Goal: Task Accomplishment & Management: Complete application form

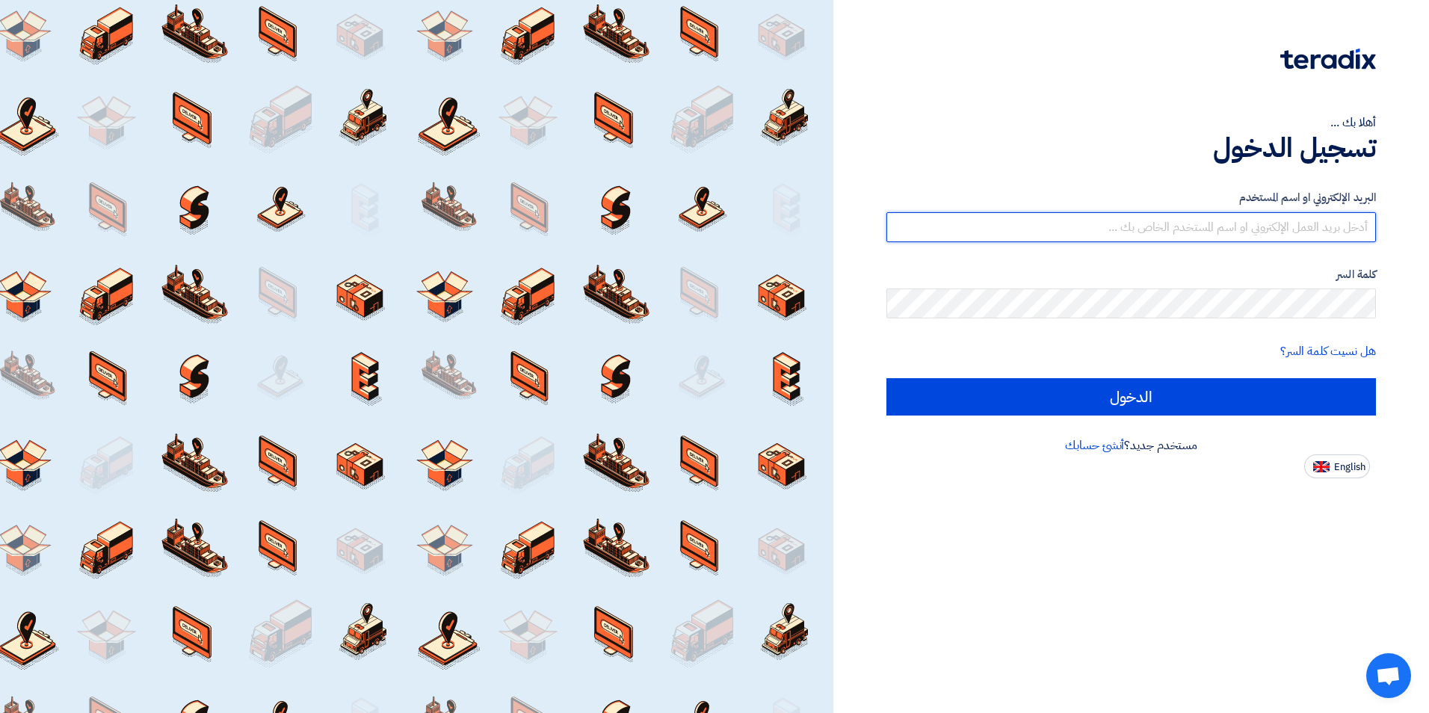
click at [1208, 226] on input "text" at bounding box center [1131, 227] width 490 height 30
click at [1280, 225] on input "text" at bounding box center [1131, 227] width 490 height 30
type input "[EMAIL_ADDRESS][DOMAIN_NAME]"
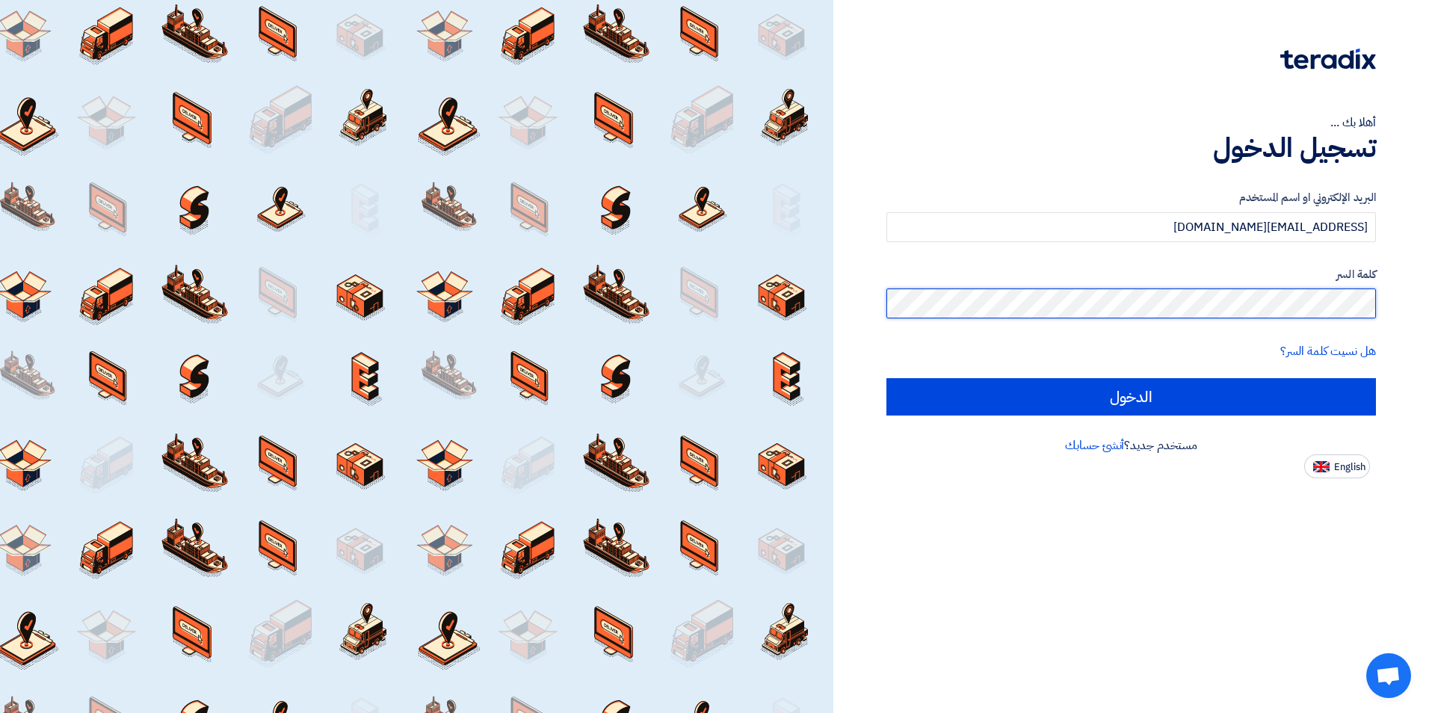
click at [886, 378] on input "الدخول" at bounding box center [1131, 396] width 490 height 37
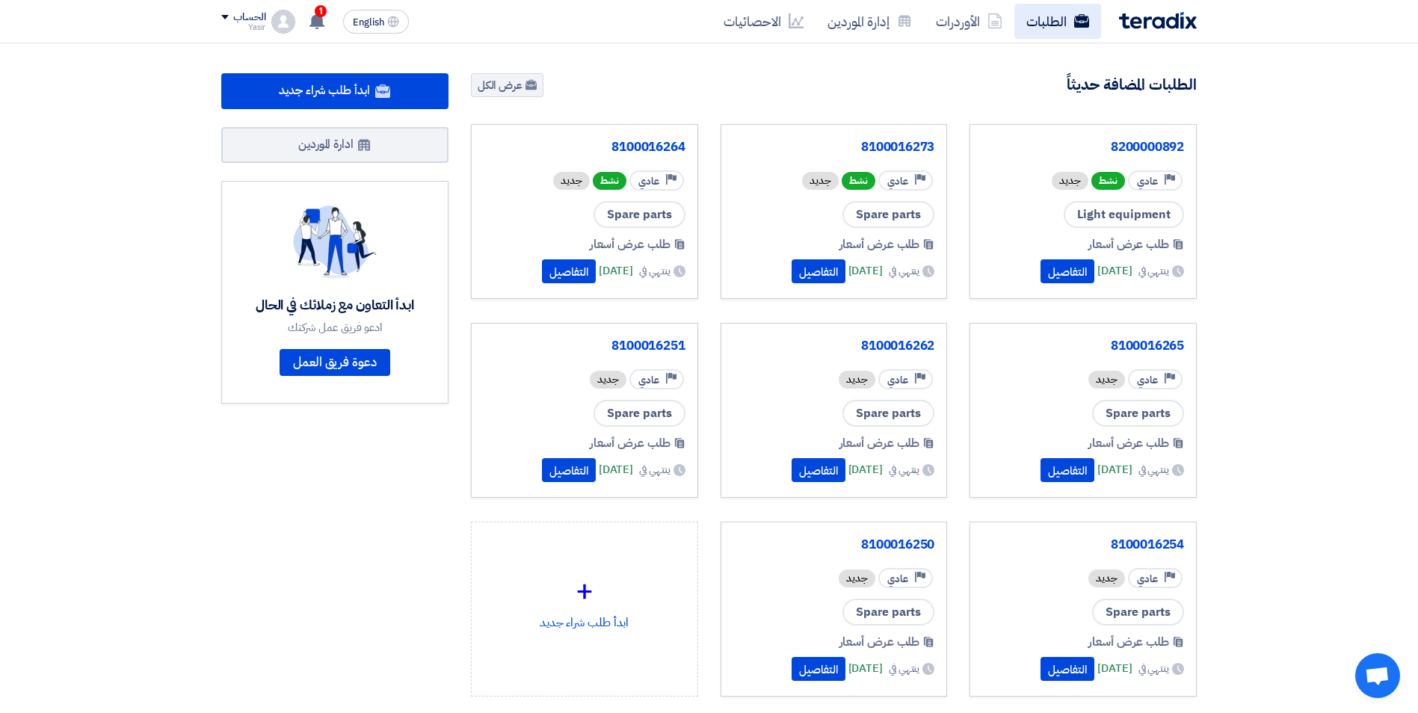
click at [1077, 23] on use at bounding box center [1081, 20] width 15 height 13
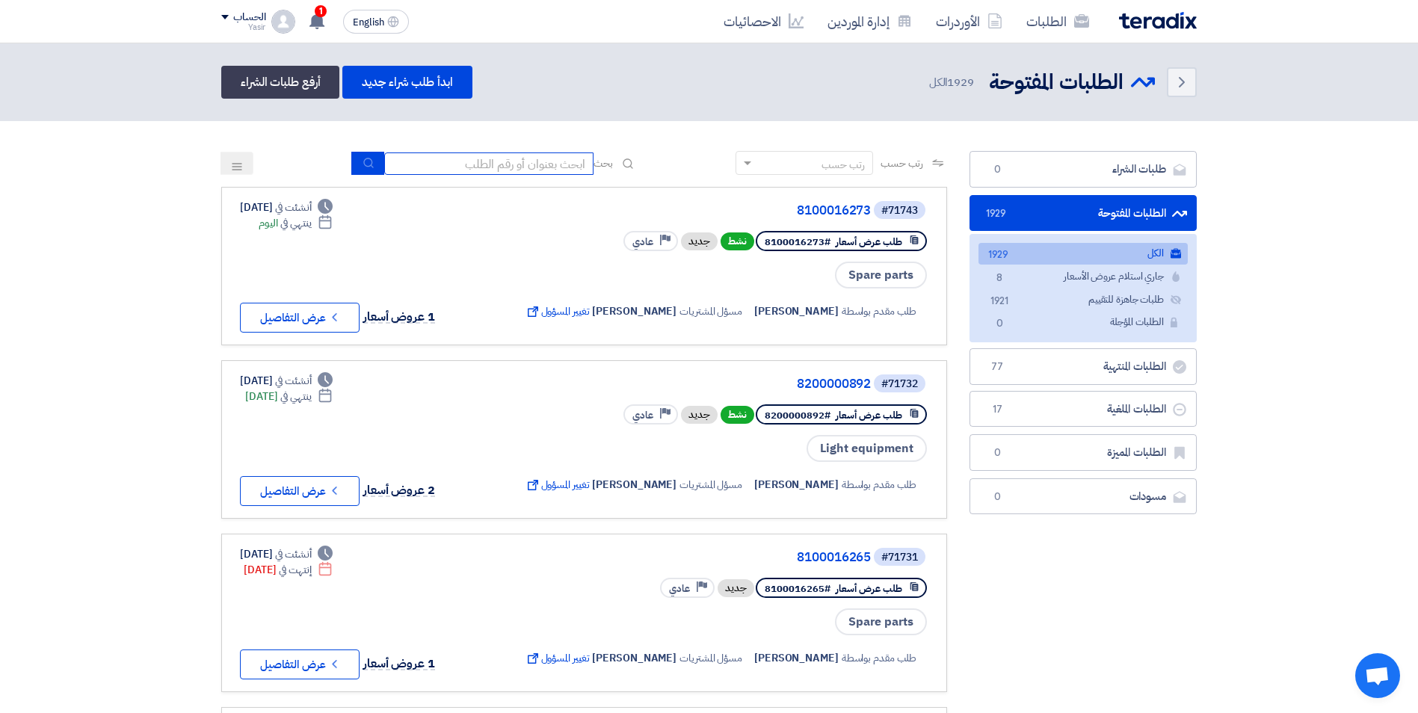
click at [528, 159] on input at bounding box center [488, 163] width 209 height 22
paste input "8100016254"
type input "8100016254"
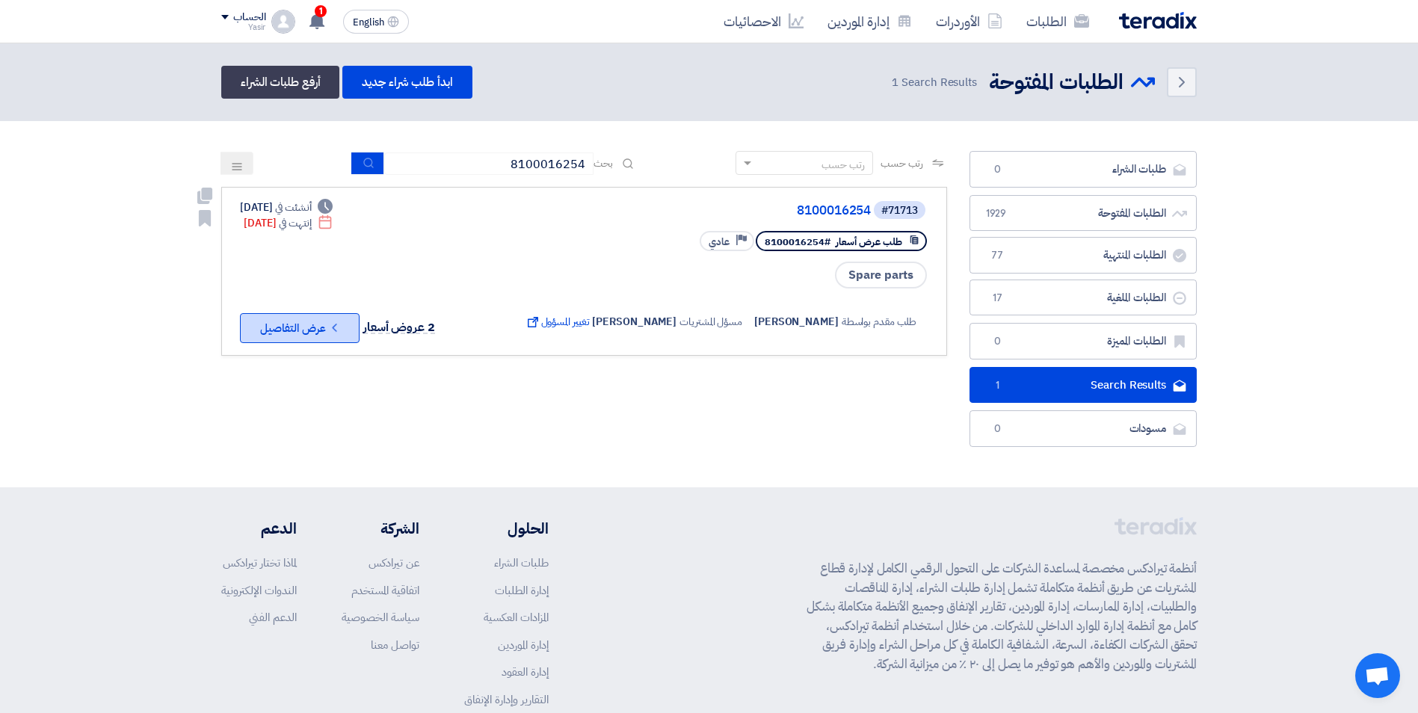
click at [305, 327] on button "Check details عرض التفاصيل" at bounding box center [300, 328] width 120 height 30
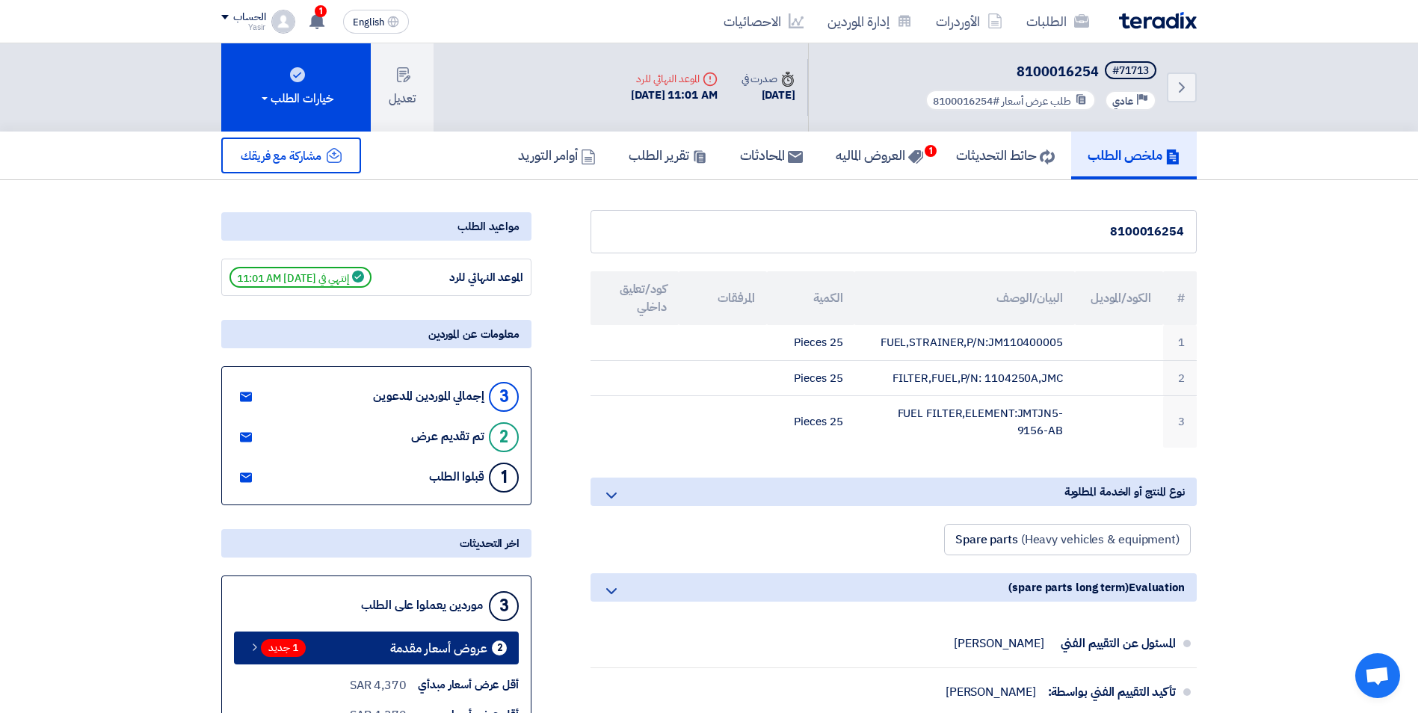
click at [294, 647] on span "1 جديد" at bounding box center [283, 648] width 45 height 18
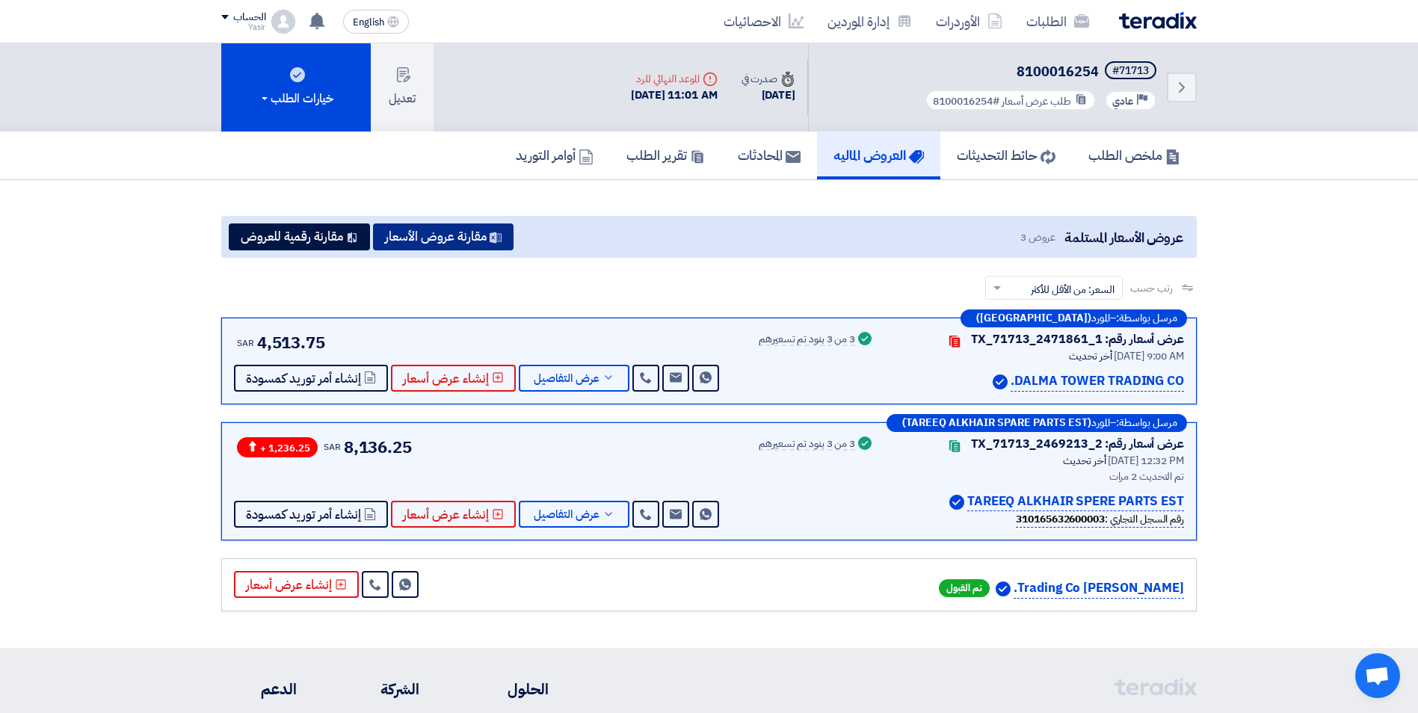
click at [406, 240] on button "مقارنة عروض الأسعار" at bounding box center [443, 236] width 141 height 27
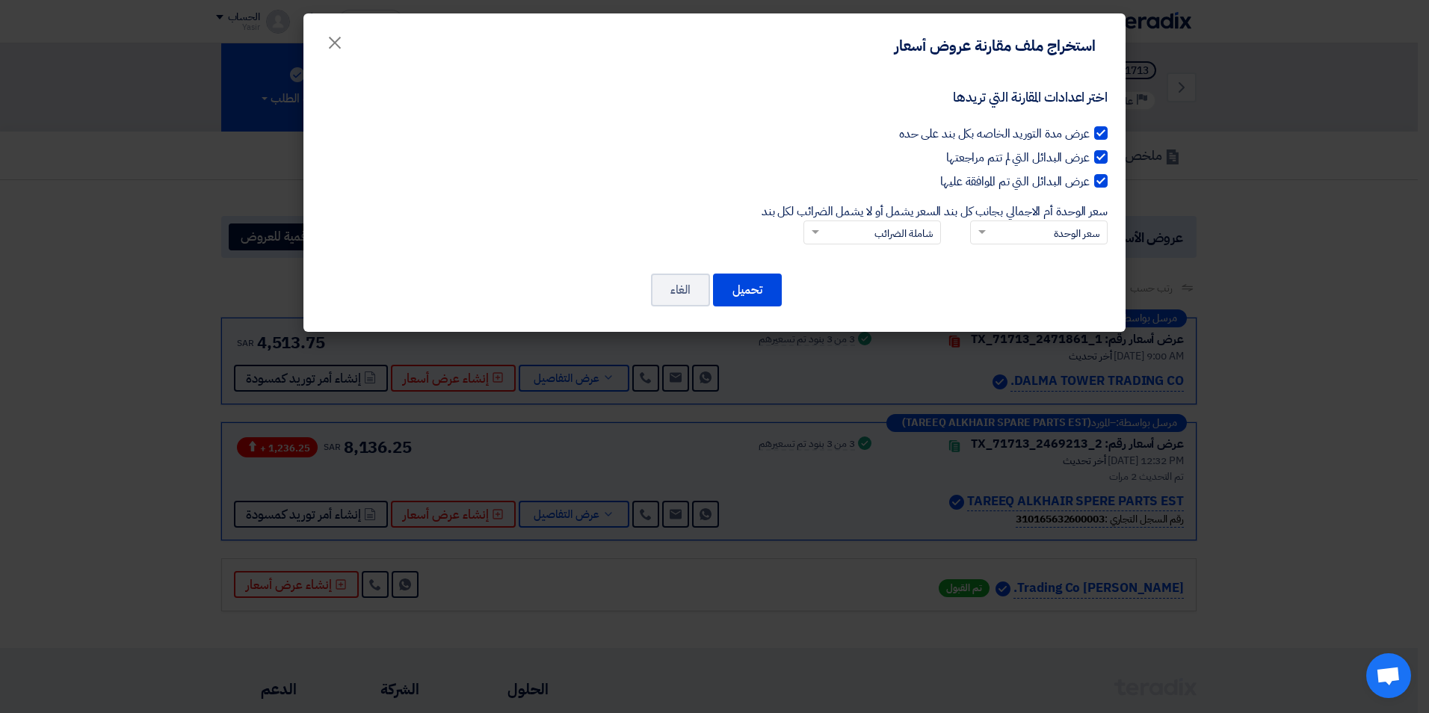
click at [995, 230] on input "سعر الوحدة أم الاجمالي بجانب كل بند × سعر الوحدة" at bounding box center [1047, 233] width 108 height 25
click at [1038, 287] on div "السعر الإجمالي" at bounding box center [1039, 287] width 136 height 28
click at [1038, 245] on input "سعر الوحدة أم الاجمالي بجانب كل بند × سعر الوحدة سعر الوحدة السعر الإجمالي" at bounding box center [1047, 232] width 108 height 25
click at [813, 229] on span at bounding box center [813, 231] width 19 height 16
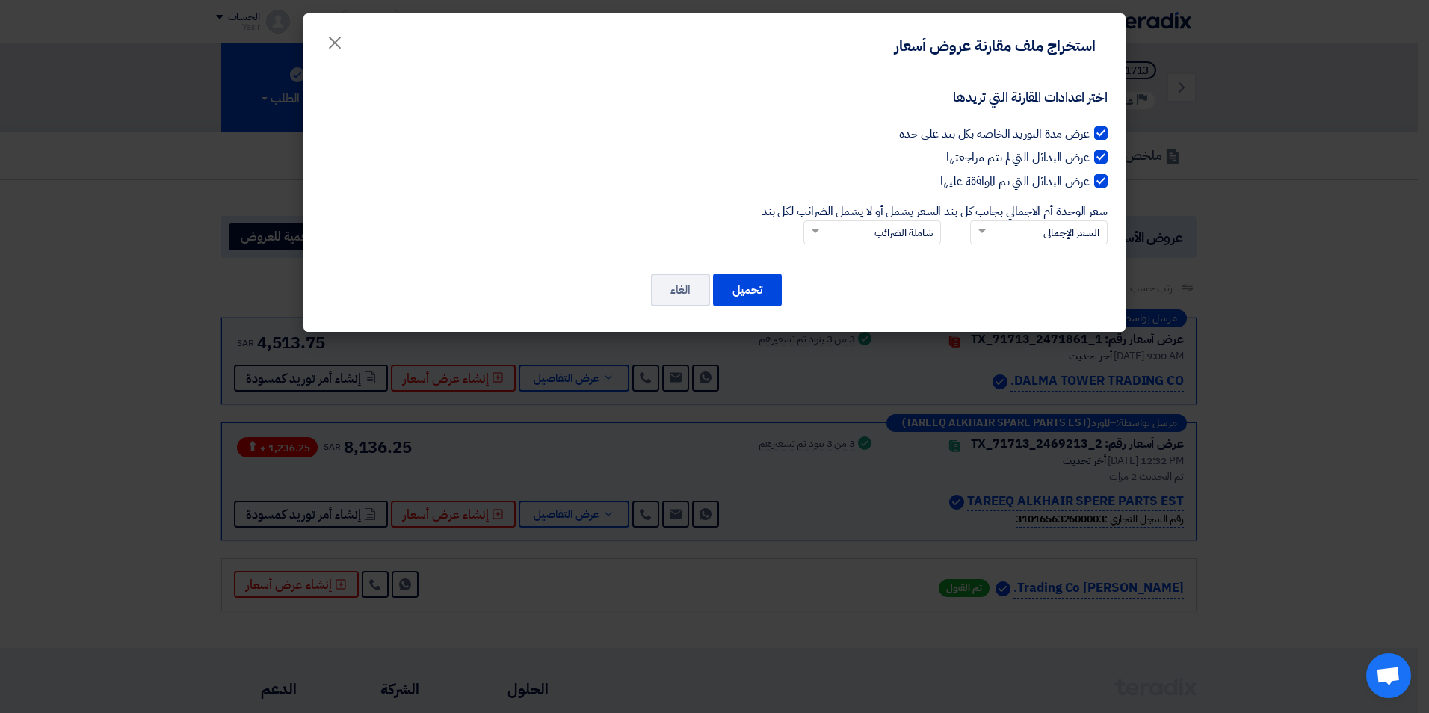
click at [827, 229] on input "السعر يشمل أو لا يشمل الضرائب لكل بند × شاملة الضرائب" at bounding box center [881, 232] width 108 height 25
click at [856, 285] on div "غير شاملة الضرائب" at bounding box center [872, 287] width 136 height 28
click at [856, 245] on input "السعر يشمل أو لا يشمل الضرائب لكل بند × شاملة الضرائب شاملة الضرائب غير شاملة ا…" at bounding box center [881, 232] width 108 height 25
click at [730, 297] on button "تحميل" at bounding box center [747, 290] width 69 height 33
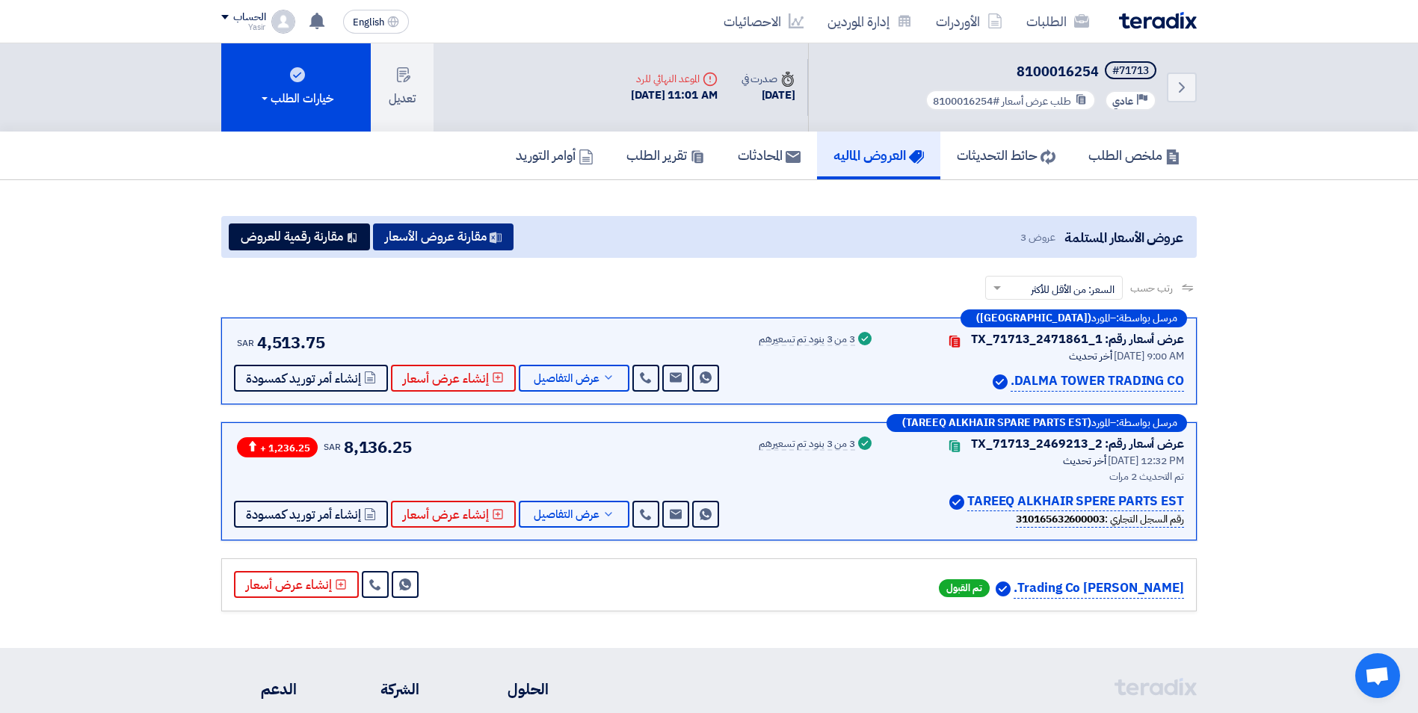
click at [446, 226] on button "مقارنة عروض الأسعار" at bounding box center [443, 236] width 141 height 27
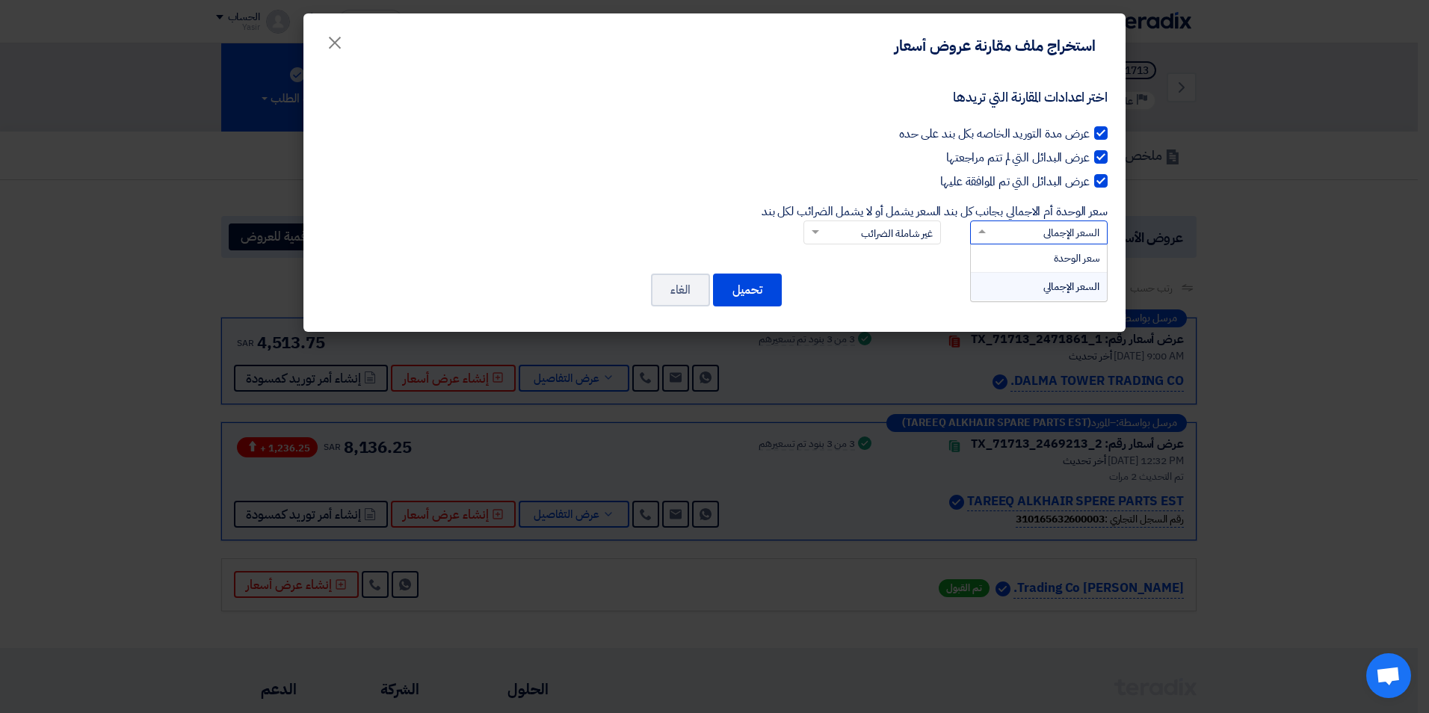
click at [977, 223] on div at bounding box center [1039, 231] width 136 height 25
click at [993, 223] on input "سعر الوحدة أم الاجمالي بجانب كل بند × السعر الإجمالي سعر الوحدة السعر الإجمالي" at bounding box center [1047, 232] width 108 height 25
click at [1009, 265] on div "سعر الوحدة" at bounding box center [1039, 258] width 136 height 28
click at [1009, 245] on input "سعر الوحدة أم الاجمالي بجانب كل بند × السعر الإجمالي سعر الوحدة السعر الإجمالي" at bounding box center [1047, 232] width 108 height 25
click at [754, 283] on button "تحميل" at bounding box center [747, 290] width 69 height 33
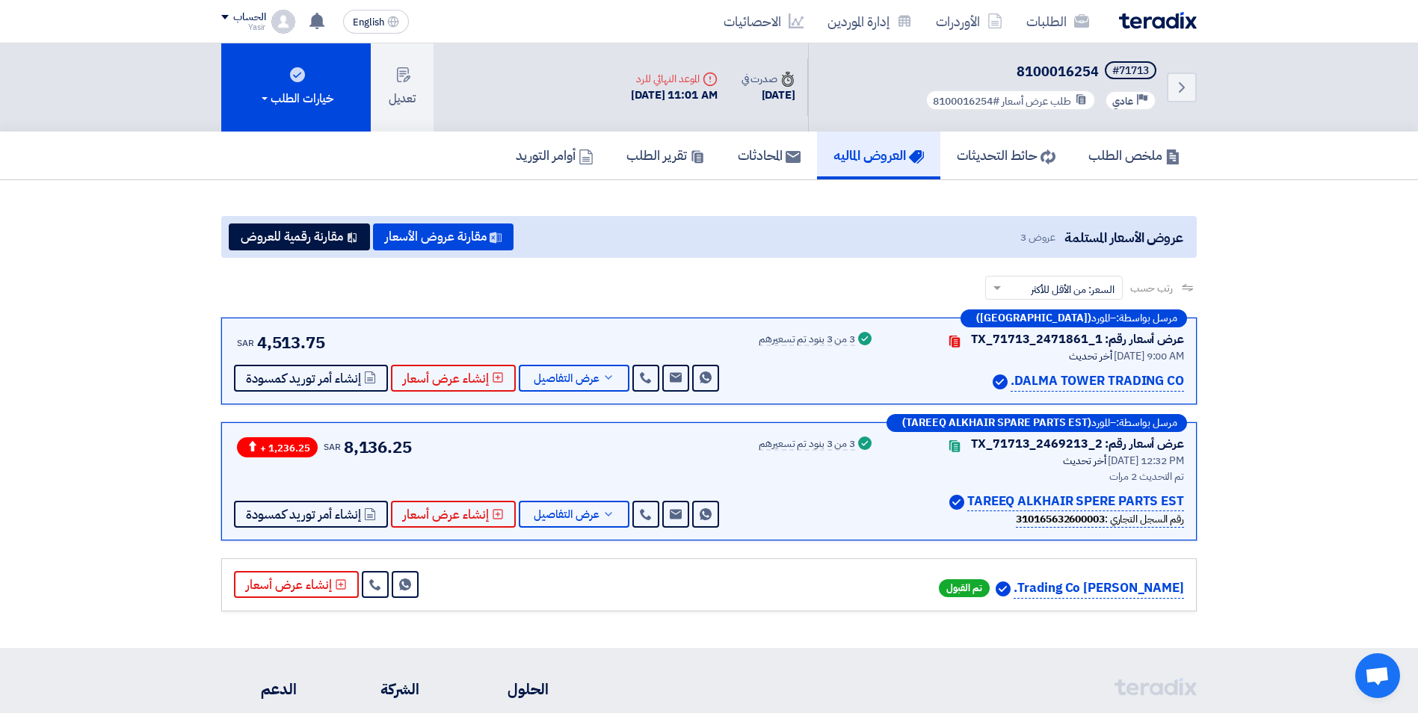
click at [1306, 217] on section "عروض الأسعار المستلمة عروض 3 مقارنة عروض الأسعار مقارنة رقمية للعروض رتب حسب رت…" at bounding box center [709, 414] width 1418 height 468
drag, startPoint x: 1114, startPoint y: 70, endPoint x: 1158, endPoint y: 63, distance: 43.9
click at [1158, 63] on h5 "#71713 8100016254" at bounding box center [1040, 71] width 237 height 21
copy div "71713"
click at [578, 522] on button "عرض التفاصيل" at bounding box center [574, 514] width 111 height 27
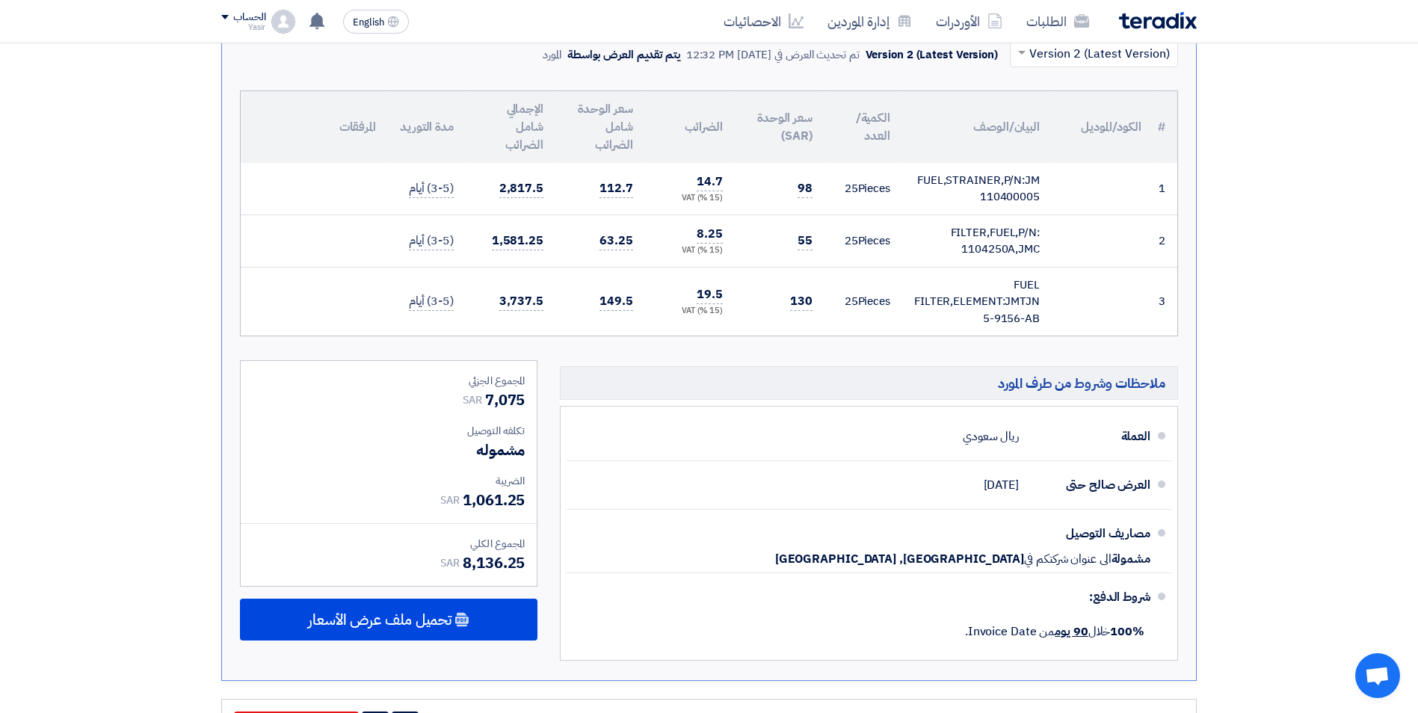
scroll to position [523, 0]
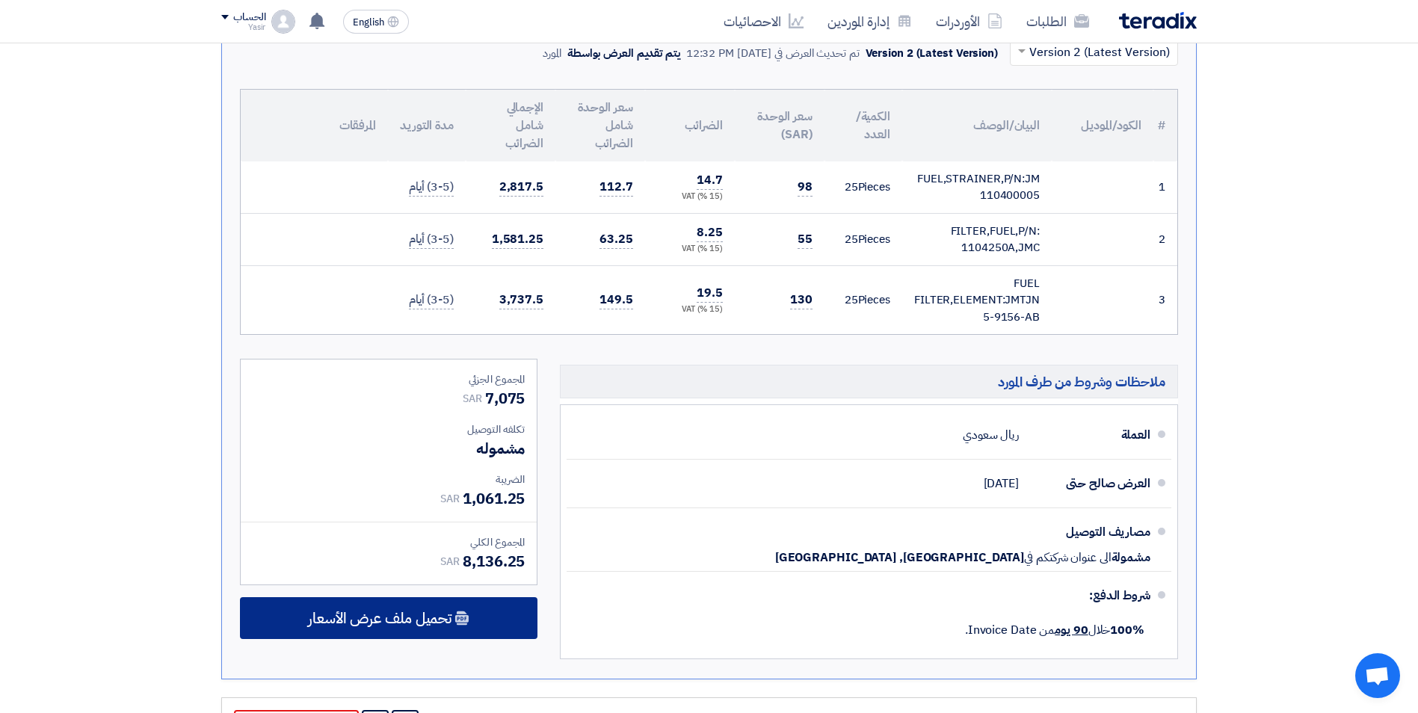
click at [386, 625] on span "تحميل ملف عرض الأسعار" at bounding box center [380, 617] width 144 height 13
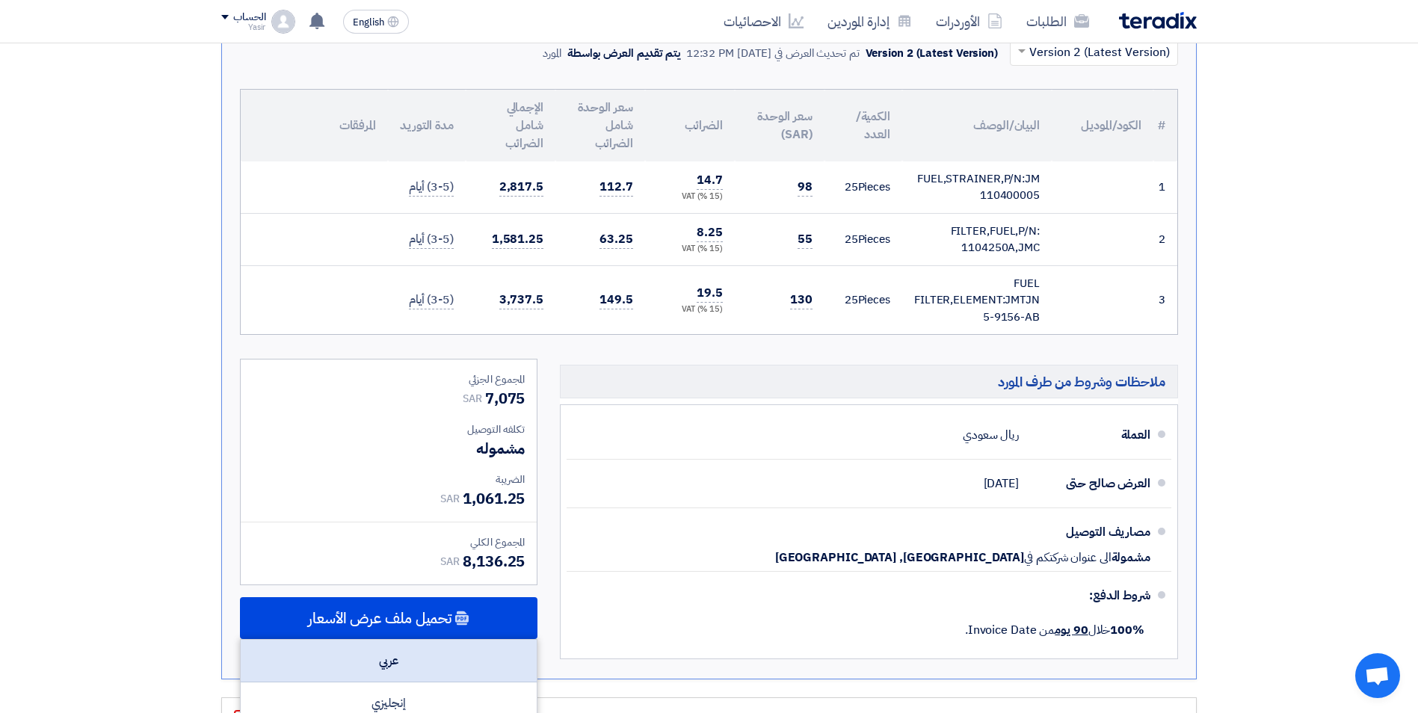
click at [389, 653] on div "عربي" at bounding box center [389, 661] width 296 height 43
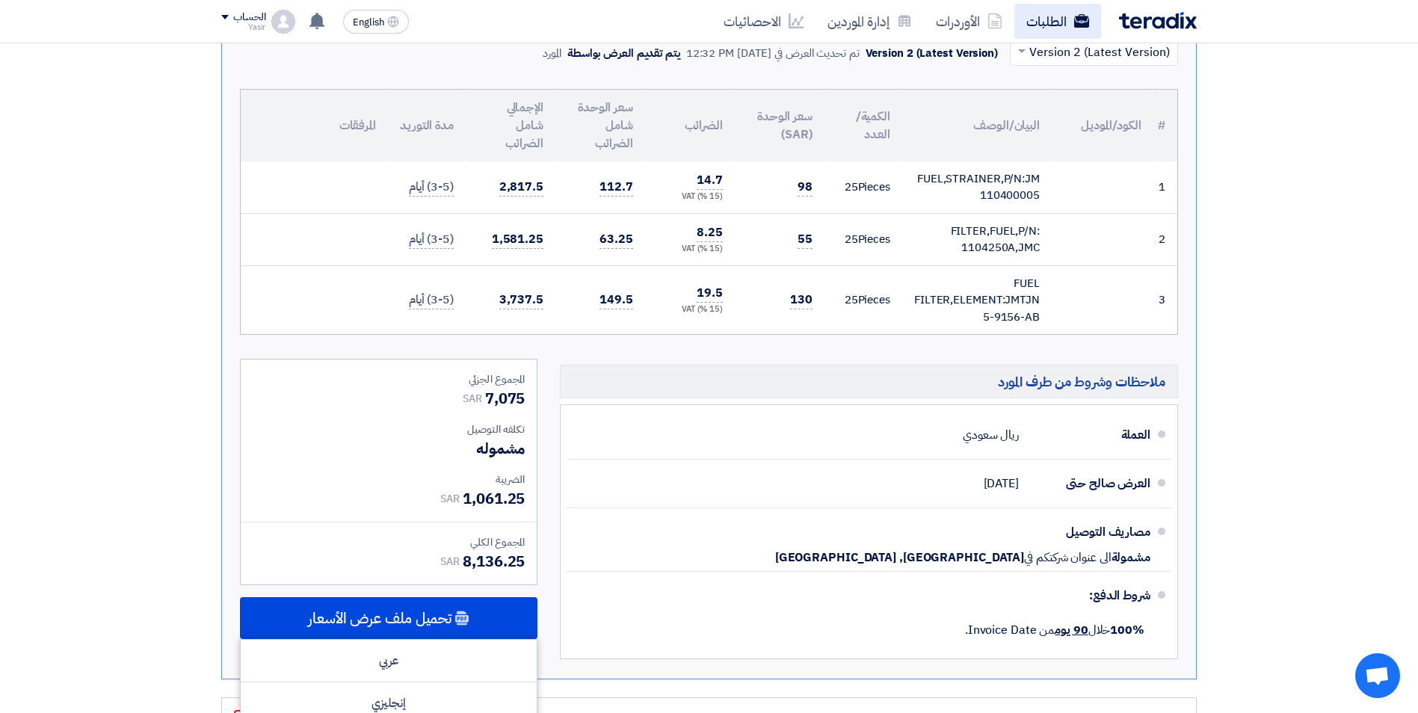
click at [1049, 21] on link "الطلبات" at bounding box center [1057, 21] width 87 height 35
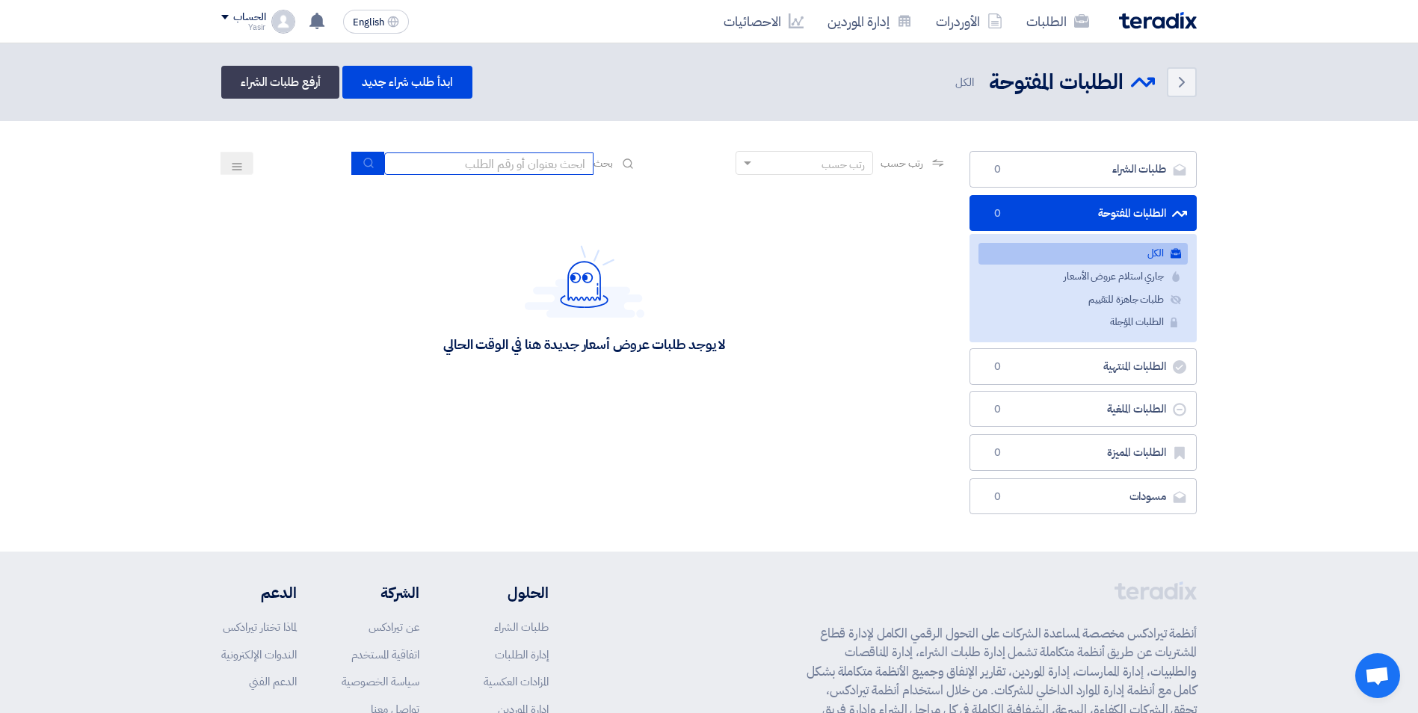
click at [478, 167] on input at bounding box center [488, 163] width 209 height 22
paste input "8100016251"
type input "8100016251"
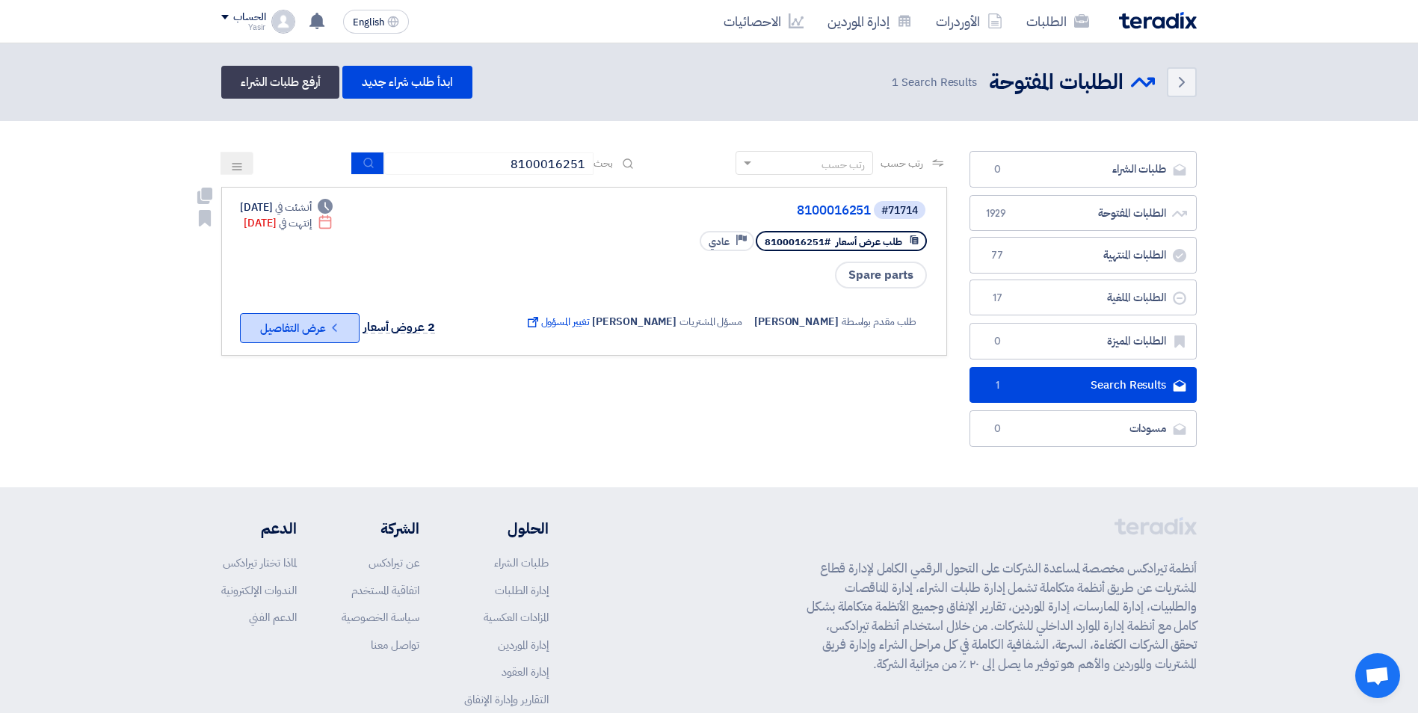
click at [282, 328] on button "Check details عرض التفاصيل" at bounding box center [300, 328] width 120 height 30
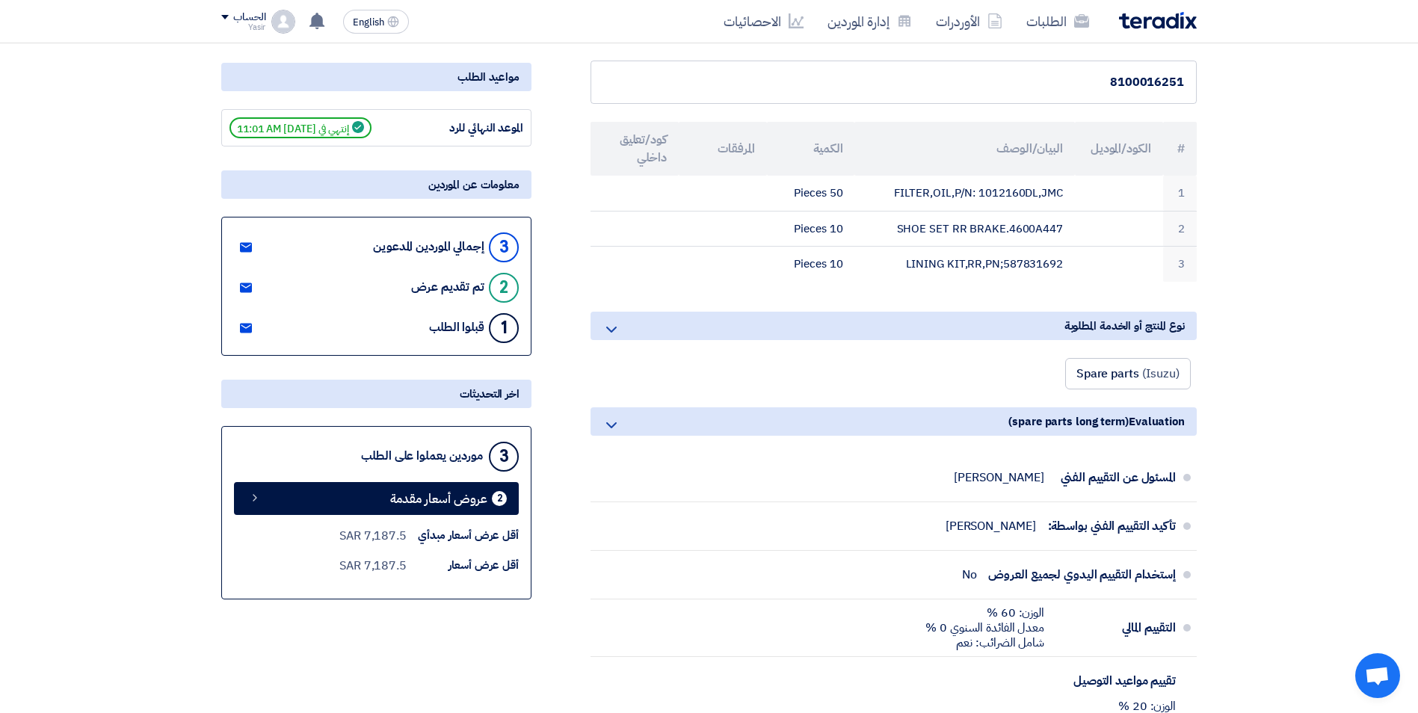
scroll to position [224, 0]
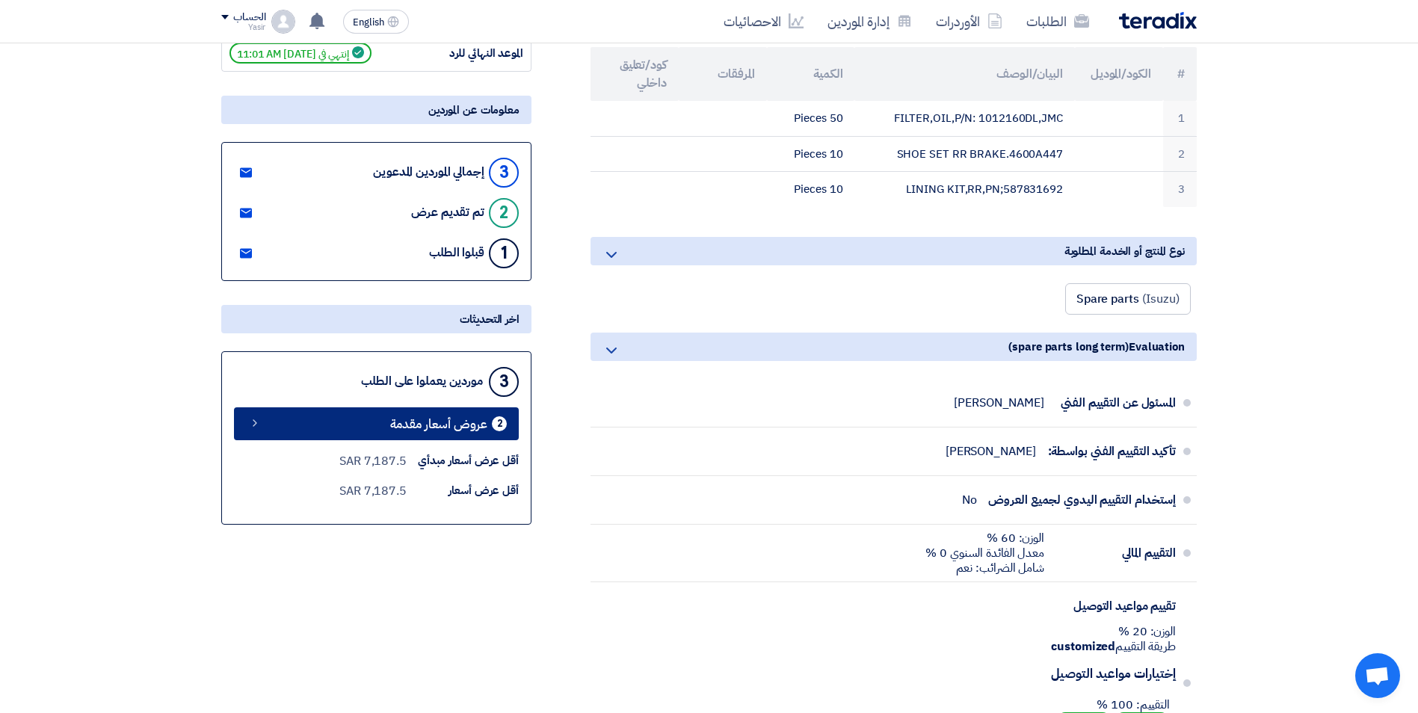
click at [387, 413] on link "2 عروض أسعار مقدمة" at bounding box center [376, 423] width 285 height 33
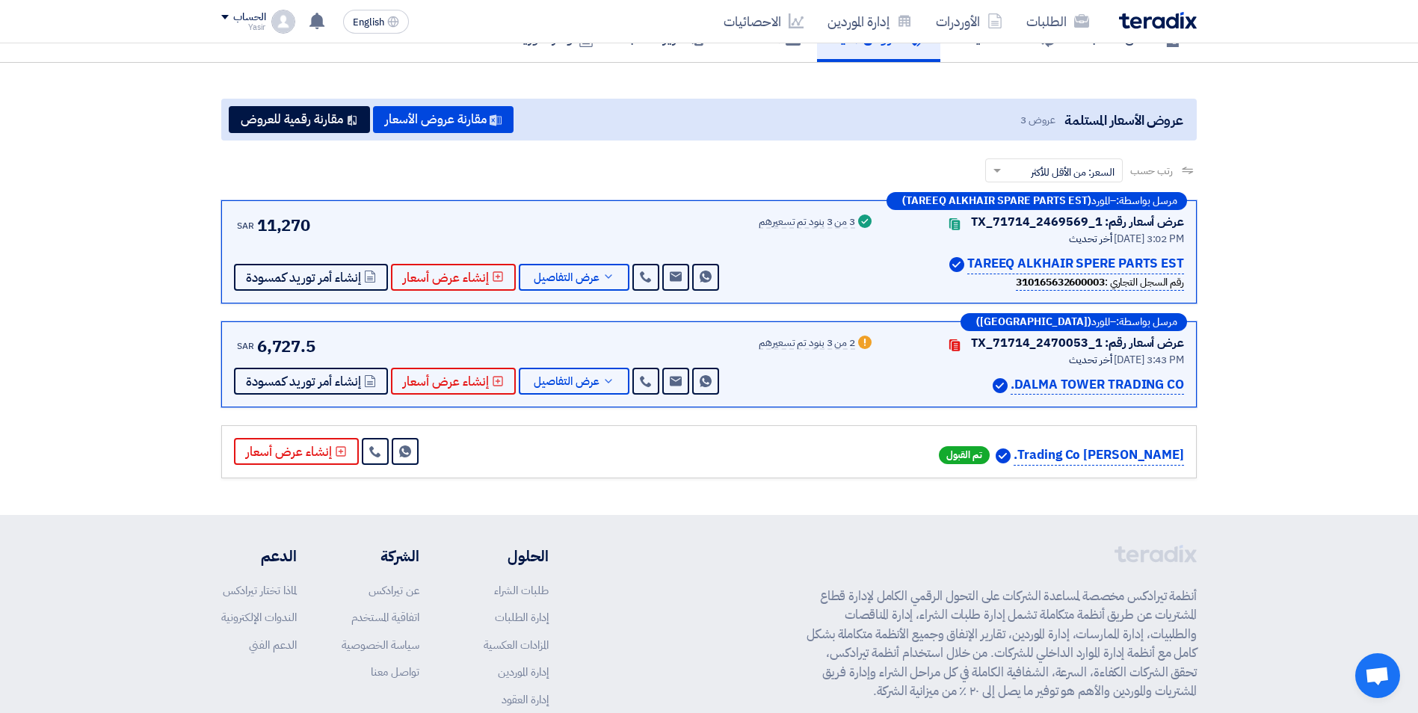
scroll to position [230, 0]
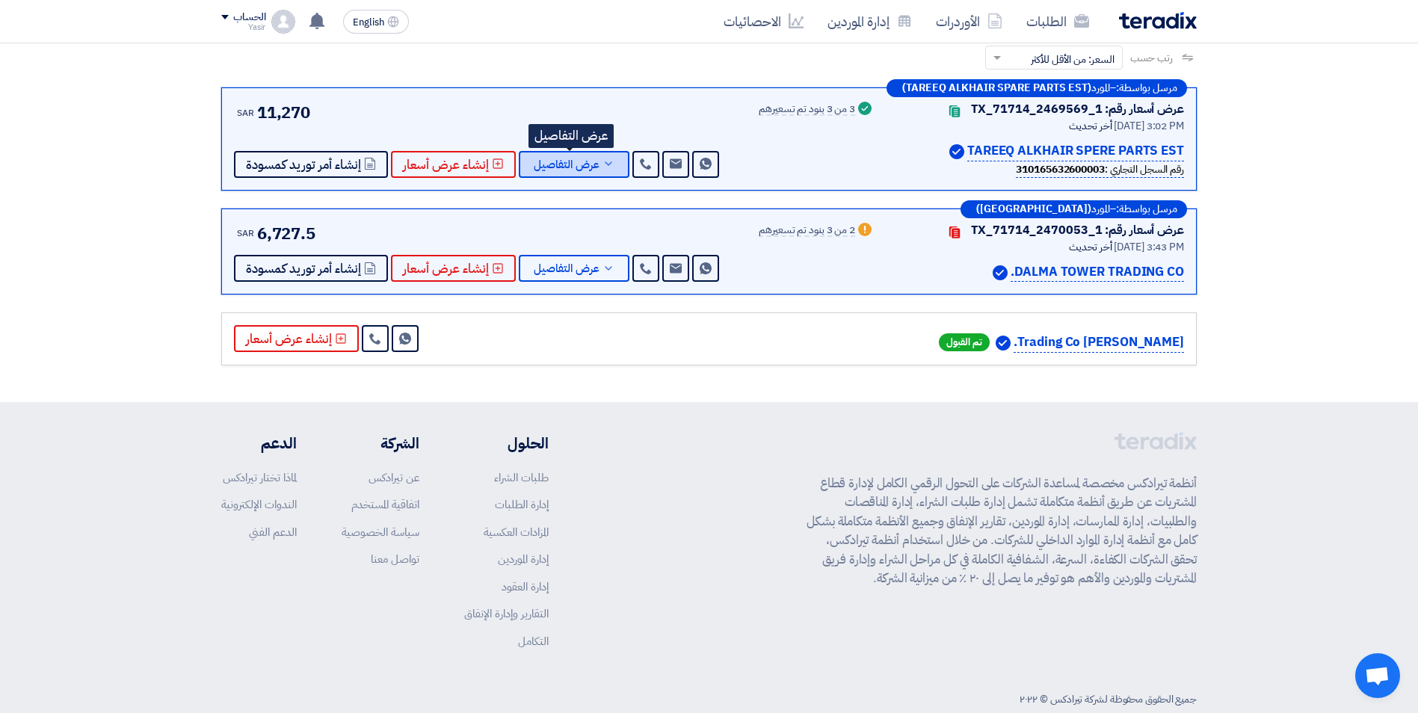
click at [566, 165] on span "عرض التفاصيل" at bounding box center [567, 164] width 66 height 11
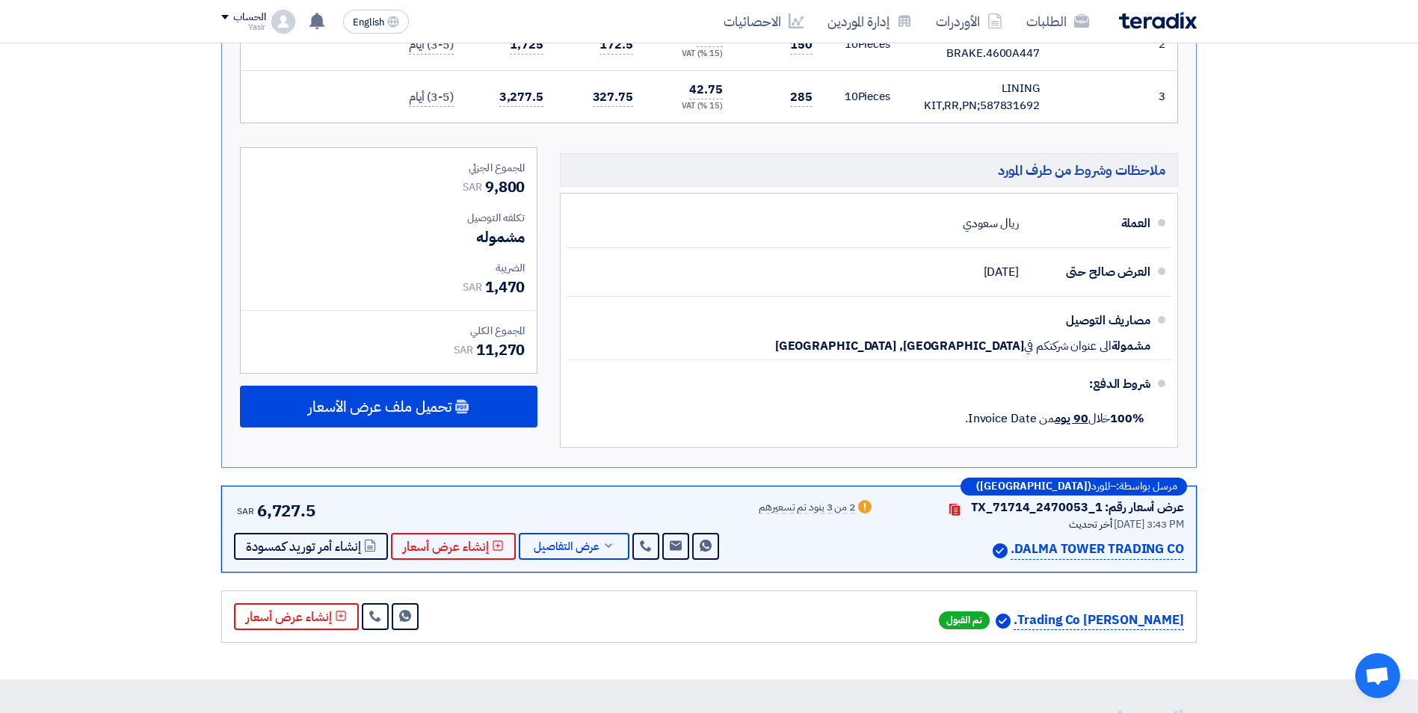
scroll to position [604, 0]
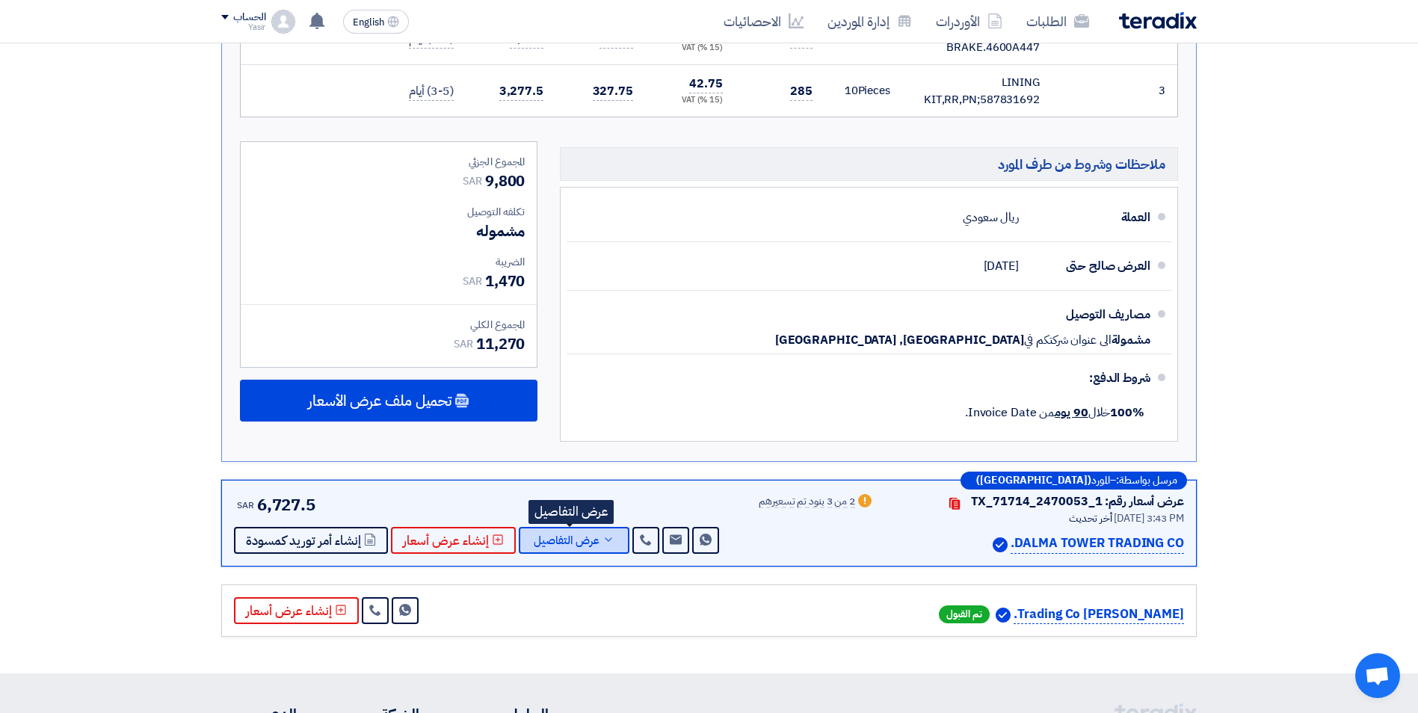
click at [556, 535] on span "عرض التفاصيل" at bounding box center [567, 540] width 66 height 11
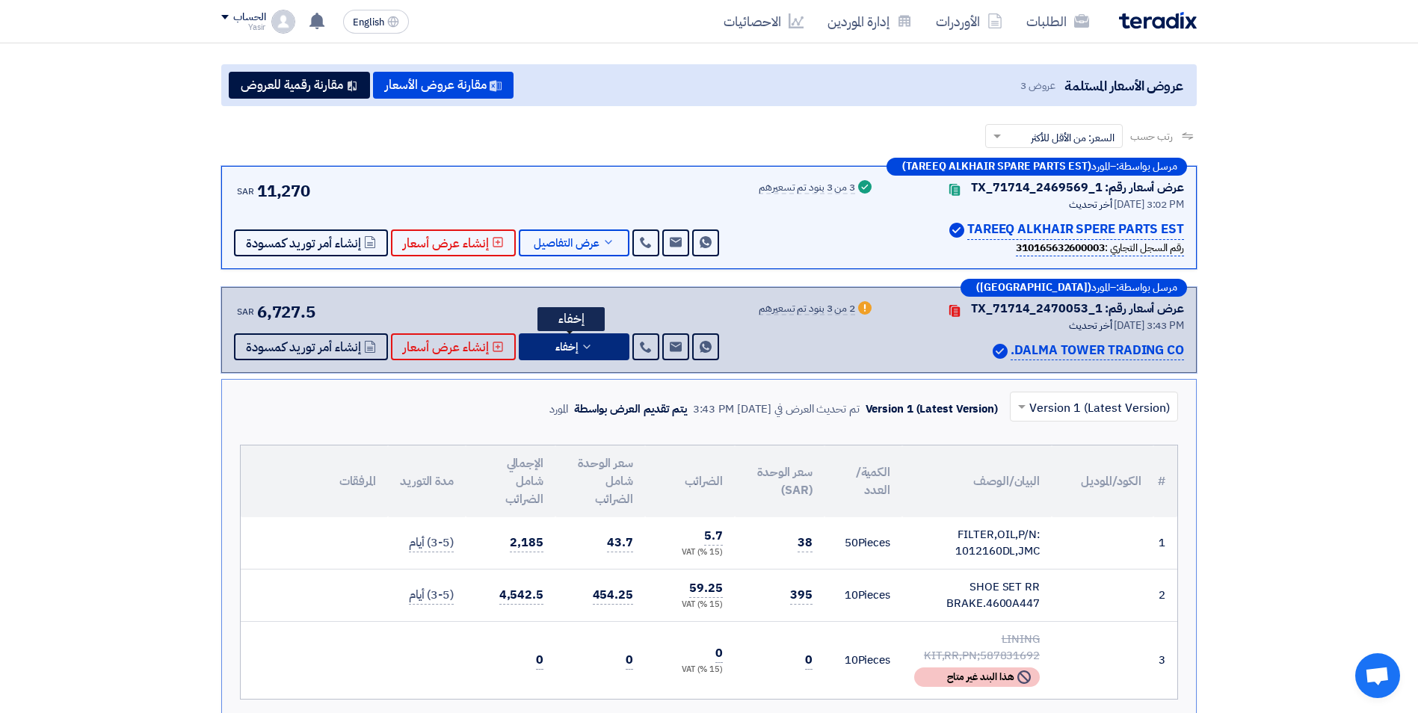
scroll to position [149, 0]
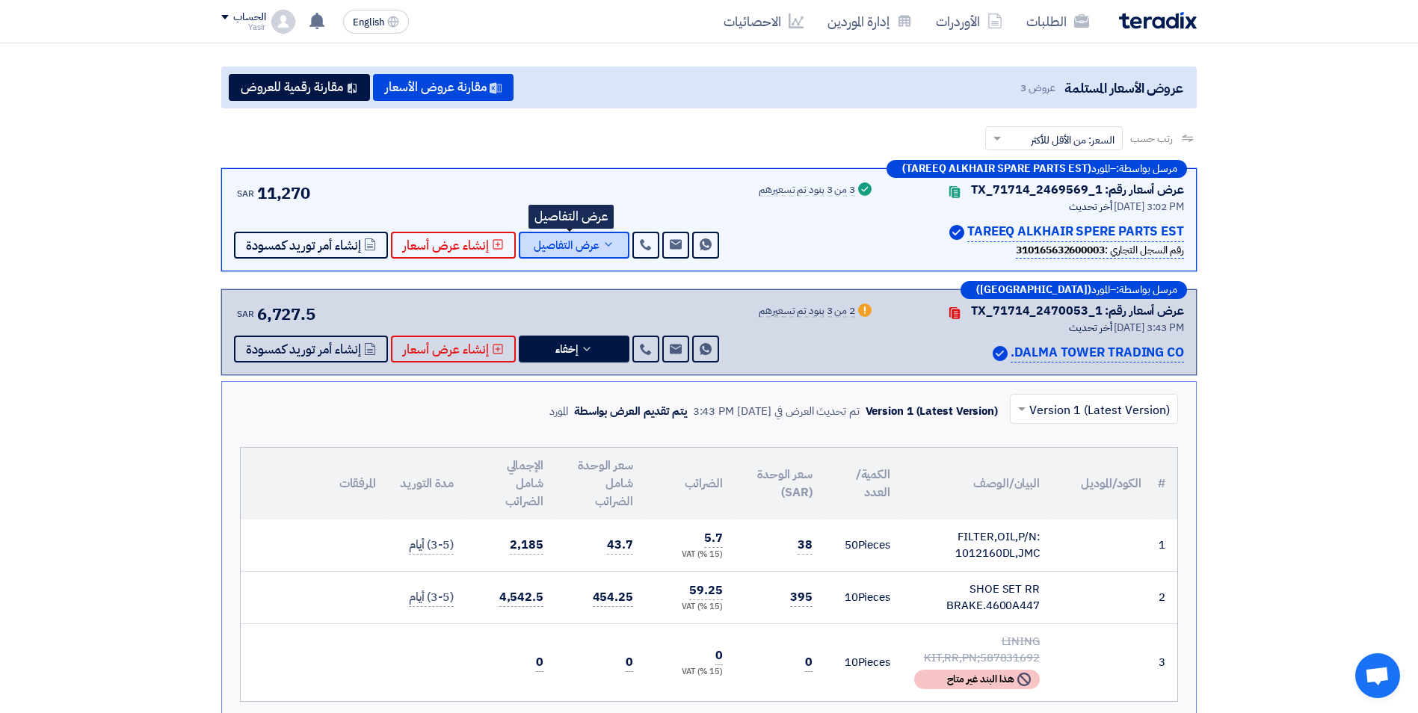
click at [585, 245] on span "عرض التفاصيل" at bounding box center [567, 245] width 66 height 11
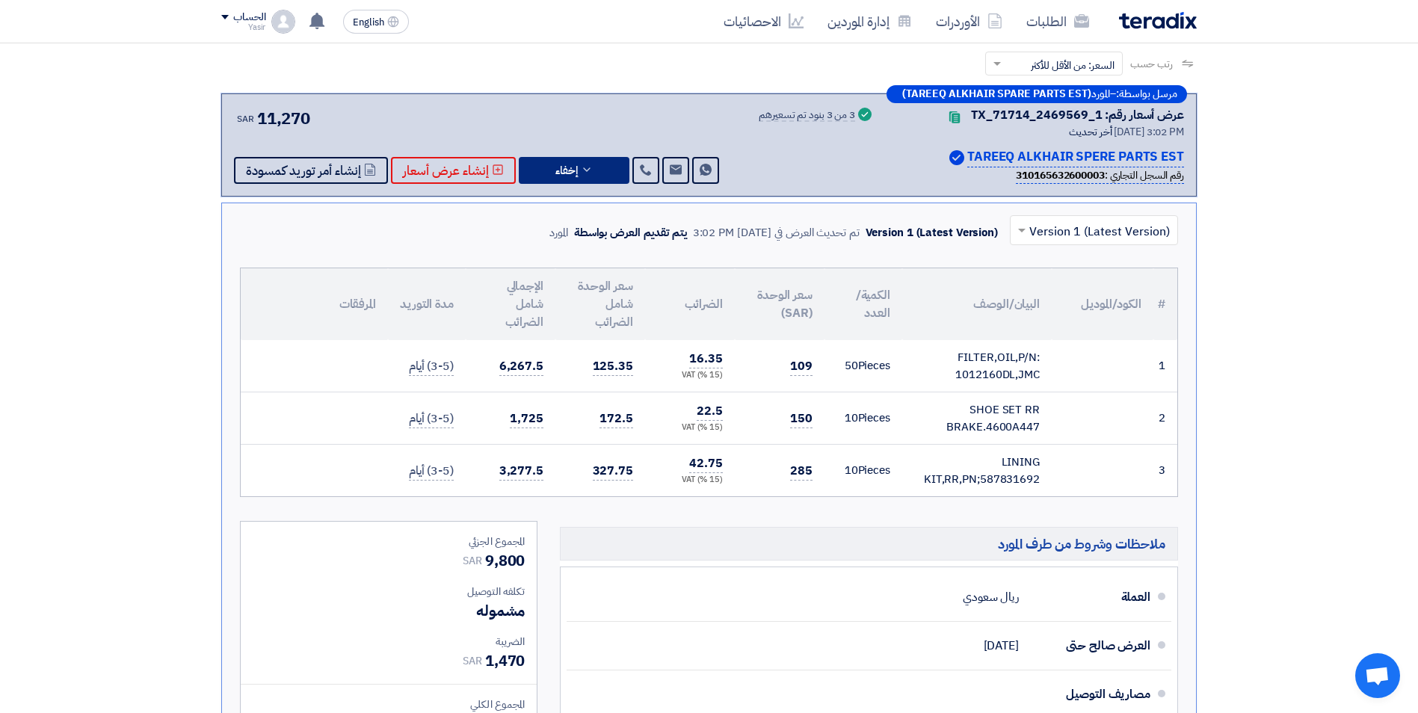
scroll to position [299, 0]
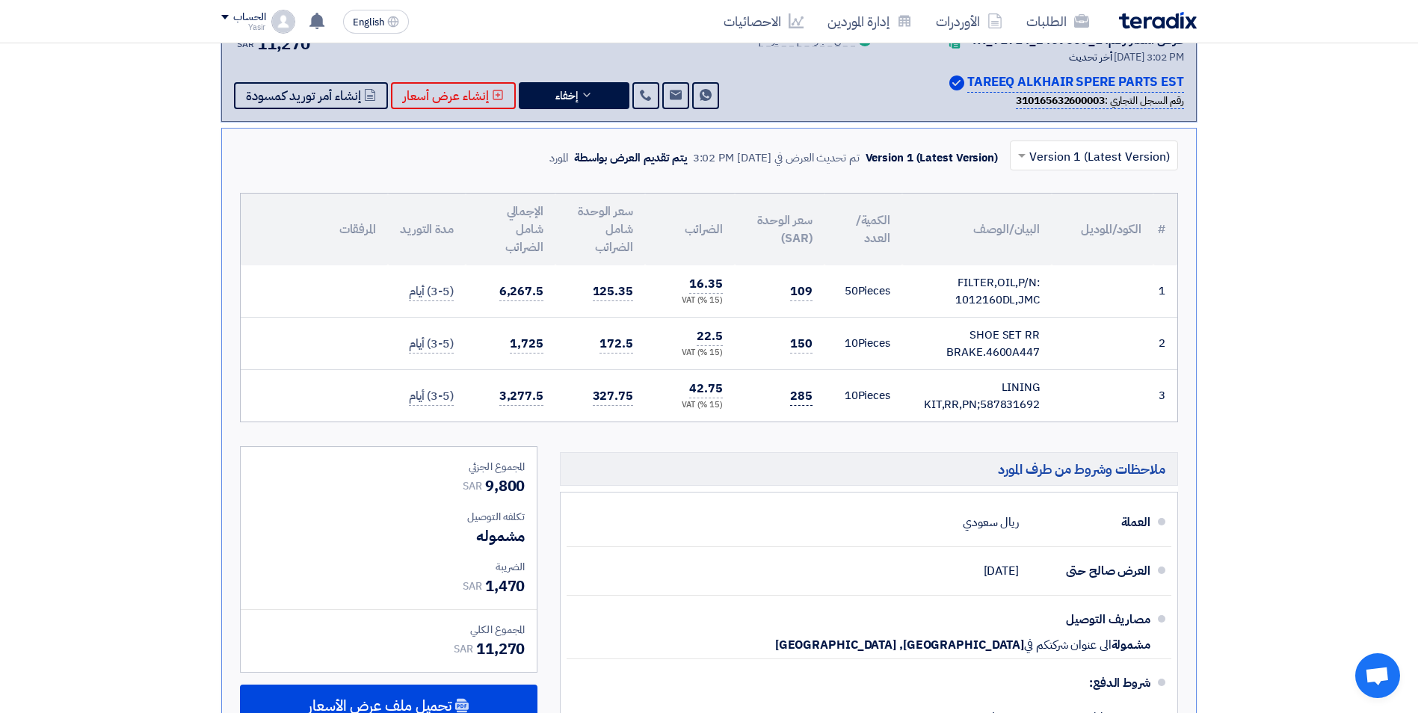
click at [797, 398] on span "285" at bounding box center [801, 396] width 22 height 19
click at [806, 397] on span "285" at bounding box center [801, 396] width 22 height 19
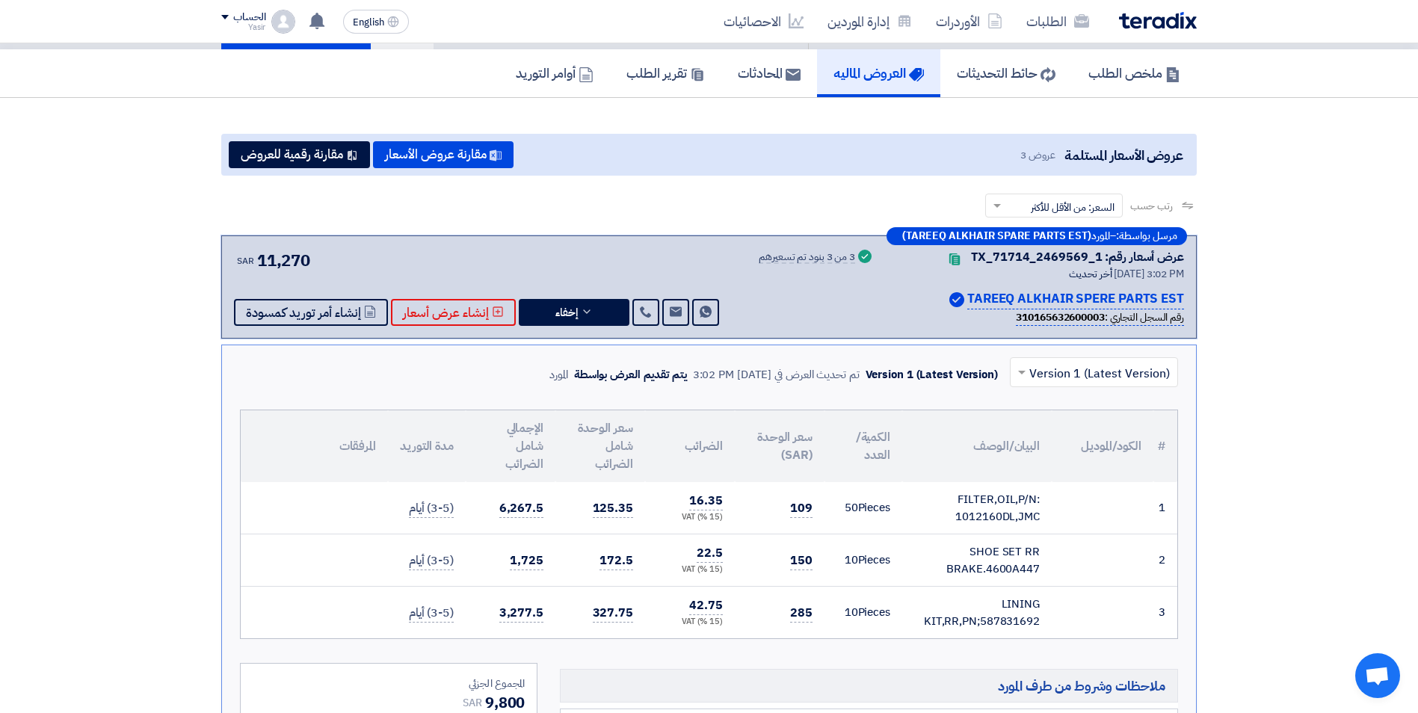
scroll to position [0, 0]
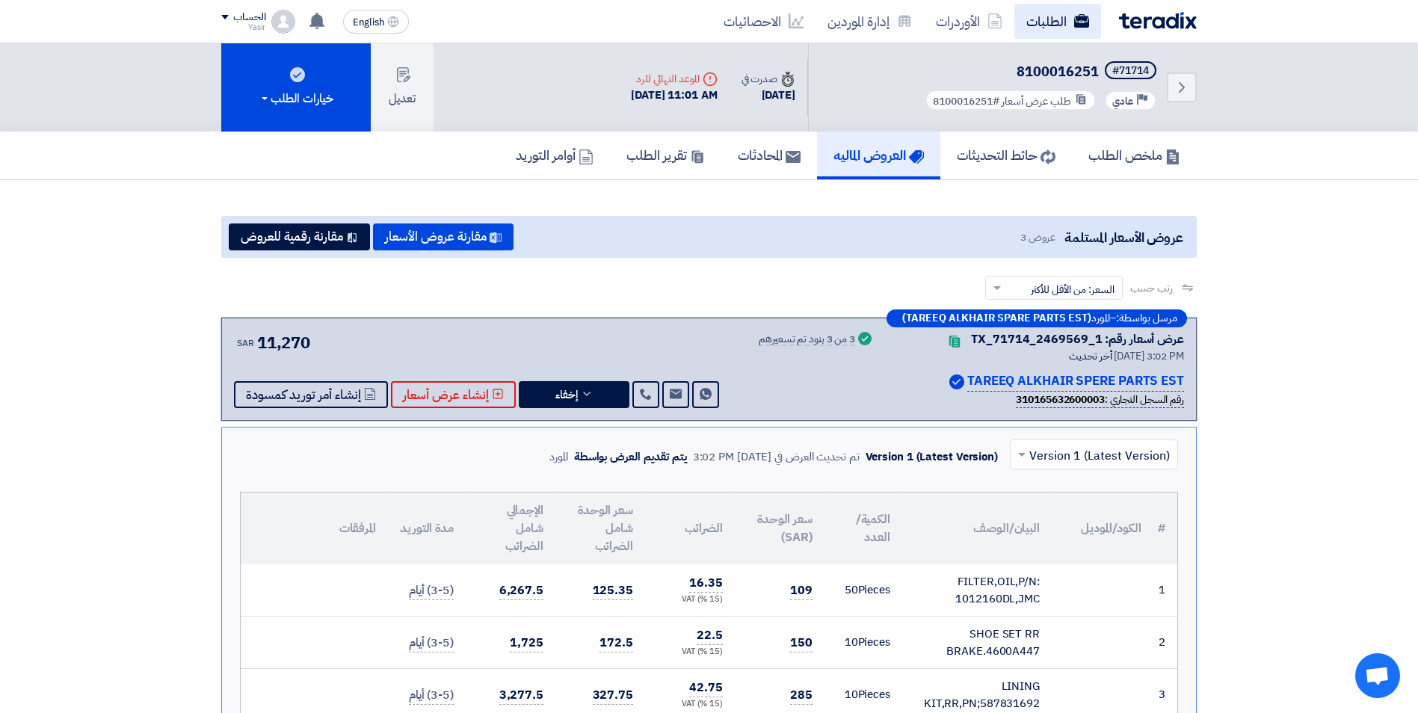
click at [1065, 31] on link "الطلبات" at bounding box center [1057, 21] width 87 height 35
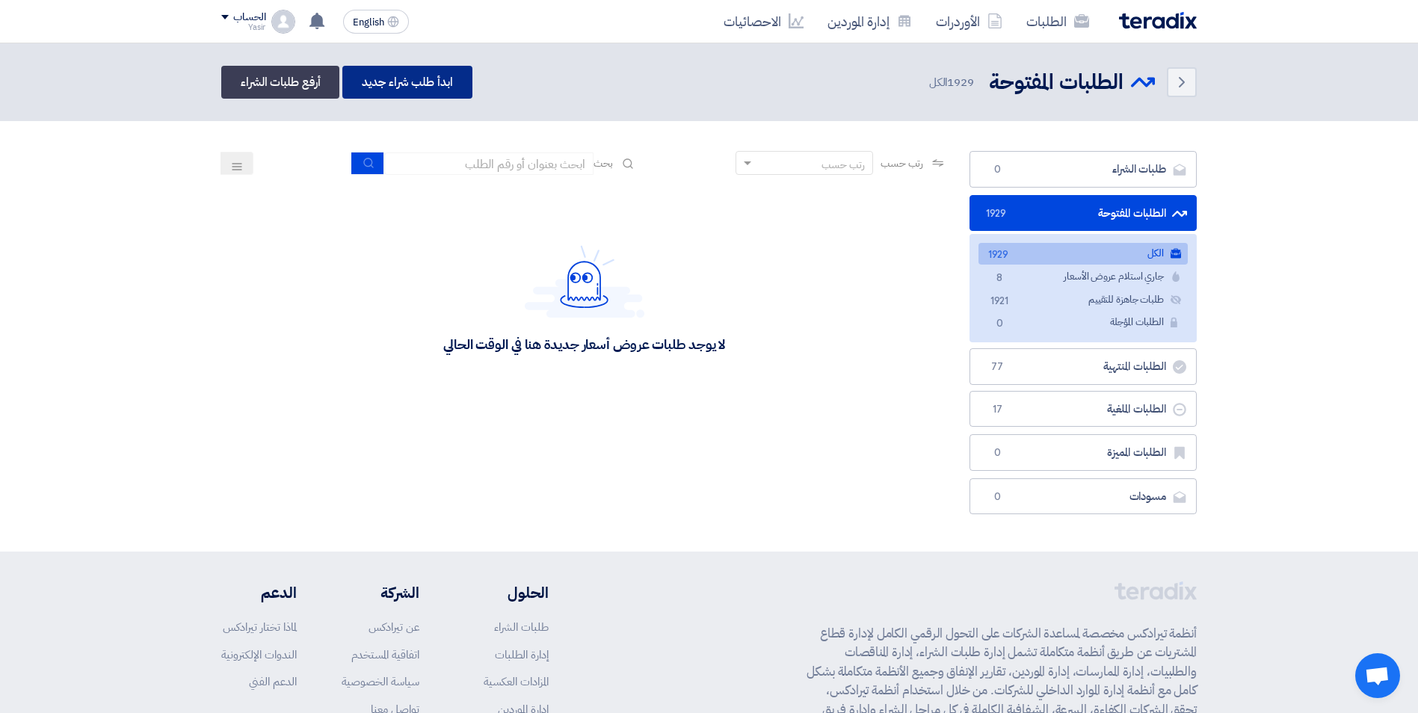
click at [421, 75] on link "ابدأ طلب شراء جديد" at bounding box center [406, 82] width 129 height 33
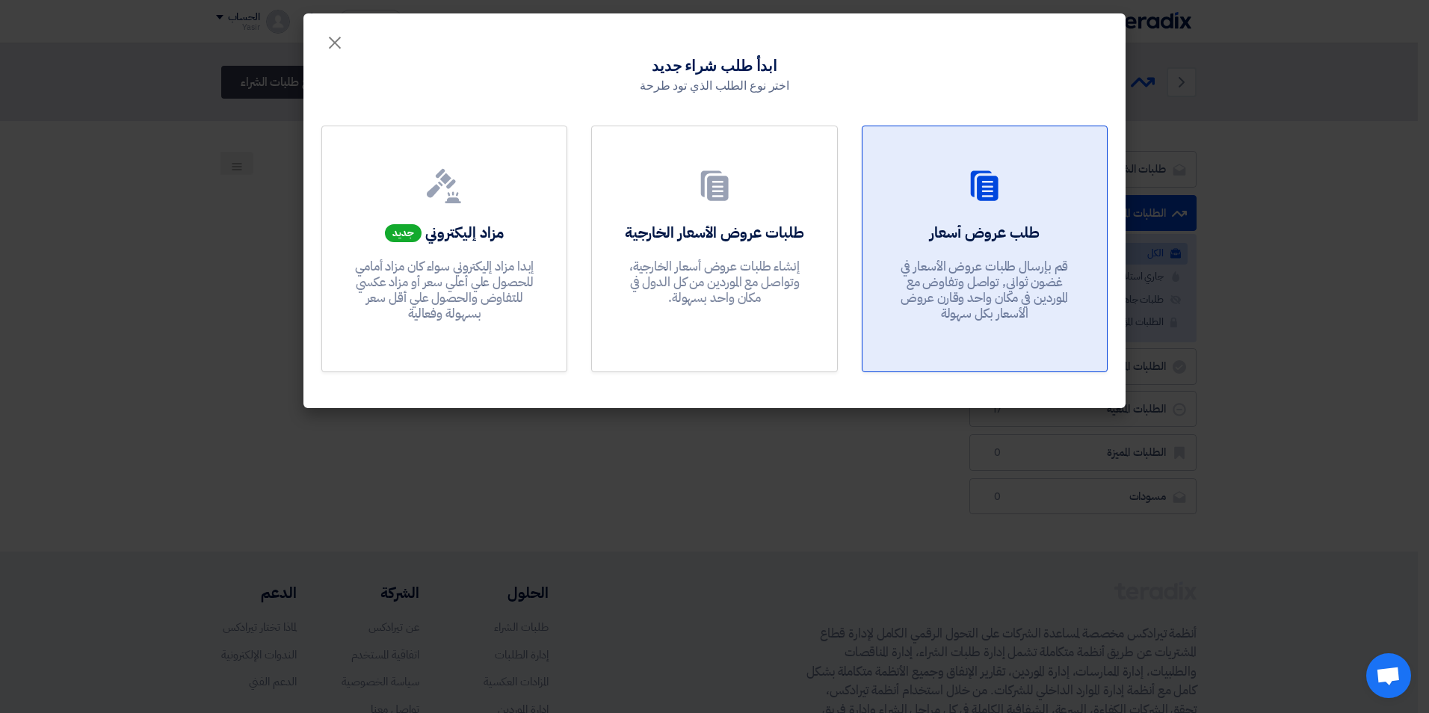
click at [1002, 198] on icon at bounding box center [984, 186] width 36 height 36
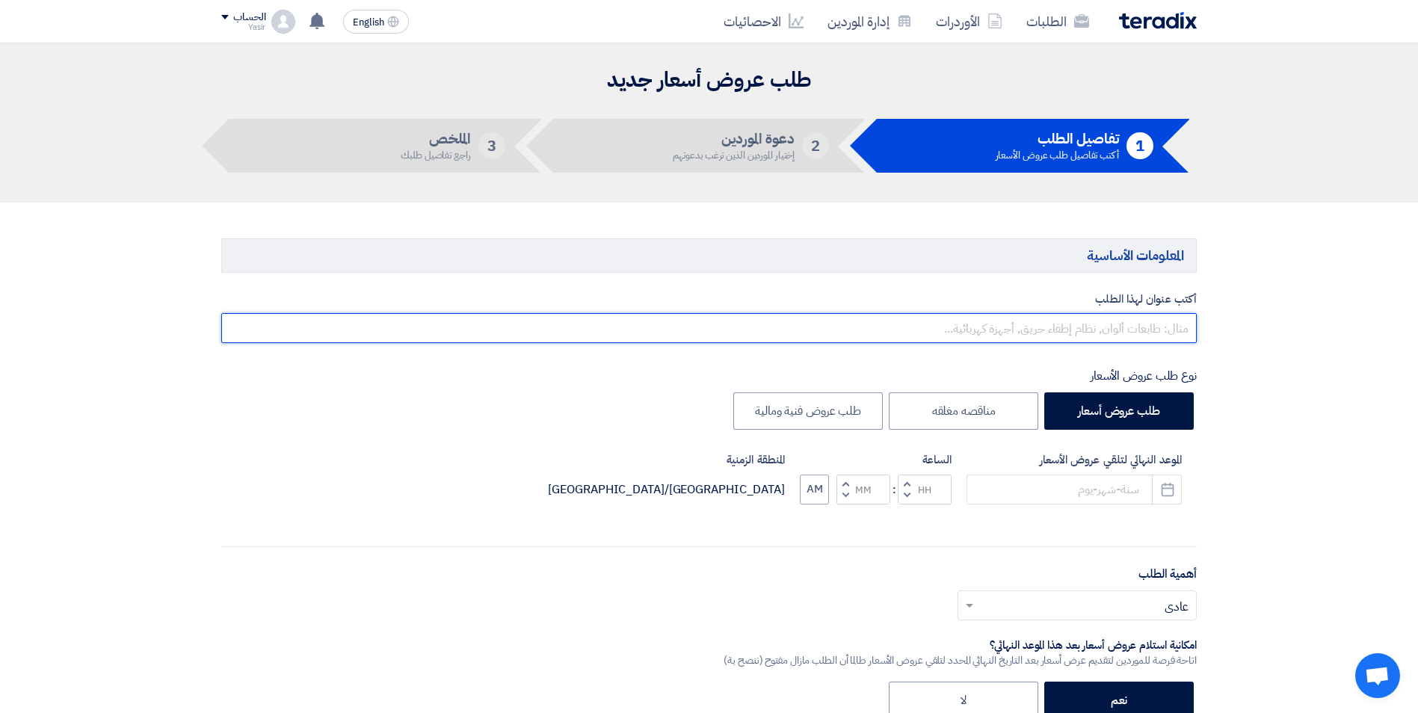
click at [1039, 326] on input "text" at bounding box center [708, 328] width 975 height 30
paste input "8100016274"
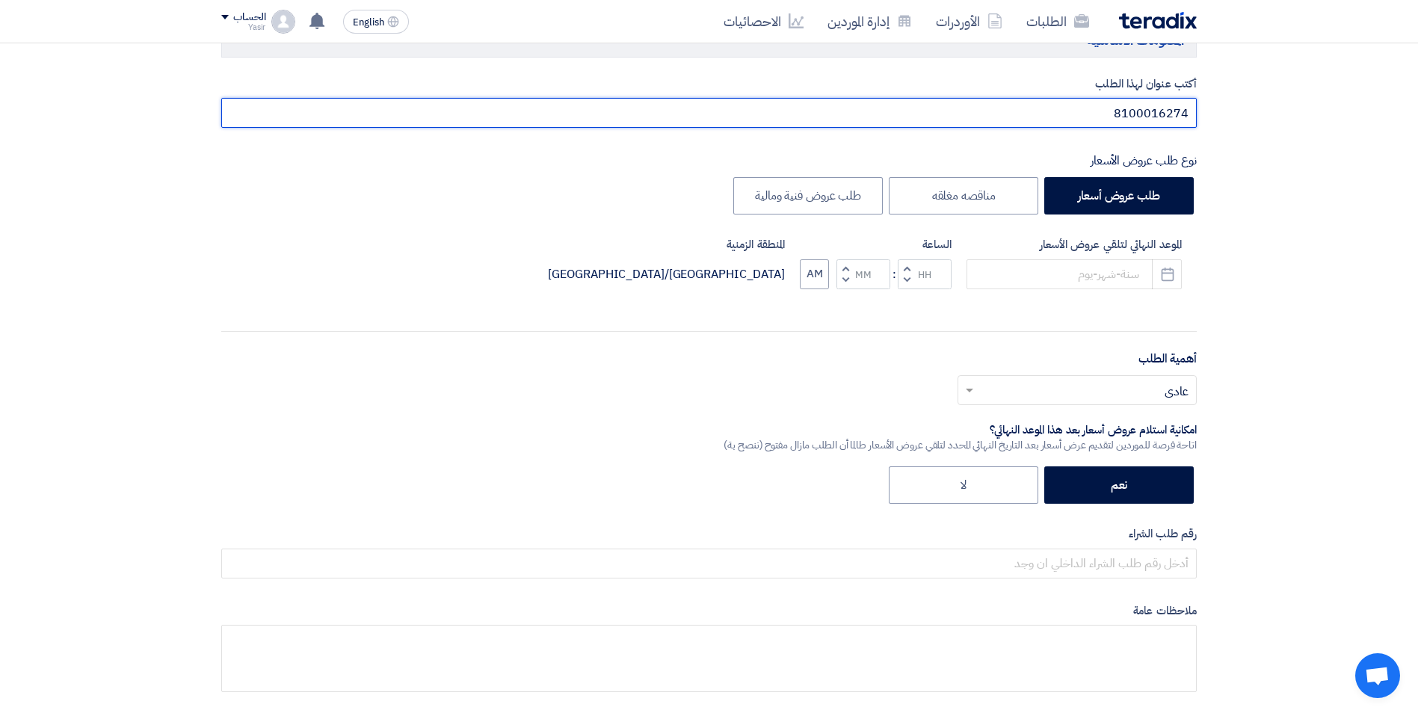
scroll to position [224, 0]
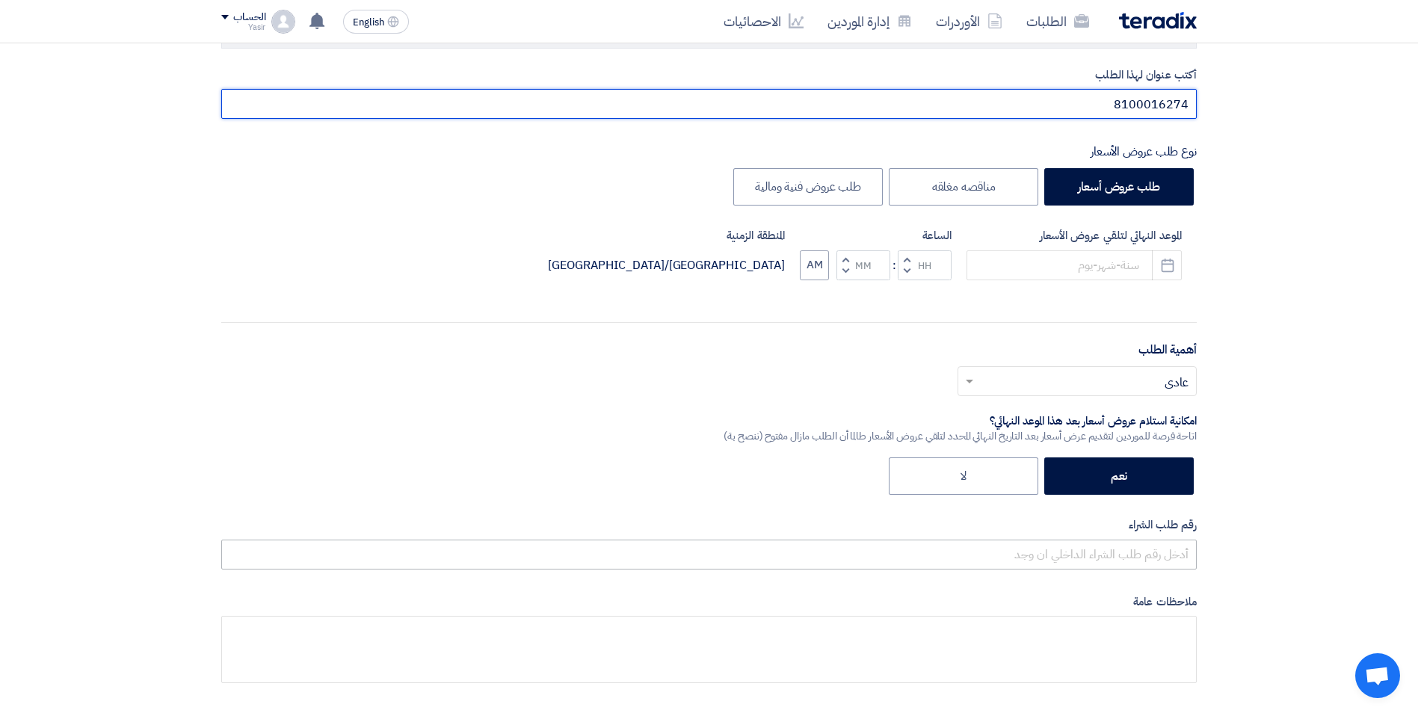
type input "8100016274"
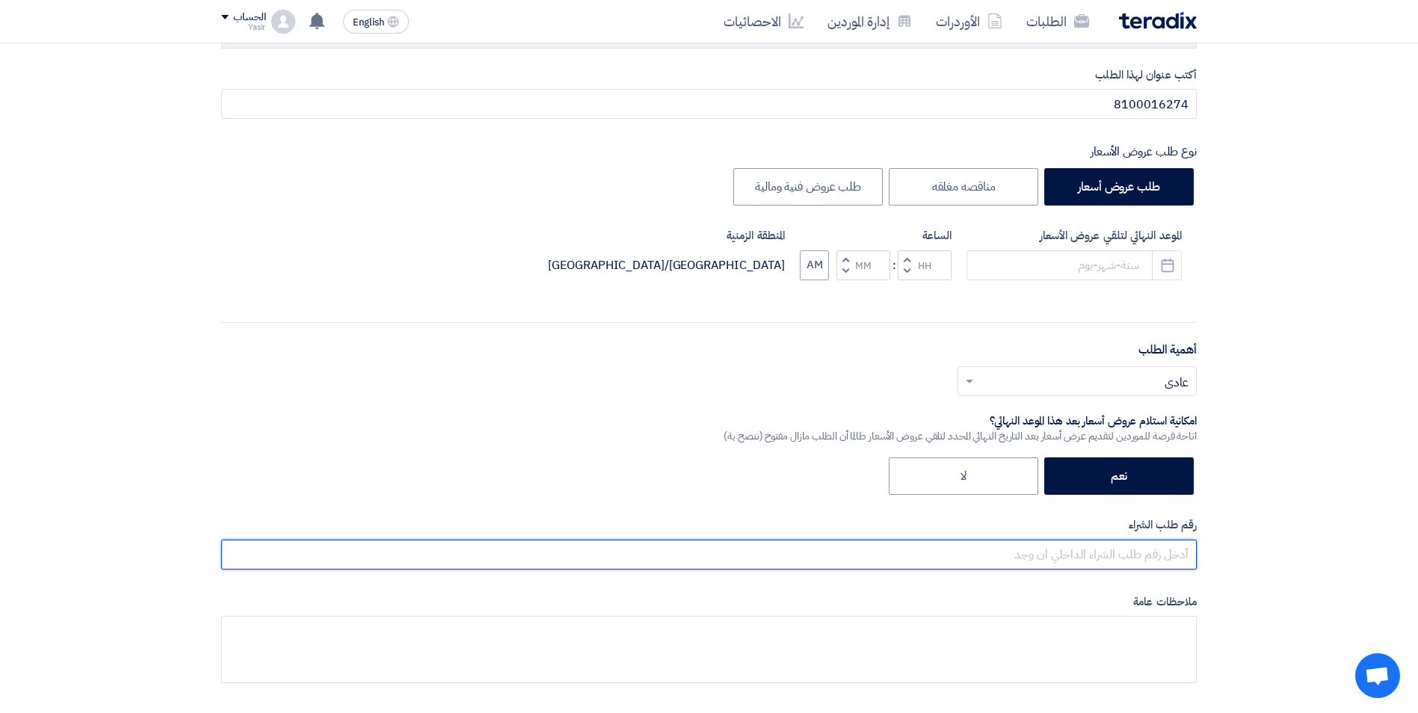
click at [1036, 556] on input "text" at bounding box center [708, 555] width 975 height 30
paste input "8100016274"
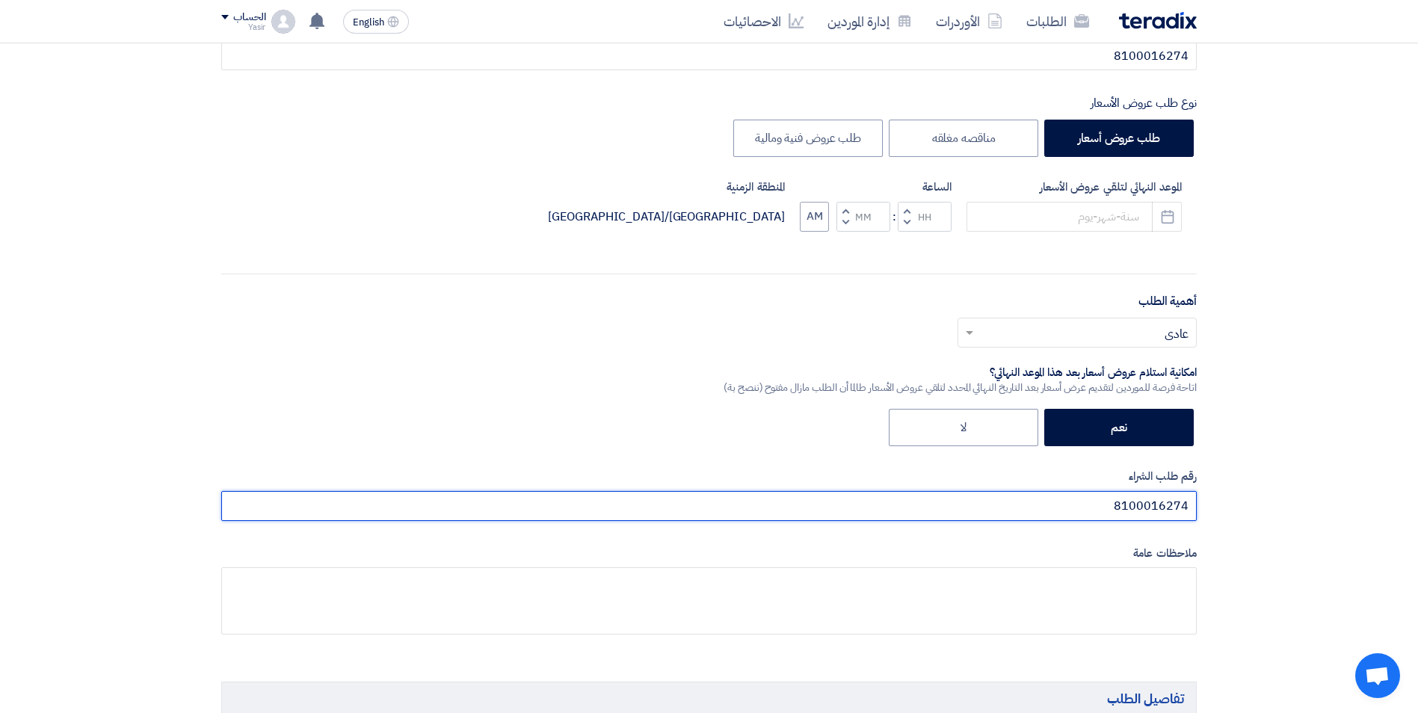
scroll to position [299, 0]
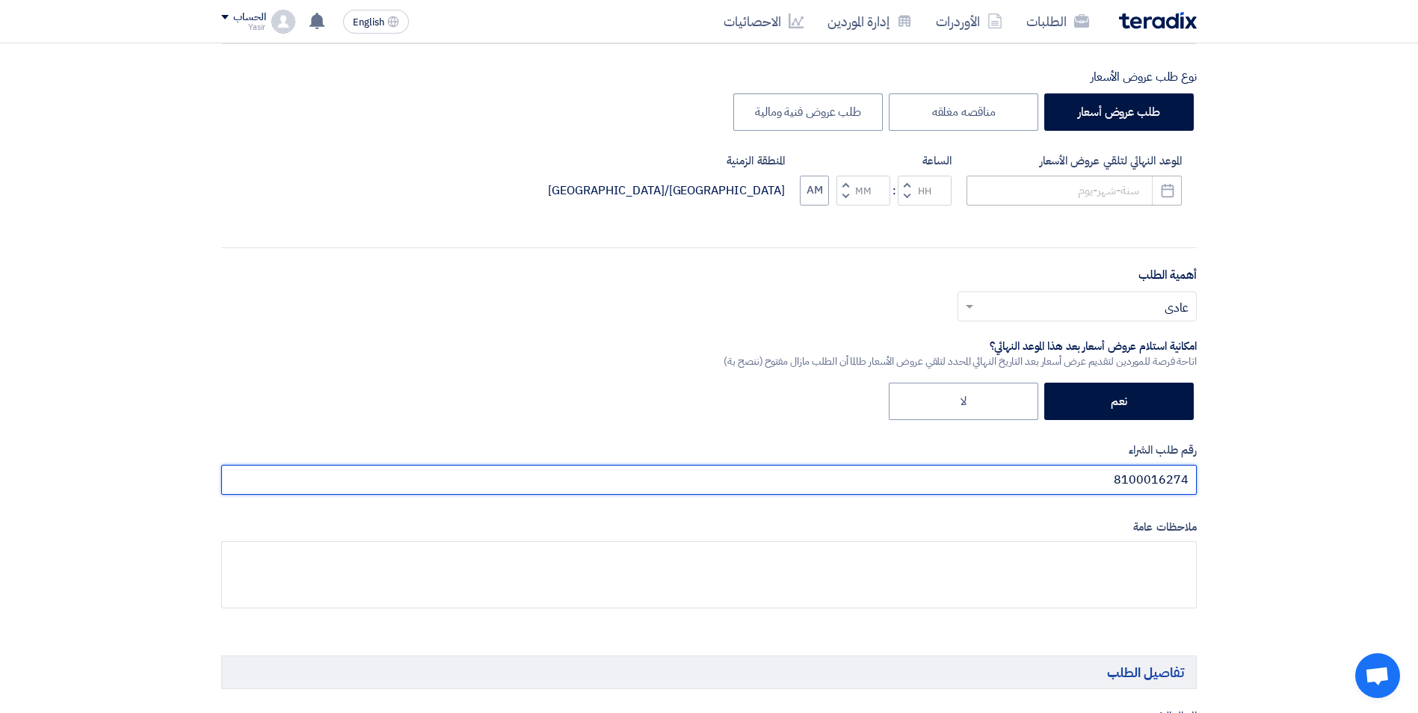
type input "8100016274"
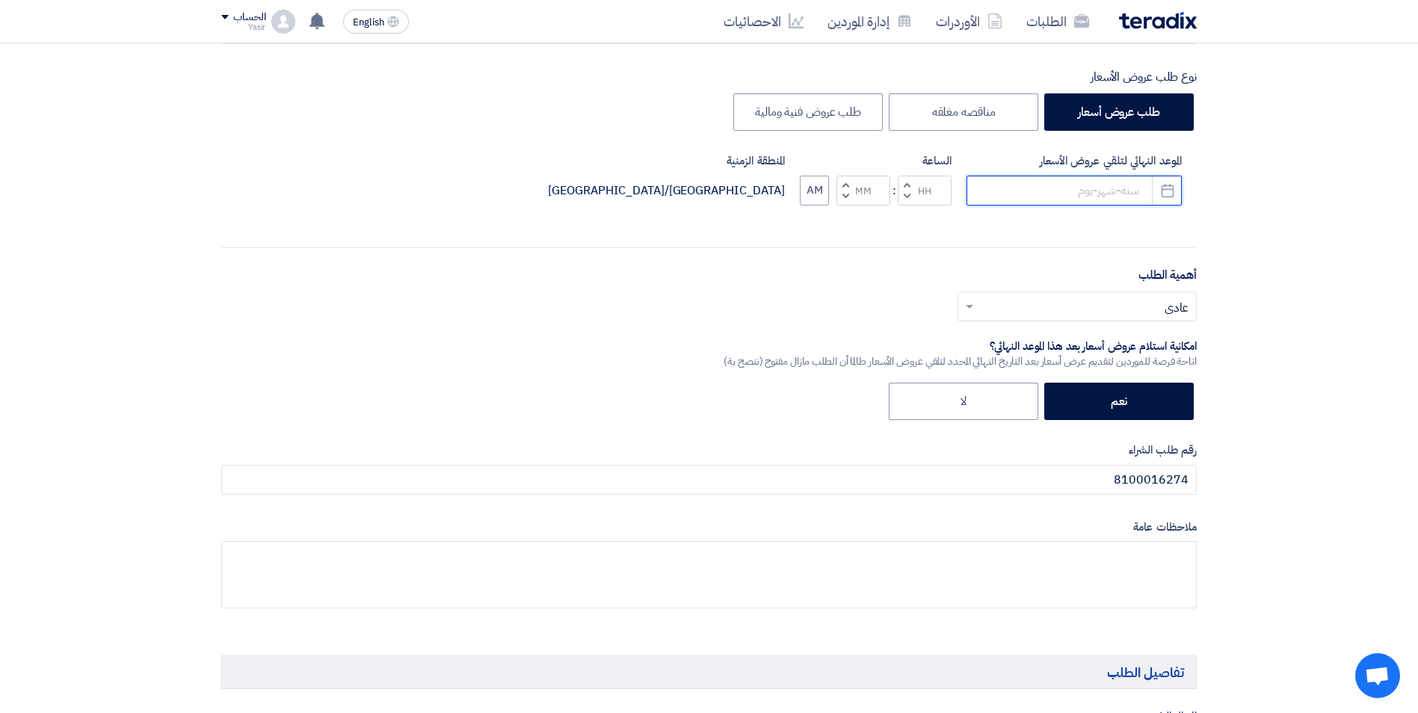
click at [1039, 179] on input at bounding box center [1073, 191] width 215 height 30
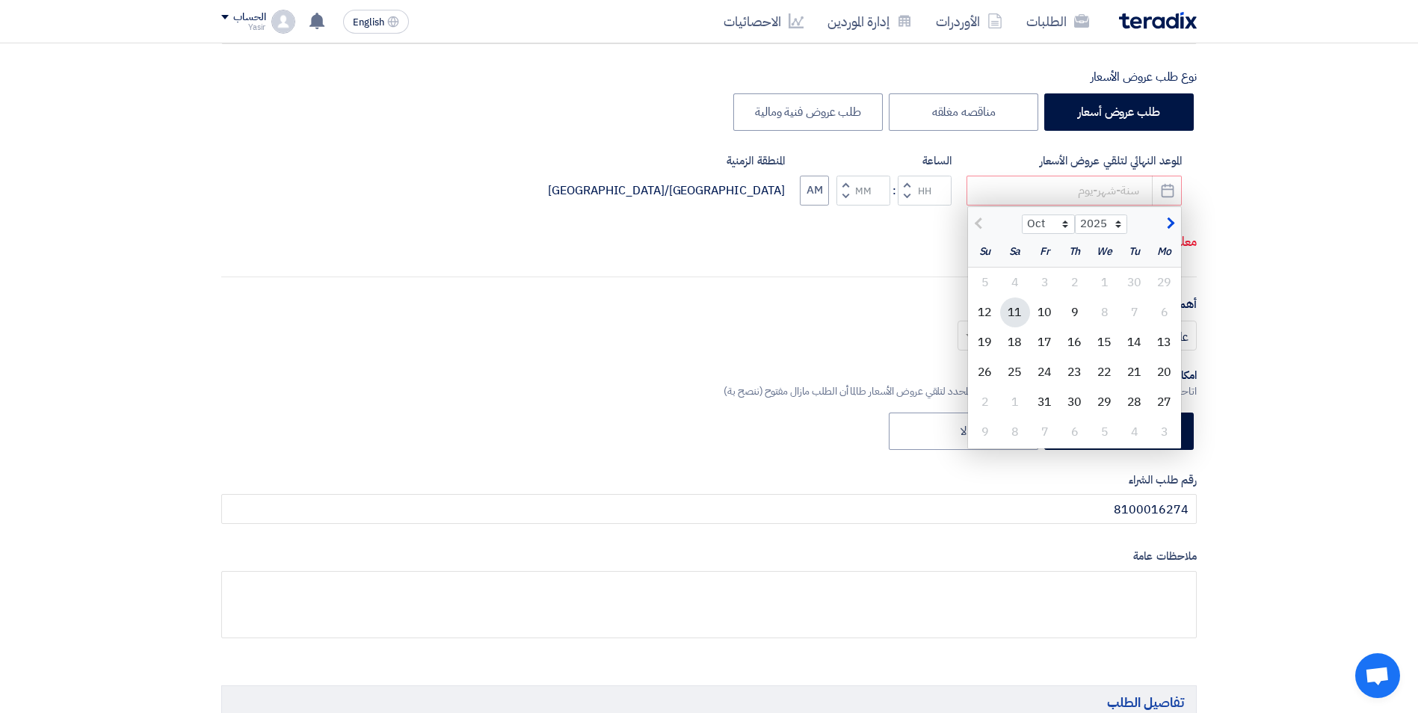
click at [1014, 309] on div "11" at bounding box center [1015, 312] width 30 height 30
type input "[DATE]"
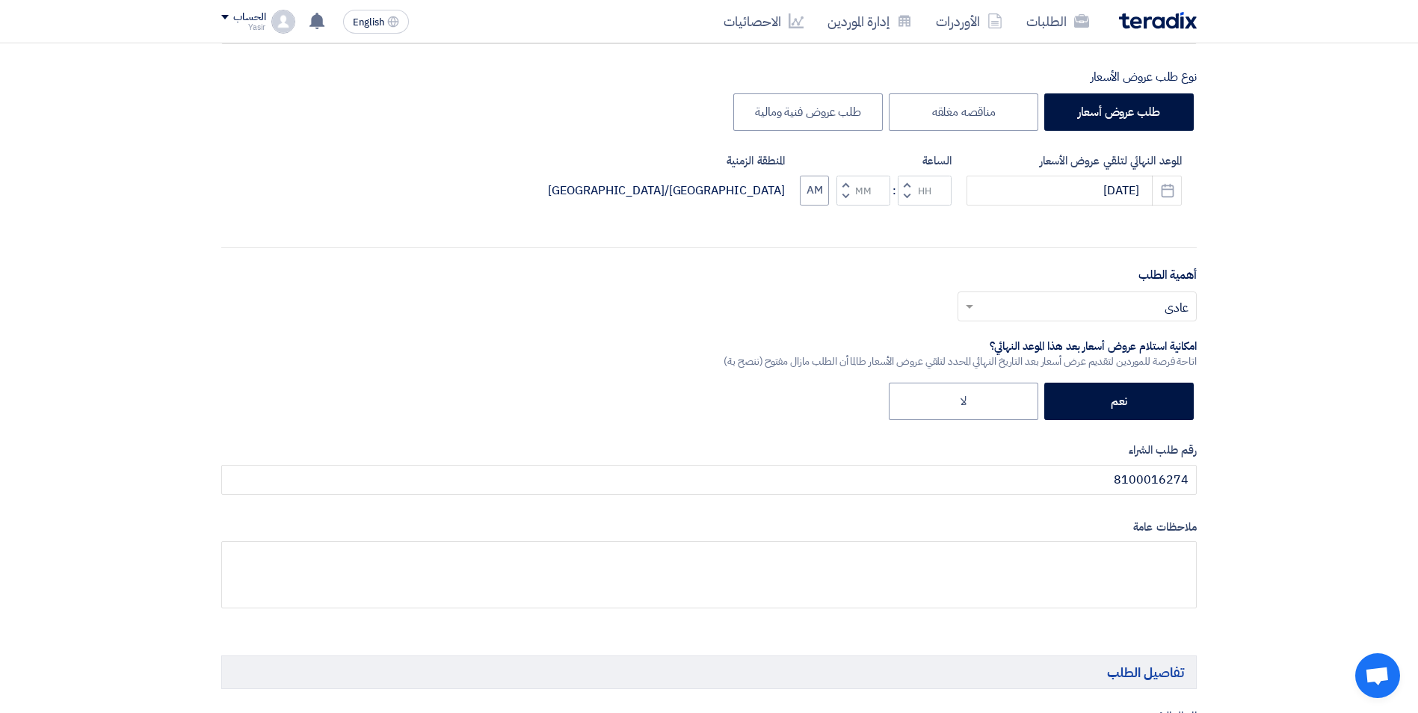
click at [902, 194] on button "Decrement hours" at bounding box center [907, 196] width 18 height 19
type input "11"
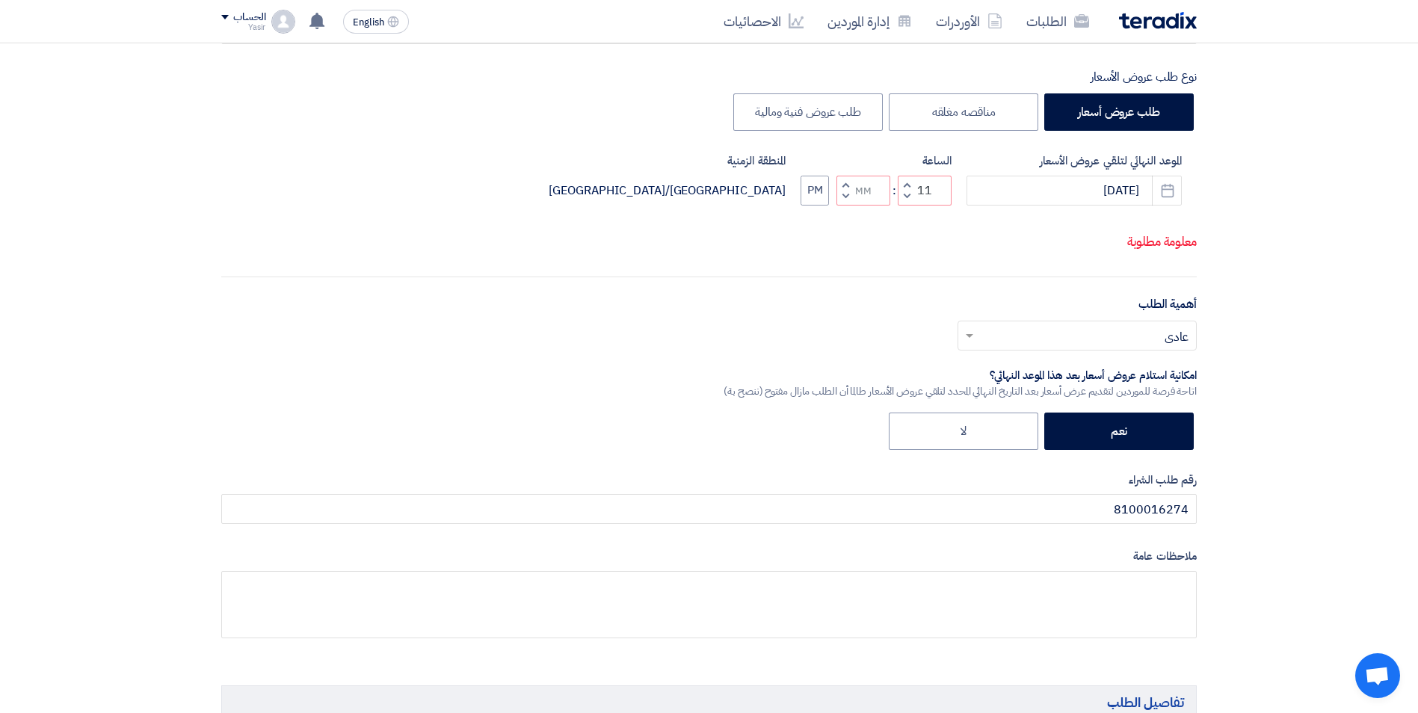
click at [848, 194] on button "Increment minutes" at bounding box center [845, 185] width 18 height 19
type input "01"
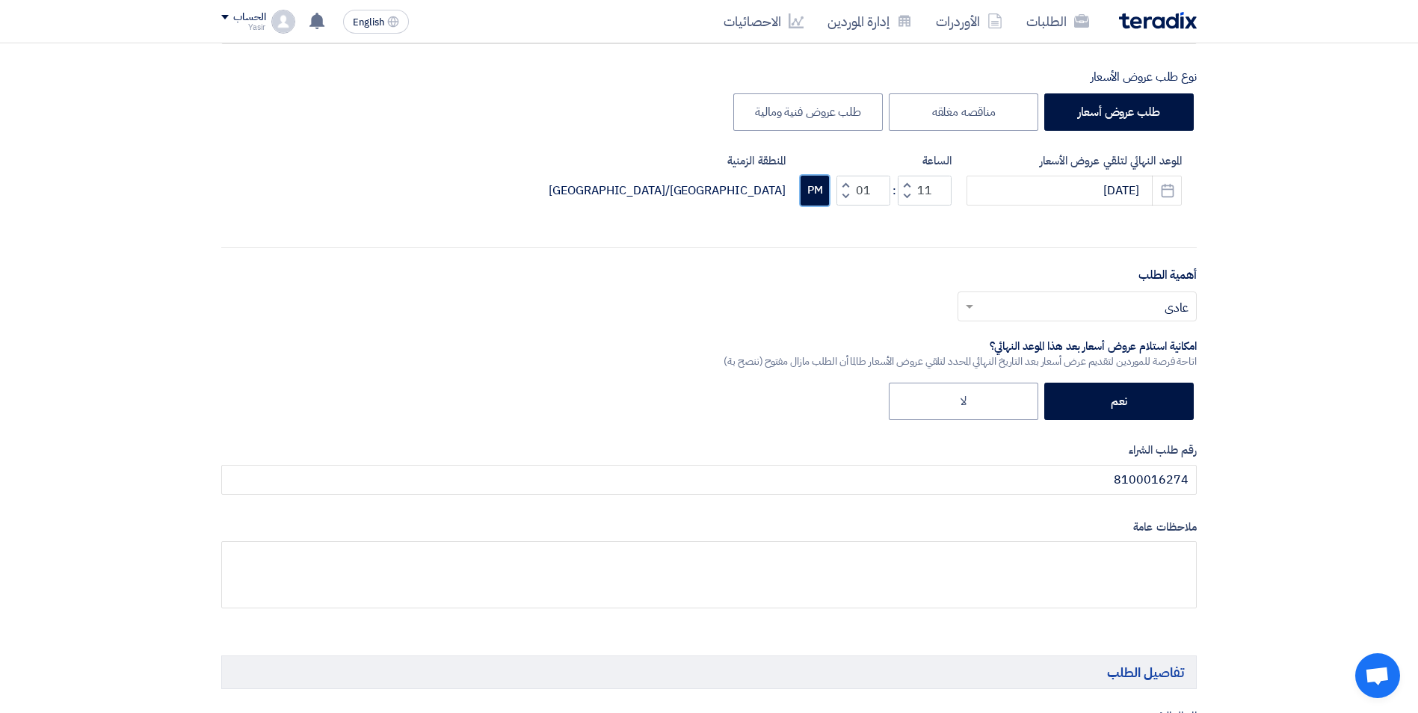
click at [824, 191] on button "PM" at bounding box center [815, 191] width 28 height 30
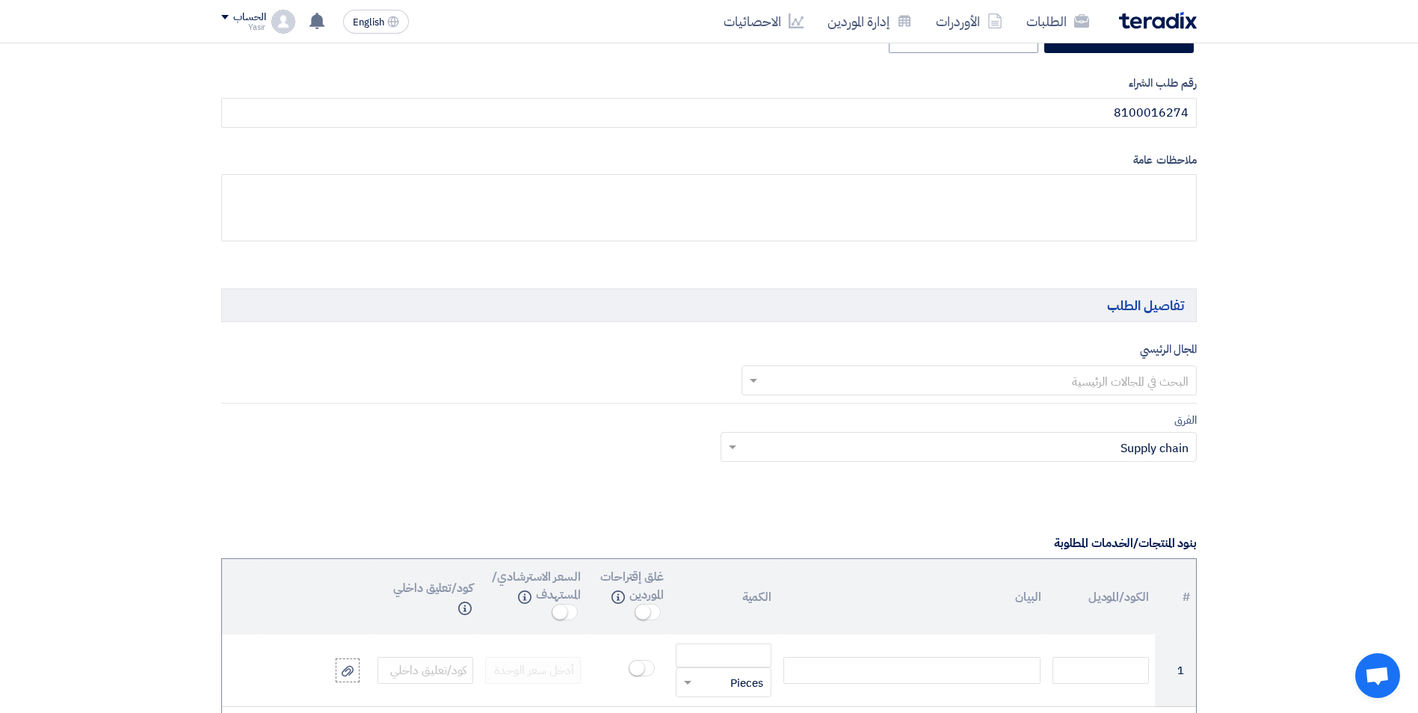
scroll to position [673, 0]
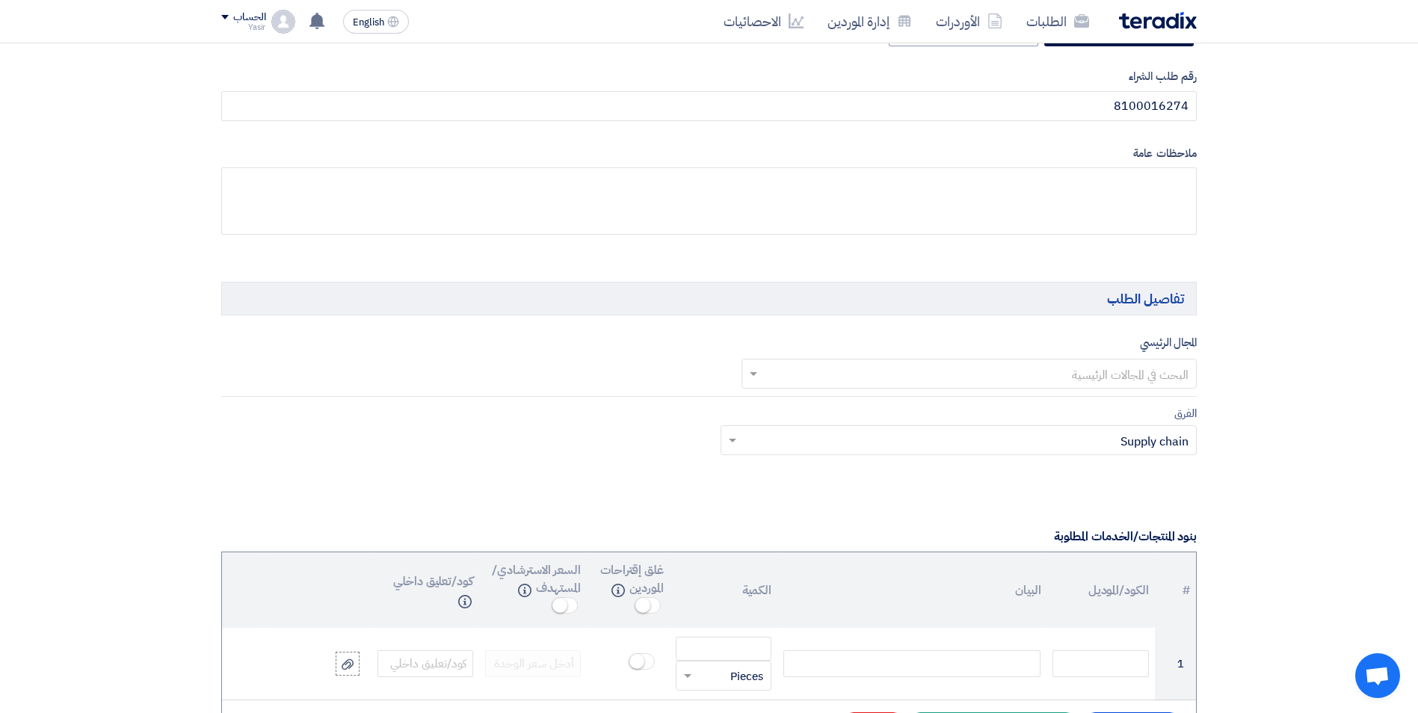
click at [1078, 381] on input "text" at bounding box center [978, 375] width 426 height 25
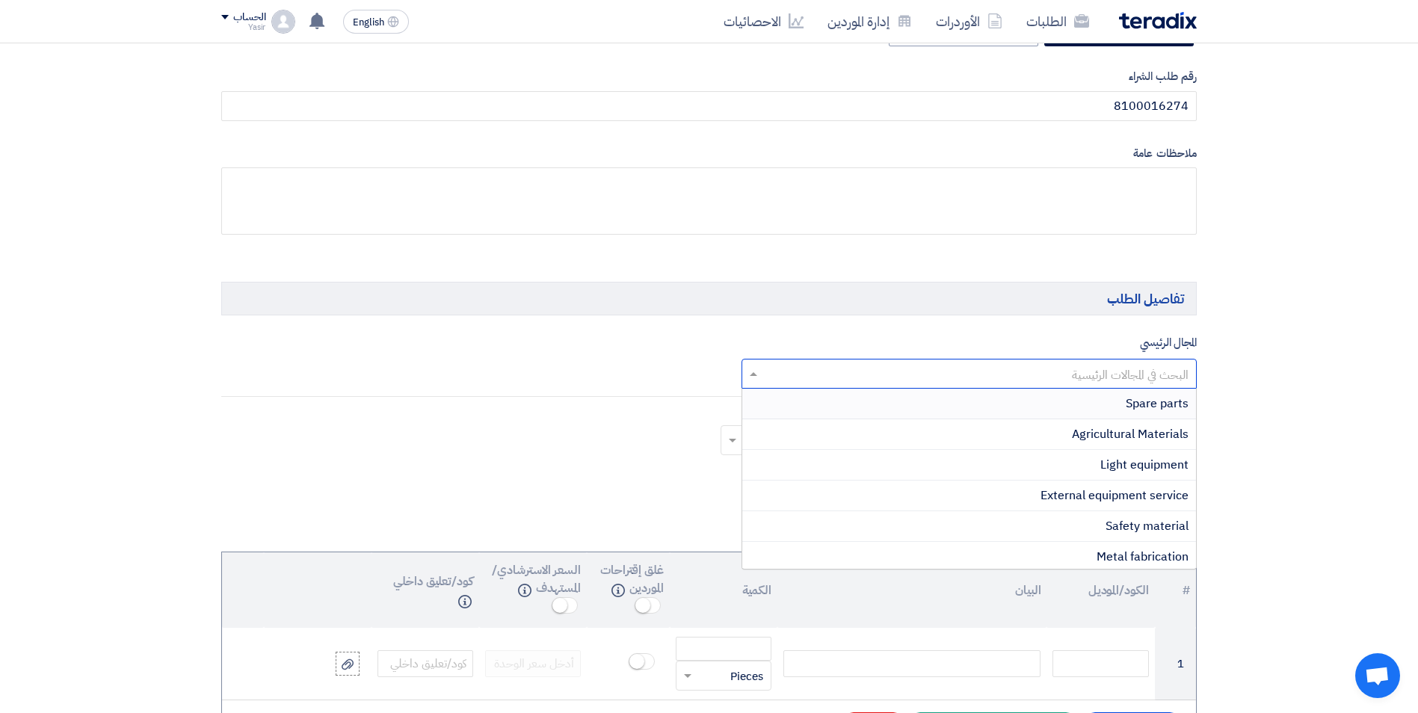
click at [1147, 404] on span "Spare parts" at bounding box center [1157, 404] width 63 height 18
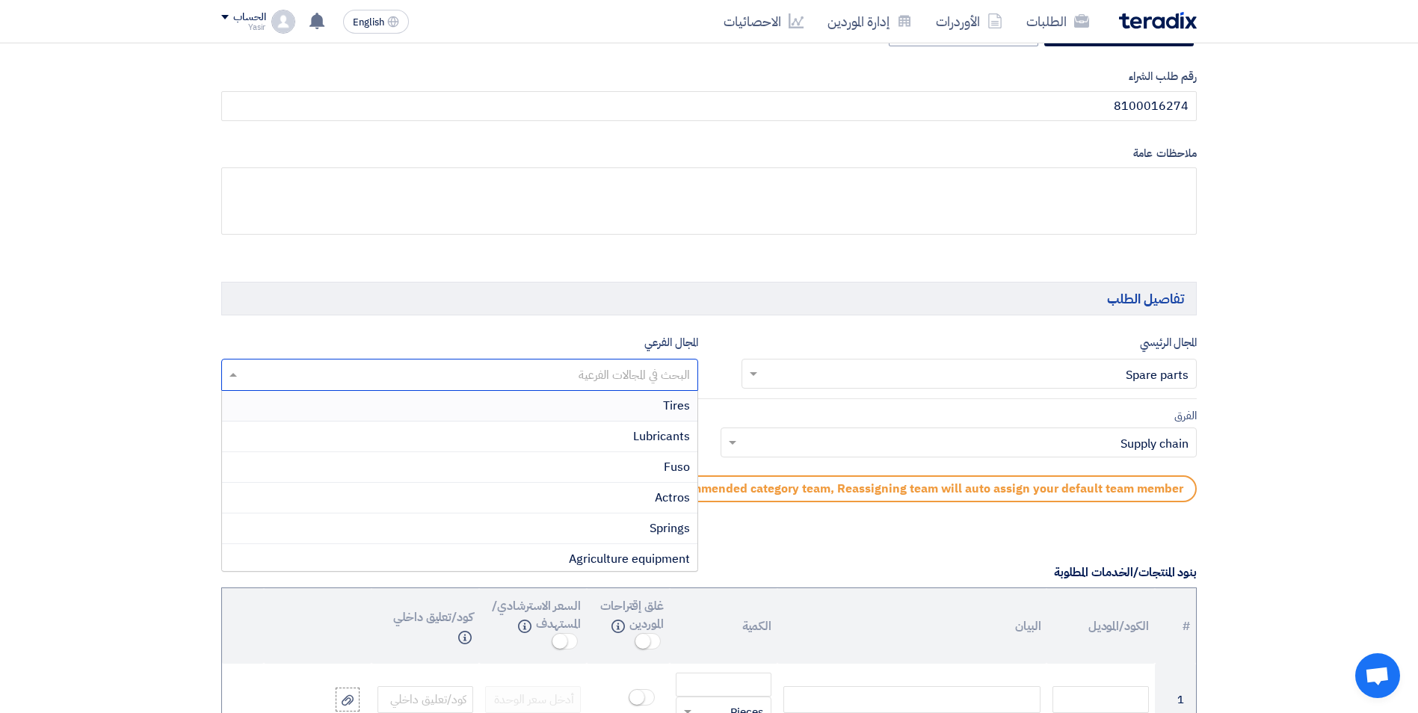
click at [581, 367] on input "text" at bounding box center [459, 376] width 462 height 25
click at [647, 506] on div "Isuzu" at bounding box center [459, 505] width 475 height 31
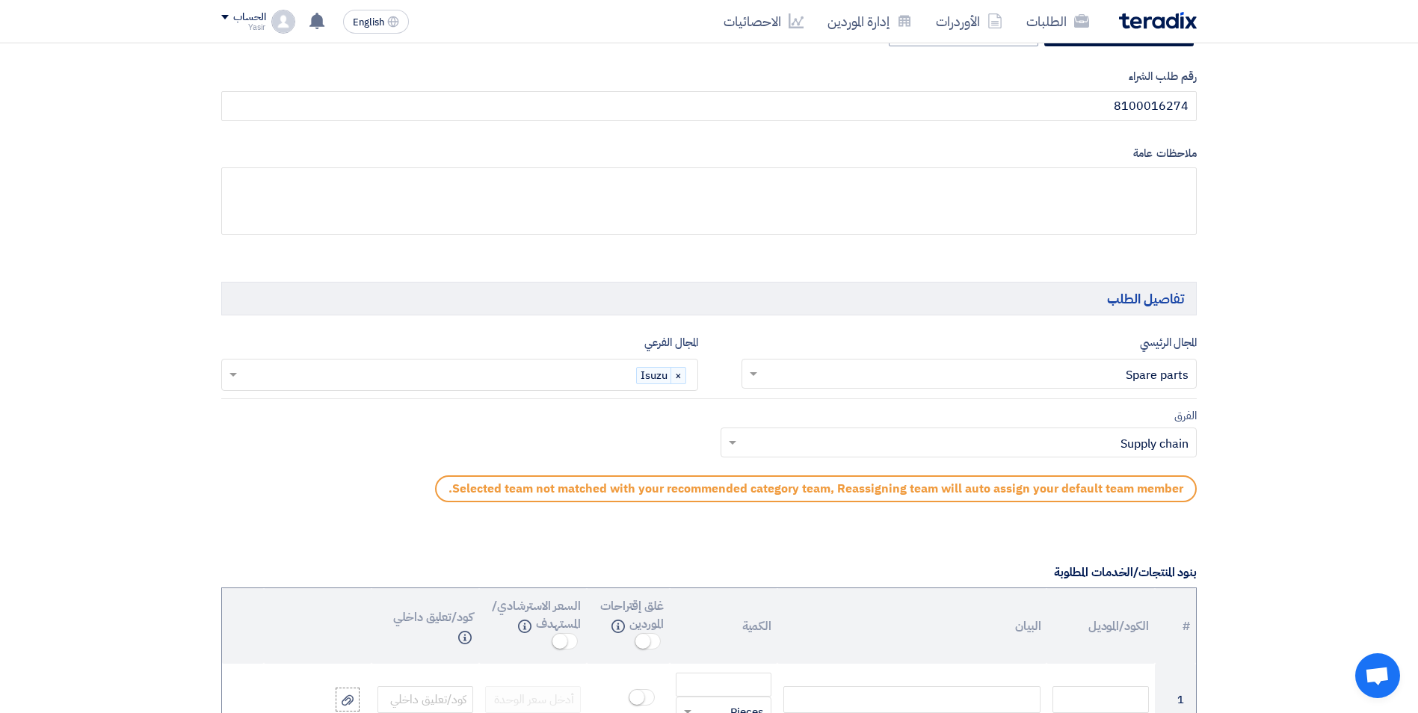
click at [818, 427] on div "الفرق Teams.. × Supply chain ×" at bounding box center [959, 433] width 477 height 52
click at [804, 445] on input "text" at bounding box center [967, 444] width 447 height 25
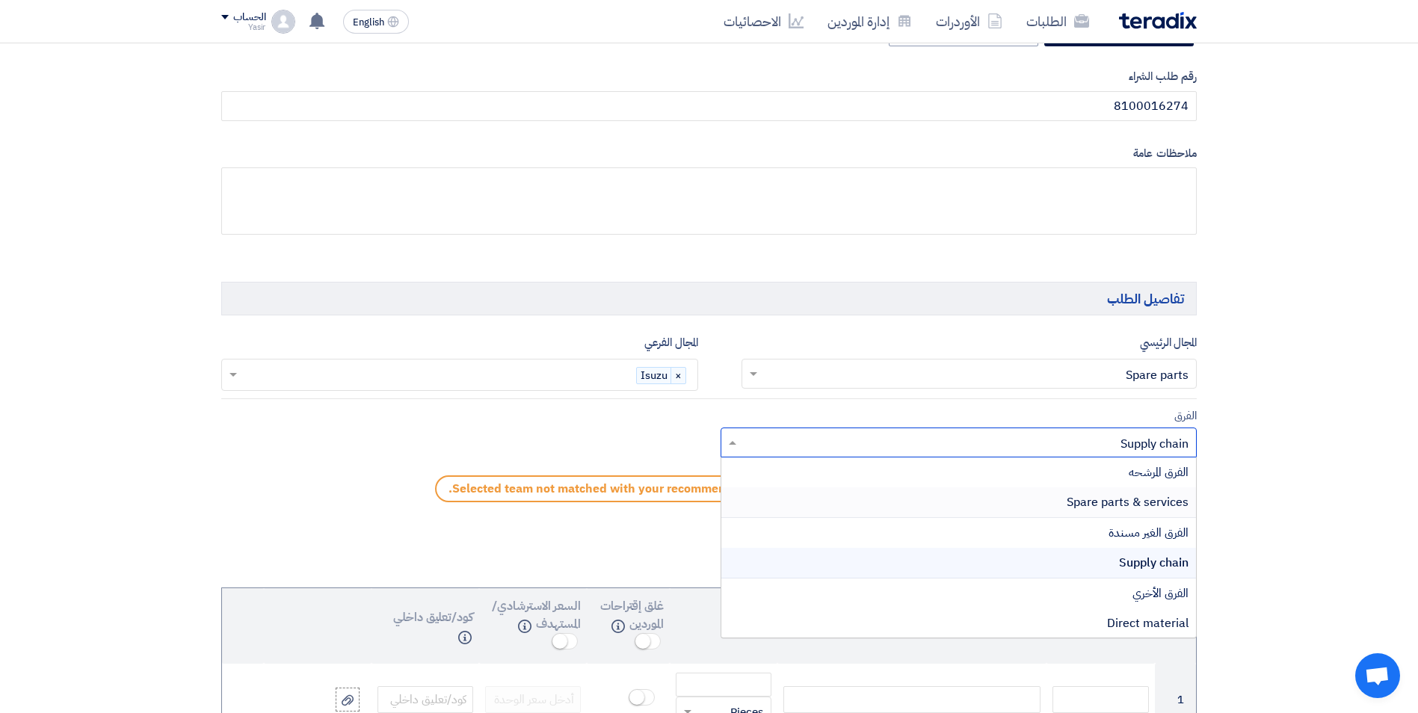
click at [1078, 497] on span "Spare parts & services" at bounding box center [1128, 502] width 122 height 18
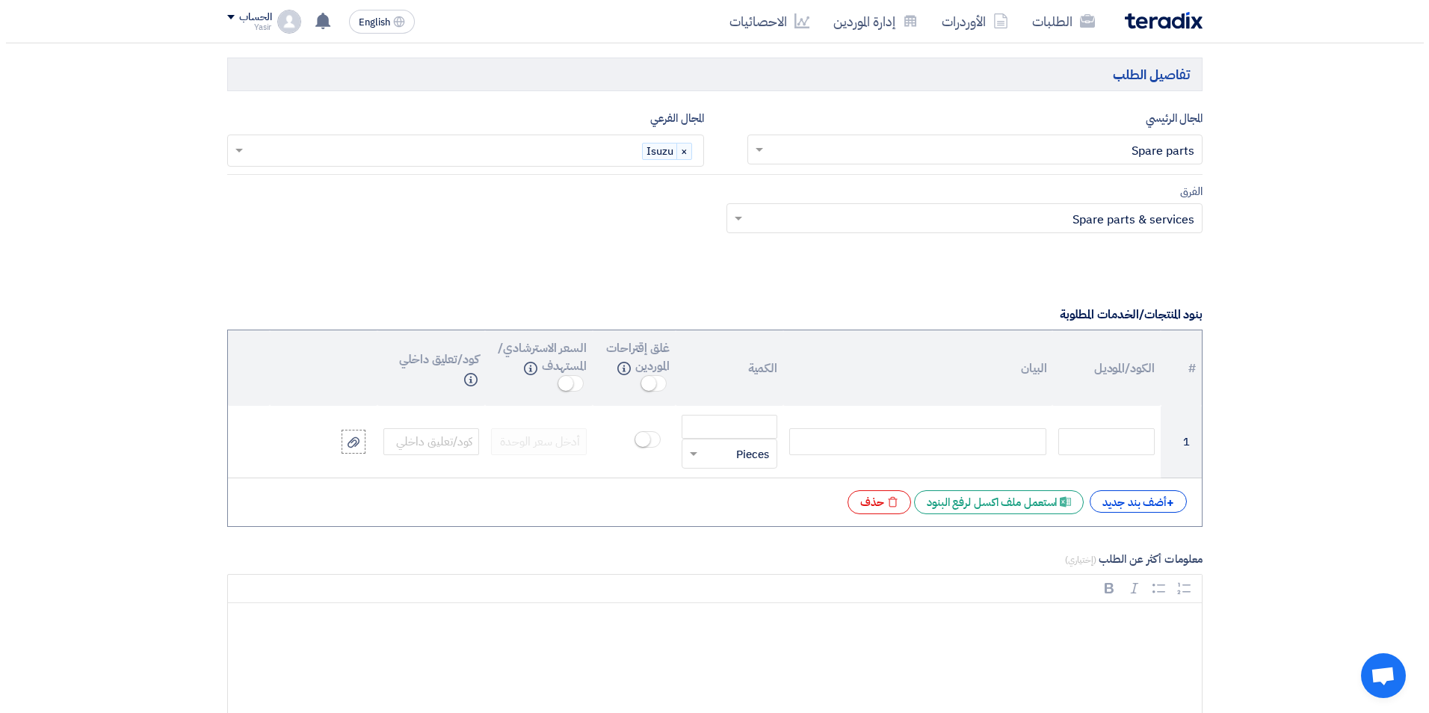
scroll to position [1046, 0]
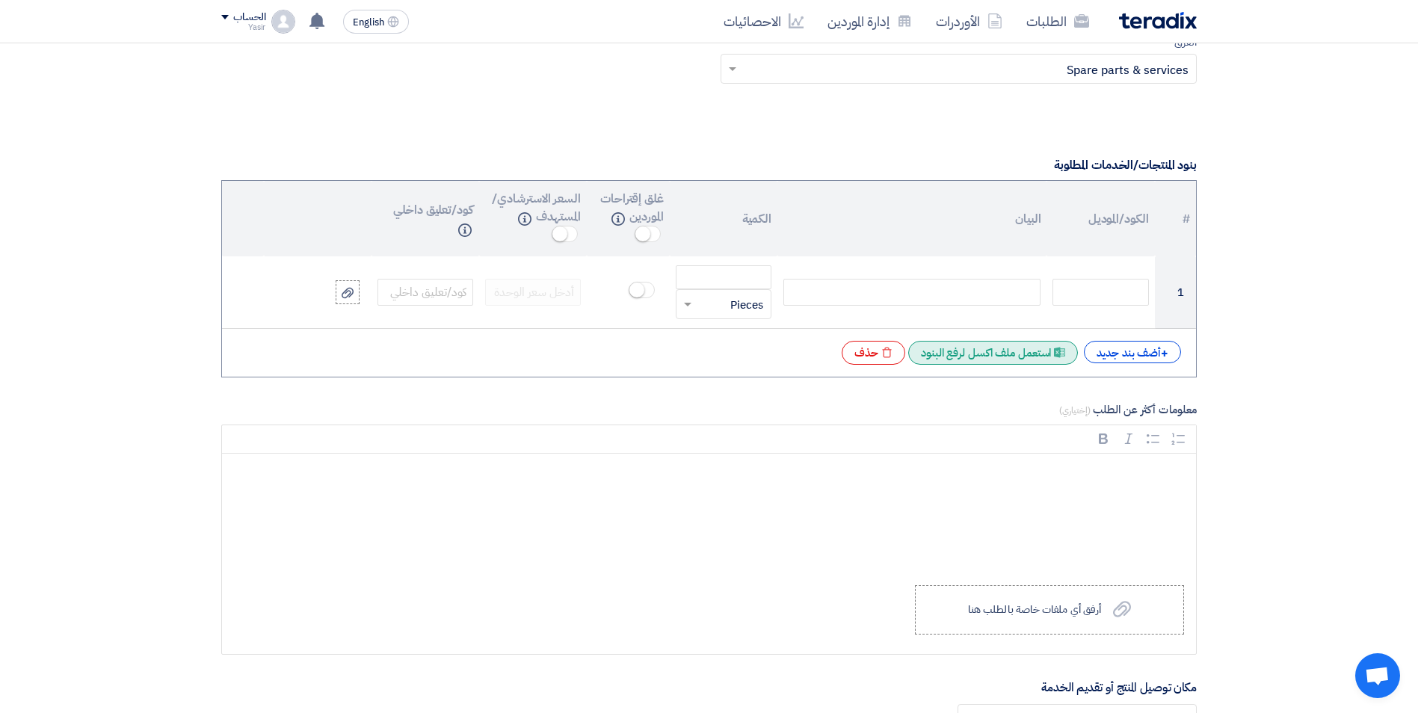
click at [1012, 355] on div "Excel file استعمل ملف اكسل لرفع البنود" at bounding box center [993, 353] width 170 height 24
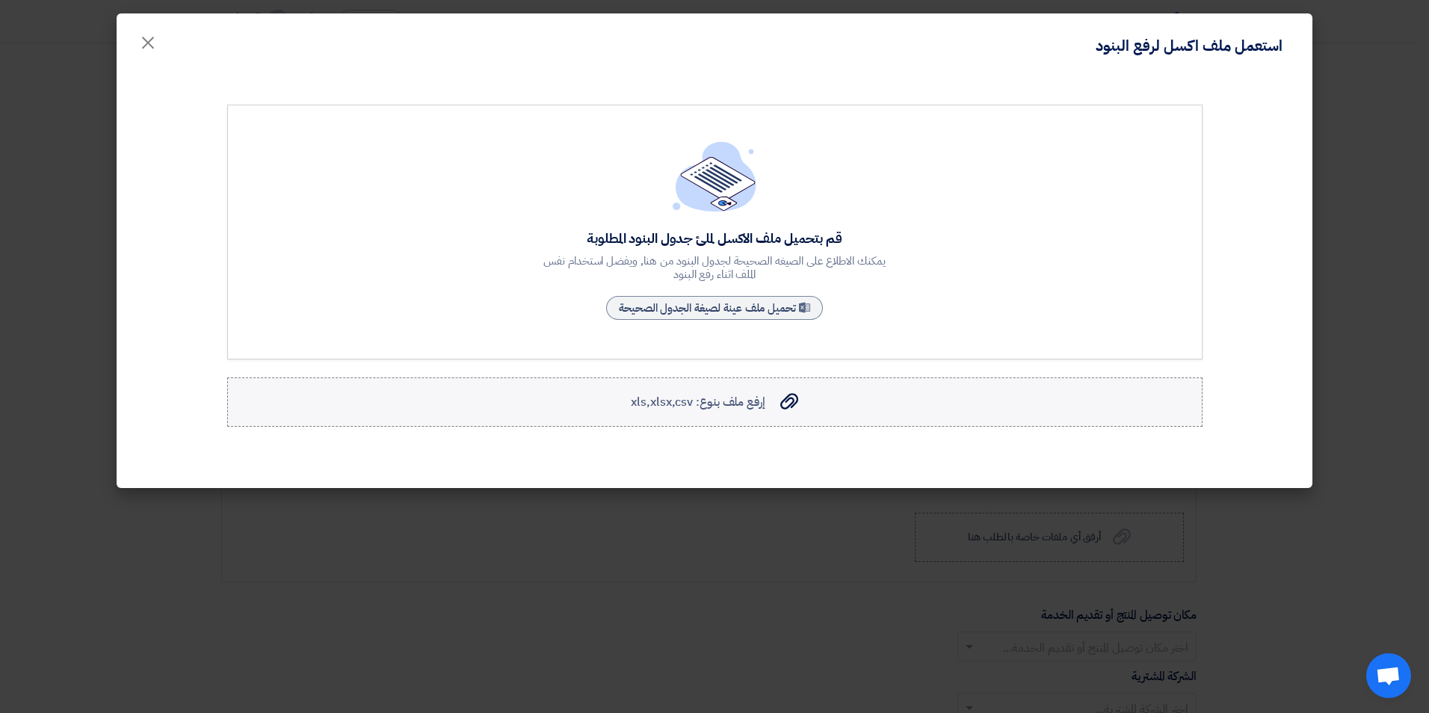
click at [734, 398] on span "إرفع ملف بنوع: xls,xlsx,csv" at bounding box center [698, 402] width 134 height 18
click at [0, 0] on input "إرفع ملف بنوع: xls,xlsx,csv إرفع ملف بنوع: xls,xlsx,csv" at bounding box center [0, 0] width 0 height 0
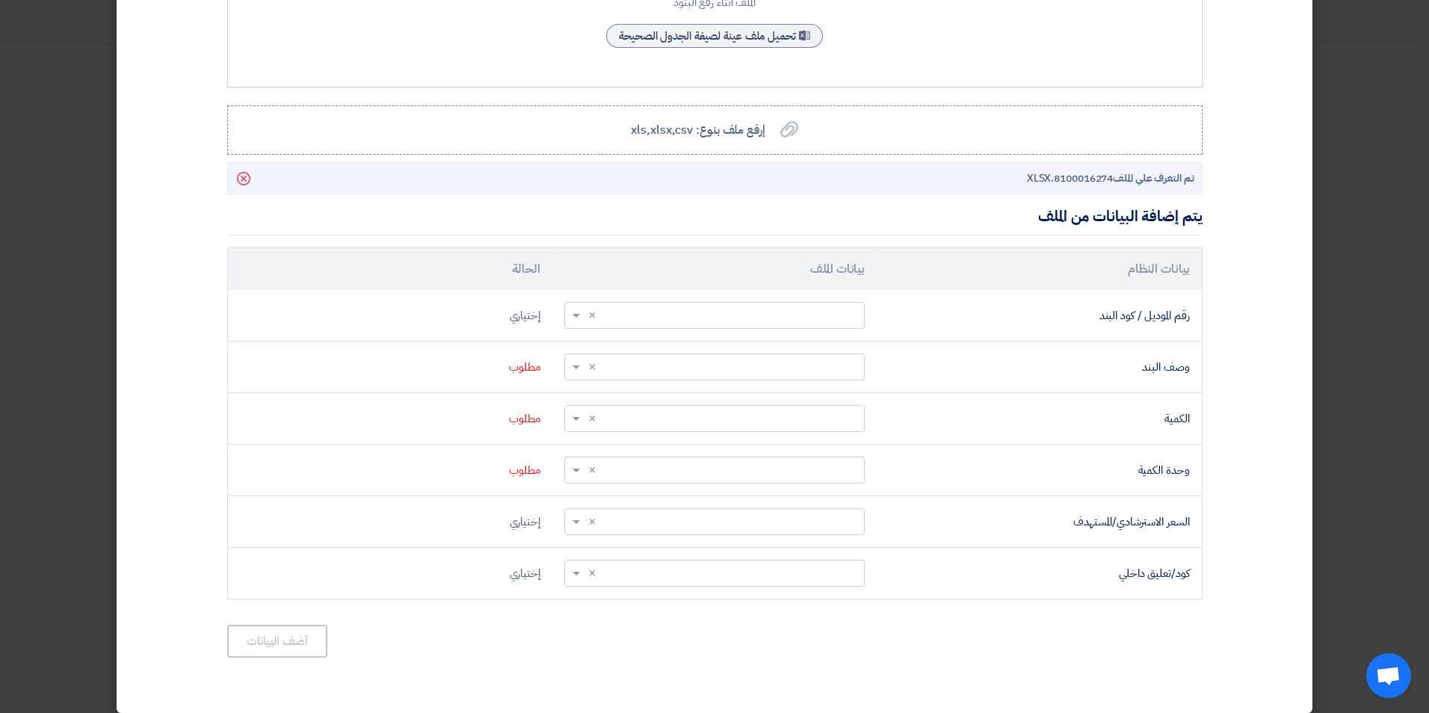
scroll to position [285, 0]
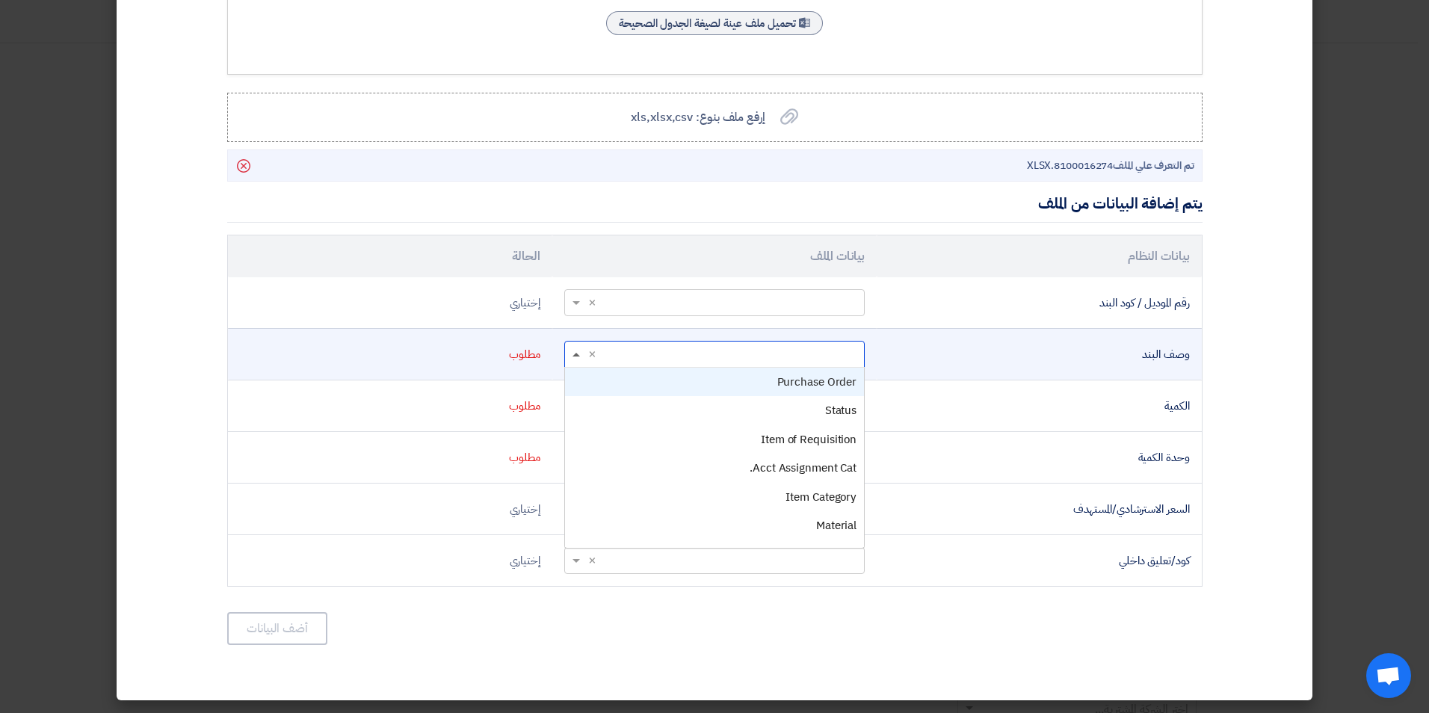
click at [580, 355] on span at bounding box center [576, 355] width 7 height 4
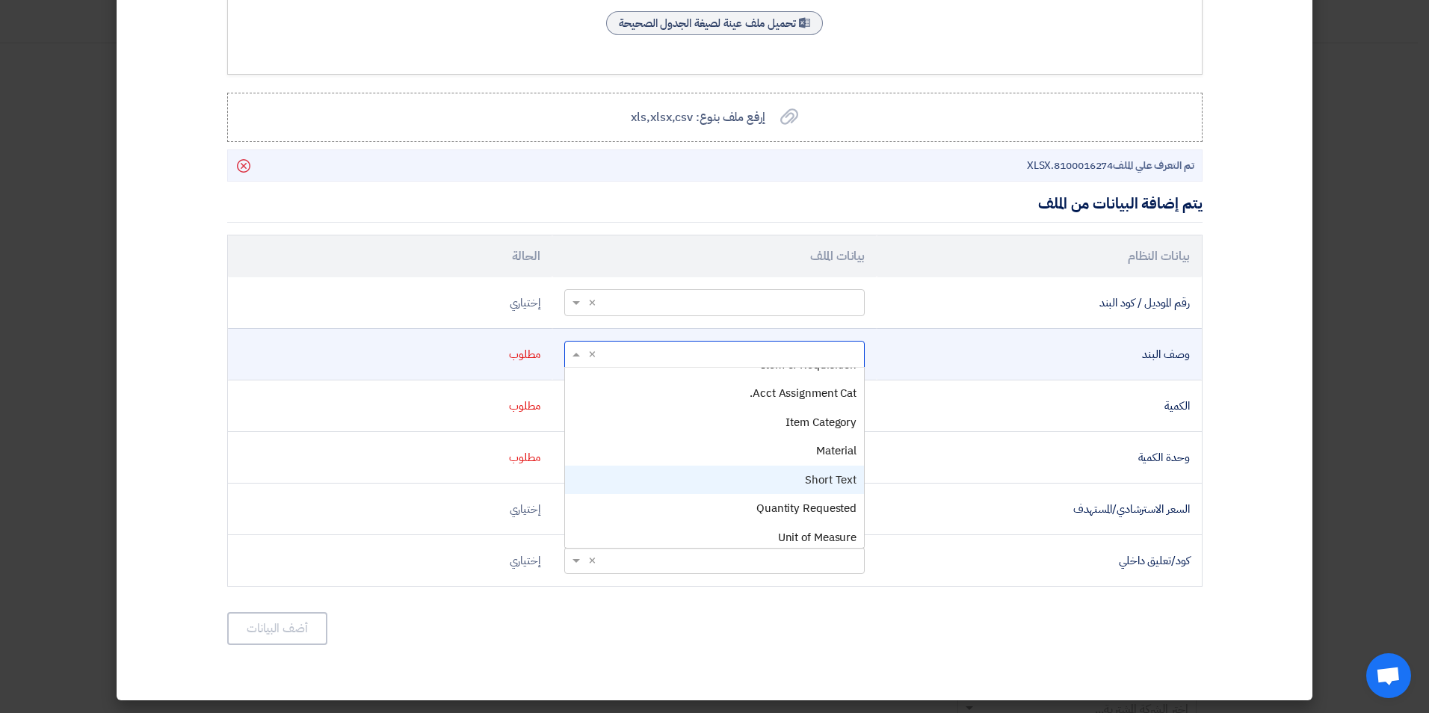
click at [738, 472] on div "Short Text" at bounding box center [714, 480] width 299 height 29
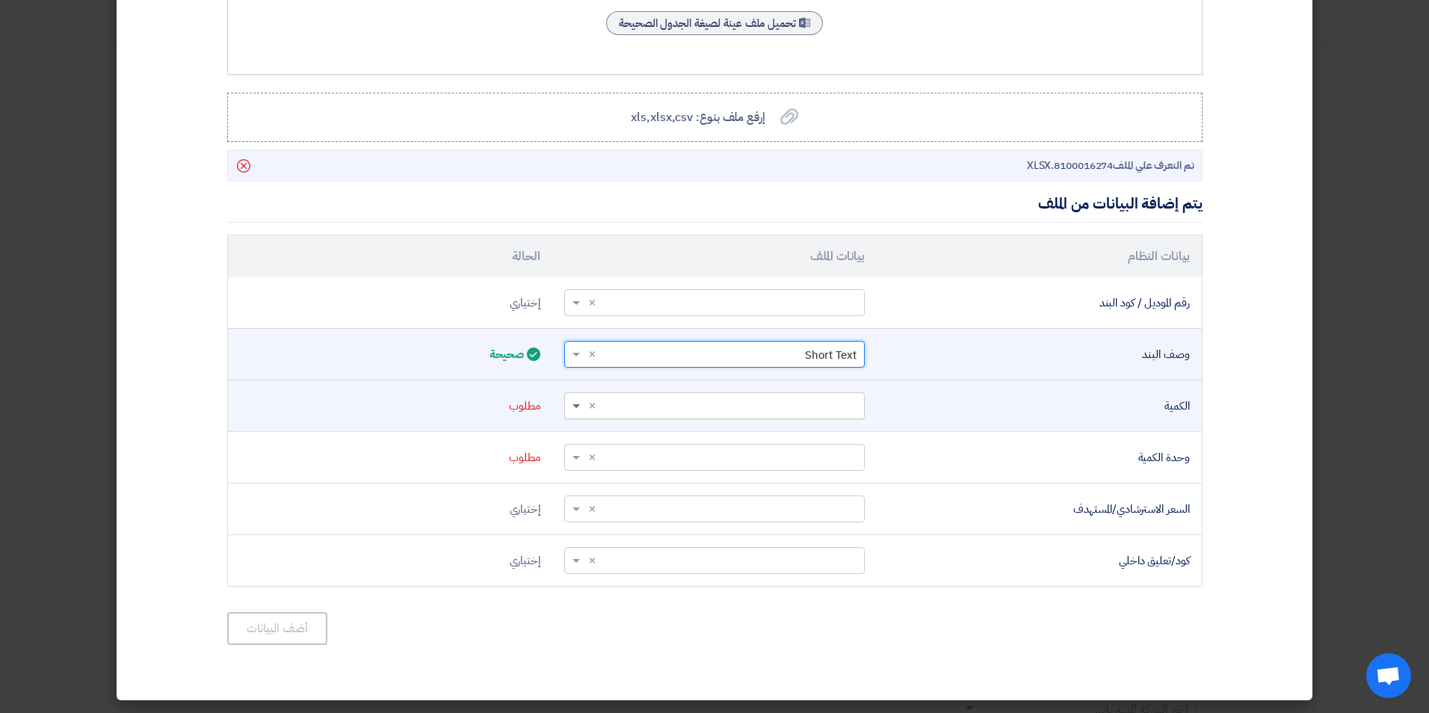
click at [580, 404] on span at bounding box center [576, 406] width 7 height 5
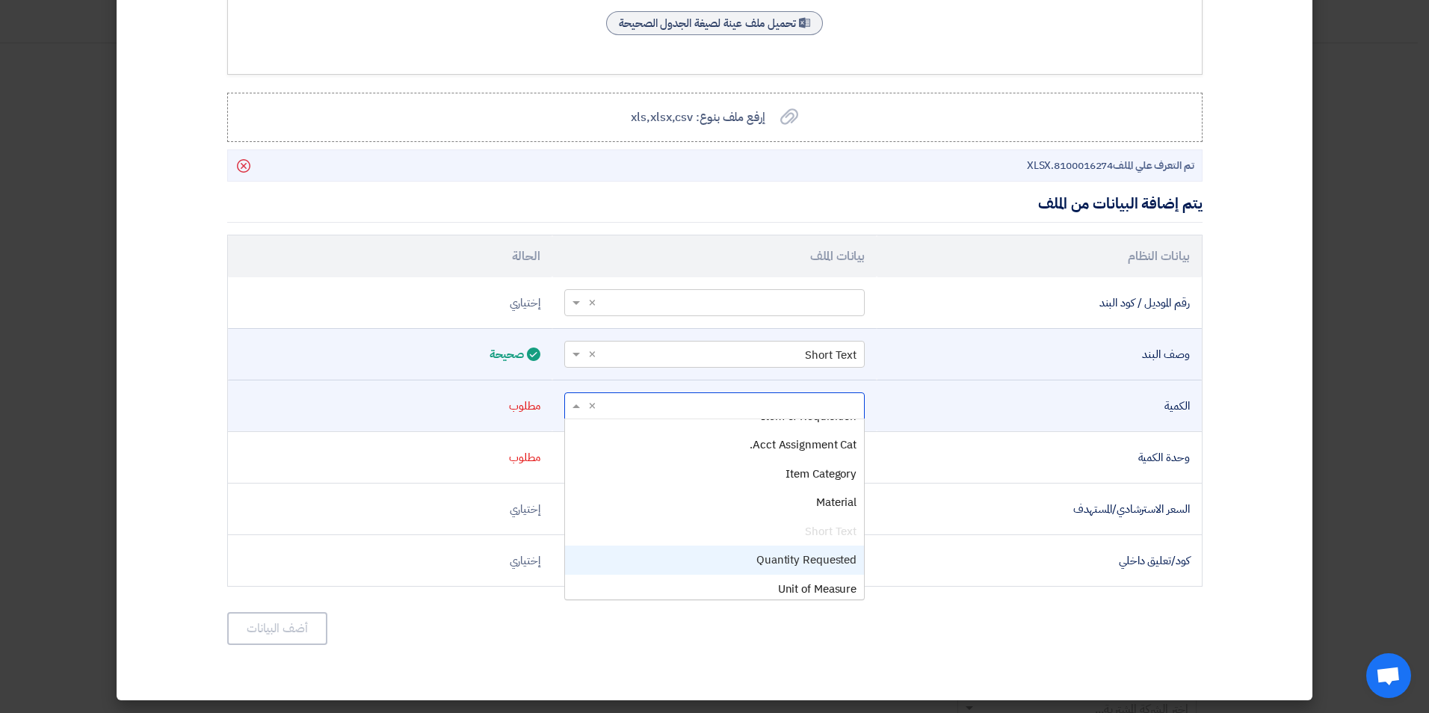
click at [762, 556] on span "Quantity Requested" at bounding box center [806, 560] width 100 height 16
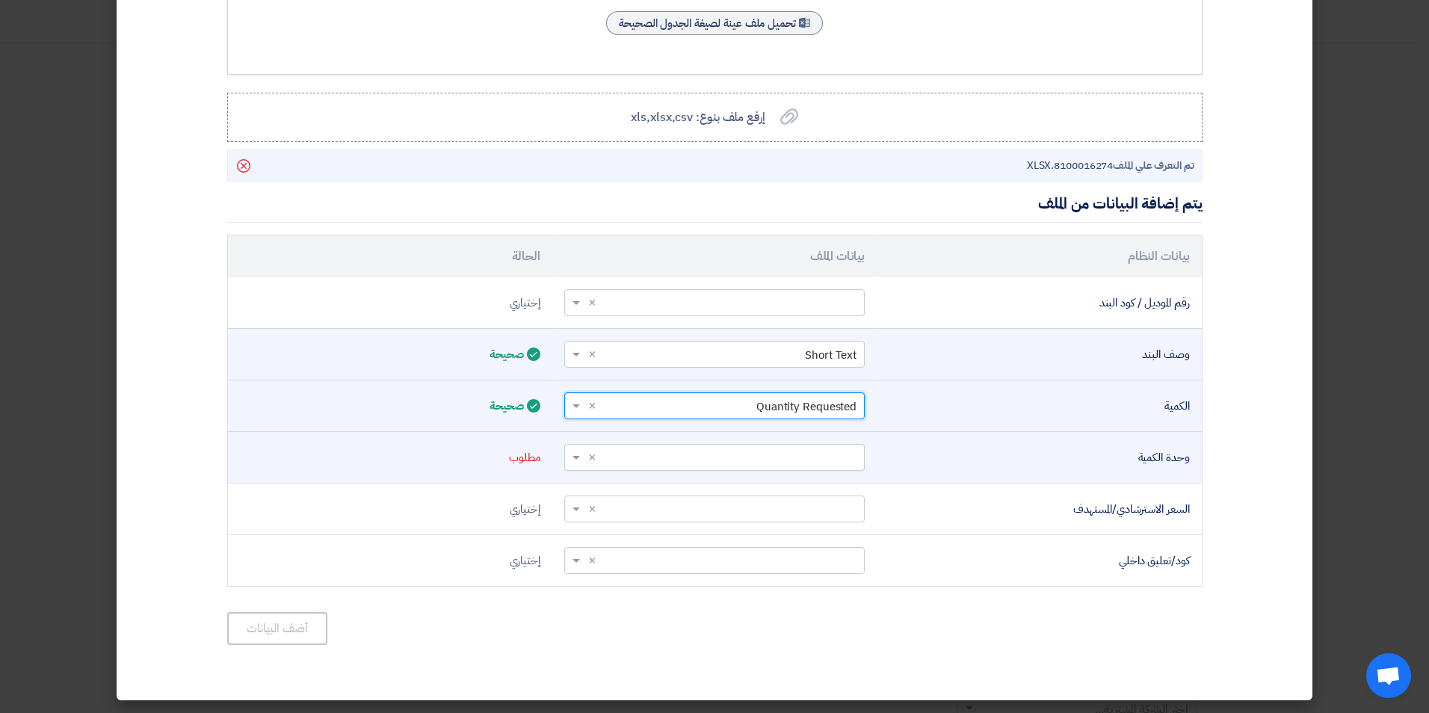
click at [576, 454] on span at bounding box center [574, 457] width 19 height 17
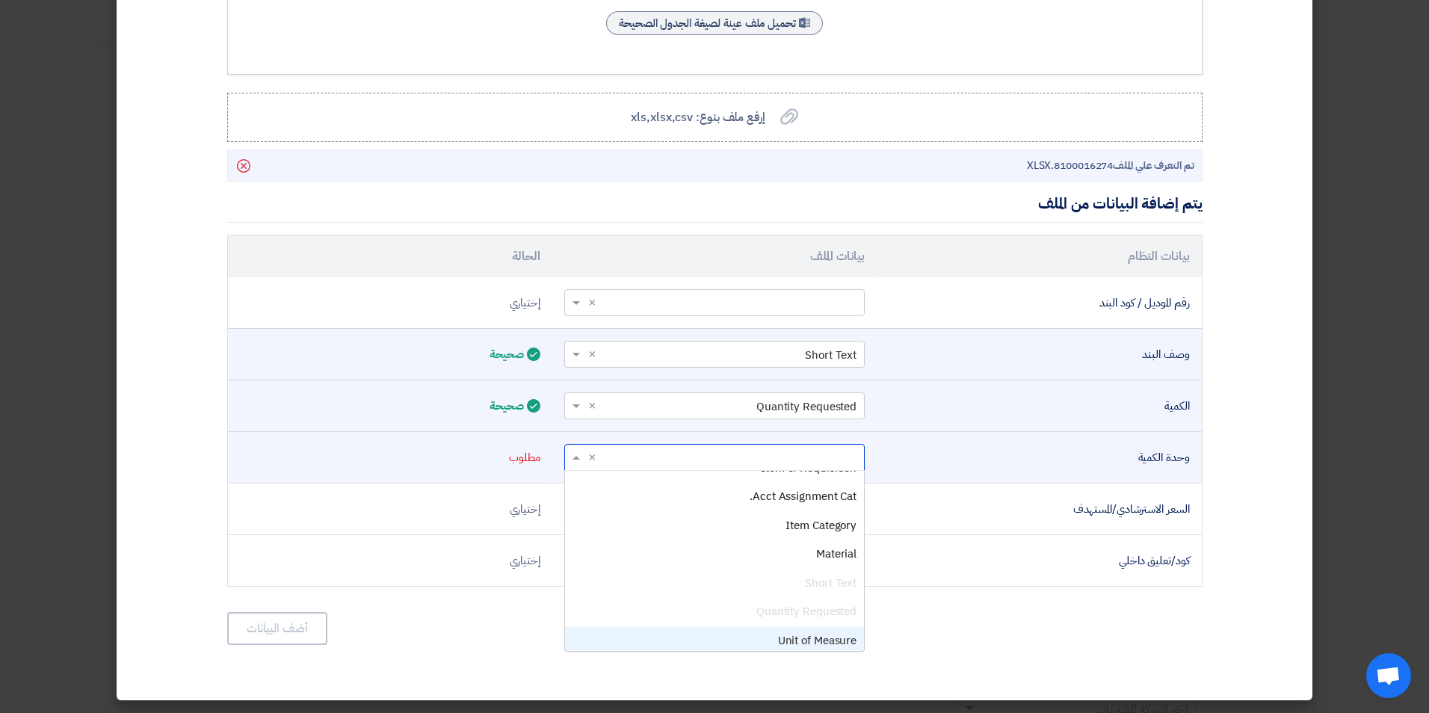
click at [773, 635] on div "Unit of Measure" at bounding box center [714, 640] width 299 height 29
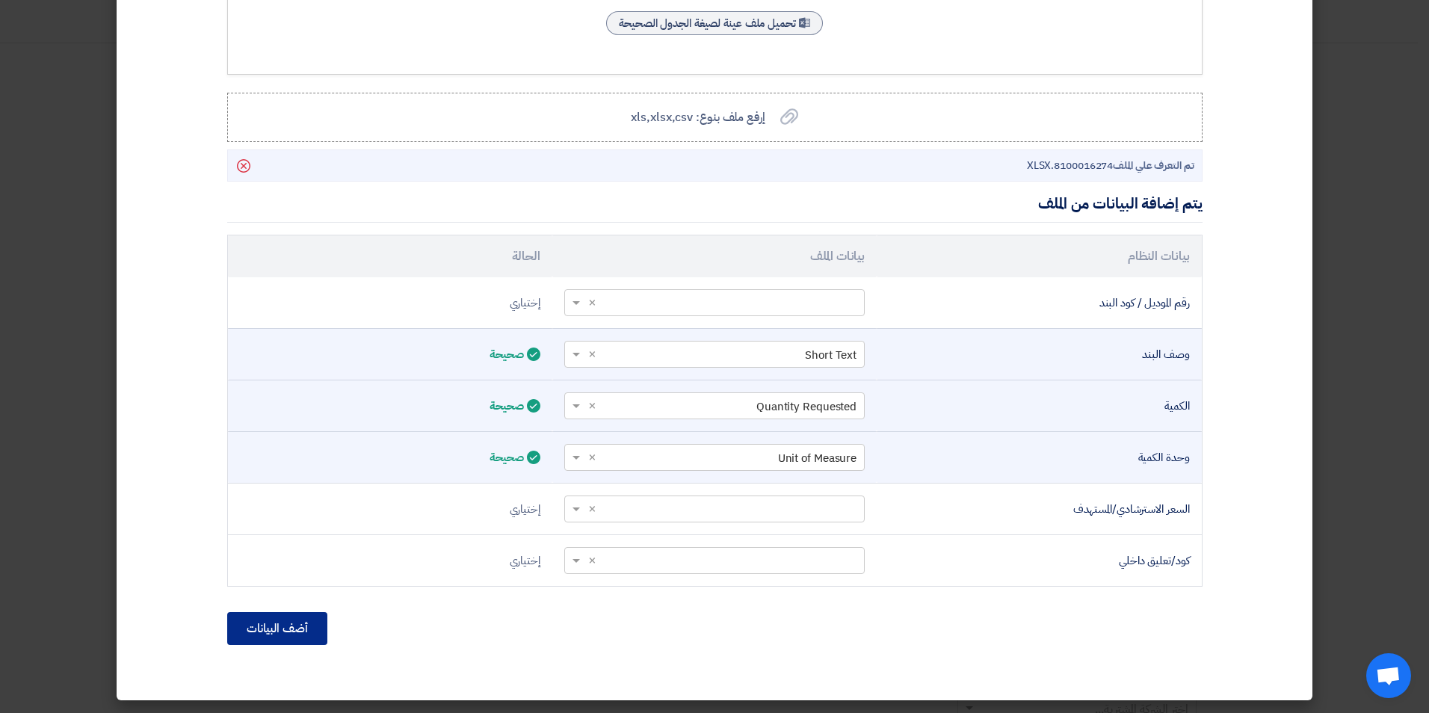
click at [308, 627] on button "أضف البيانات" at bounding box center [277, 628] width 100 height 33
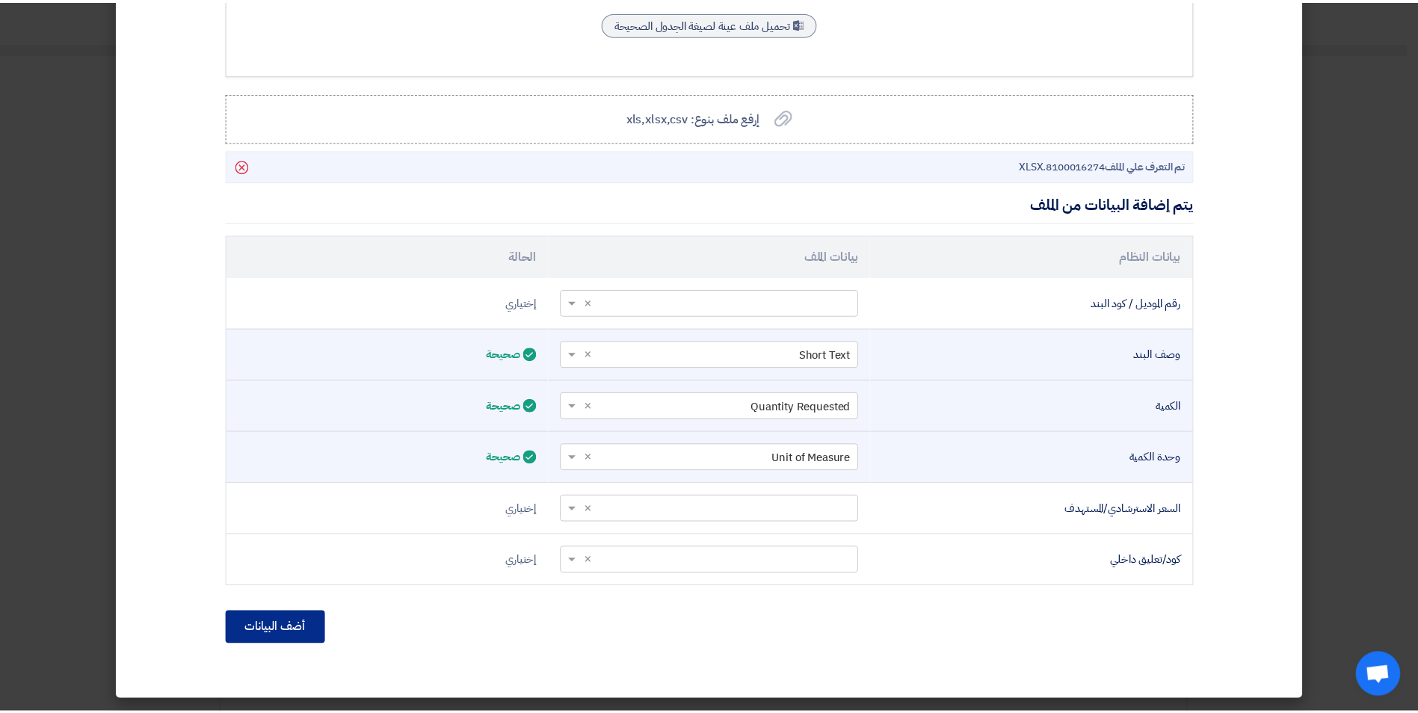
scroll to position [127, 0]
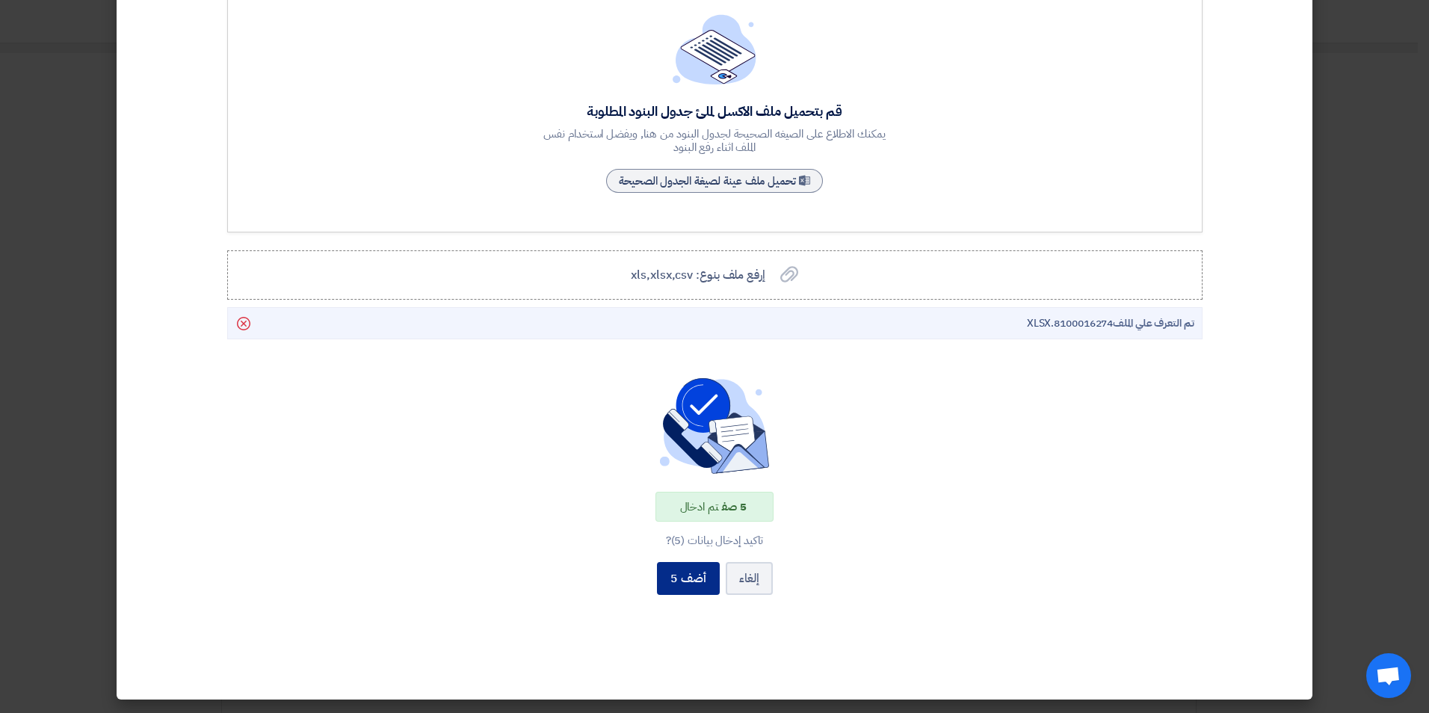
click at [700, 583] on button "أضف 5" at bounding box center [688, 578] width 63 height 33
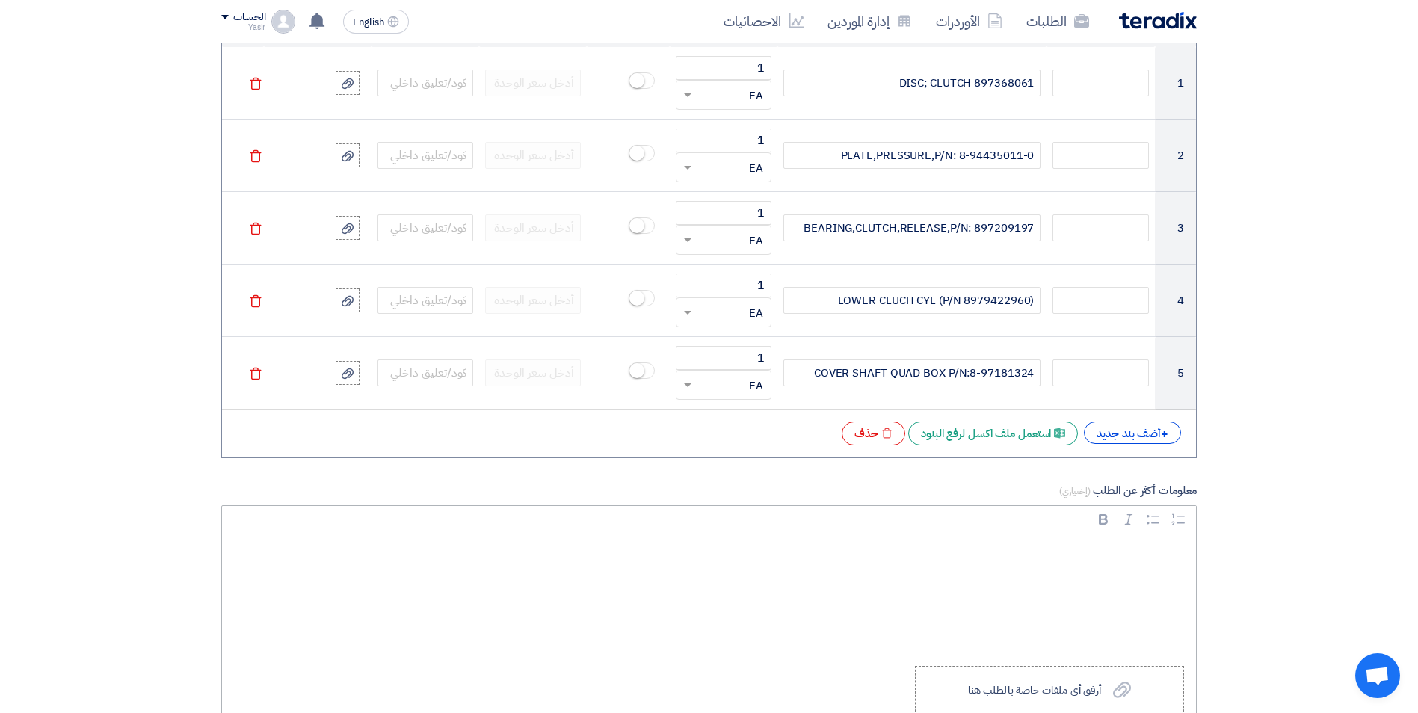
scroll to position [1271, 0]
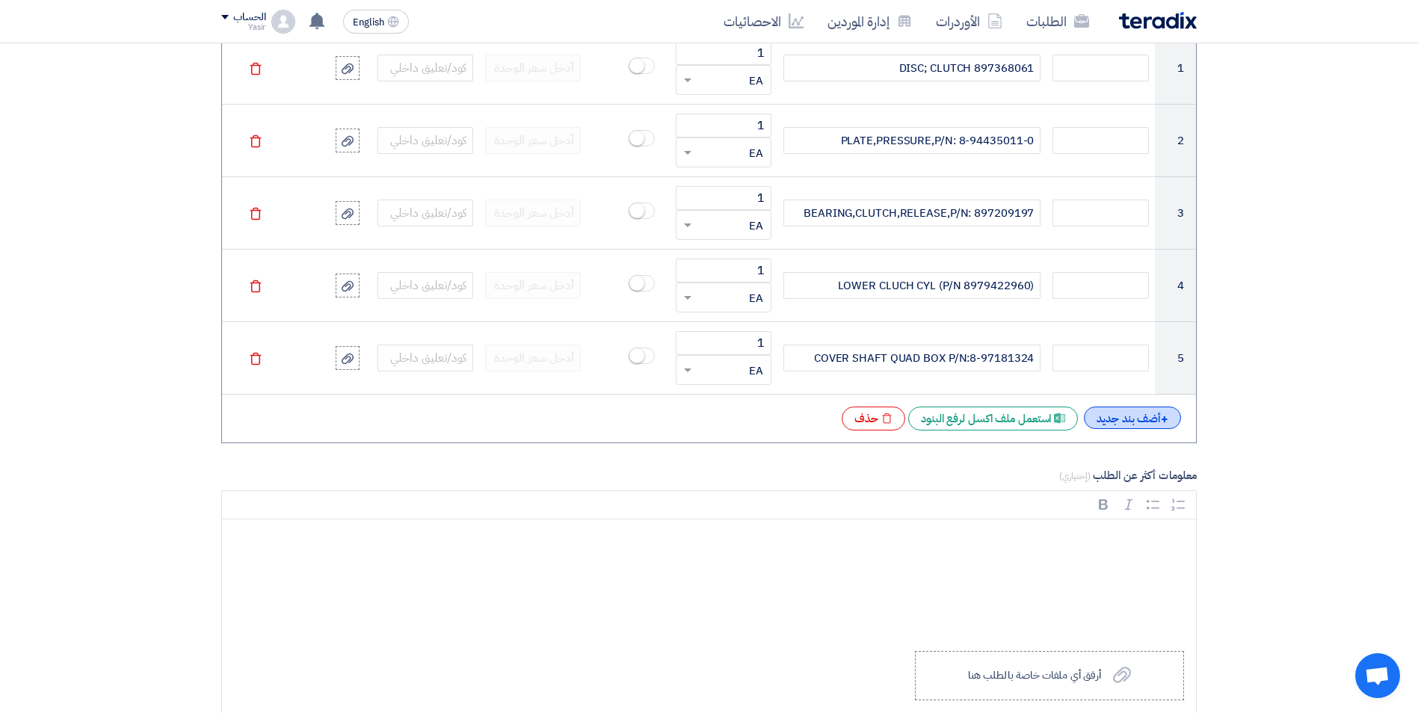
click at [1101, 421] on div "+ أضف بند جديد" at bounding box center [1132, 418] width 97 height 22
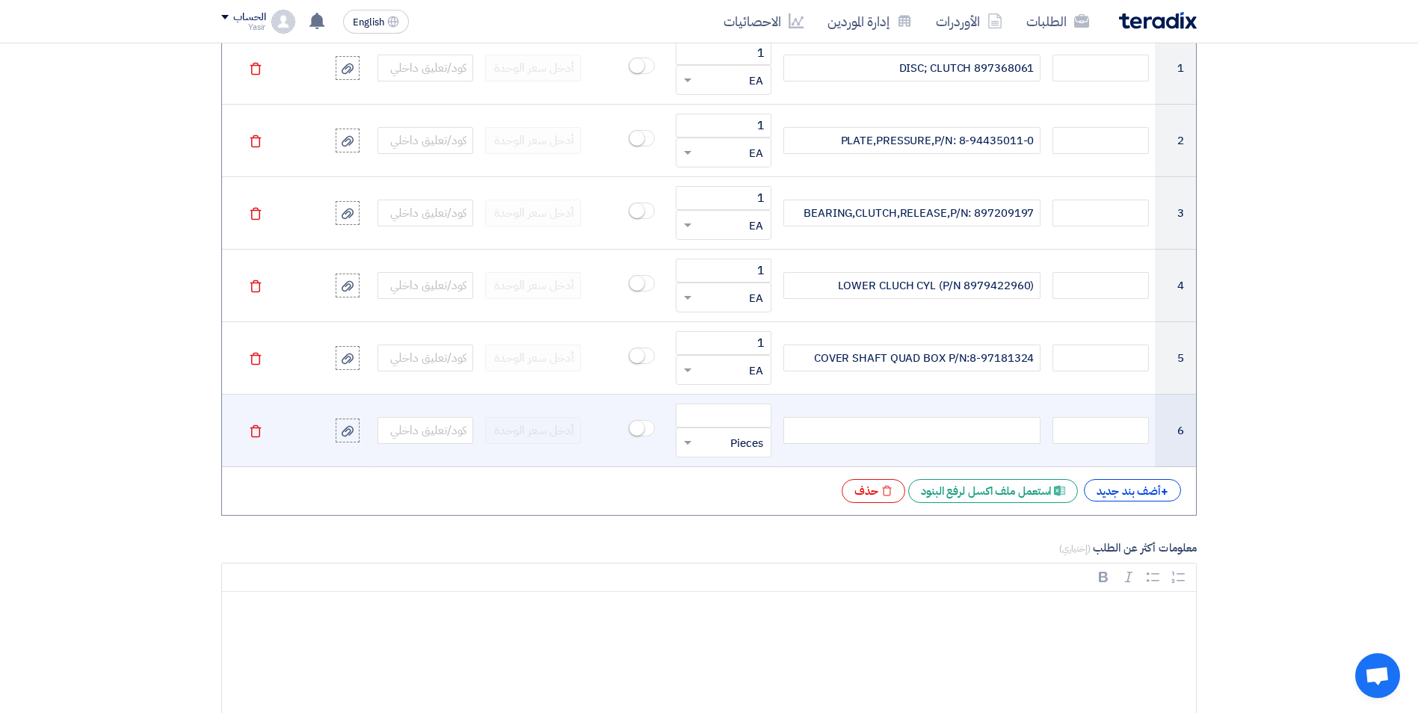
click at [910, 431] on div at bounding box center [911, 430] width 257 height 27
paste div
click at [744, 414] on input "number" at bounding box center [724, 416] width 96 height 24
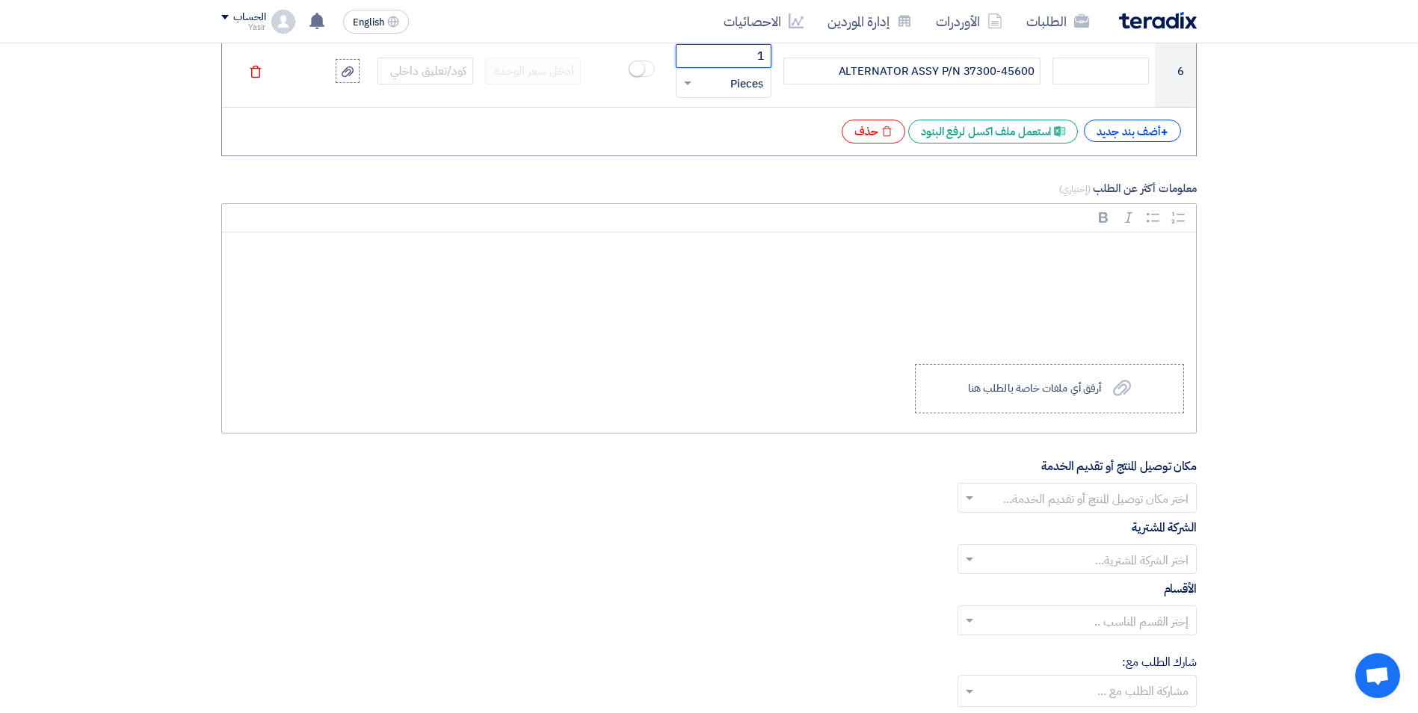
scroll to position [1644, 0]
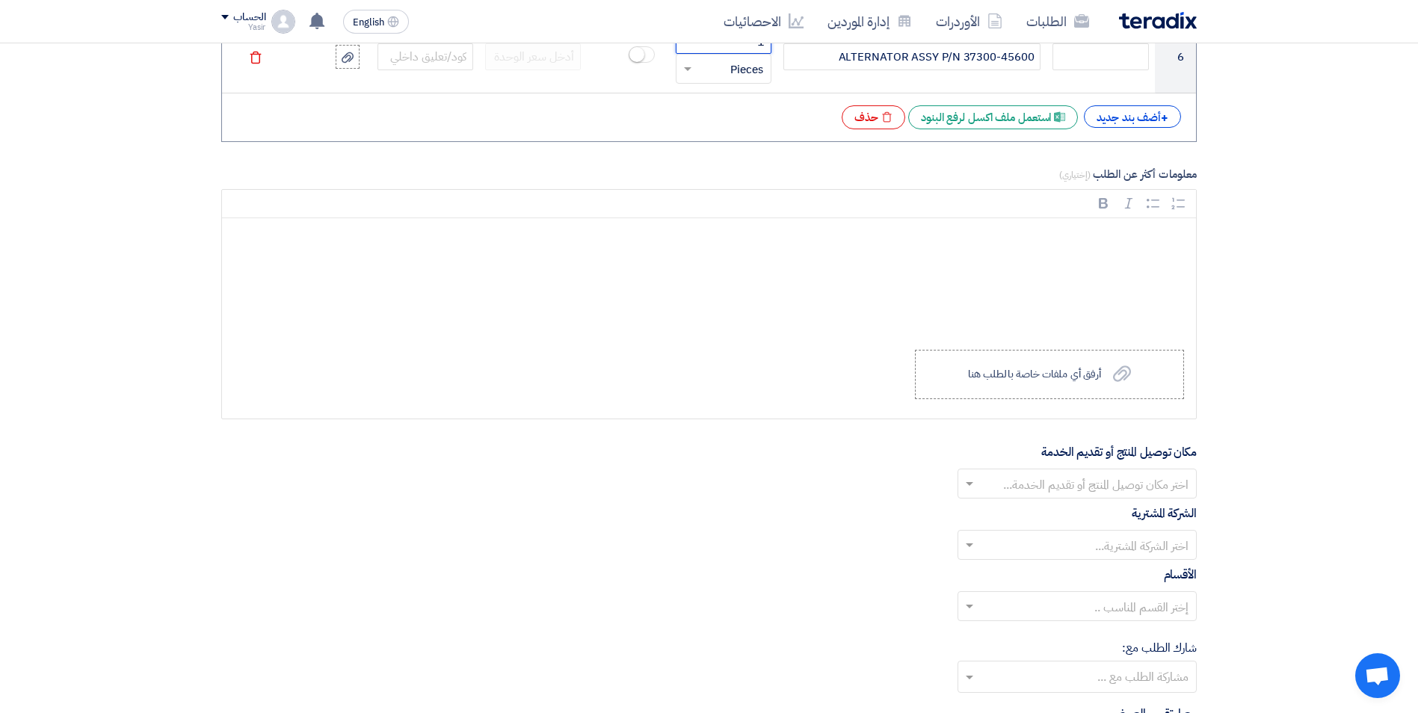
type input "1"
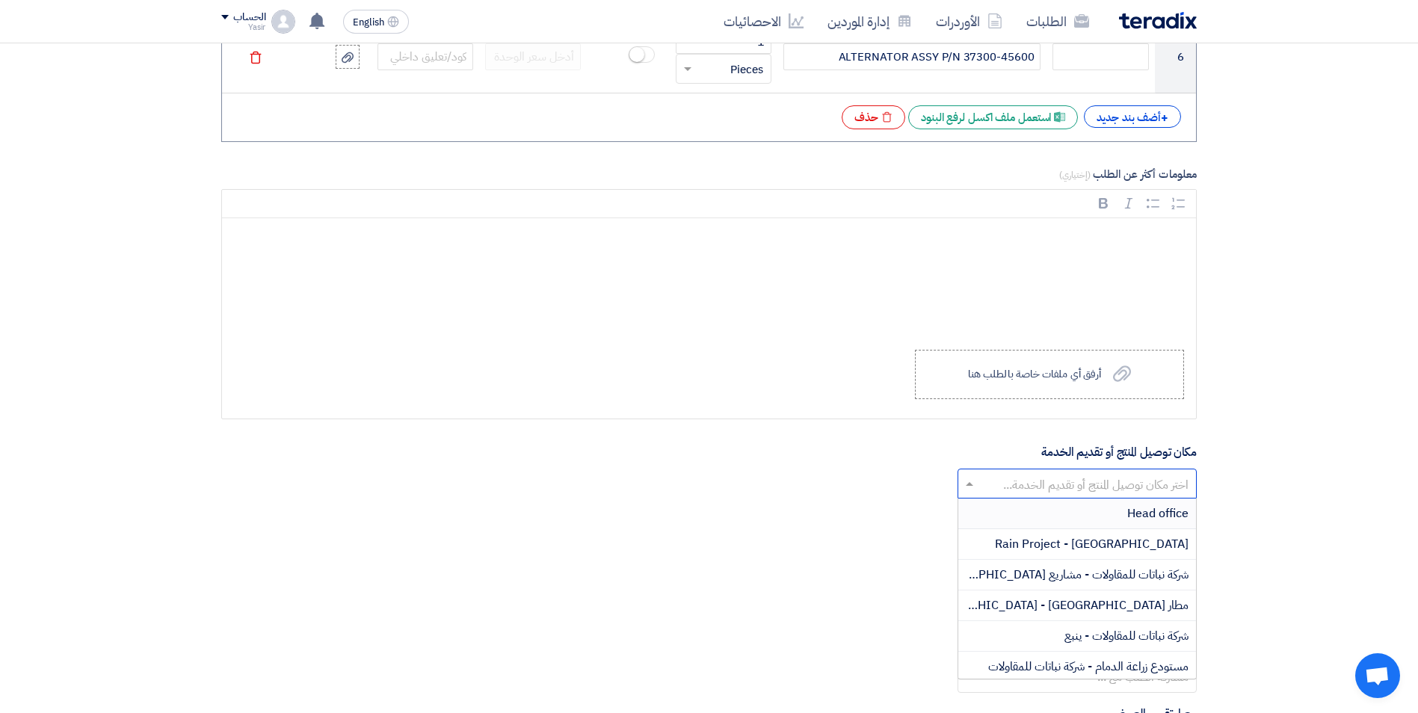
click at [1035, 488] on input "text" at bounding box center [1085, 485] width 209 height 25
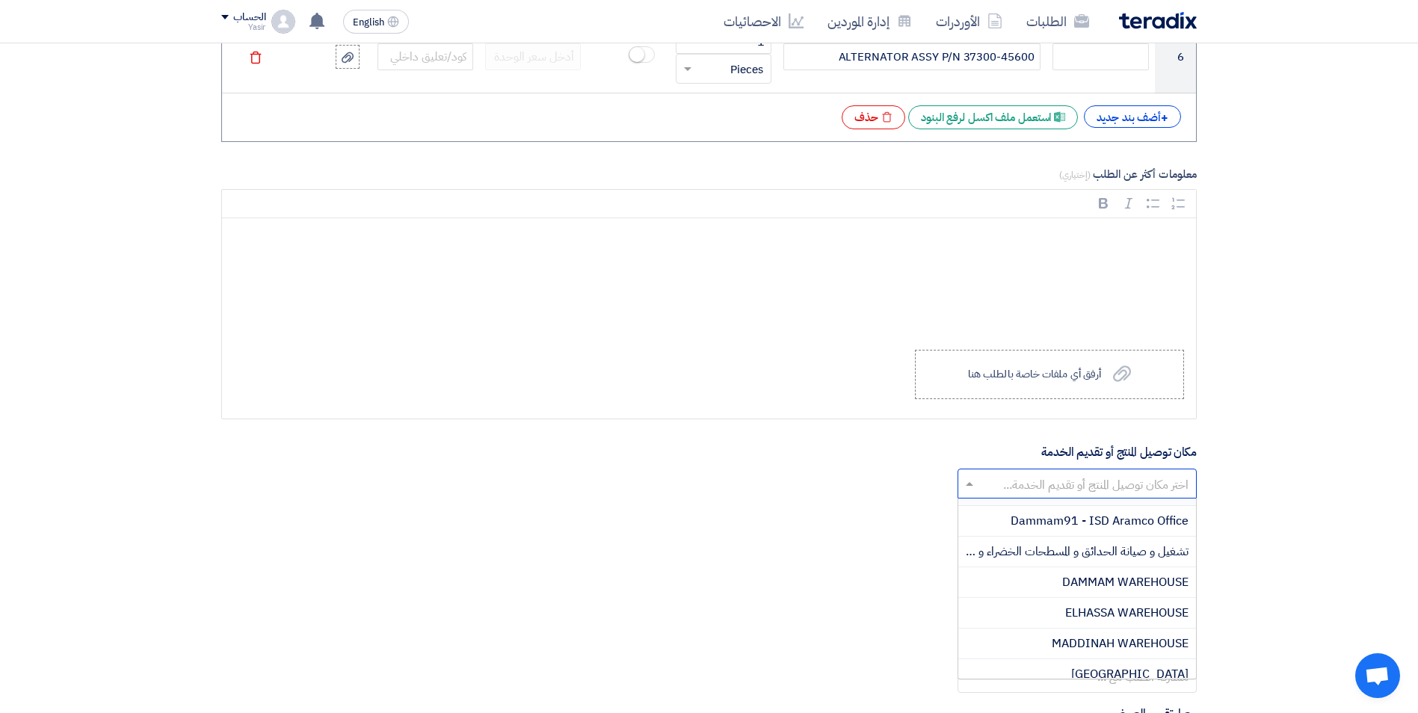
scroll to position [374, 0]
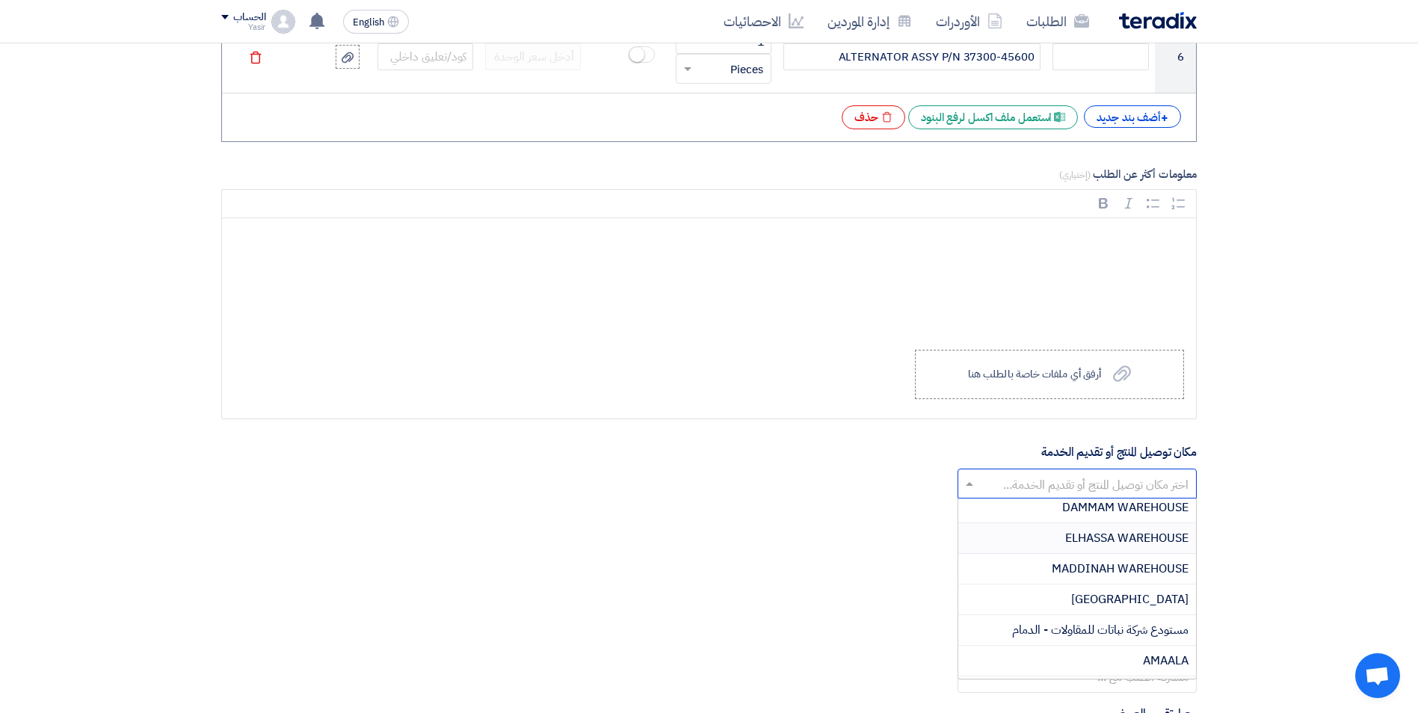
click at [1067, 542] on span "ELHASSA WAREHOUSE" at bounding box center [1126, 538] width 123 height 18
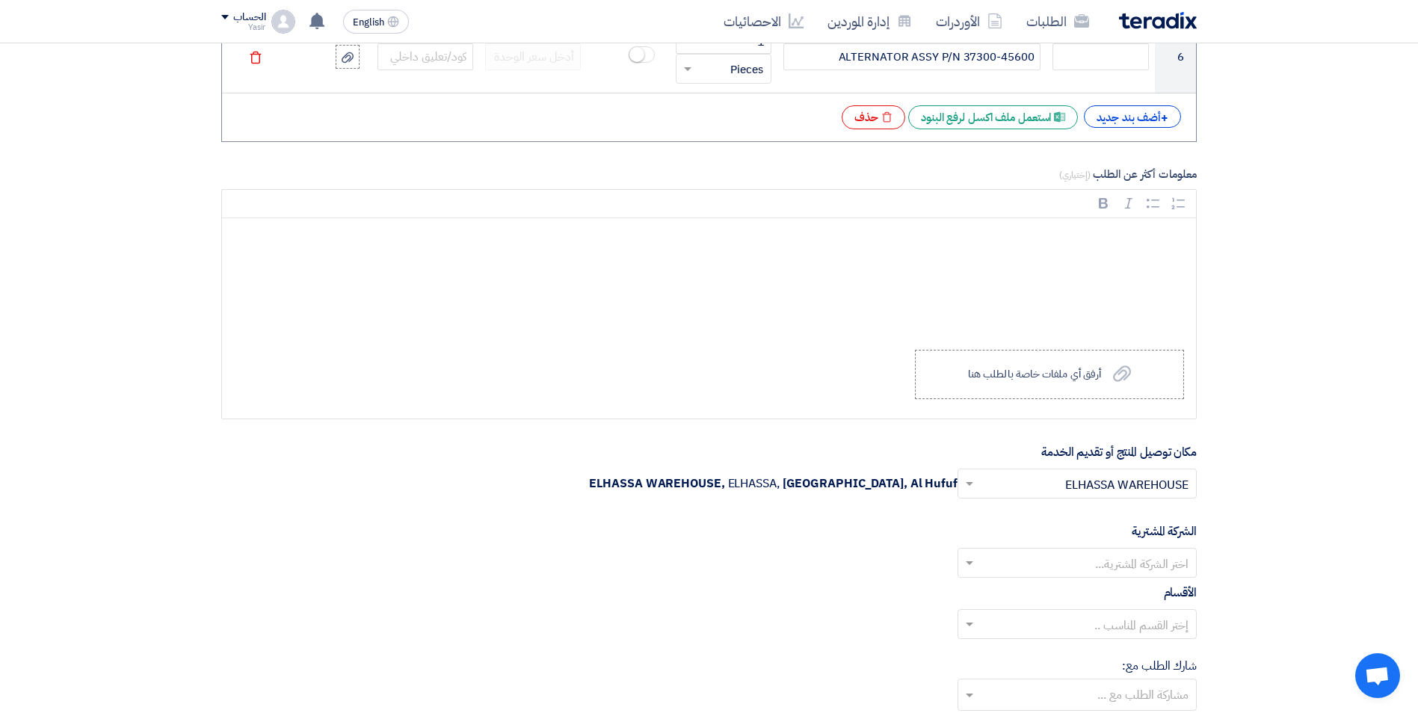
click at [1057, 561] on input "text" at bounding box center [1085, 564] width 209 height 25
click at [1067, 587] on span "Nabatat for contracting" at bounding box center [1124, 593] width 127 height 18
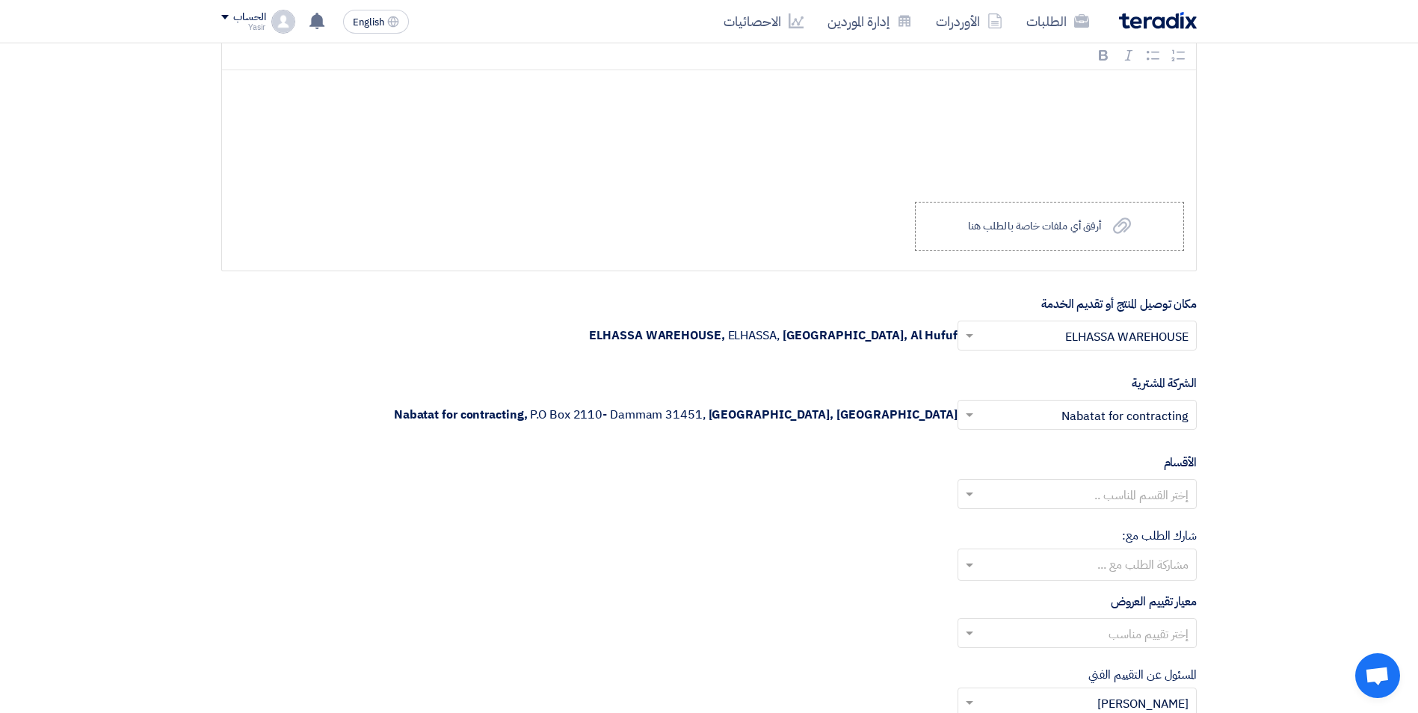
scroll to position [1794, 0]
click at [998, 488] on input "text" at bounding box center [1085, 494] width 209 height 25
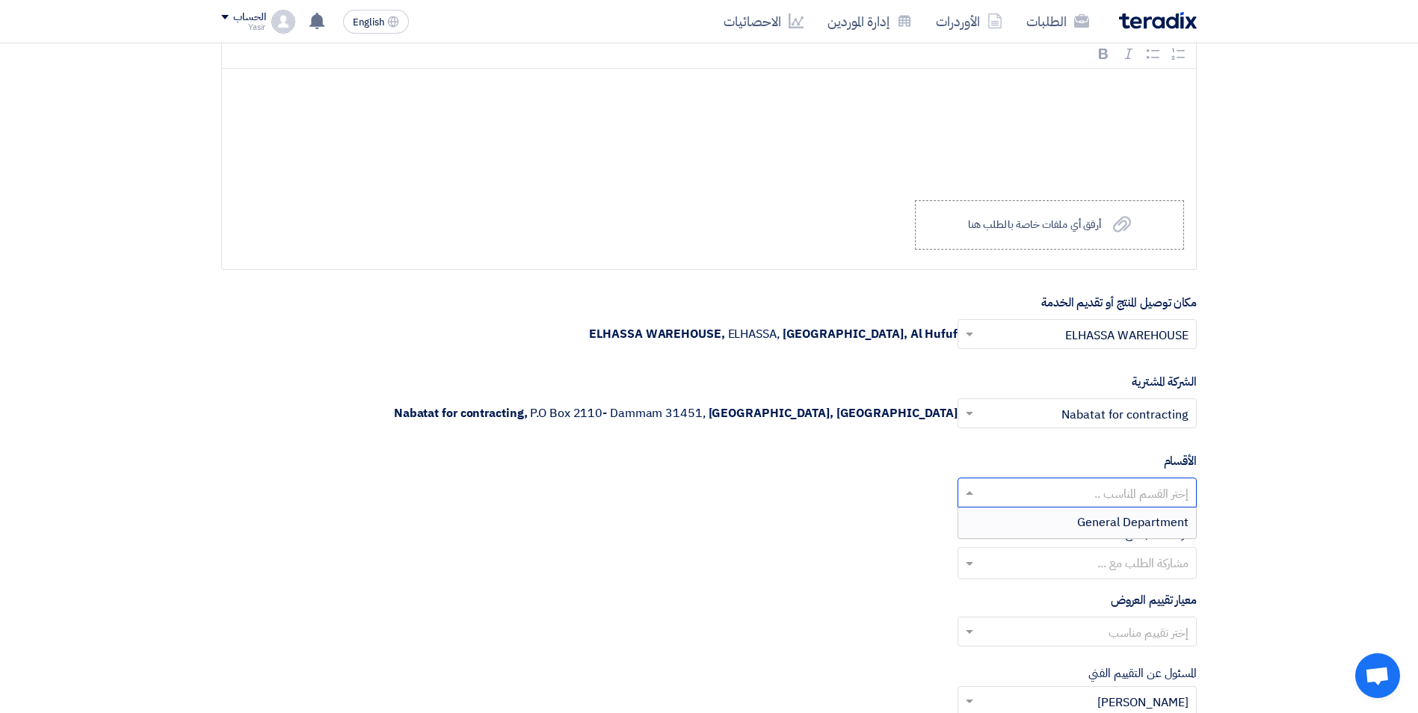
click at [1050, 522] on div "General Department" at bounding box center [1077, 523] width 238 height 30
click at [1035, 636] on input "text" at bounding box center [1085, 633] width 209 height 25
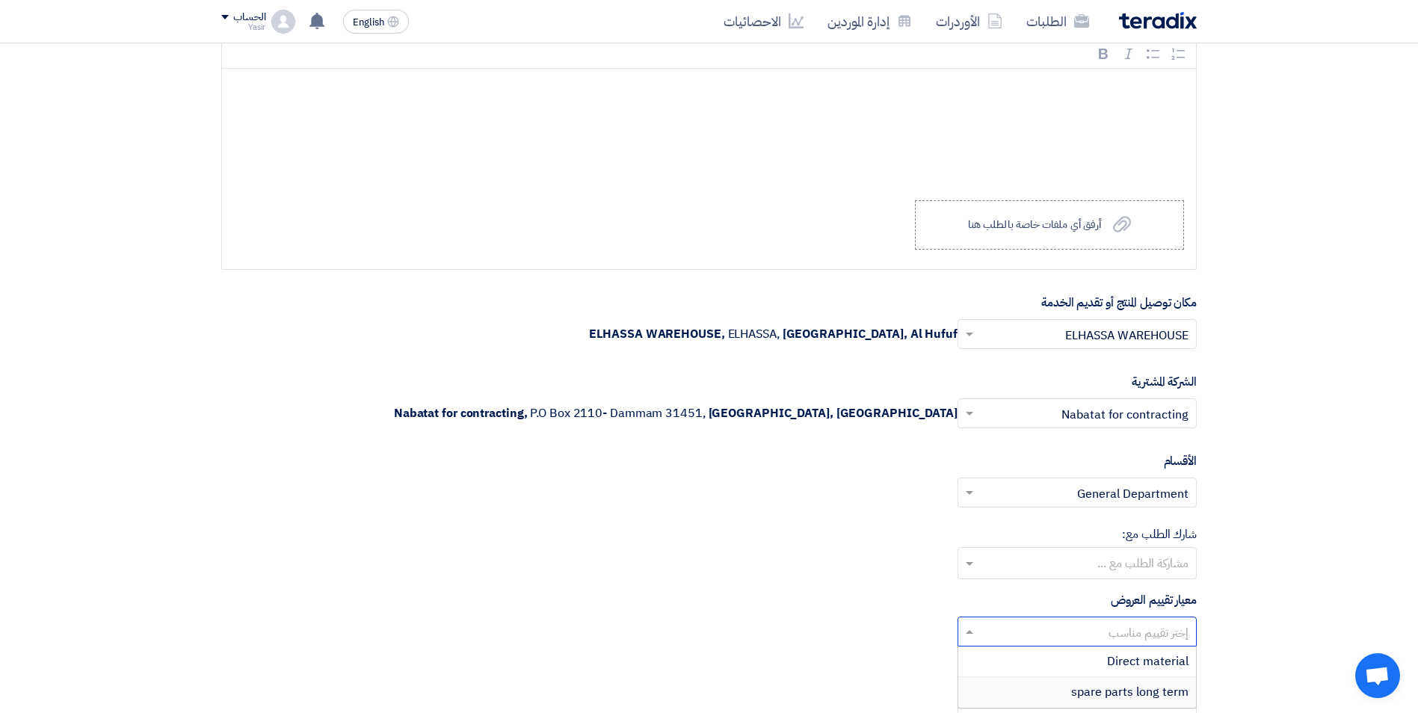
click at [1059, 683] on div "spare parts long term" at bounding box center [1077, 692] width 238 height 30
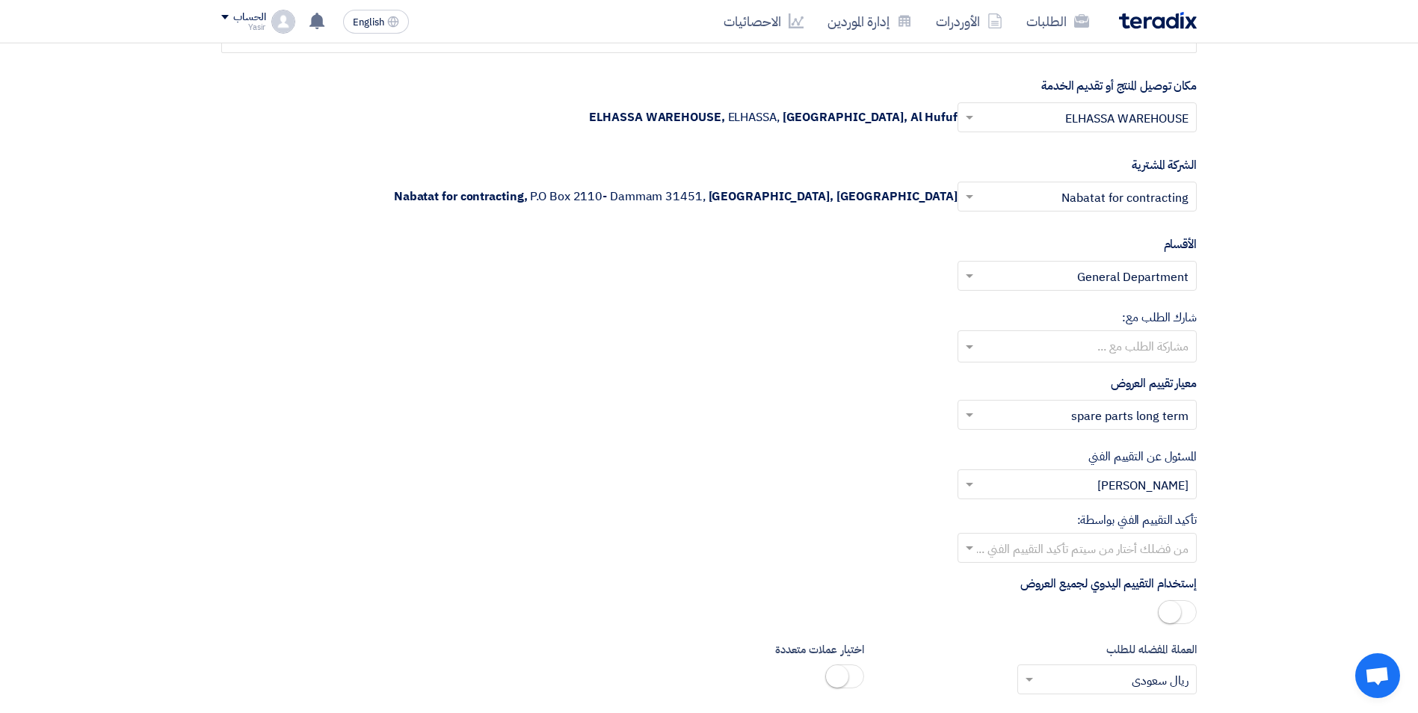
scroll to position [2018, 0]
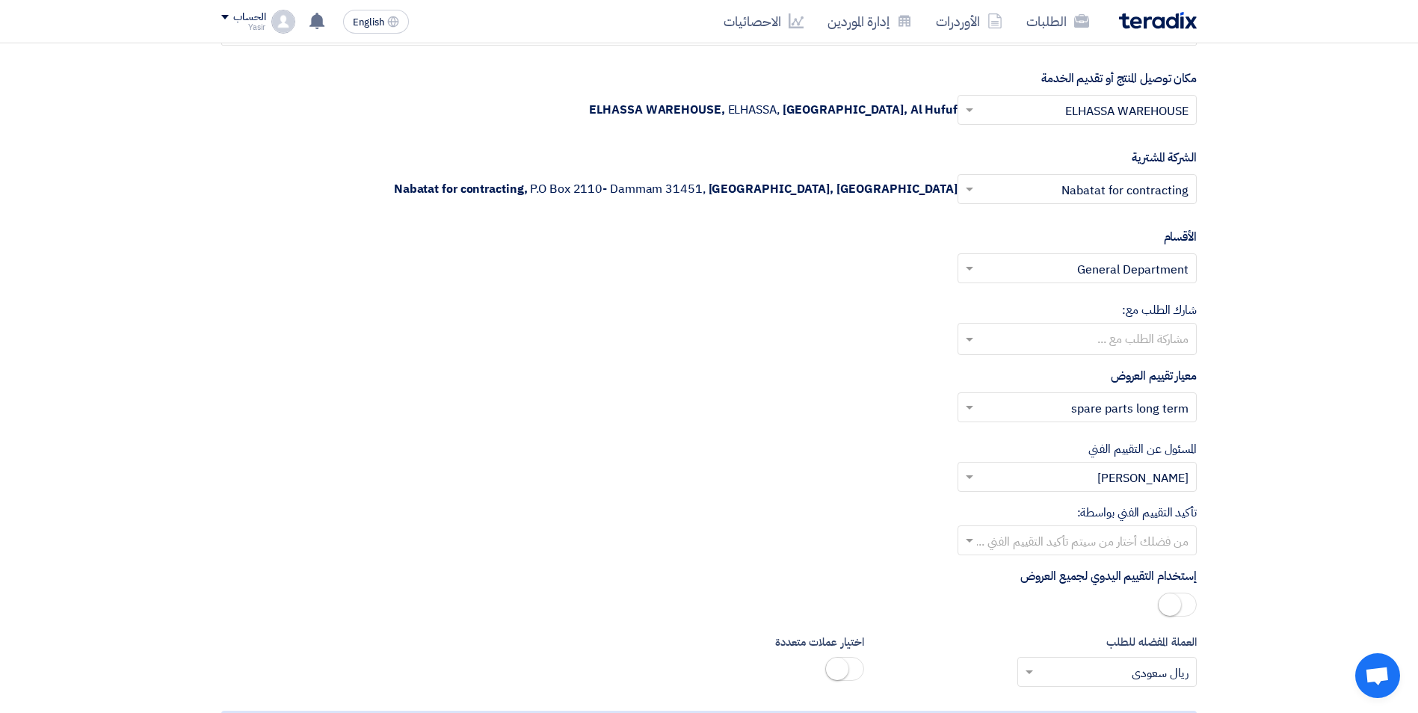
click at [982, 537] on input "text" at bounding box center [1085, 542] width 209 height 25
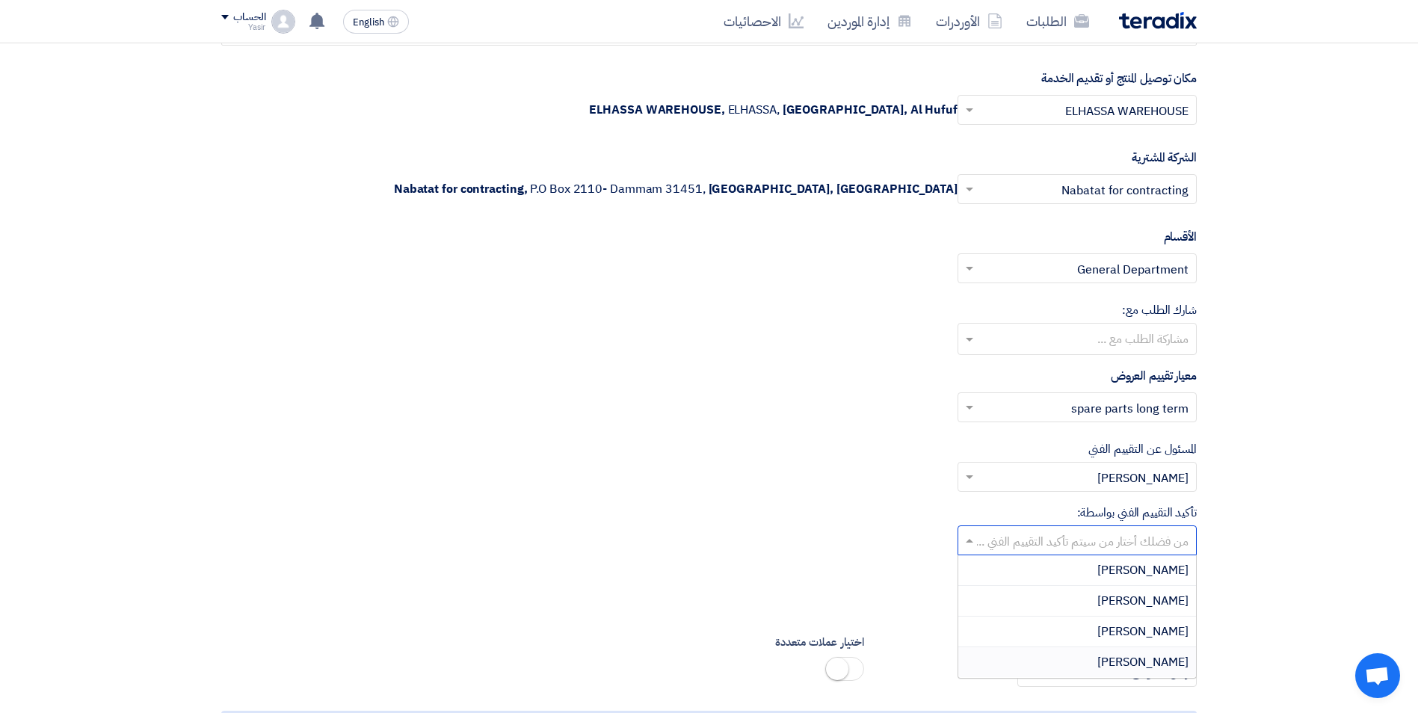
click at [1089, 649] on div "[PERSON_NAME]" at bounding box center [1077, 662] width 238 height 30
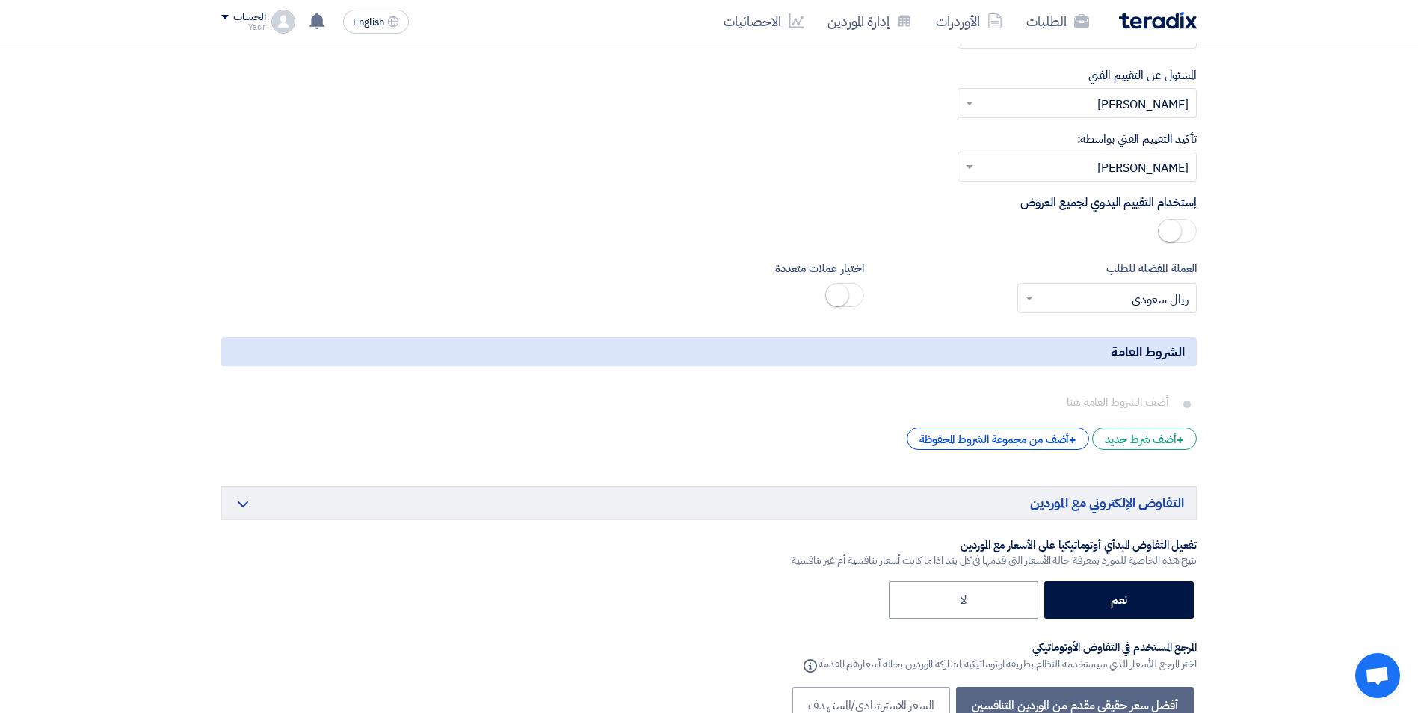
scroll to position [2541, 0]
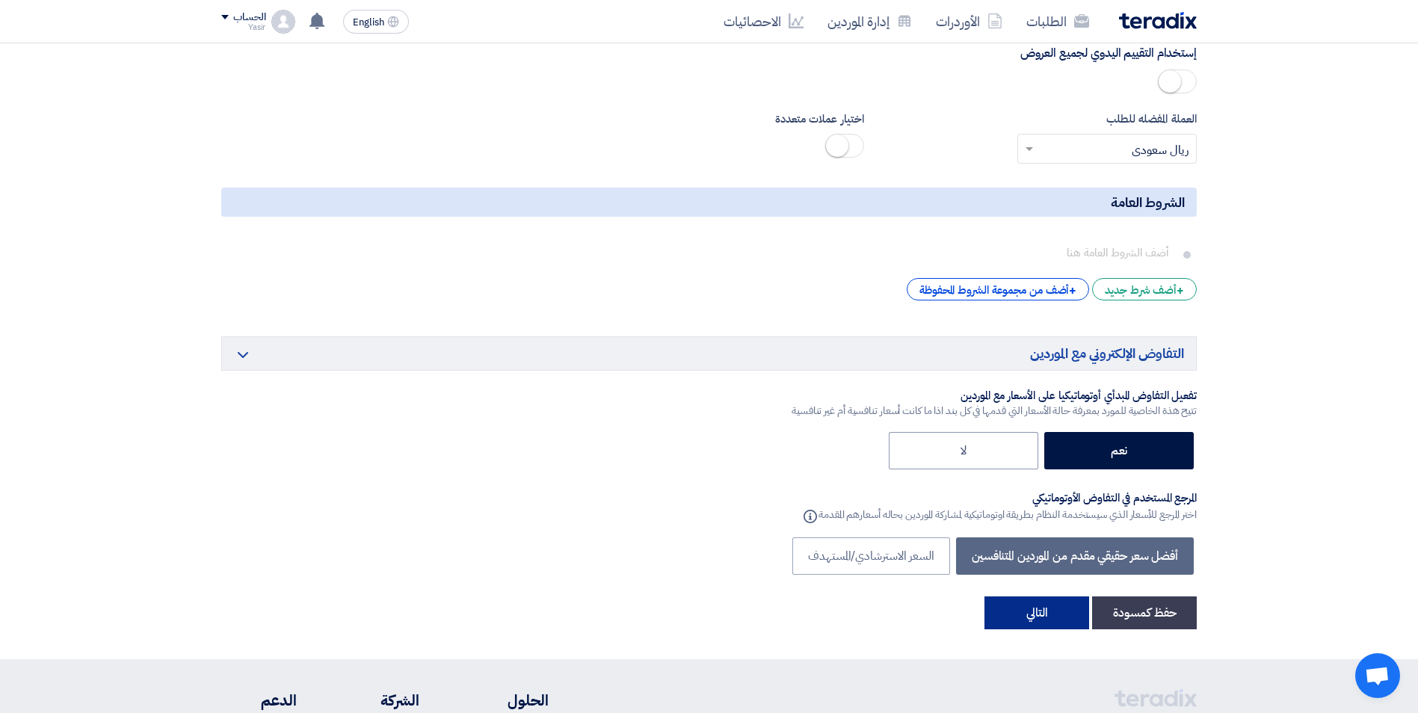
click at [1034, 611] on button "التالي" at bounding box center [1036, 612] width 105 height 33
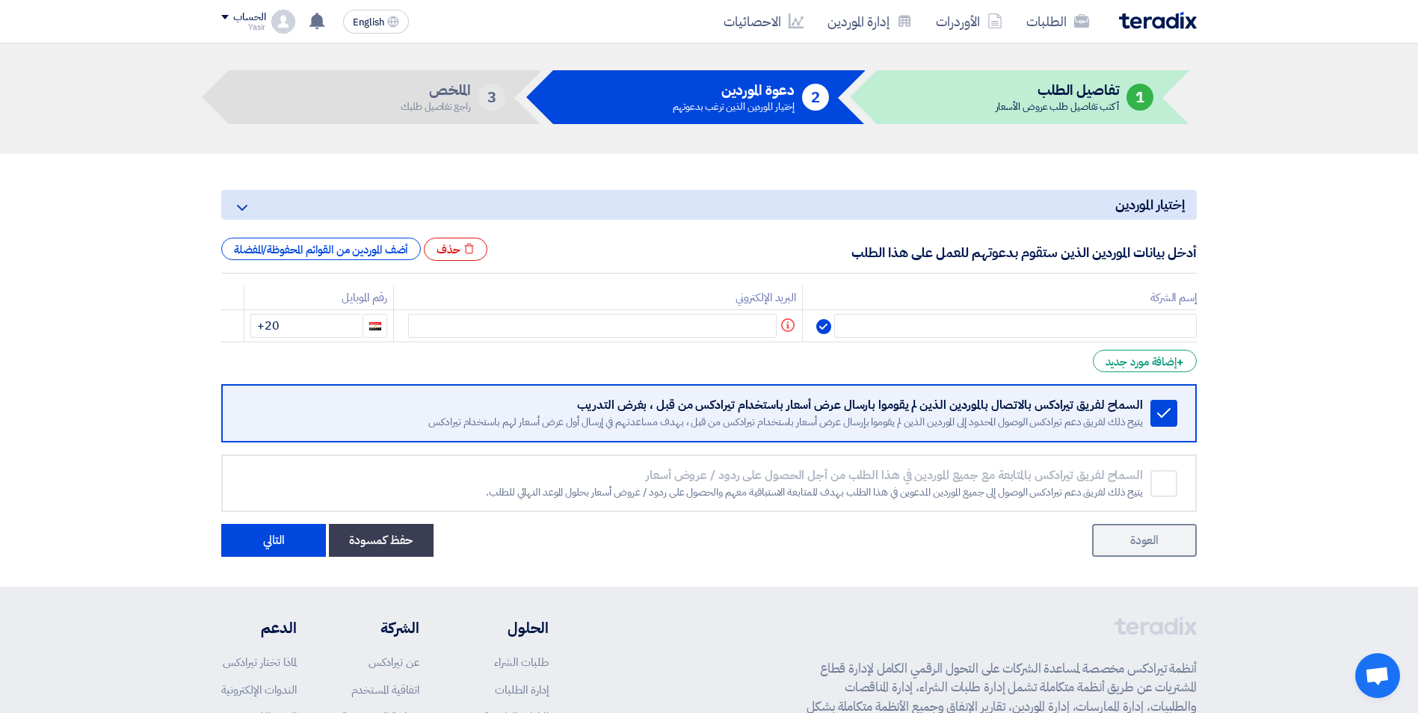
scroll to position [75, 0]
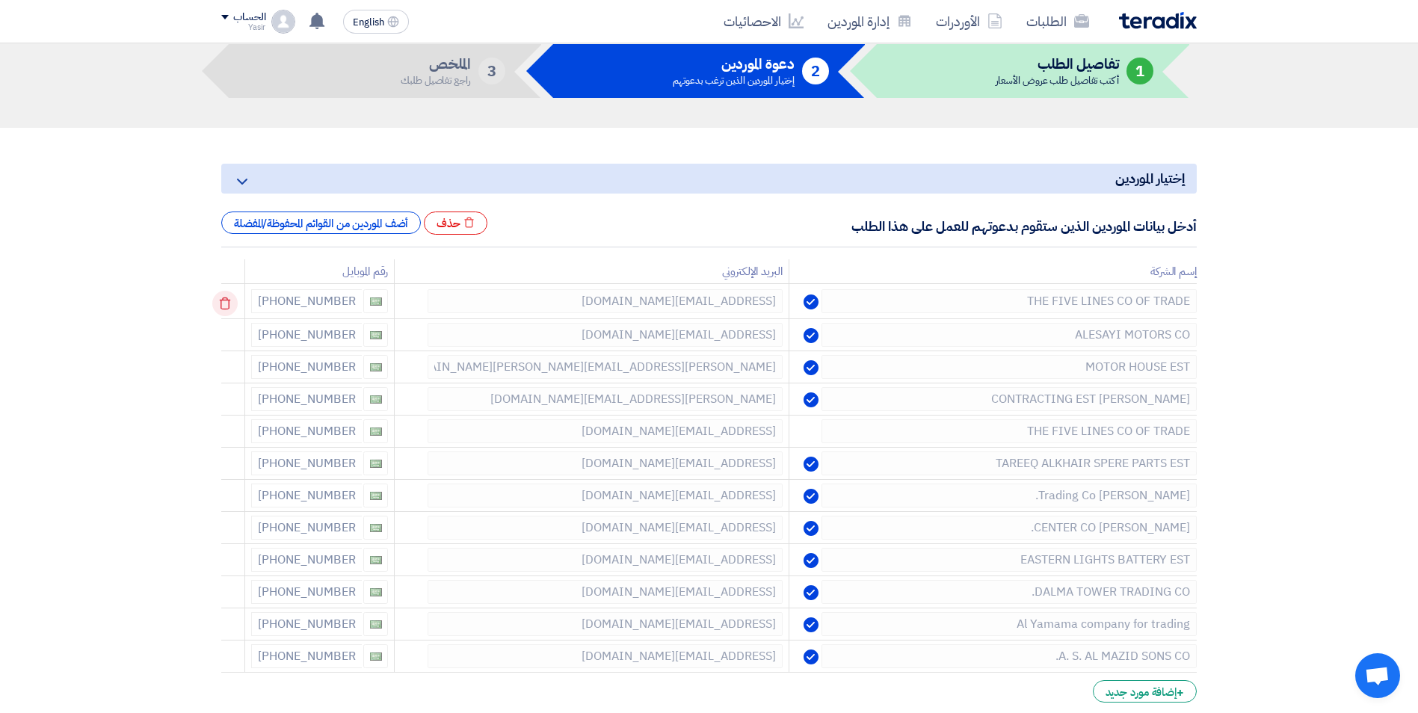
click at [220, 301] on icon at bounding box center [224, 303] width 25 height 25
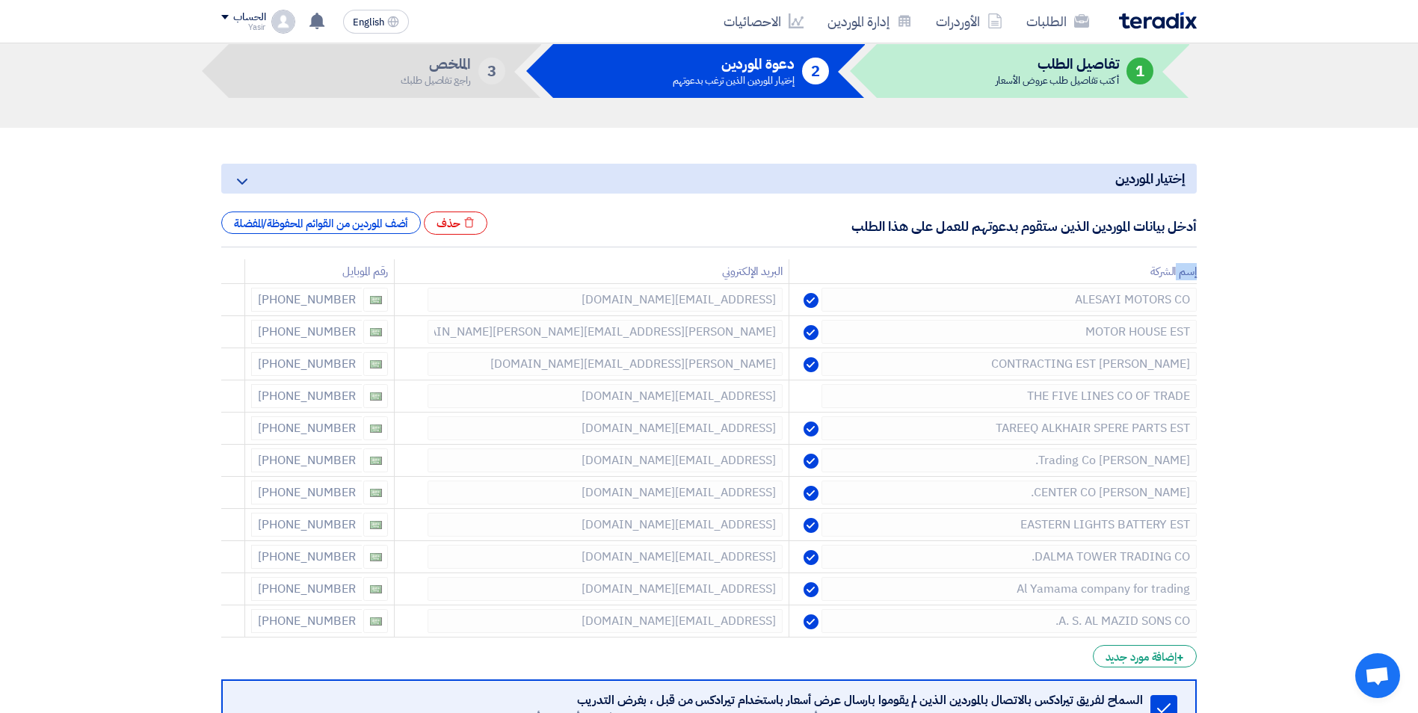
click at [220, 301] on div "إختيار الموردين Minimize/Maximize Category أدخل بيانات الموردين الذين ستقوم بدع…" at bounding box center [709, 505] width 998 height 694
drag, startPoint x: 220, startPoint y: 301, endPoint x: 239, endPoint y: 294, distance: 20.6
click at [239, 294] on div at bounding box center [235, 303] width 12 height 24
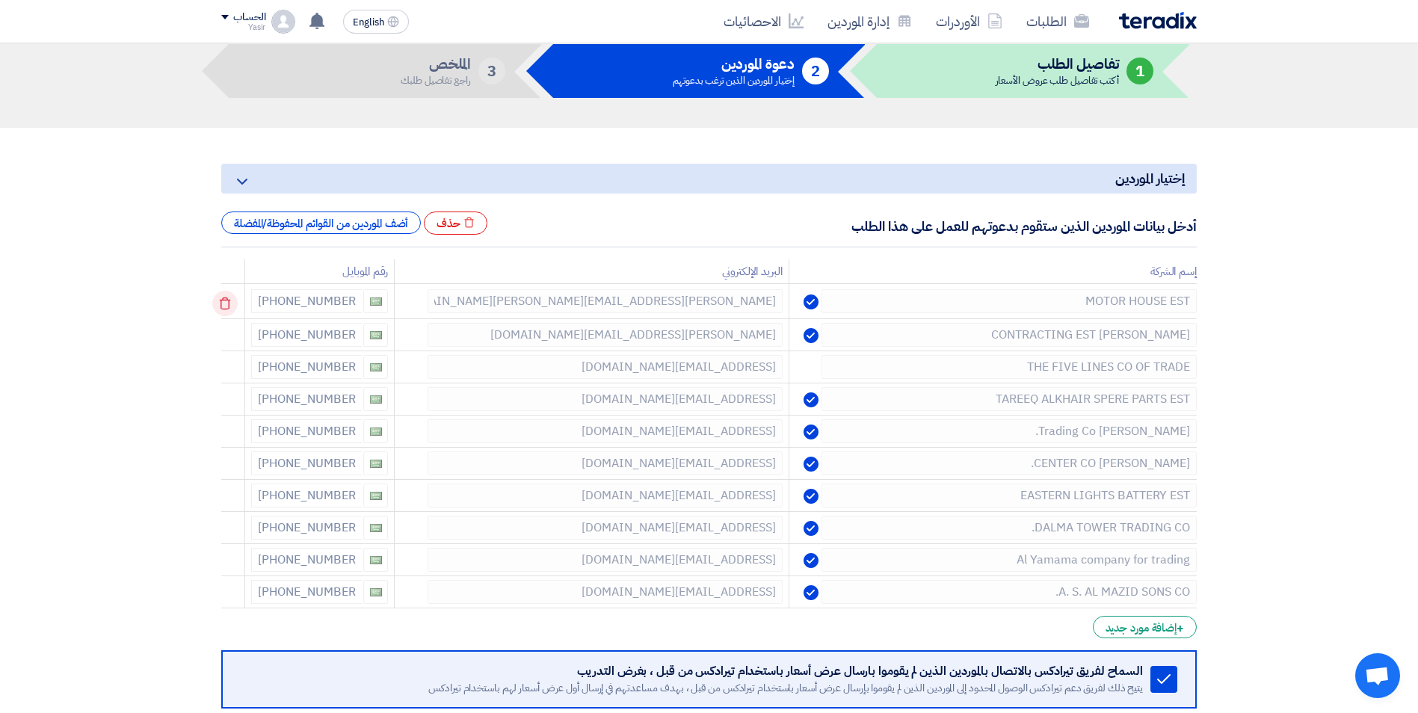
click at [236, 298] on icon at bounding box center [224, 303] width 25 height 25
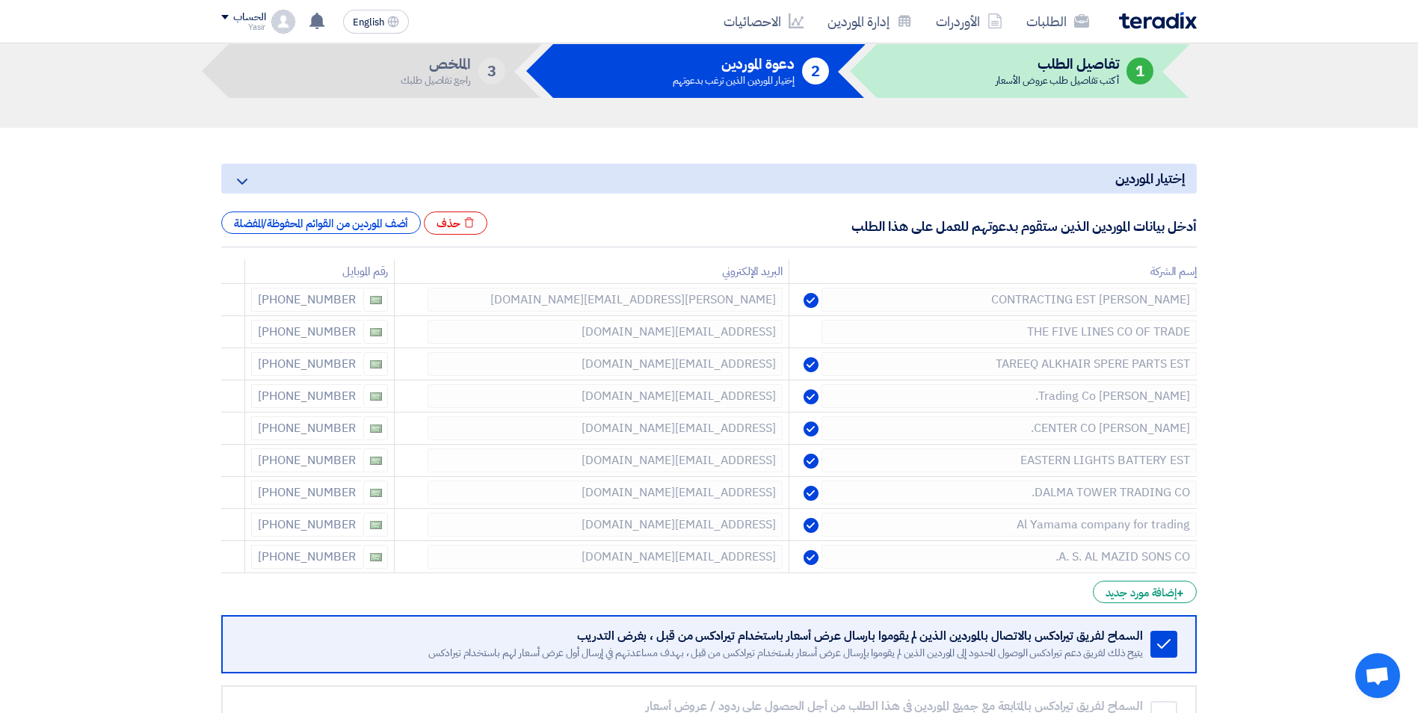
click at [0, 0] on icon at bounding box center [0, 0] width 0 height 0
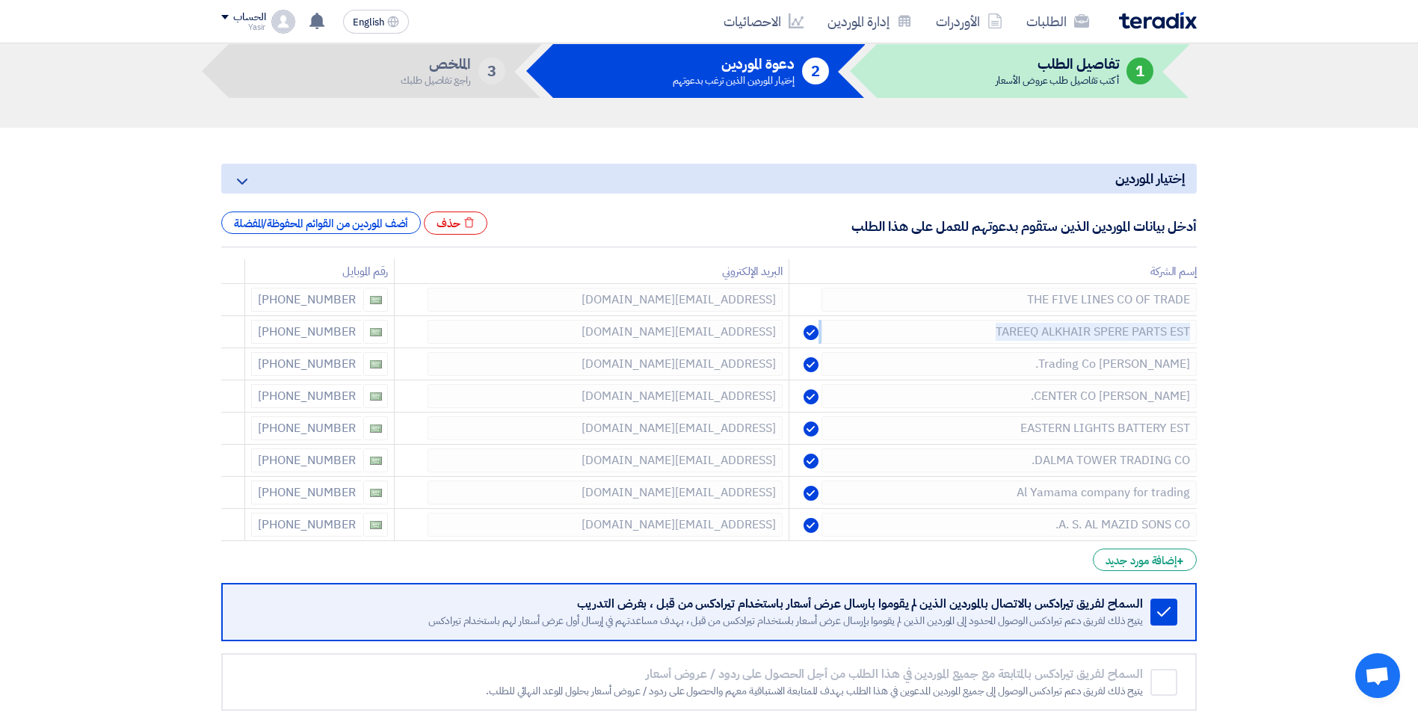
click at [0, 0] on icon at bounding box center [0, 0] width 0 height 0
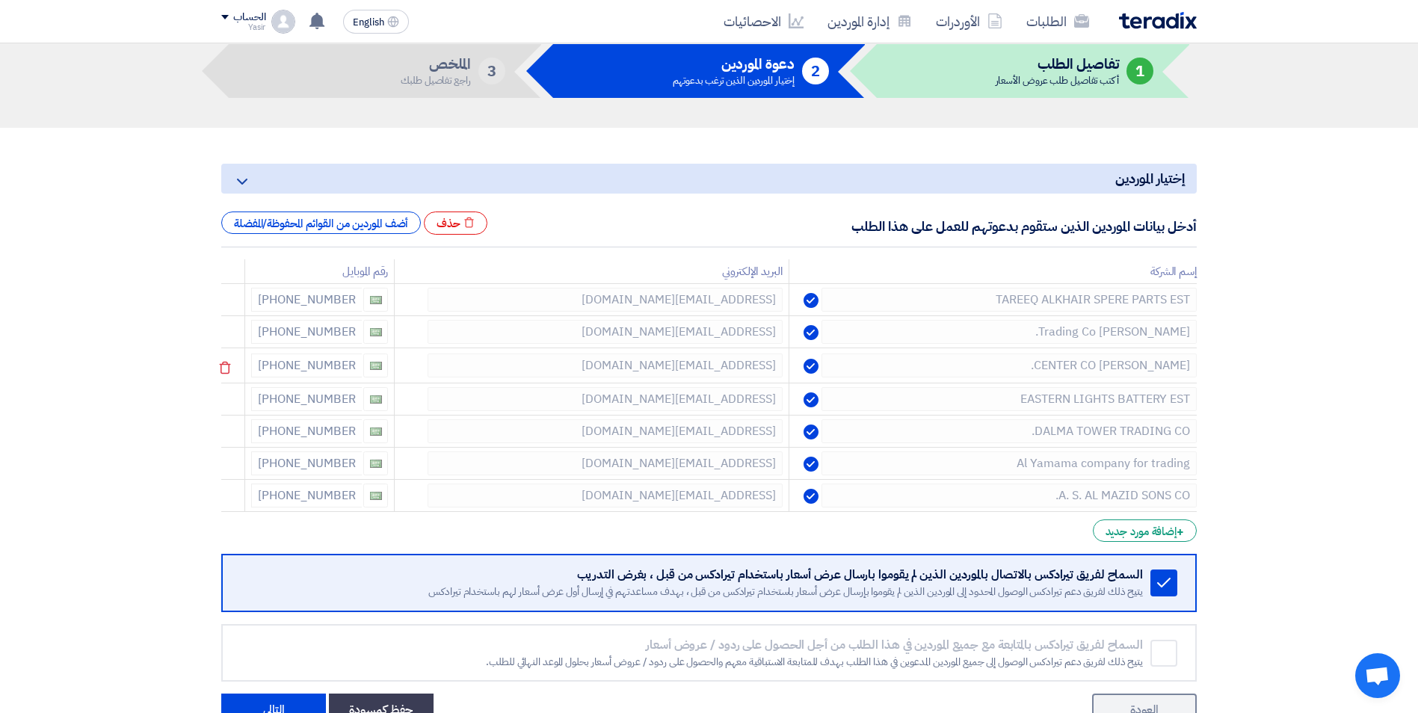
drag, startPoint x: 236, startPoint y: 298, endPoint x: 235, endPoint y: 354, distance: 55.3
click at [235, 354] on td at bounding box center [233, 365] width 24 height 35
click at [231, 359] on icon at bounding box center [224, 367] width 25 height 25
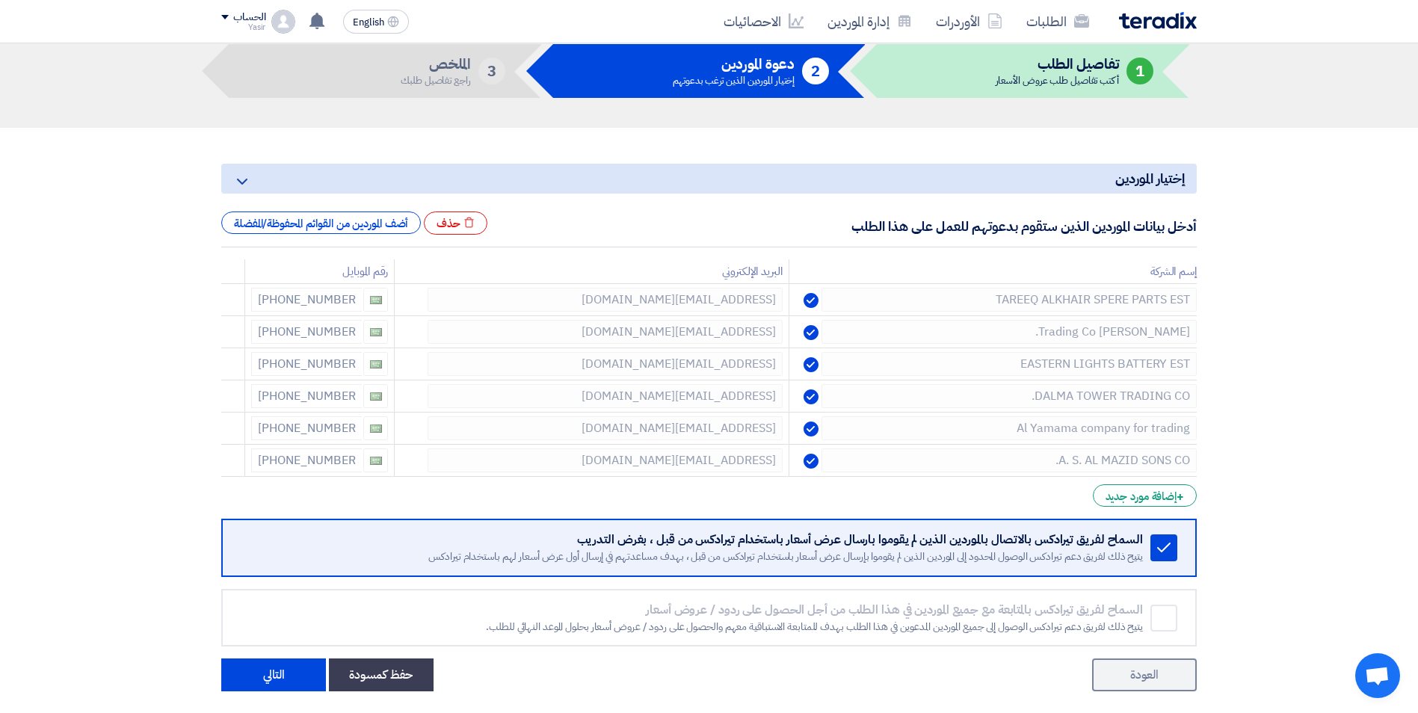
click at [0, 0] on icon at bounding box center [0, 0] width 0 height 0
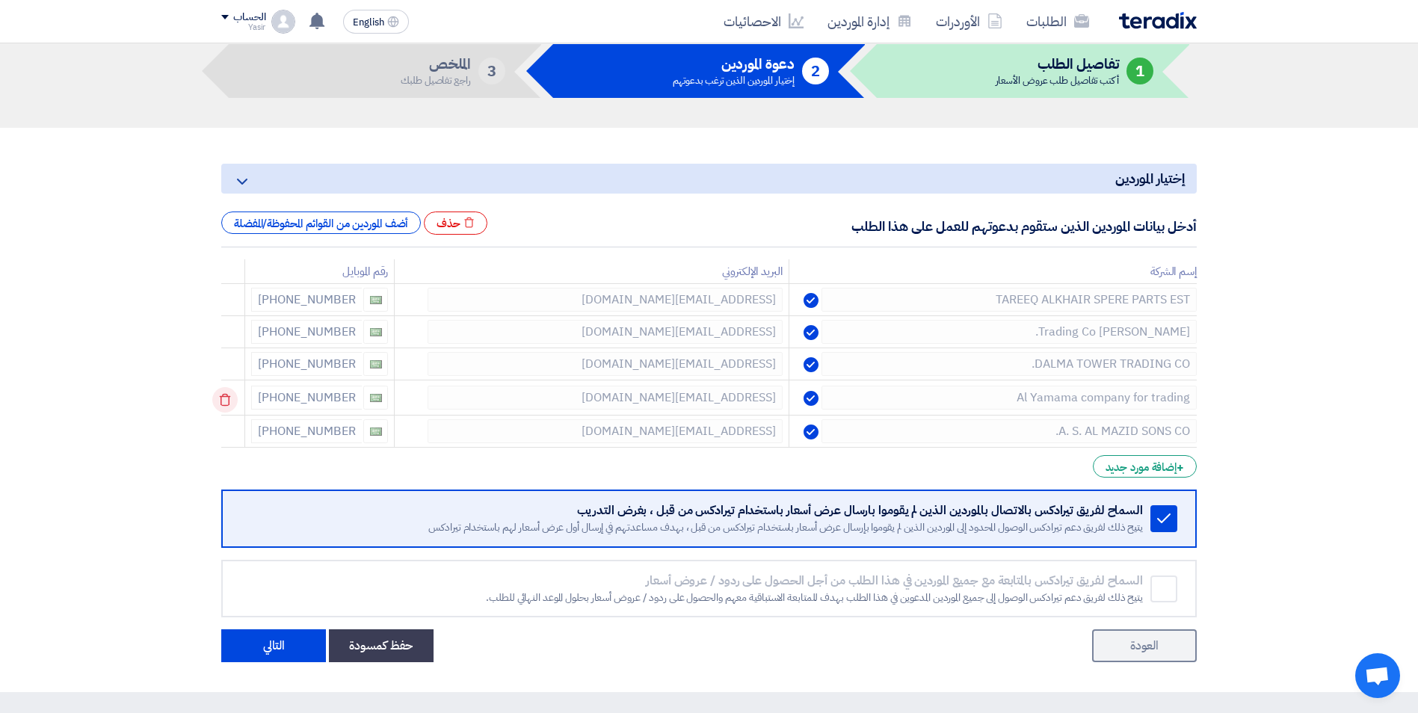
click at [230, 401] on icon at bounding box center [224, 399] width 25 height 25
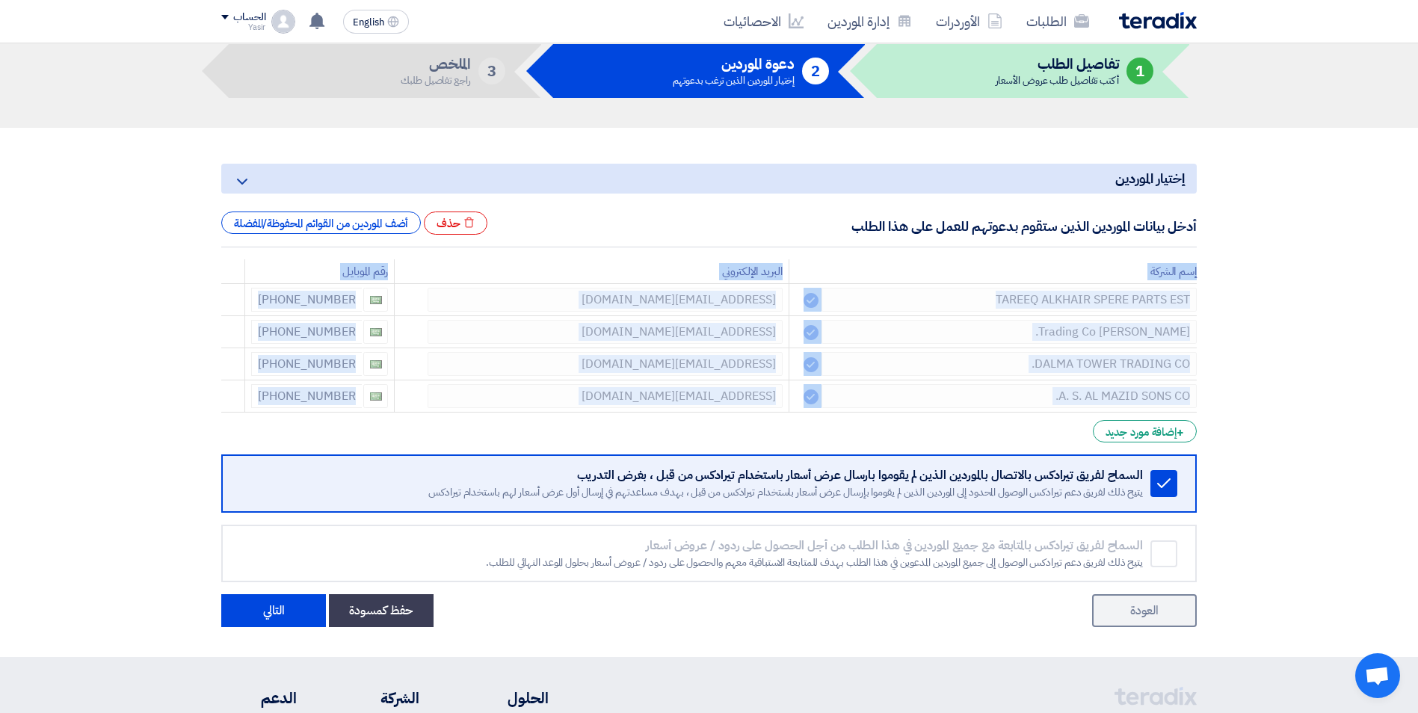
click at [0, 0] on icon at bounding box center [0, 0] width 0 height 0
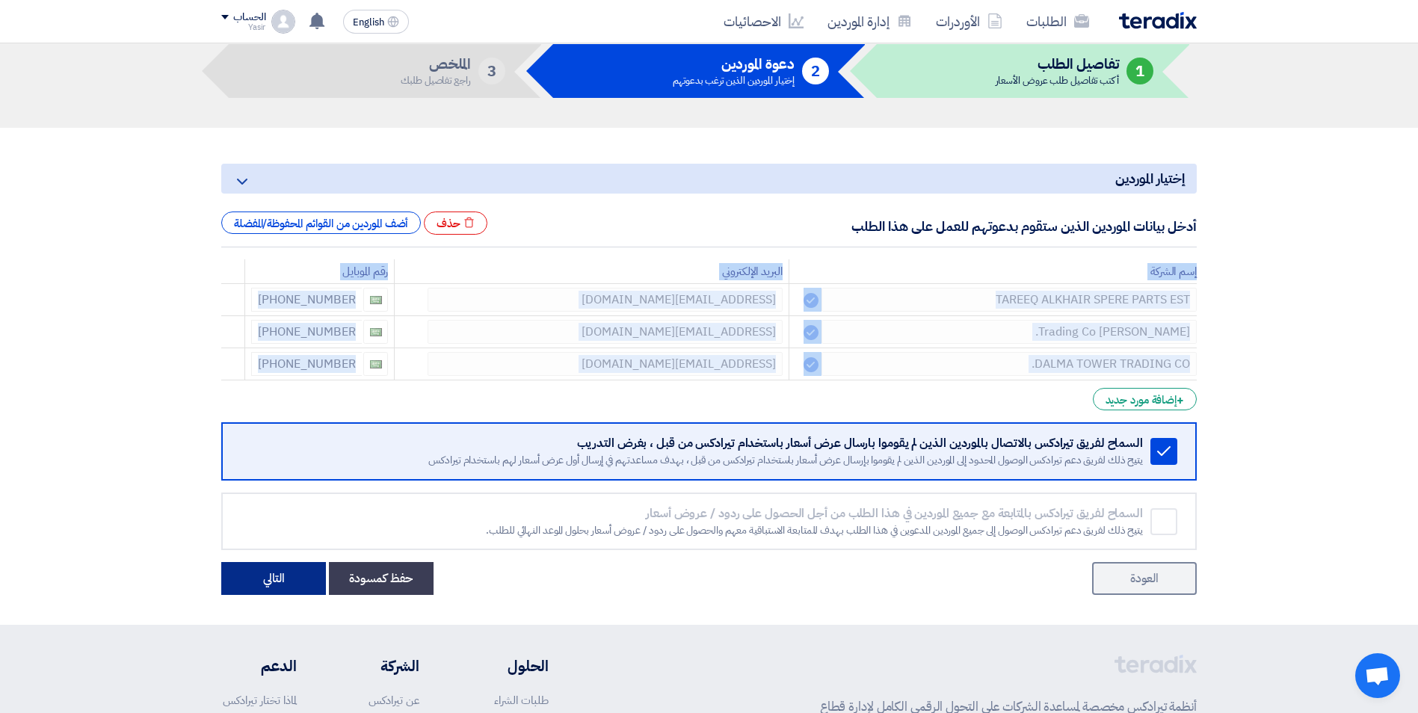
click at [280, 583] on button "التالي" at bounding box center [273, 578] width 105 height 33
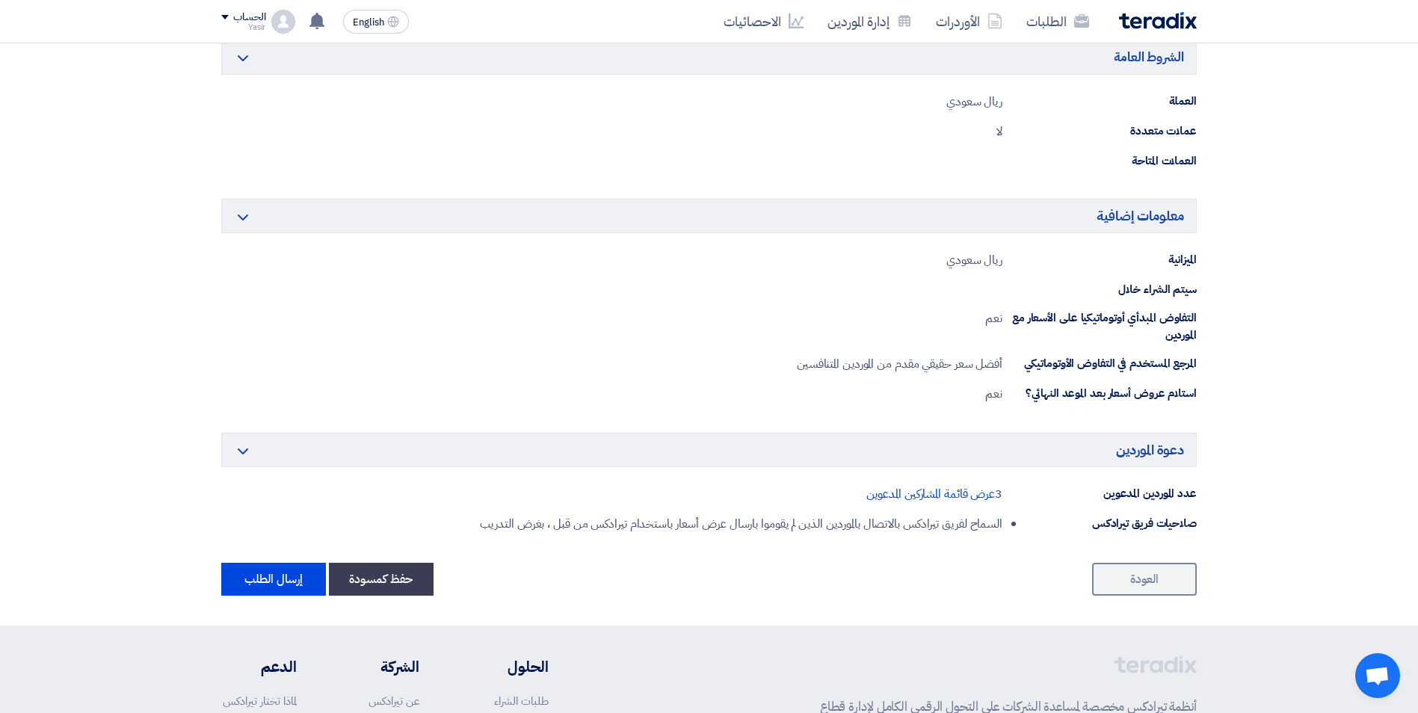
scroll to position [673, 0]
click at [280, 578] on button "إرسال الطلب" at bounding box center [273, 578] width 105 height 33
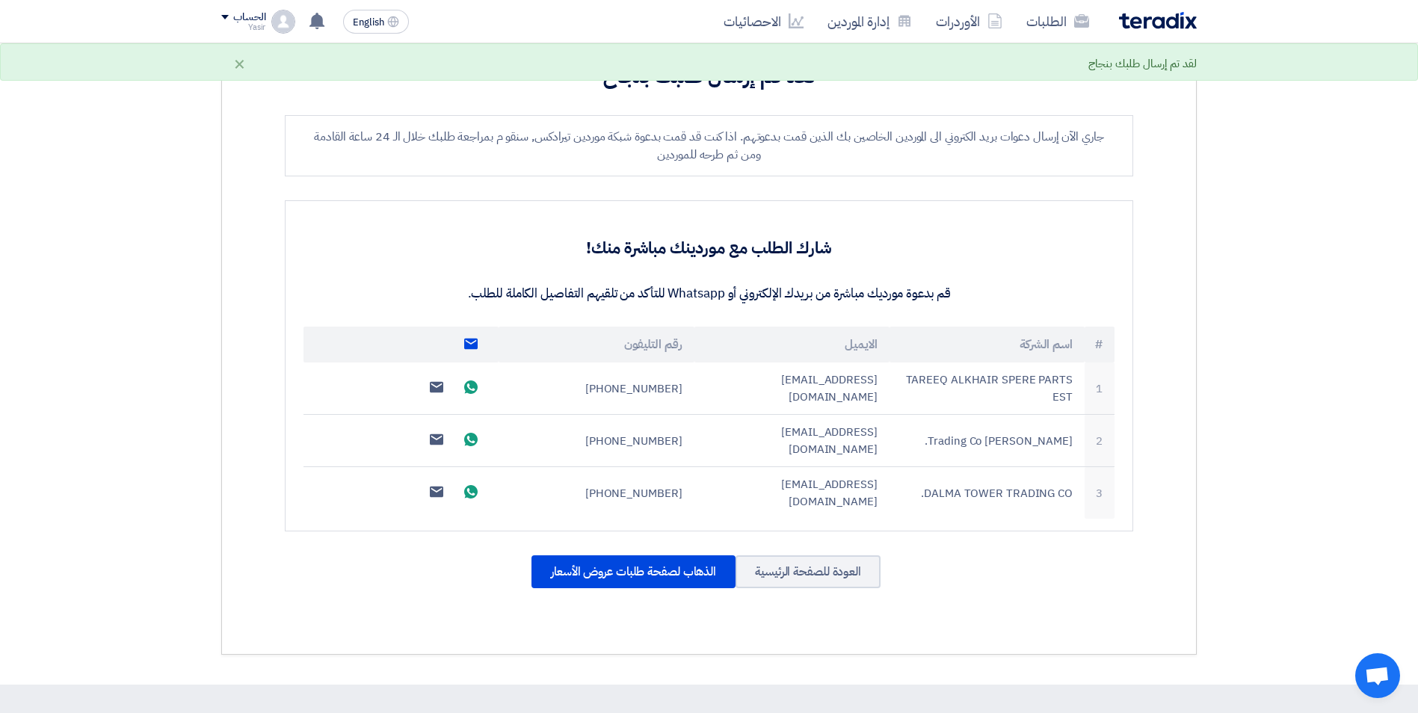
scroll to position [299, 0]
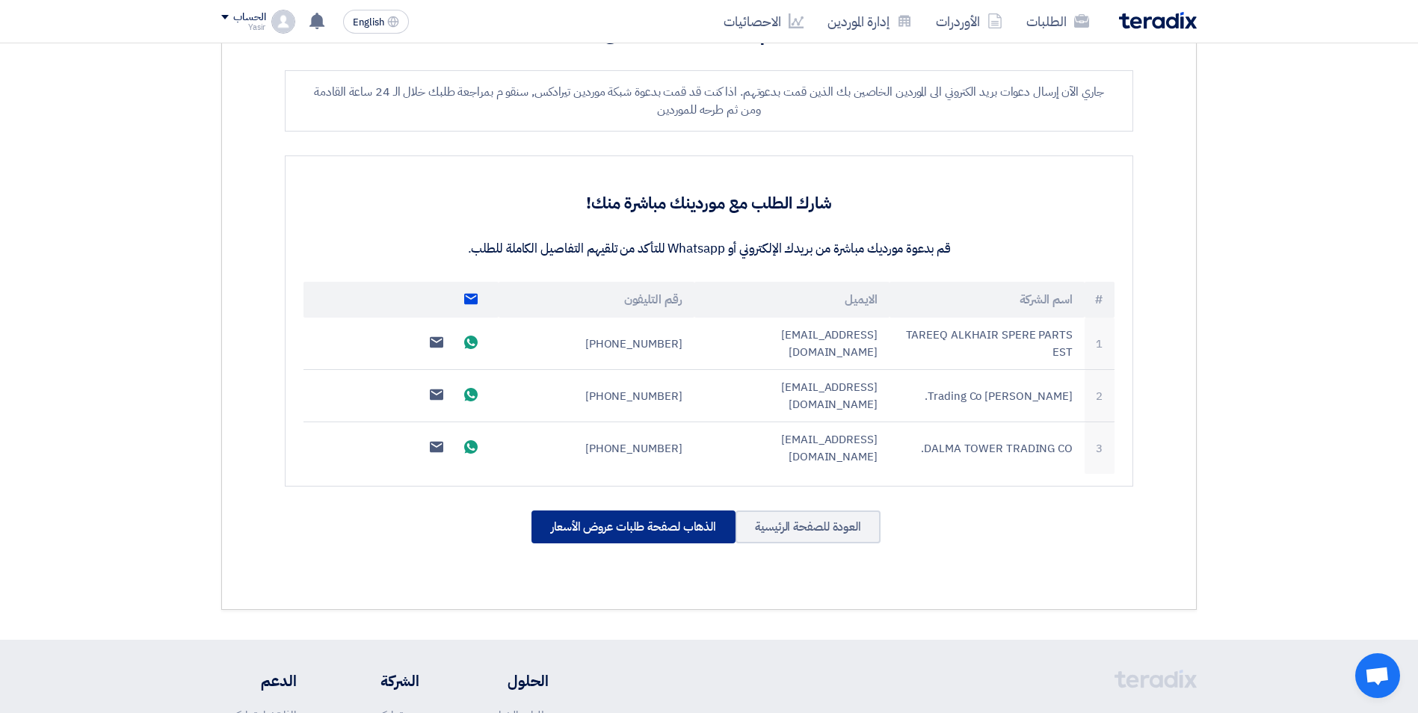
click at [641, 511] on div "الذهاب لصفحة طلبات عروض الأسعار" at bounding box center [633, 527] width 204 height 33
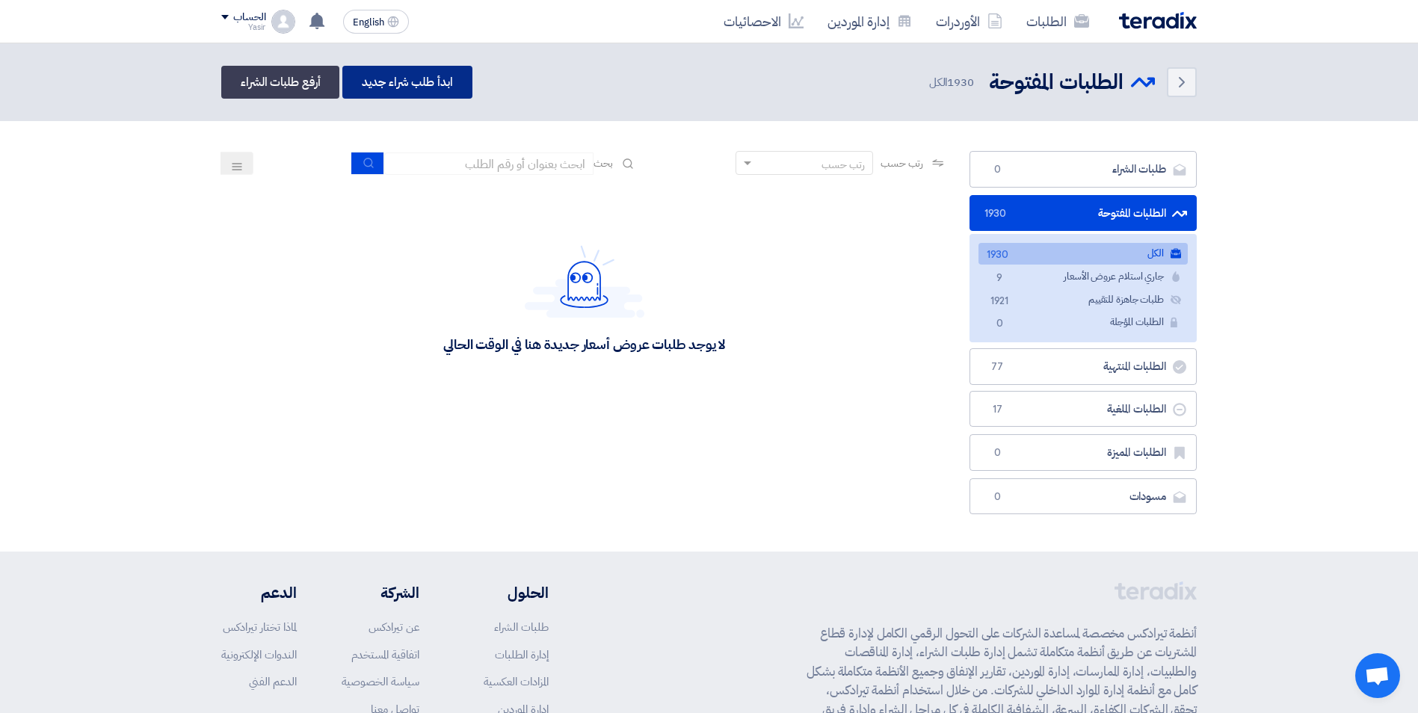
click at [413, 80] on link "ابدأ طلب شراء جديد" at bounding box center [406, 82] width 129 height 33
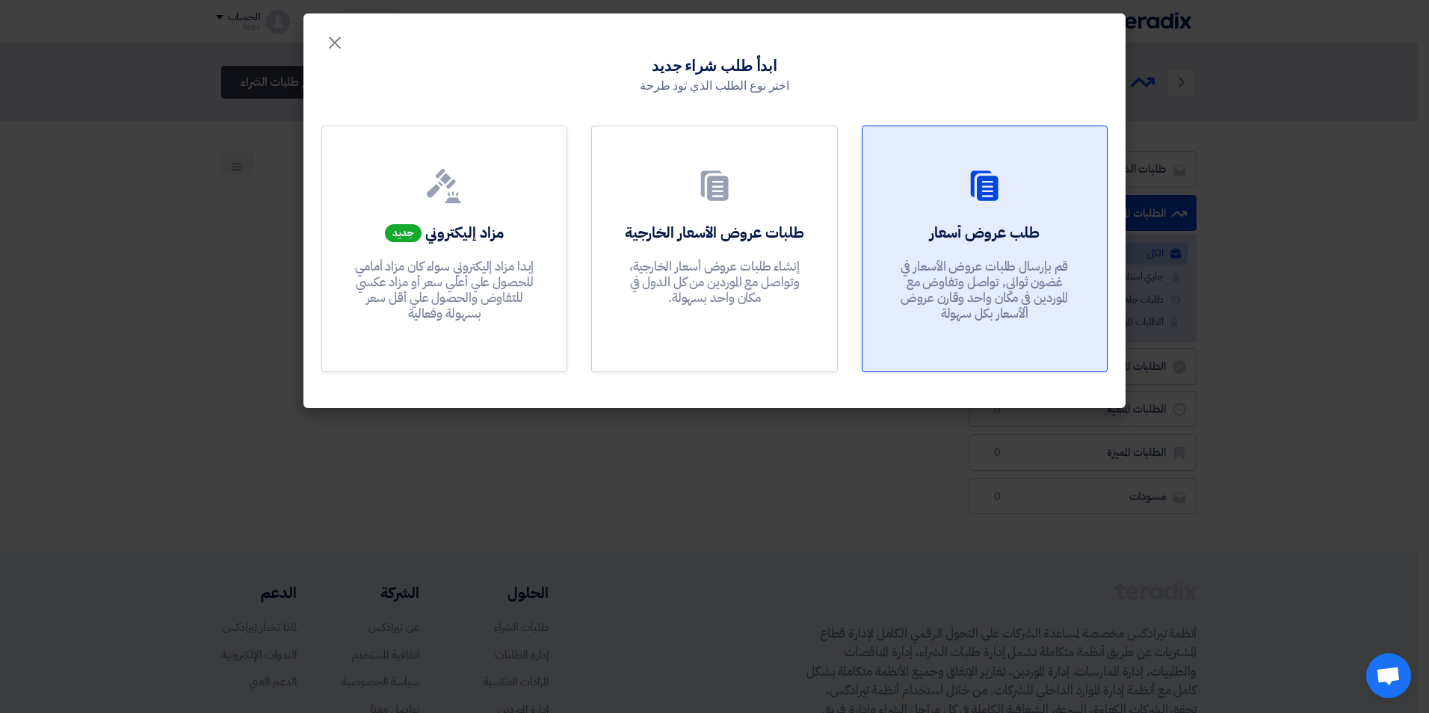
click at [1039, 231] on h2 "طلب عروض أسعار" at bounding box center [985, 232] width 110 height 21
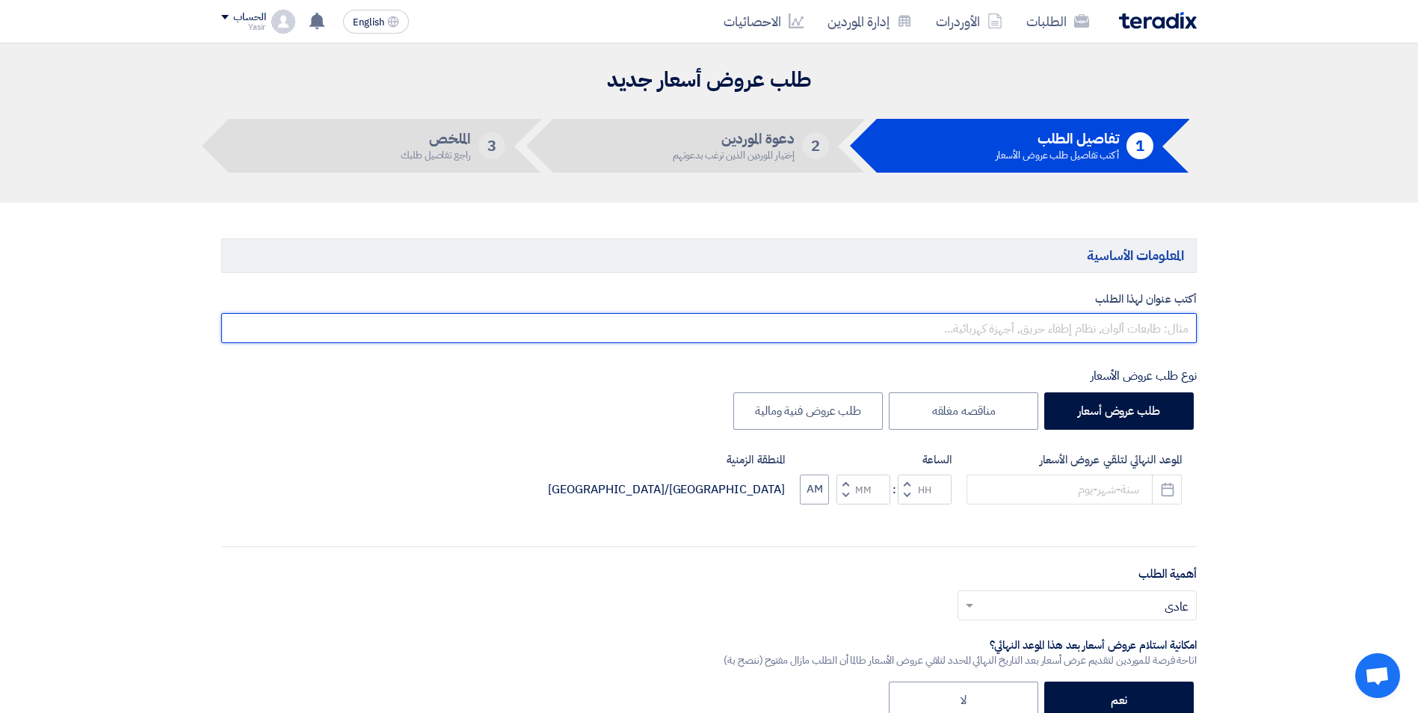
click at [1023, 334] on input "text" at bounding box center [708, 328] width 975 height 30
paste input "8100015855"
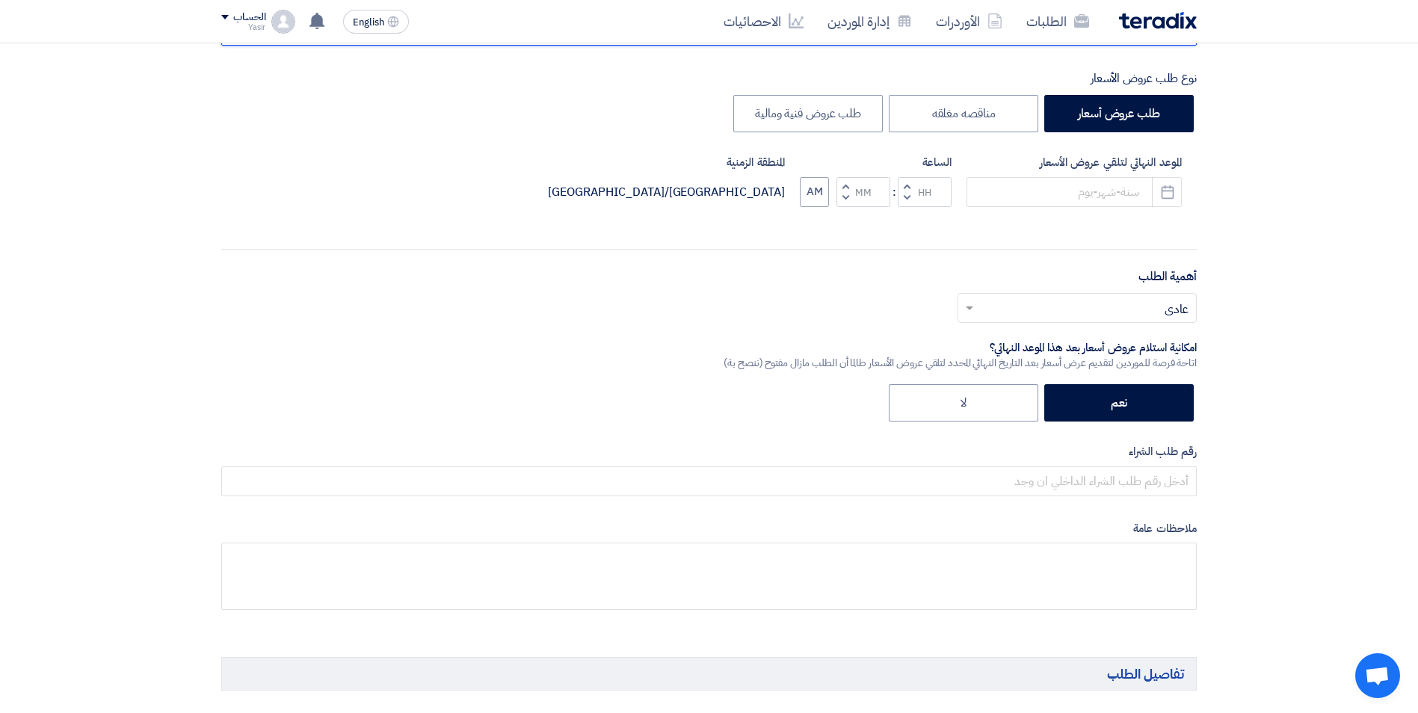
scroll to position [299, 0]
type input "8100015855"
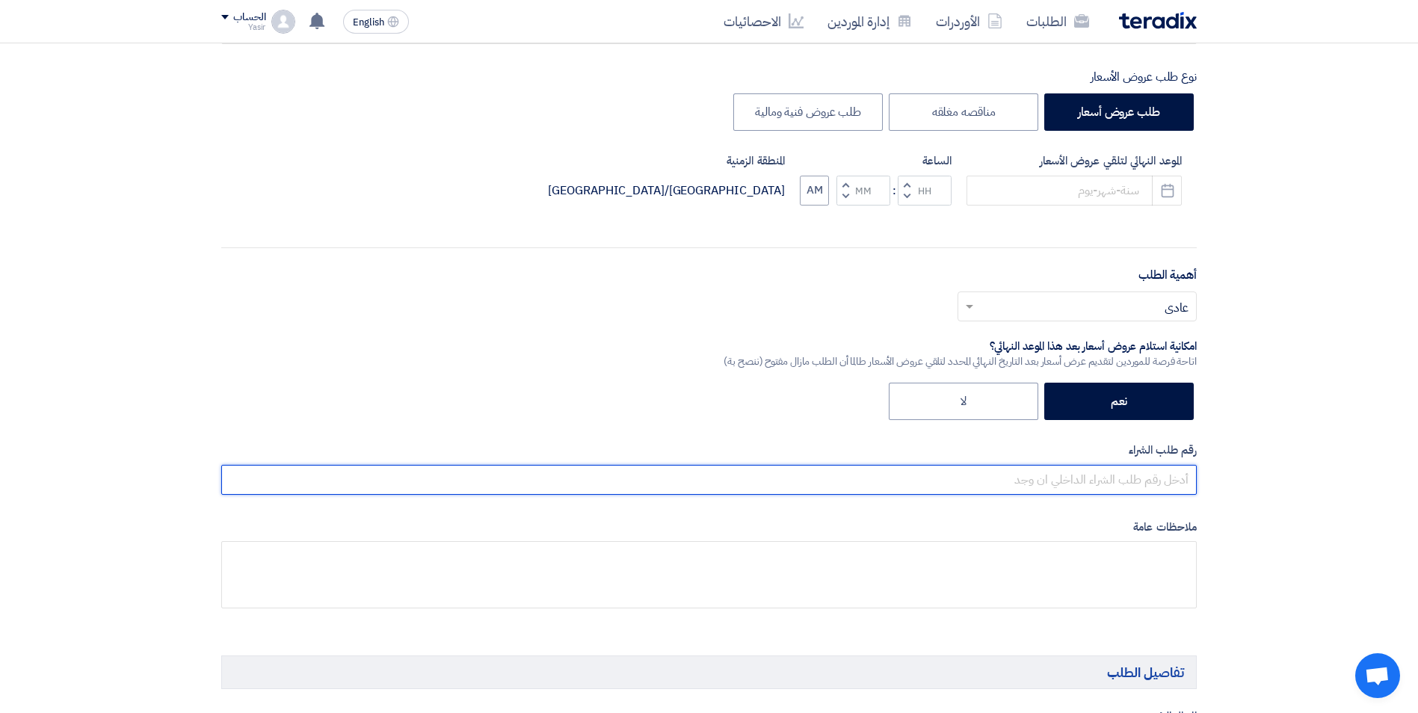
click at [1061, 477] on input "text" at bounding box center [708, 480] width 975 height 30
paste input "8100015855"
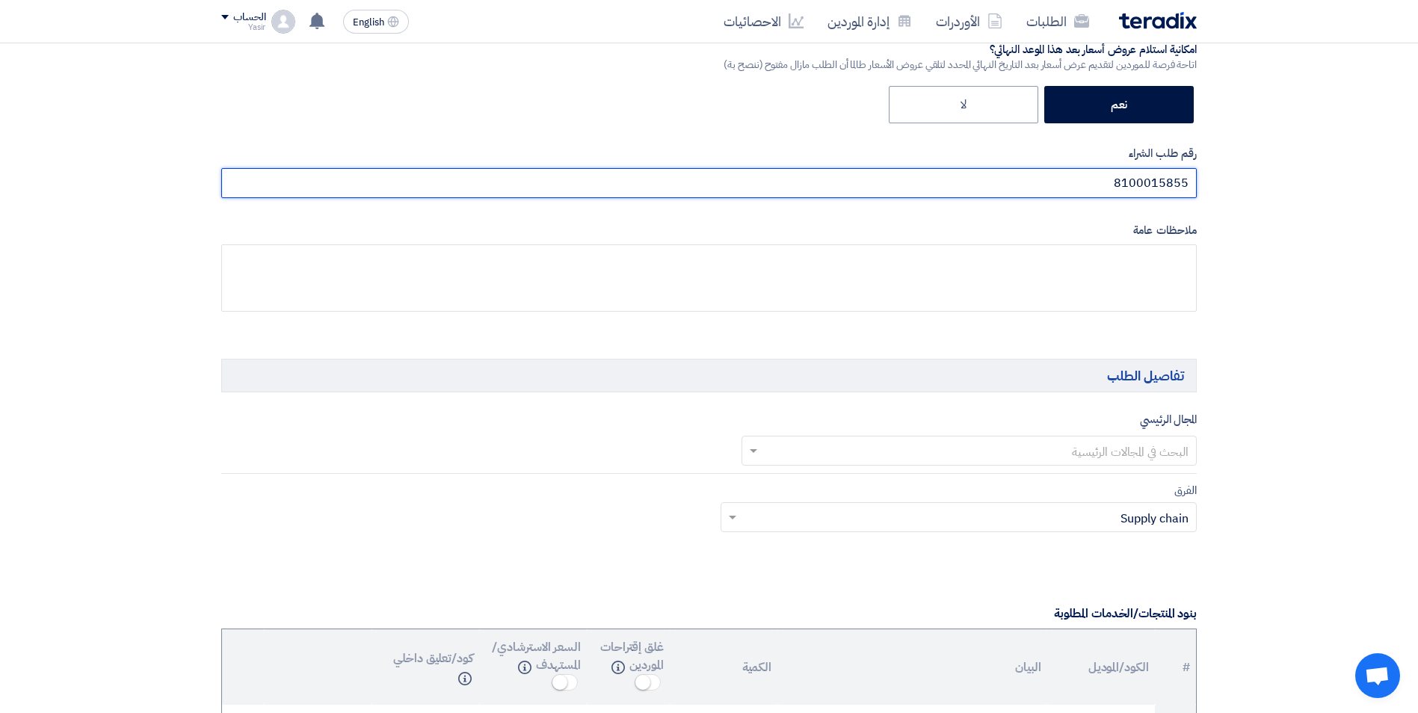
scroll to position [673, 0]
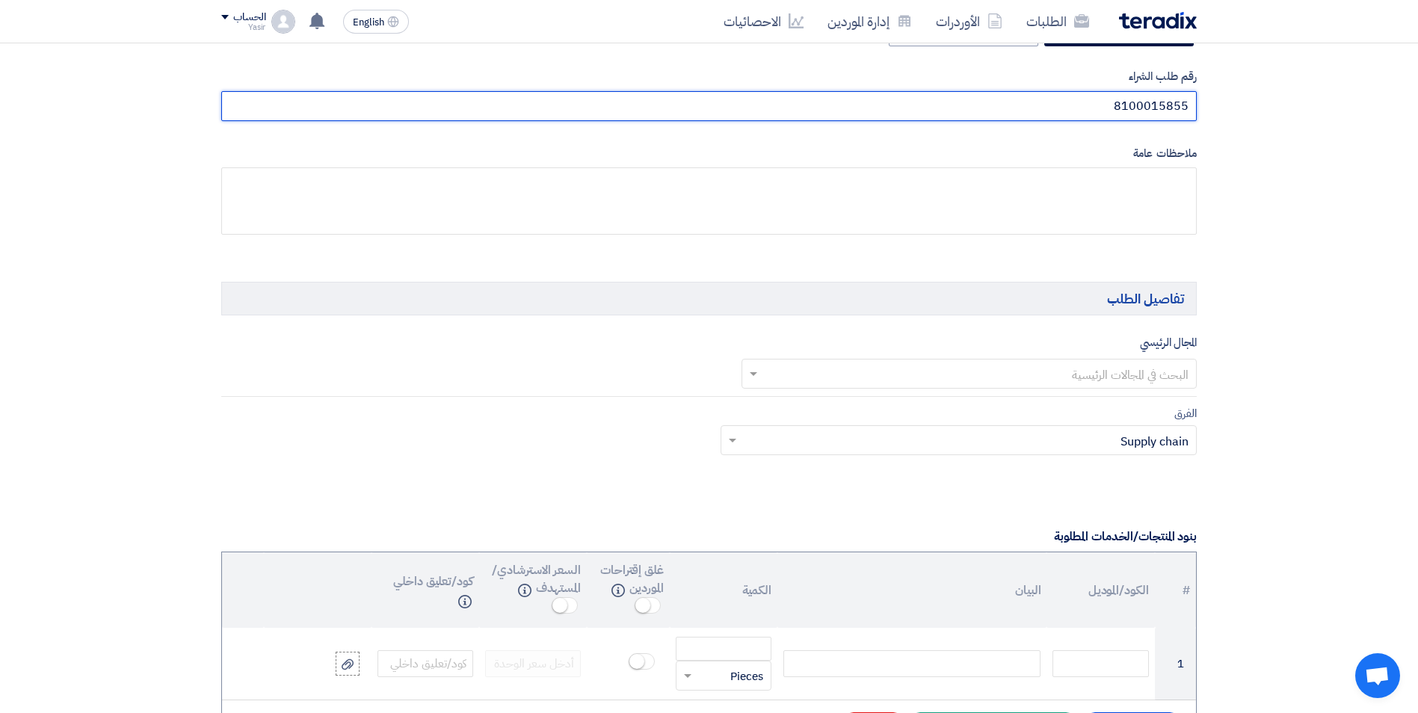
type input "8100015855"
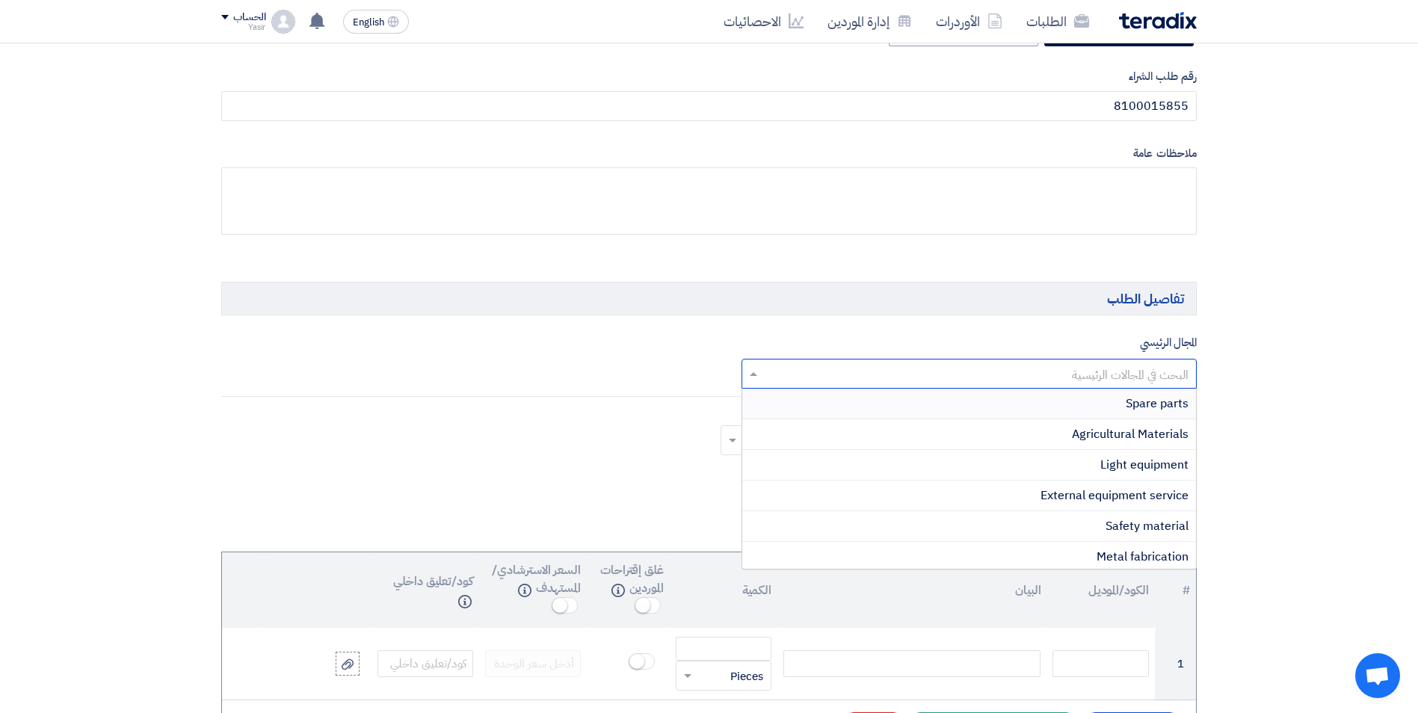
click at [1015, 373] on input "text" at bounding box center [978, 375] width 426 height 25
click at [1067, 409] on div "Spare parts" at bounding box center [969, 404] width 454 height 31
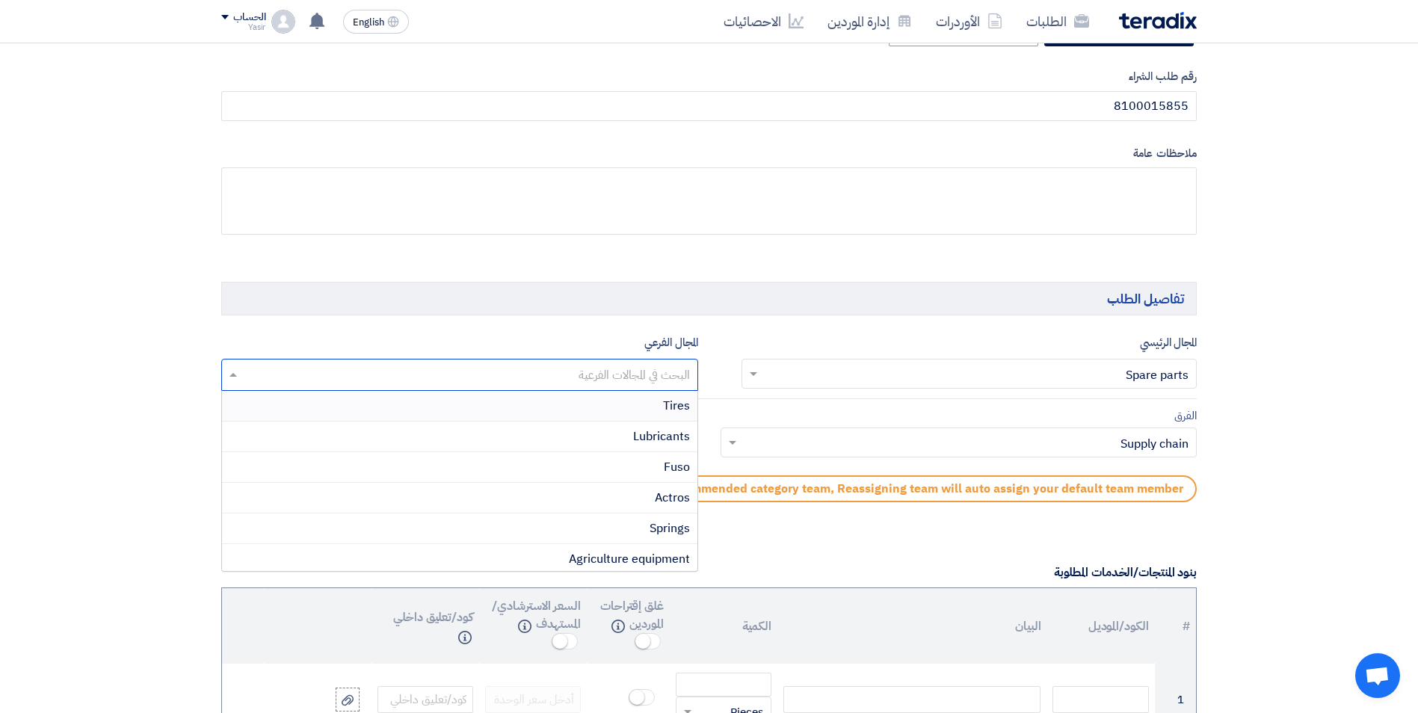
click at [590, 363] on div at bounding box center [465, 376] width 449 height 27
click at [603, 415] on div "light vehicles" at bounding box center [459, 413] width 475 height 31
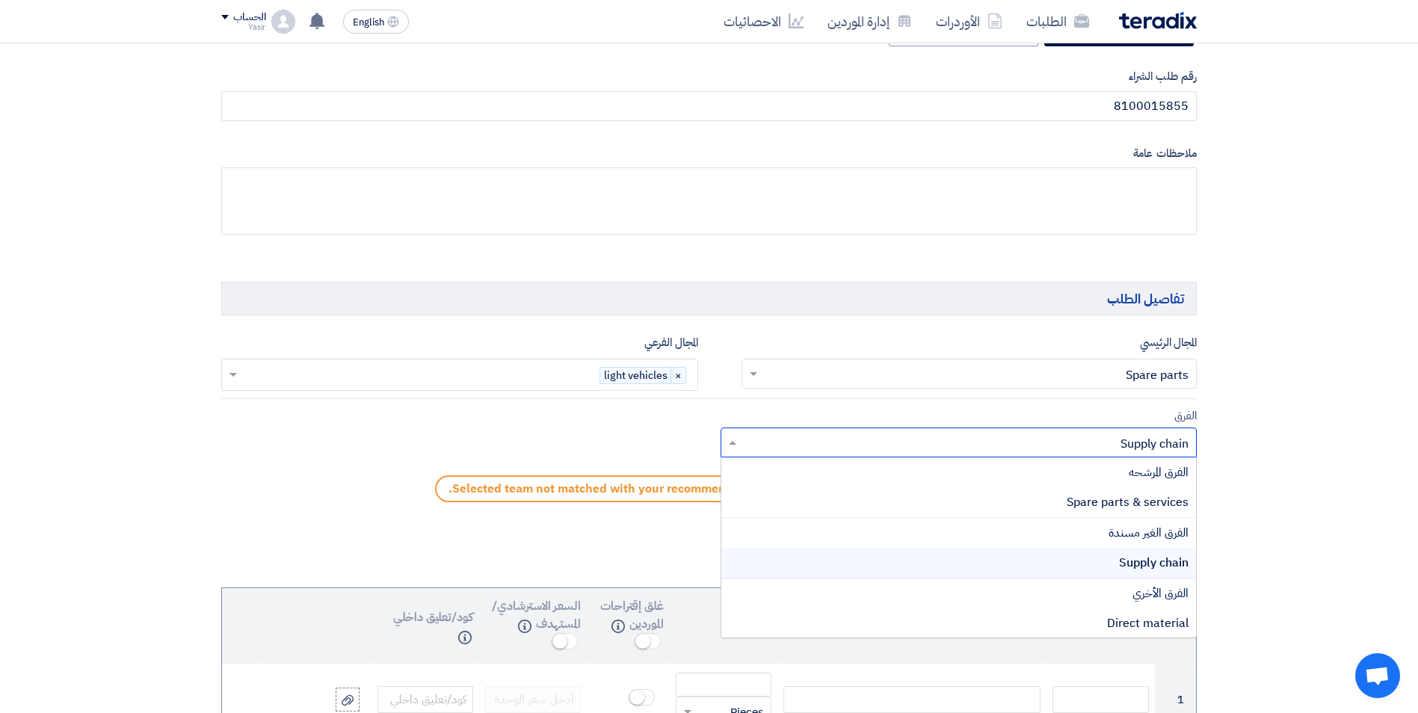
click at [770, 448] on input "text" at bounding box center [967, 444] width 447 height 25
click at [974, 498] on div "Spare parts & services" at bounding box center [958, 502] width 475 height 31
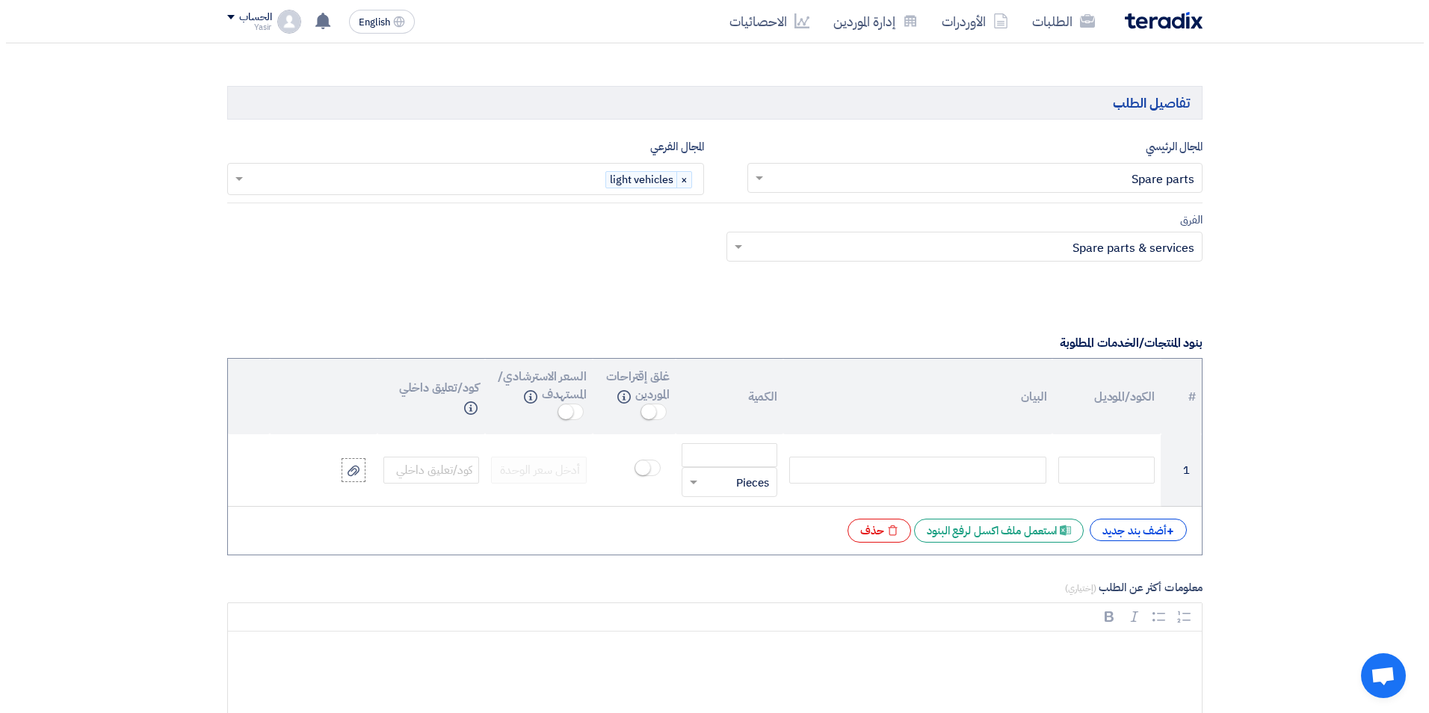
scroll to position [897, 0]
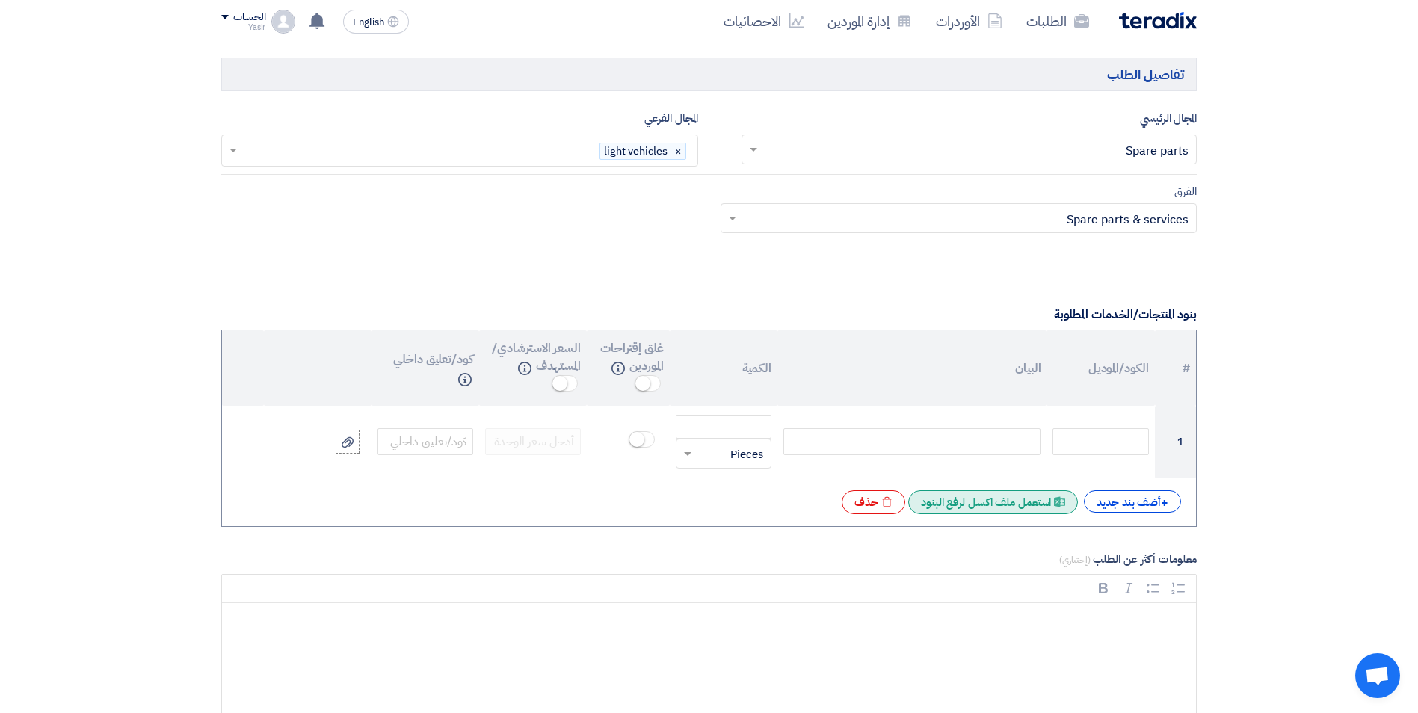
click at [969, 502] on div "Excel file استعمل ملف اكسل لرفع البنود" at bounding box center [993, 502] width 170 height 24
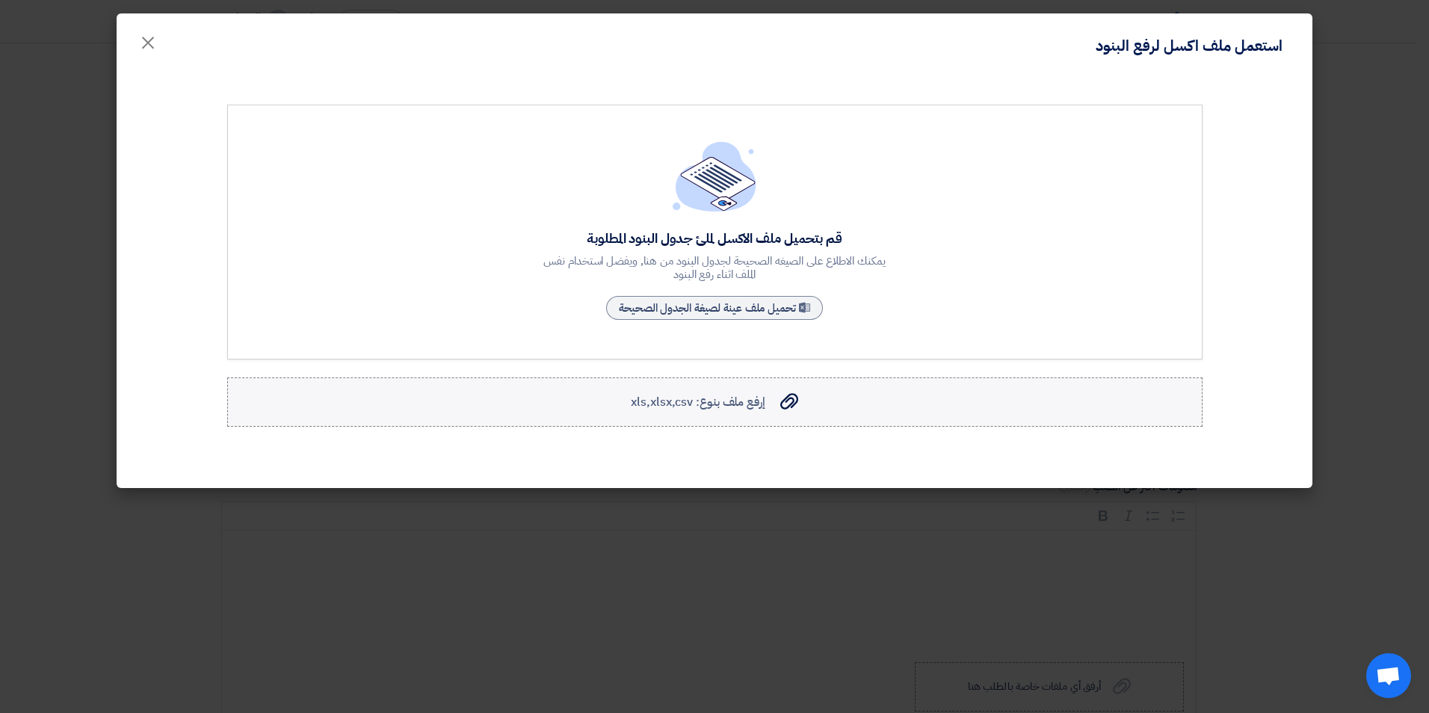
click at [706, 387] on label "إرفع ملف بنوع: xls,xlsx,csv إرفع ملف بنوع: xls,xlsx,csv" at bounding box center [714, 401] width 975 height 49
click at [0, 0] on input "إرفع ملف بنوع: xls,xlsx,csv إرفع ملف بنوع: xls,xlsx,csv" at bounding box center [0, 0] width 0 height 0
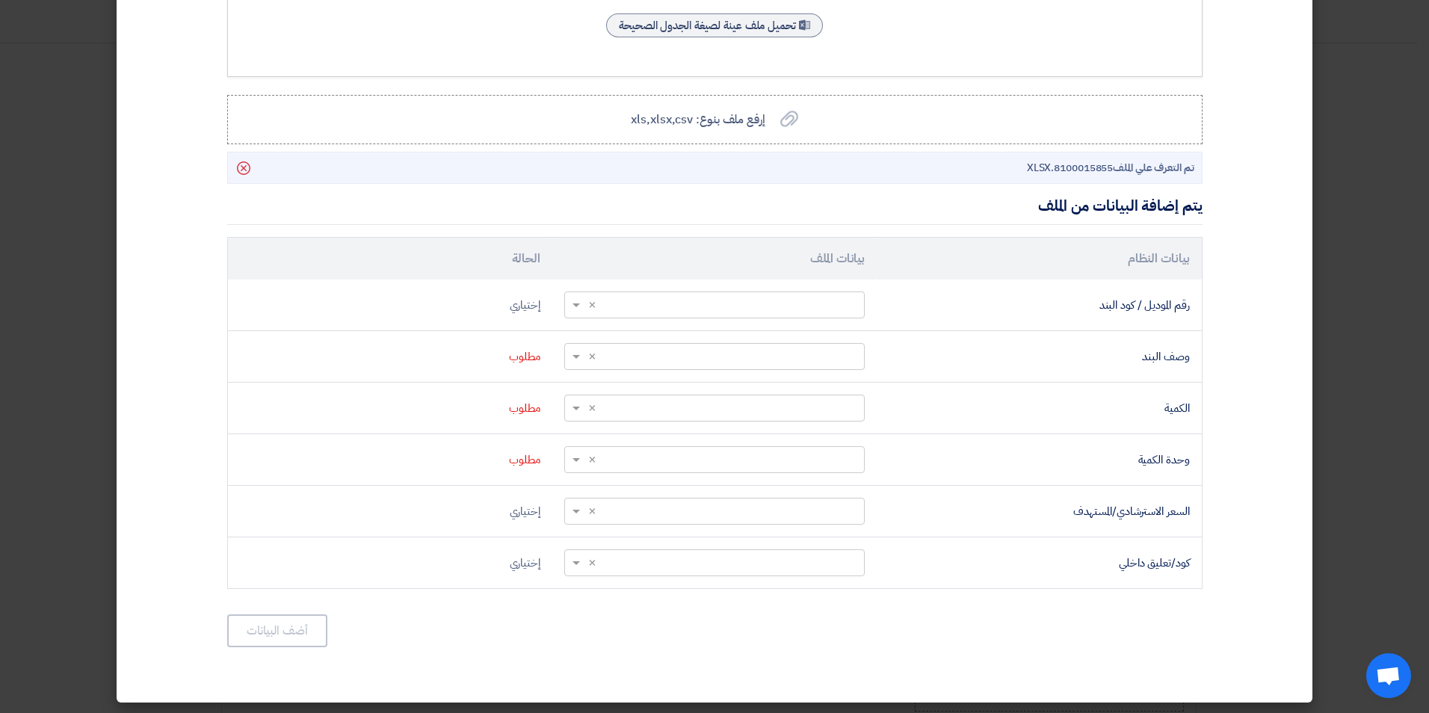
scroll to position [285, 0]
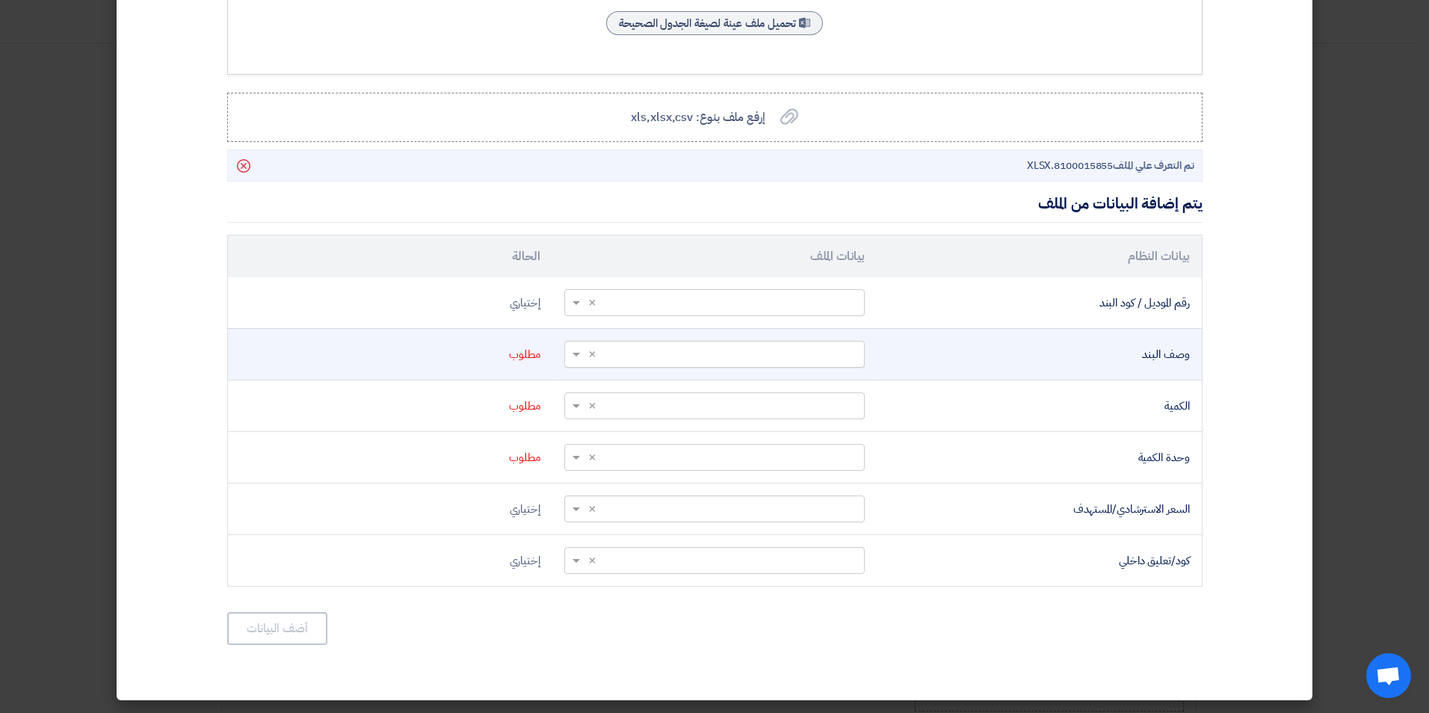
click at [584, 347] on span at bounding box center [574, 354] width 19 height 17
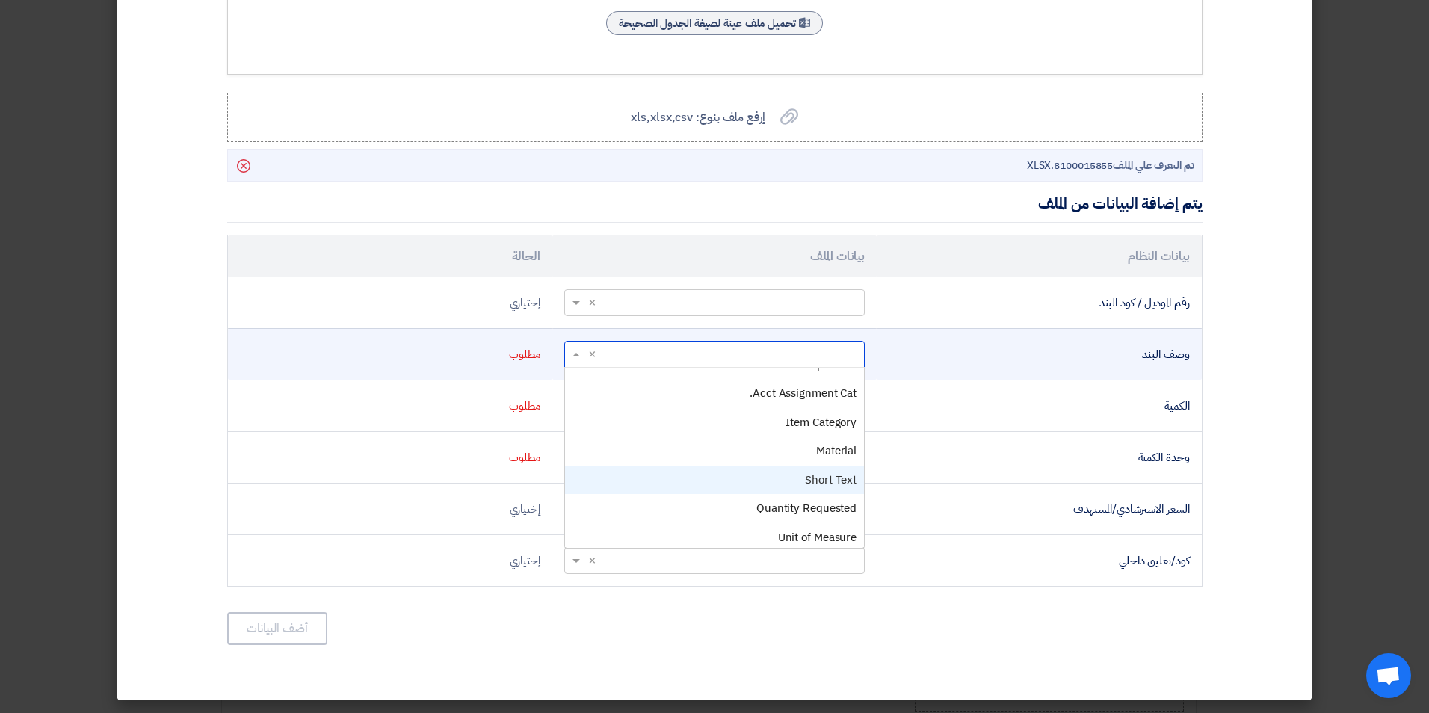
click at [723, 479] on div "Short Text" at bounding box center [714, 480] width 299 height 29
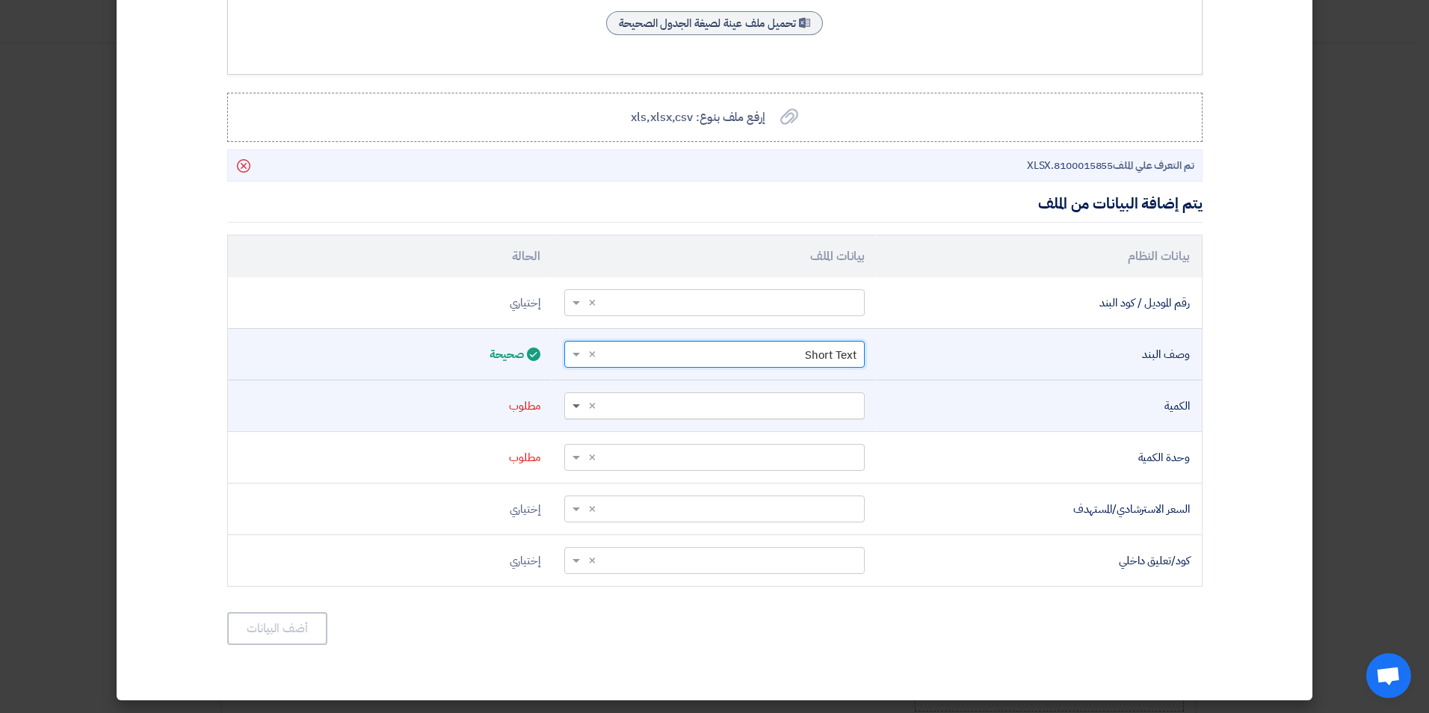
click at [578, 406] on span at bounding box center [576, 406] width 7 height 5
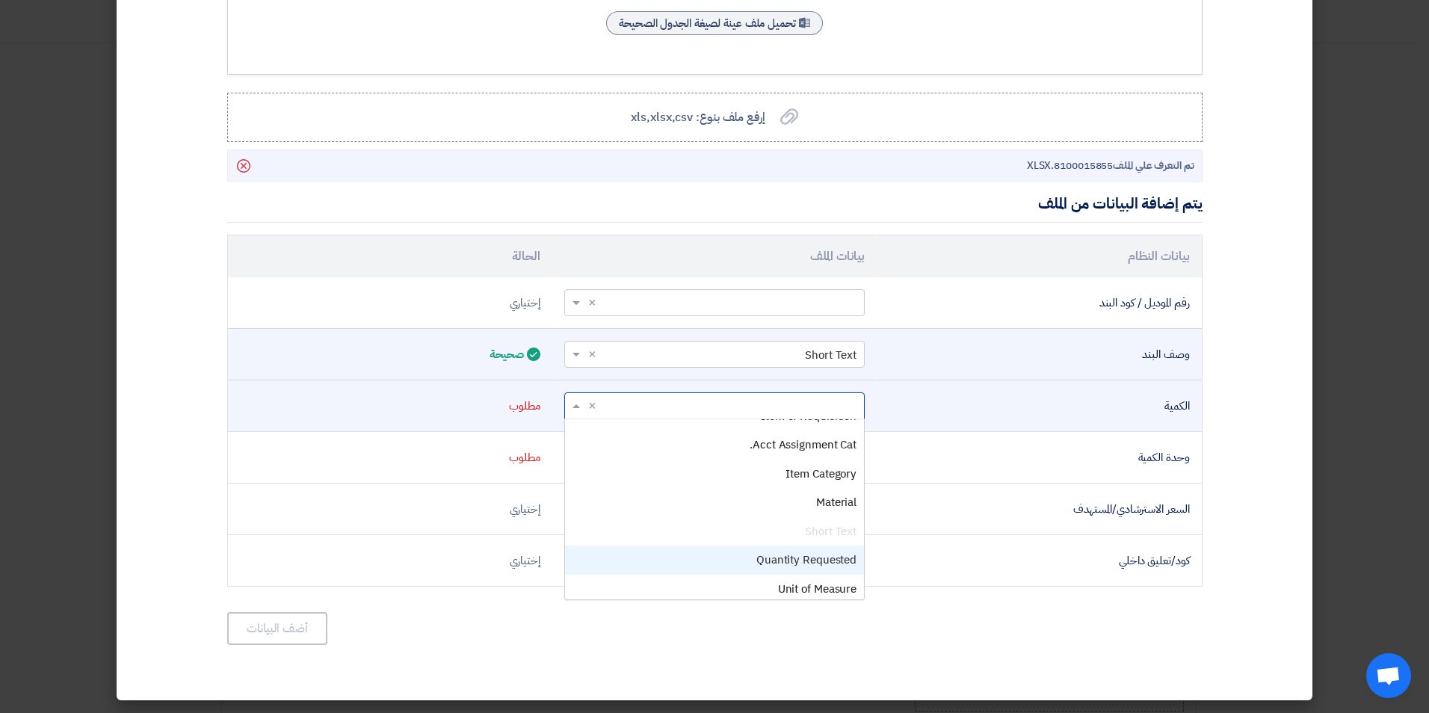
click at [704, 549] on div "Quantity Requested" at bounding box center [714, 560] width 299 height 29
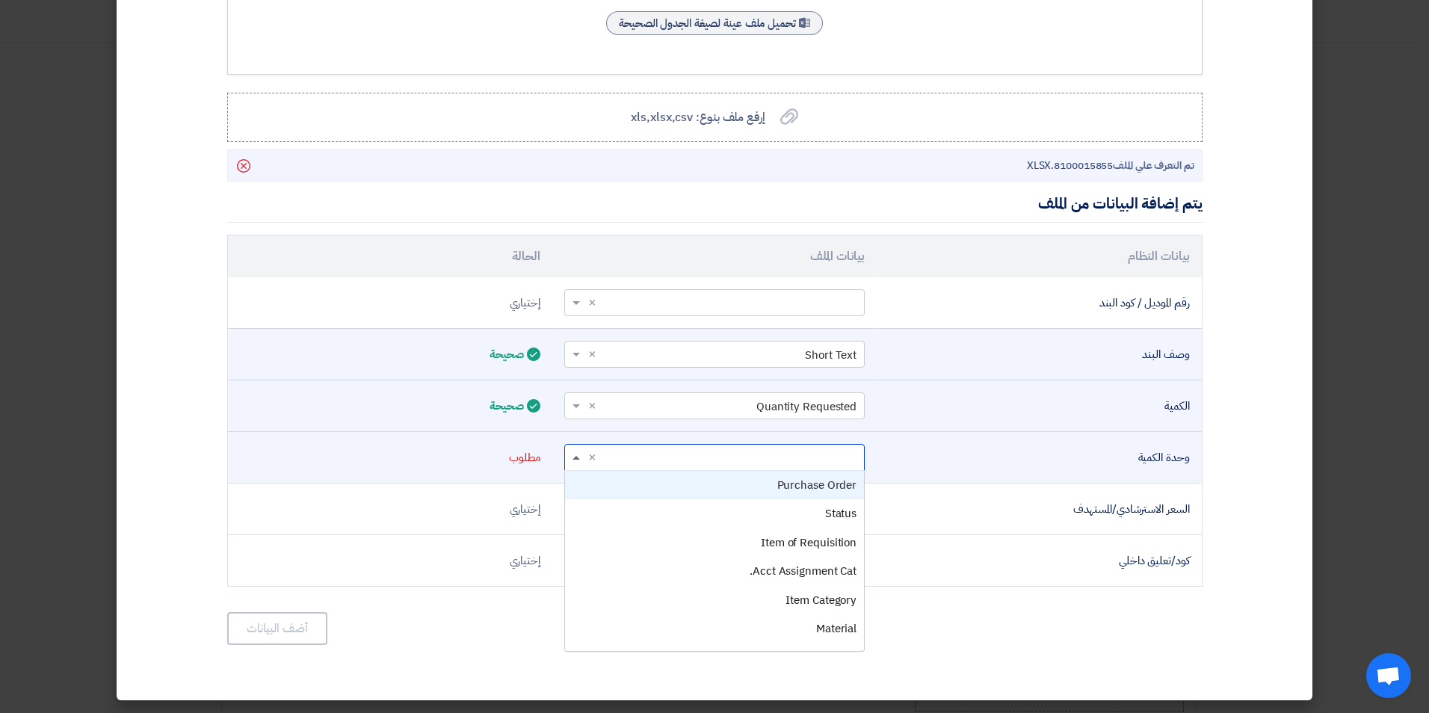
click at [580, 459] on span at bounding box center [576, 458] width 7 height 4
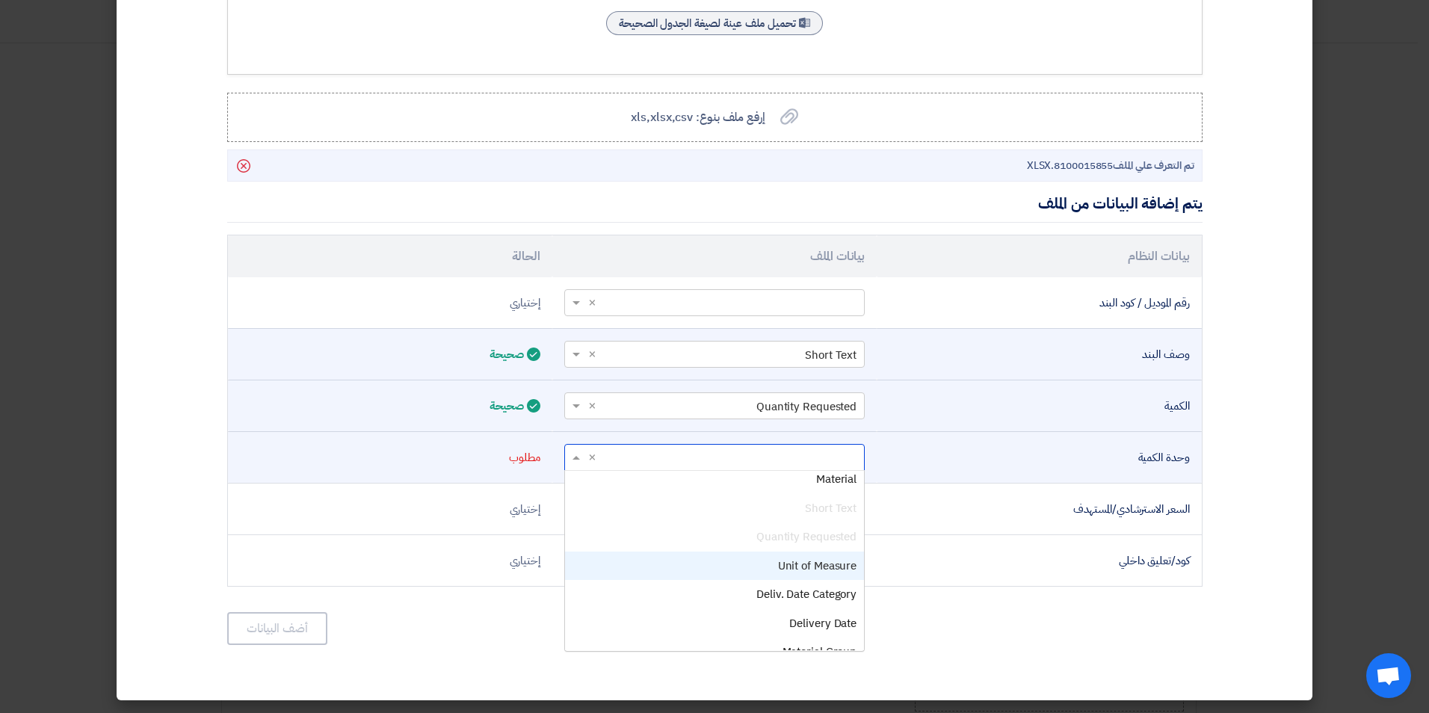
click at [735, 559] on div "Unit of Measure" at bounding box center [714, 566] width 299 height 29
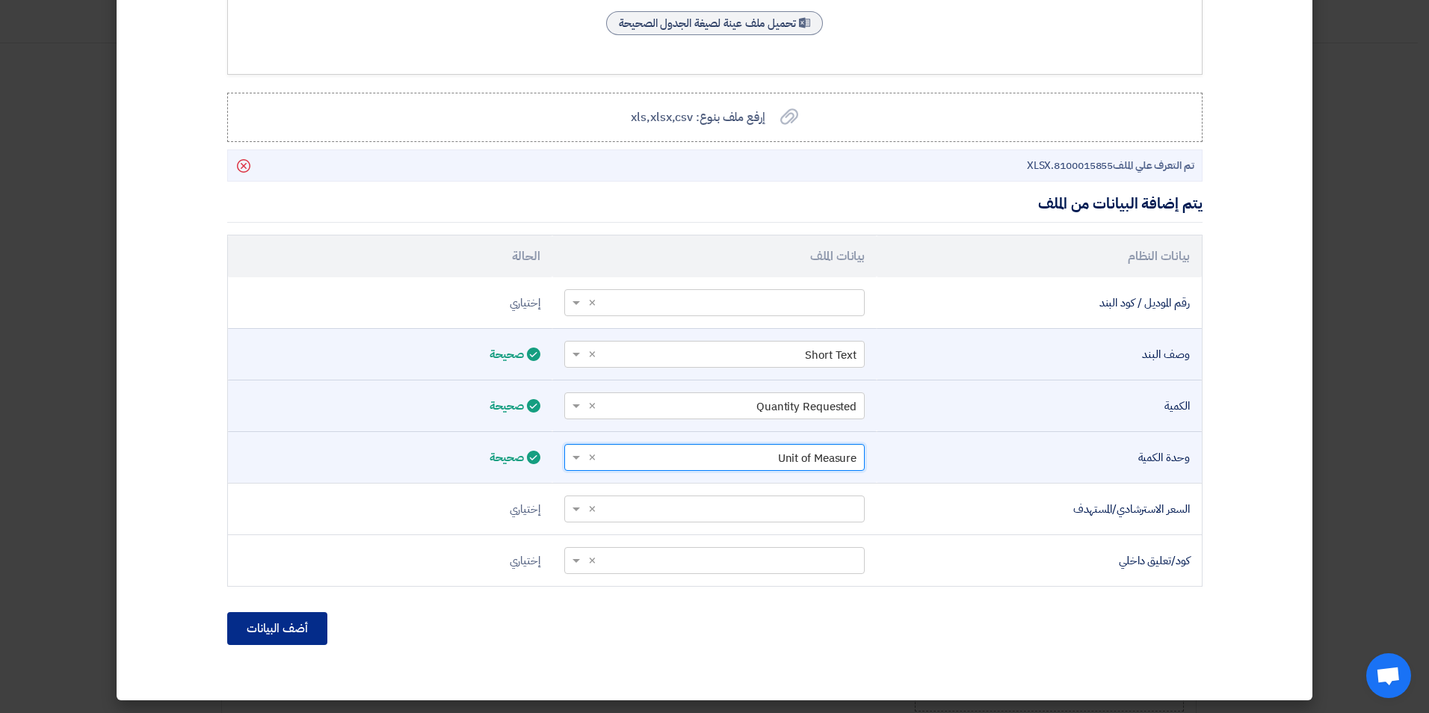
click at [315, 619] on button "أضف البيانات" at bounding box center [277, 628] width 100 height 33
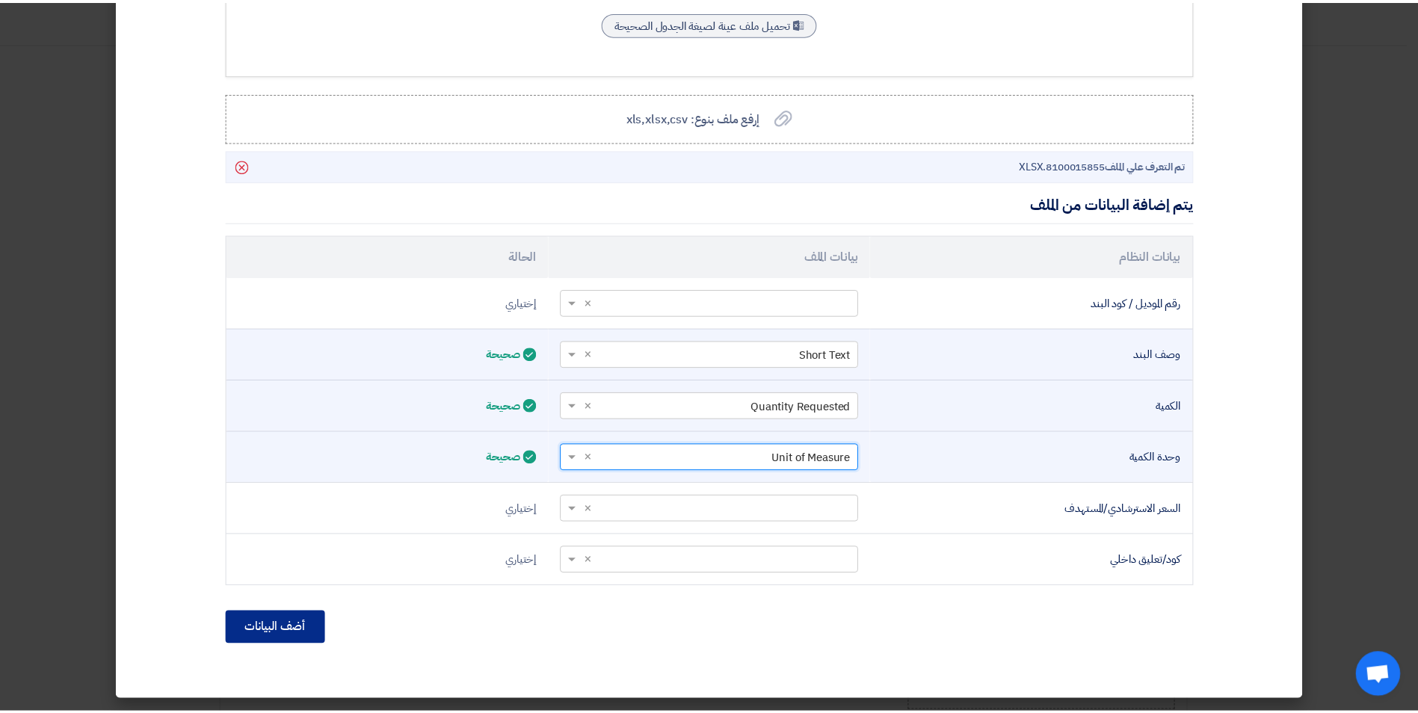
scroll to position [127, 0]
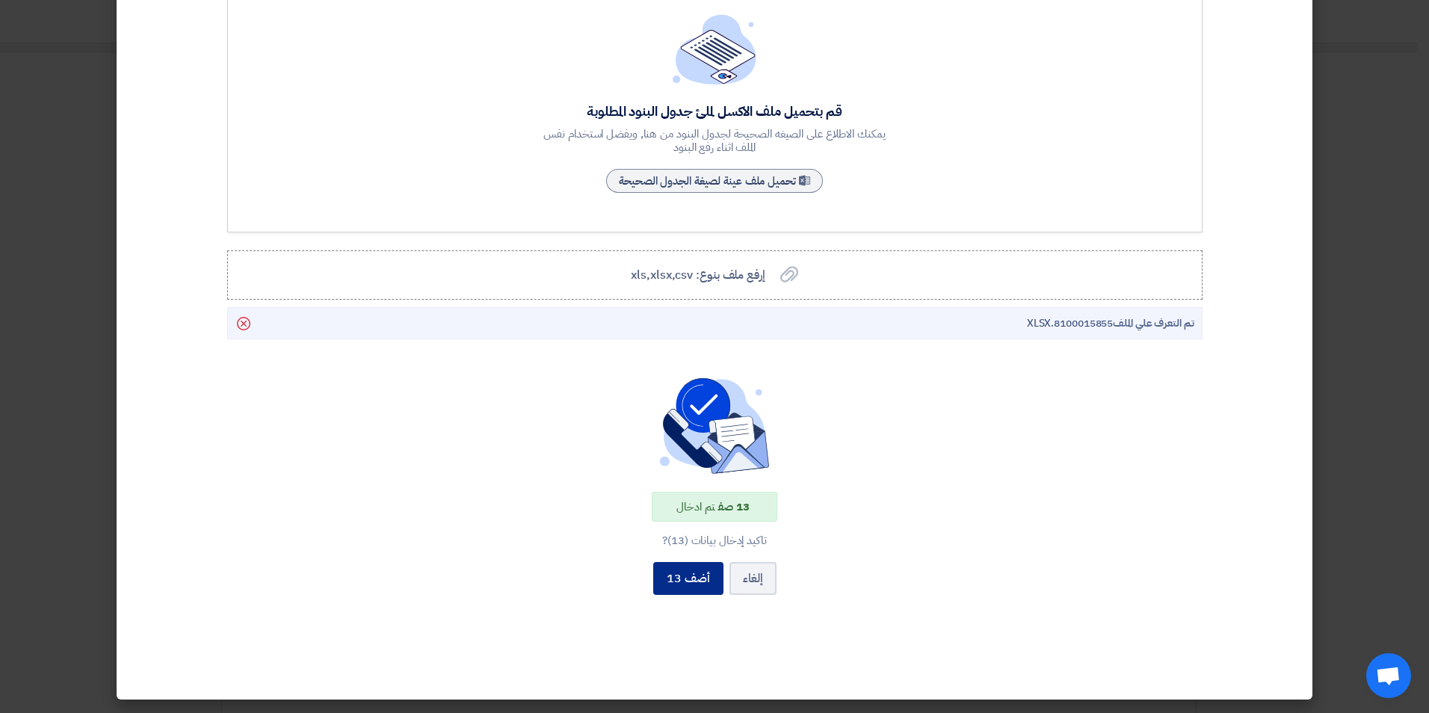
click at [689, 580] on button "أضف 13" at bounding box center [688, 578] width 70 height 33
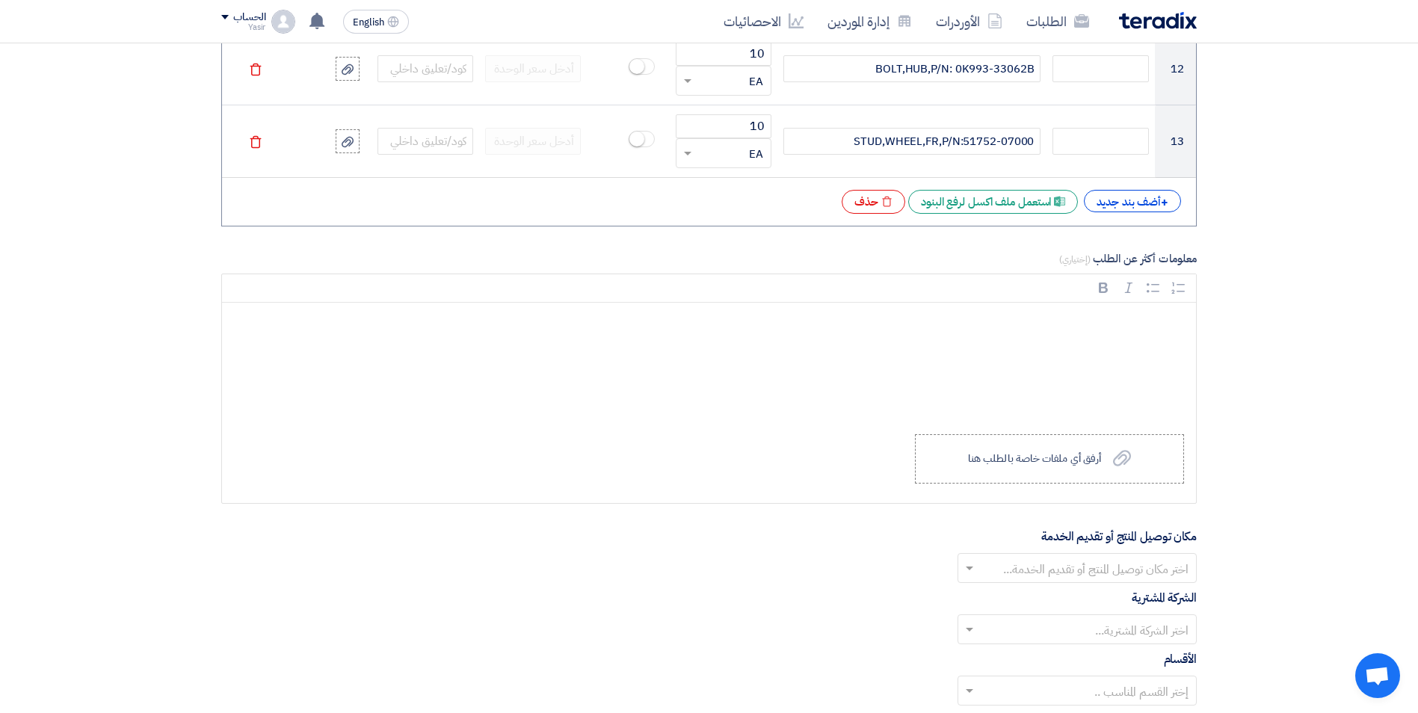
scroll to position [2168, 0]
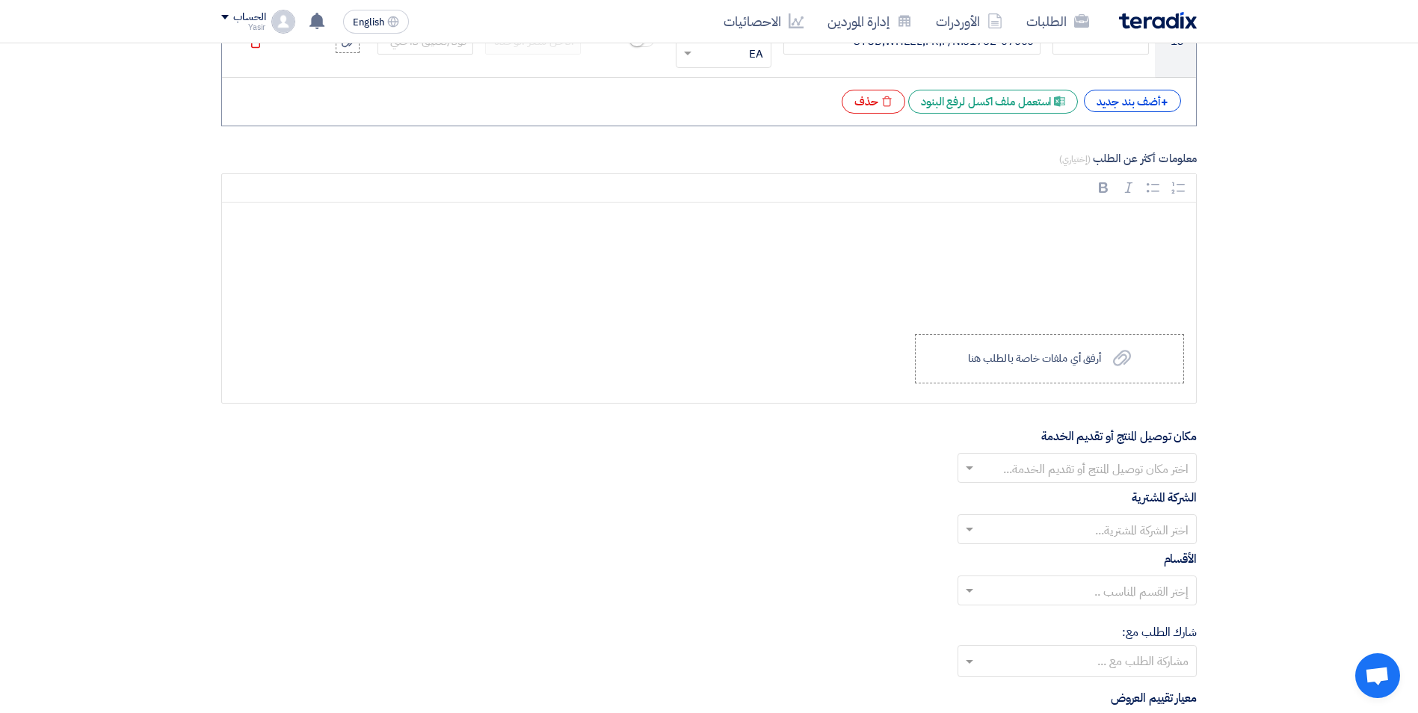
click at [994, 459] on input "text" at bounding box center [1085, 469] width 209 height 25
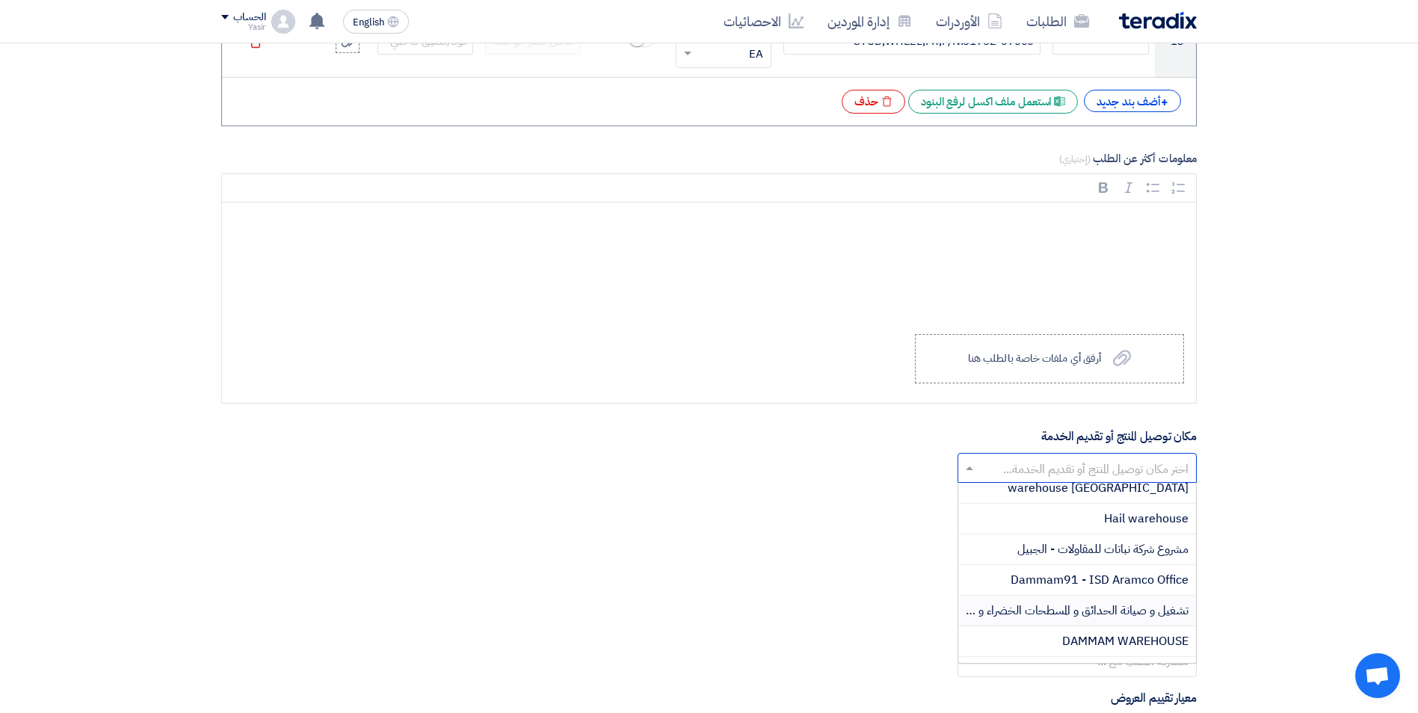
scroll to position [299, 0]
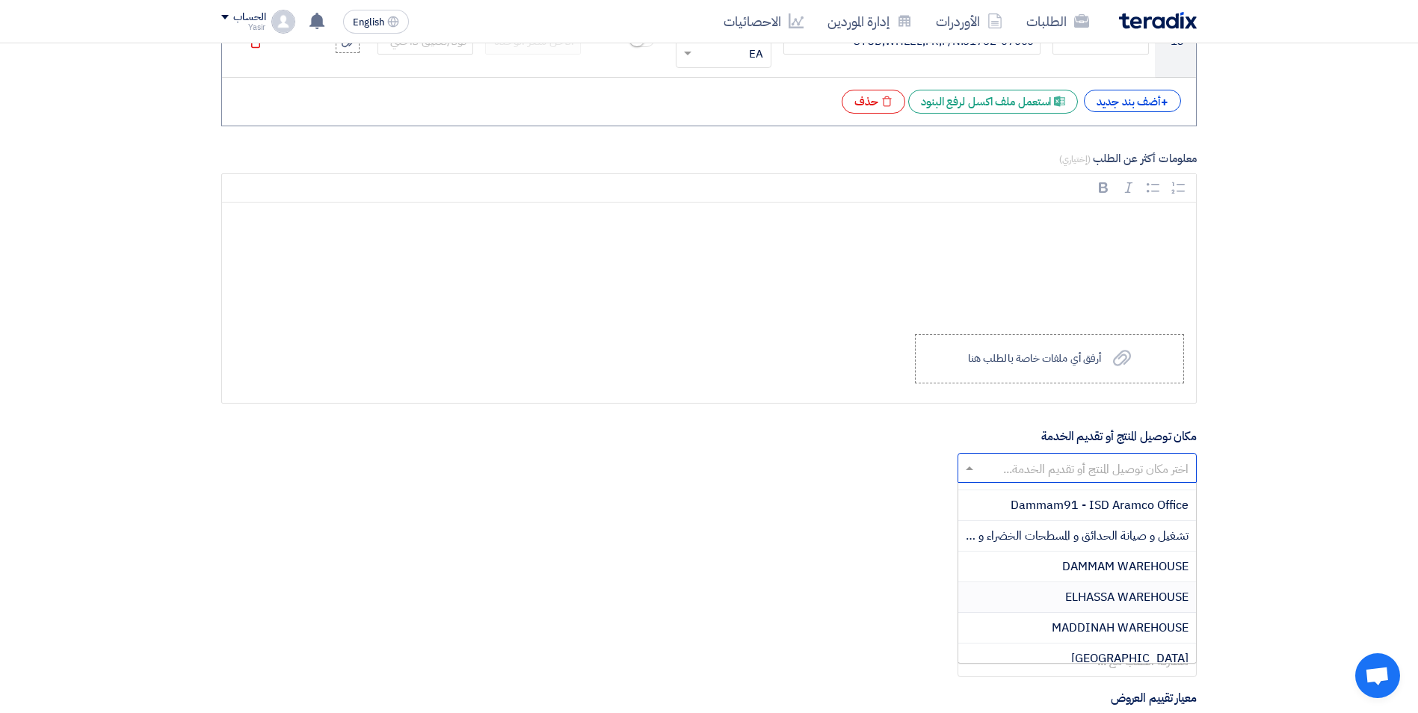
click at [1078, 594] on span "ELHASSA WAREHOUSE" at bounding box center [1126, 597] width 123 height 18
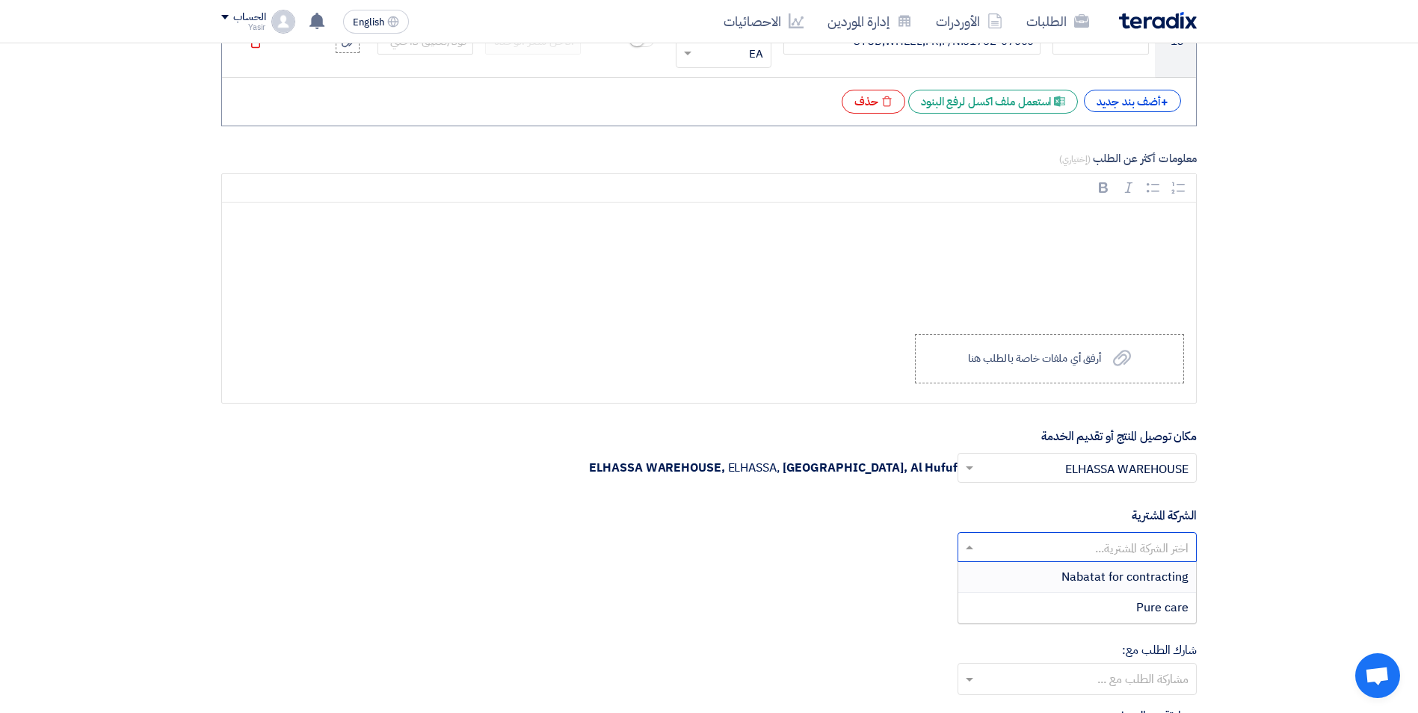
click at [1046, 535] on div at bounding box center [1077, 547] width 238 height 25
click at [1075, 575] on span "Nabatat for contracting" at bounding box center [1124, 577] width 127 height 18
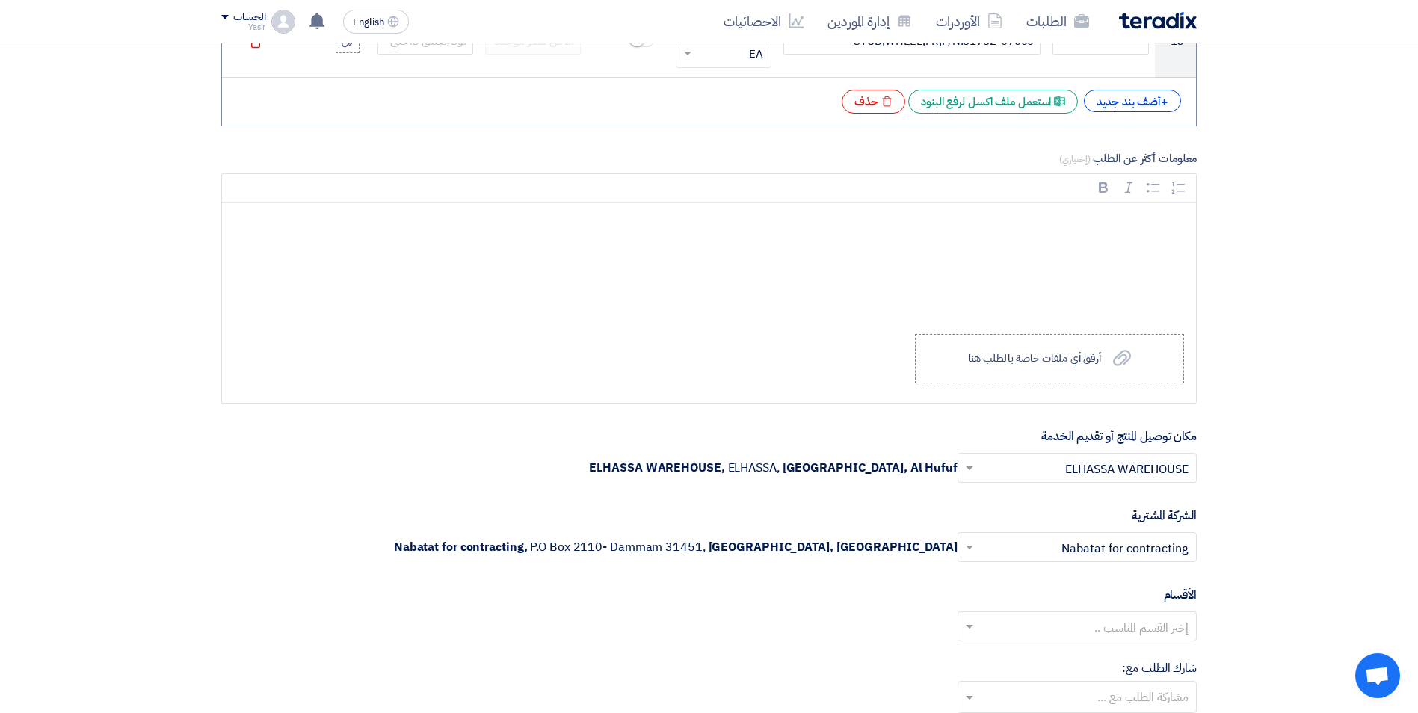
click at [985, 617] on input "text" at bounding box center [1085, 628] width 209 height 25
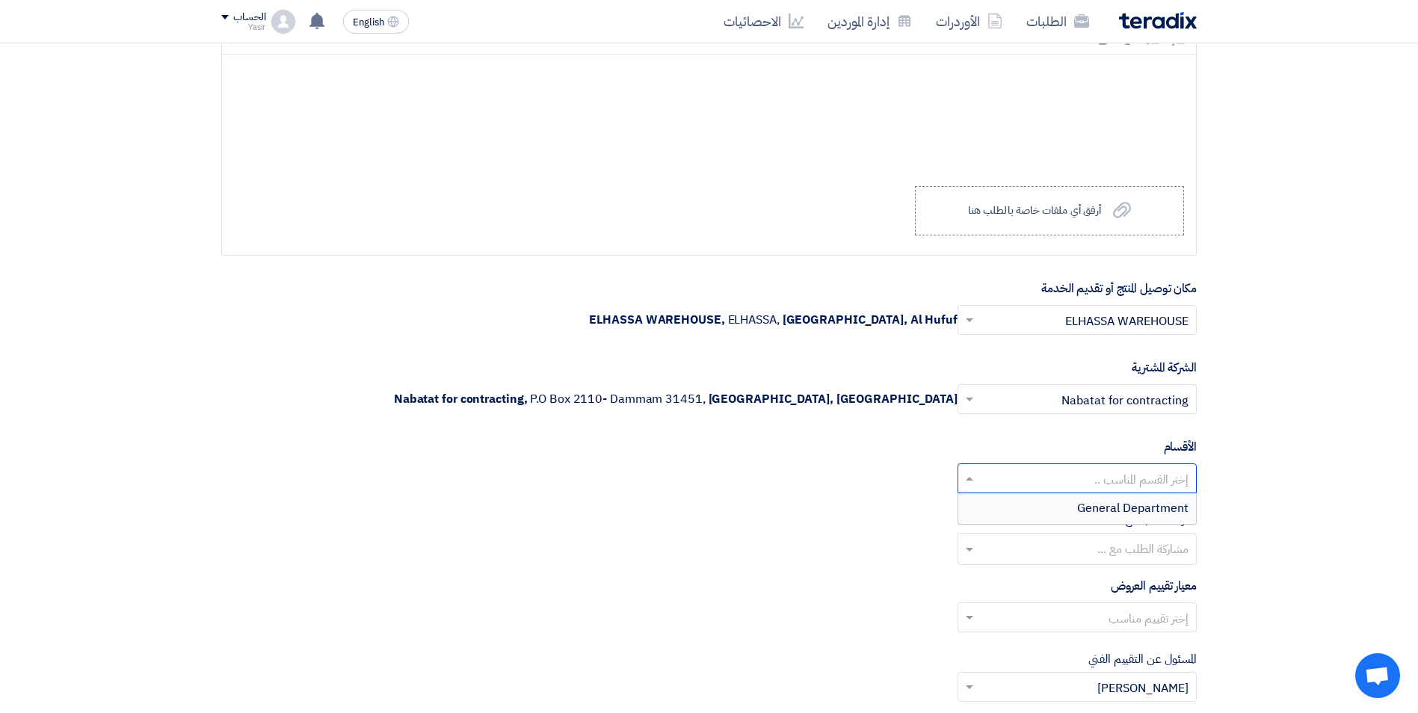
scroll to position [2317, 0]
click at [1042, 508] on div "General Department" at bounding box center [1077, 507] width 238 height 30
click at [980, 614] on div at bounding box center [1077, 616] width 238 height 25
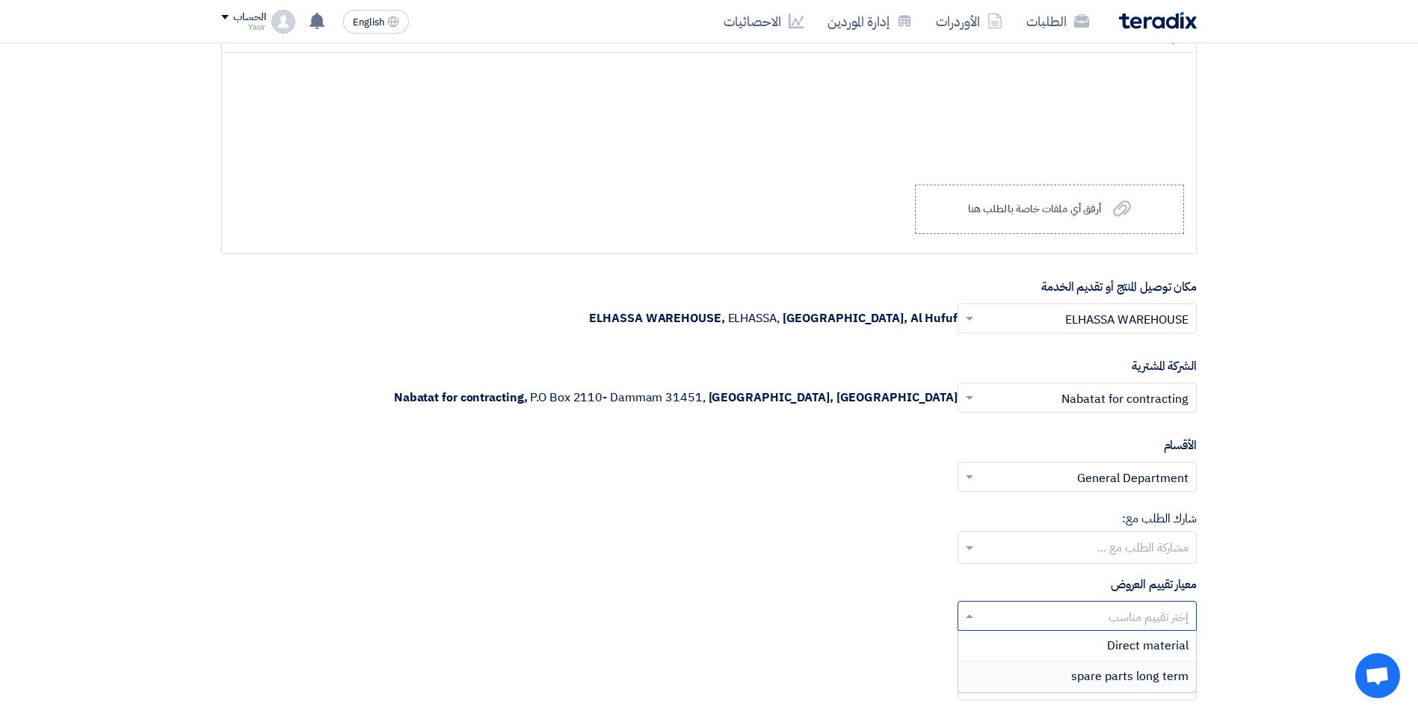
click at [1040, 670] on div "spare parts long term" at bounding box center [1077, 676] width 238 height 30
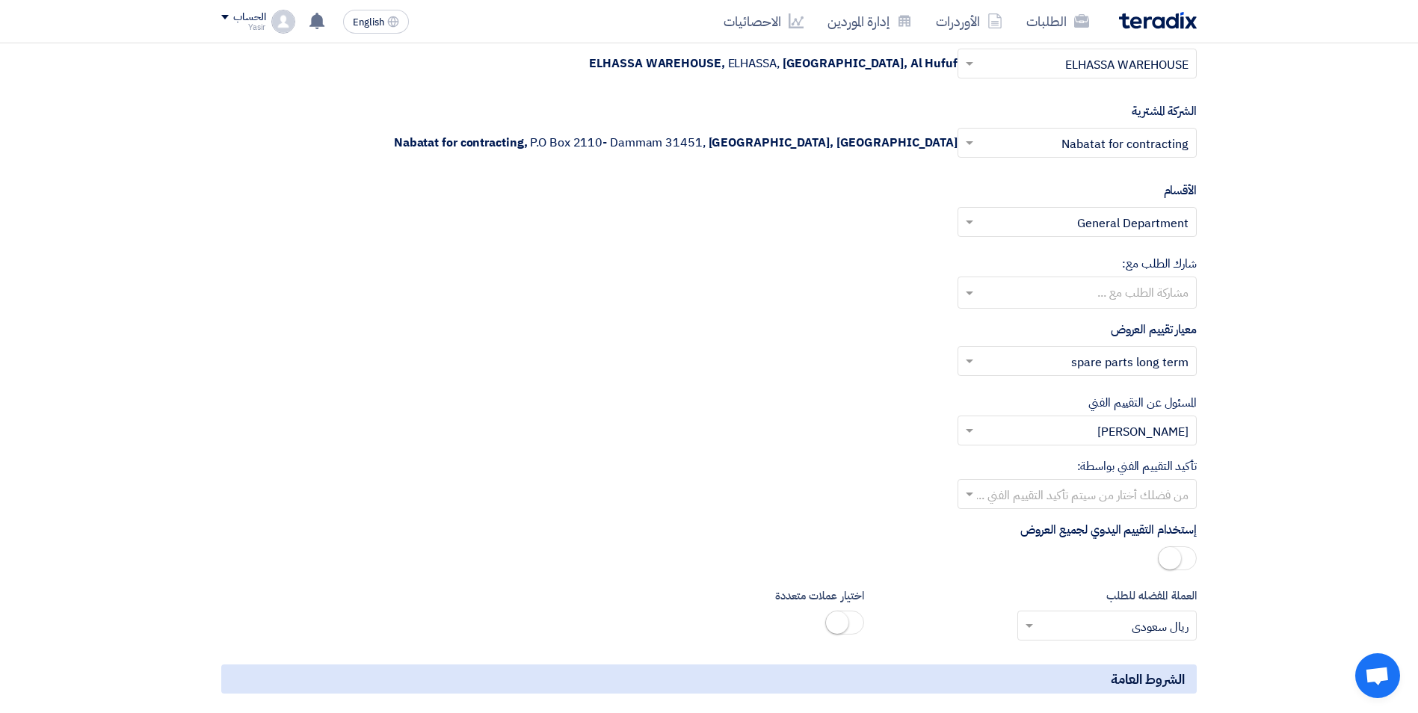
scroll to position [2616, 0]
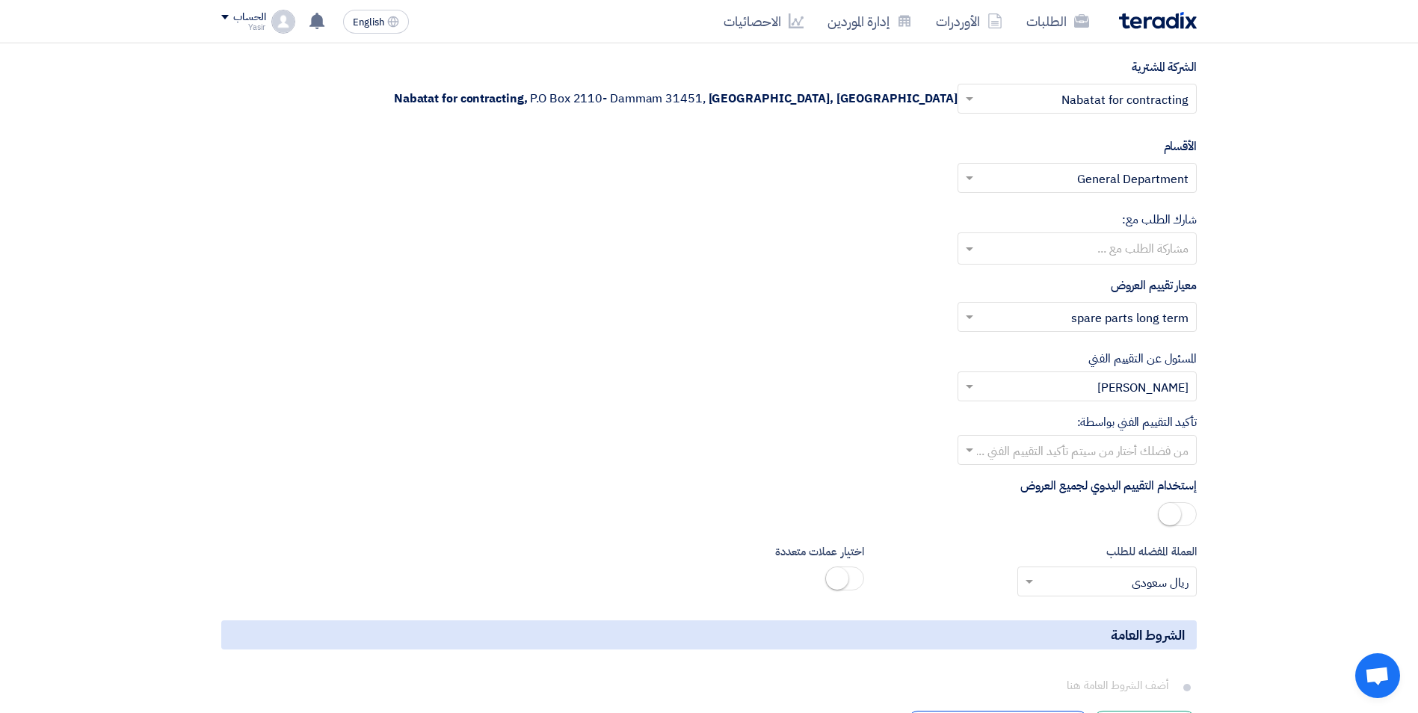
click at [1012, 452] on input "text" at bounding box center [1085, 451] width 209 height 25
click at [1089, 564] on div "[PERSON_NAME]" at bounding box center [1077, 572] width 238 height 30
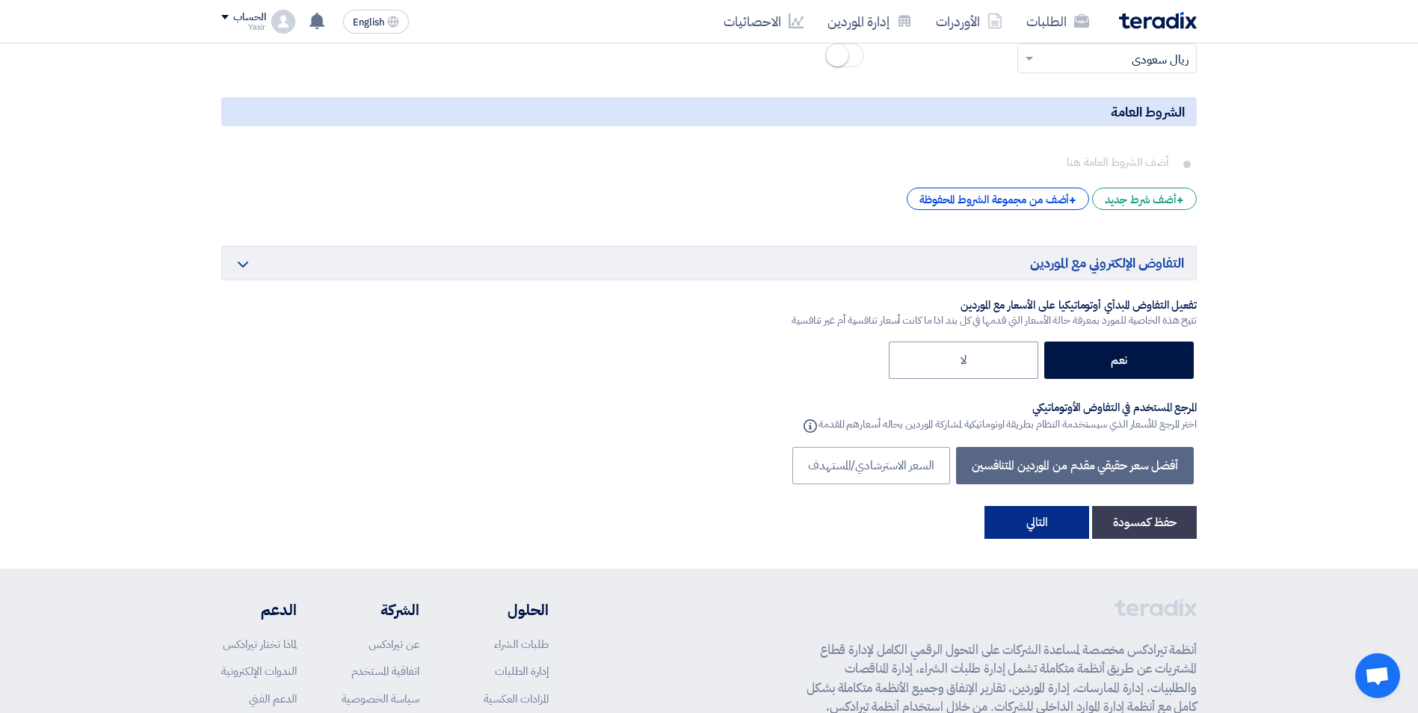
click at [1039, 521] on button "التالي" at bounding box center [1036, 522] width 105 height 33
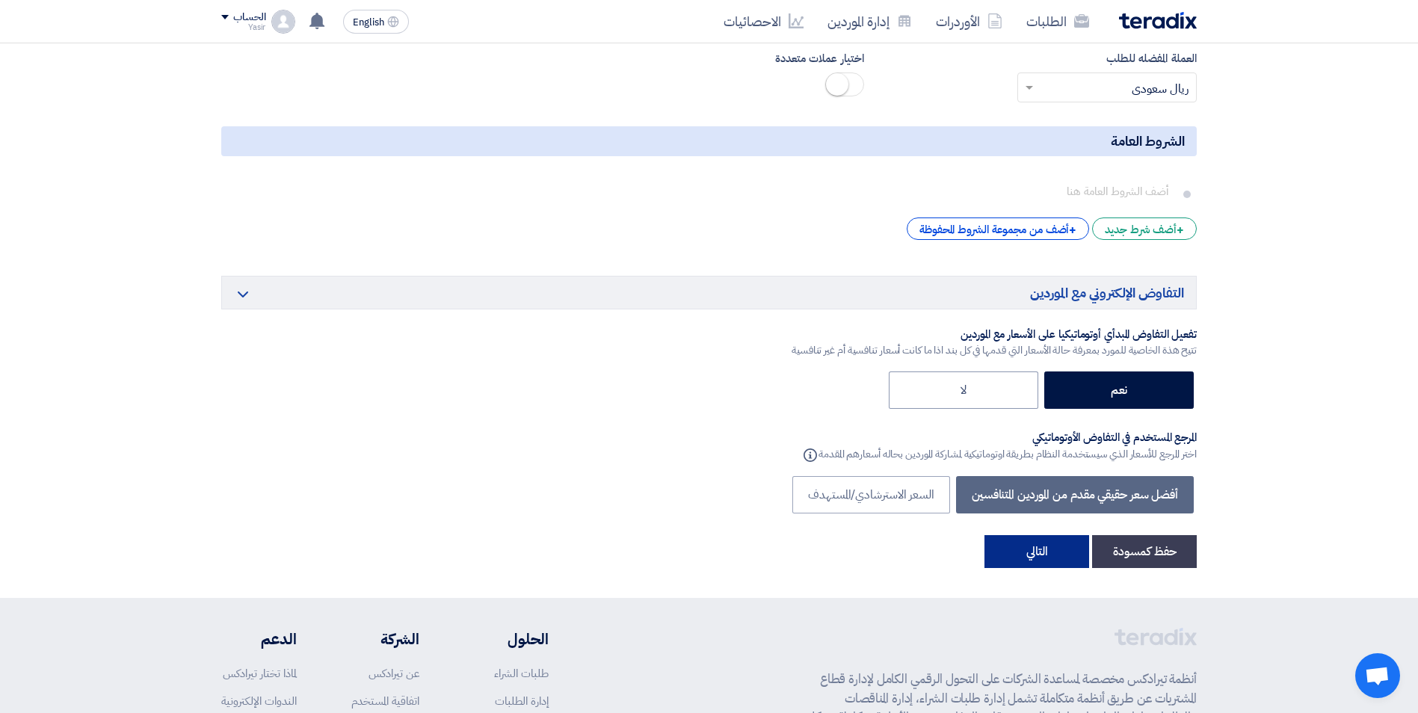
scroll to position [224, 0]
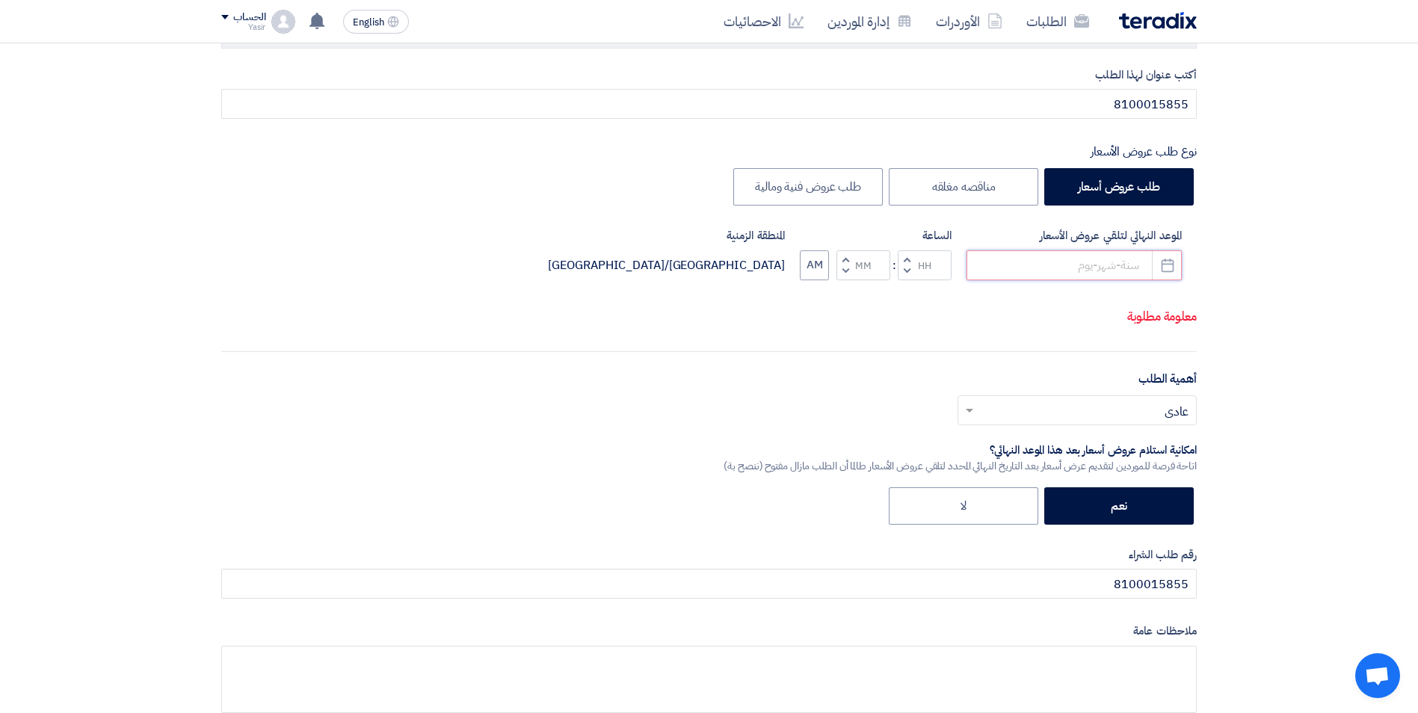
click at [1080, 269] on input at bounding box center [1073, 265] width 215 height 30
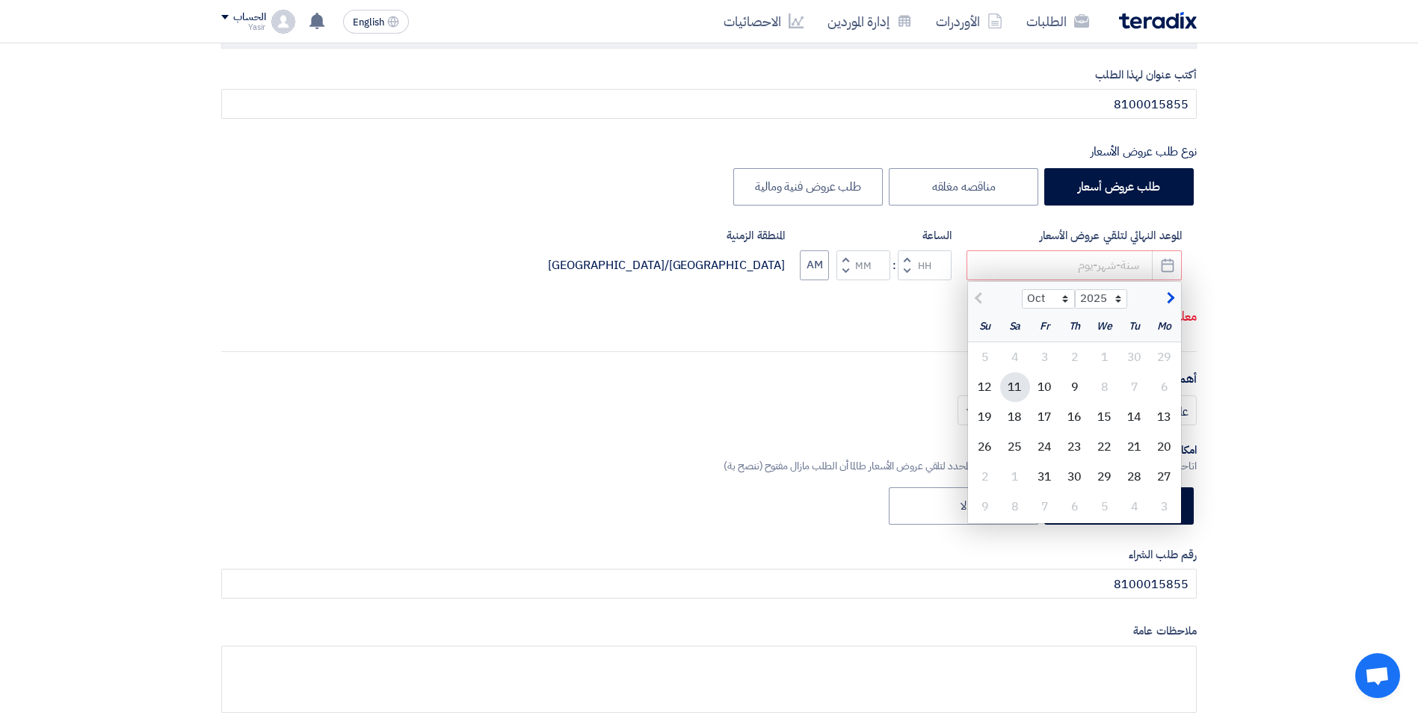
click at [1023, 381] on div "11" at bounding box center [1015, 387] width 30 height 30
type input "[DATE]"
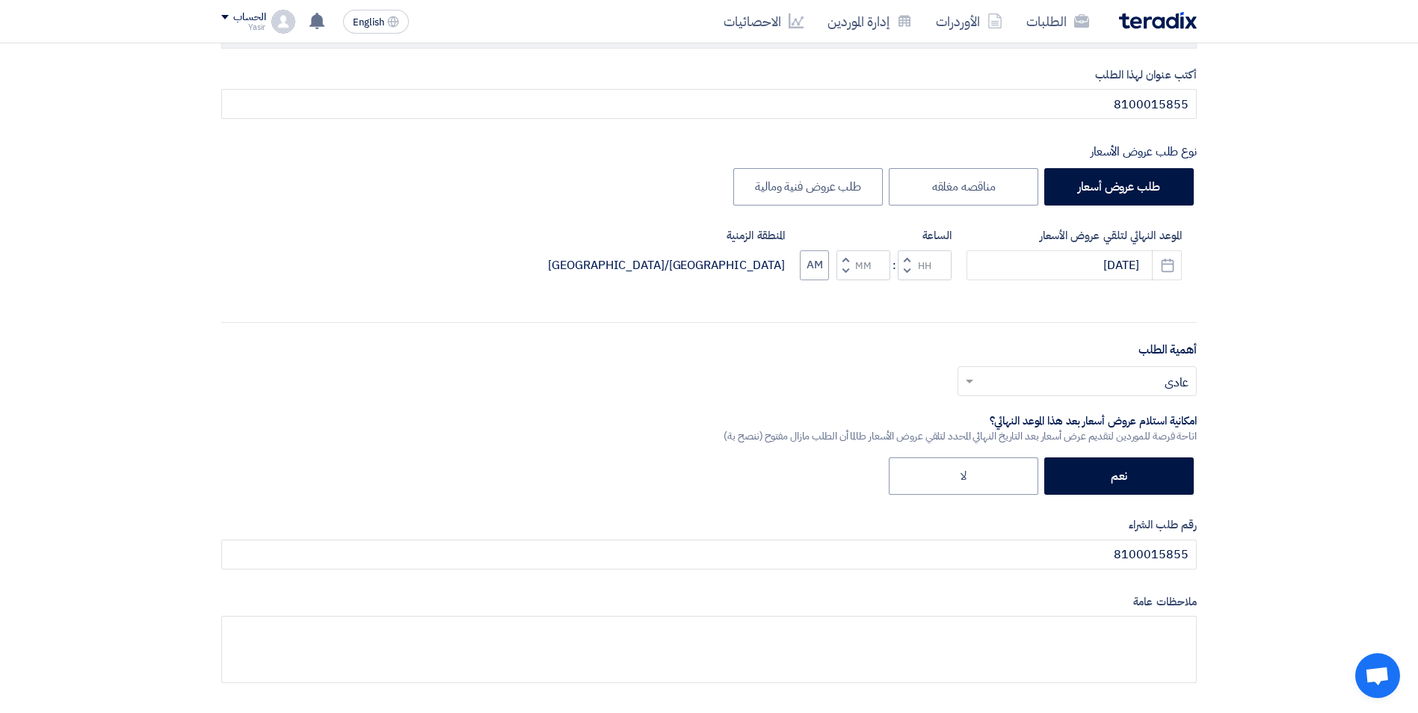
click at [910, 274] on button "Decrement hours" at bounding box center [907, 271] width 18 height 19
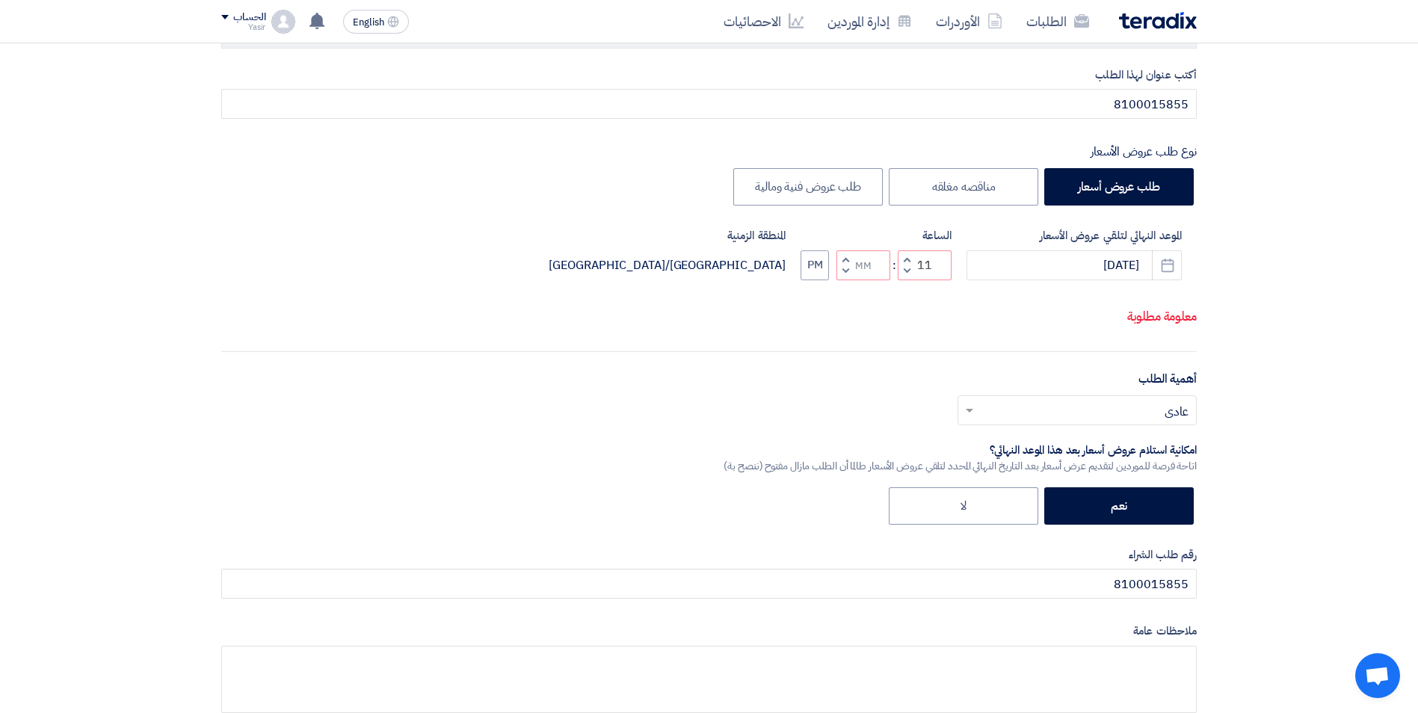
click at [841, 280] on button "Decrement minutes" at bounding box center [845, 271] width 18 height 19
type input "10"
type input "59"
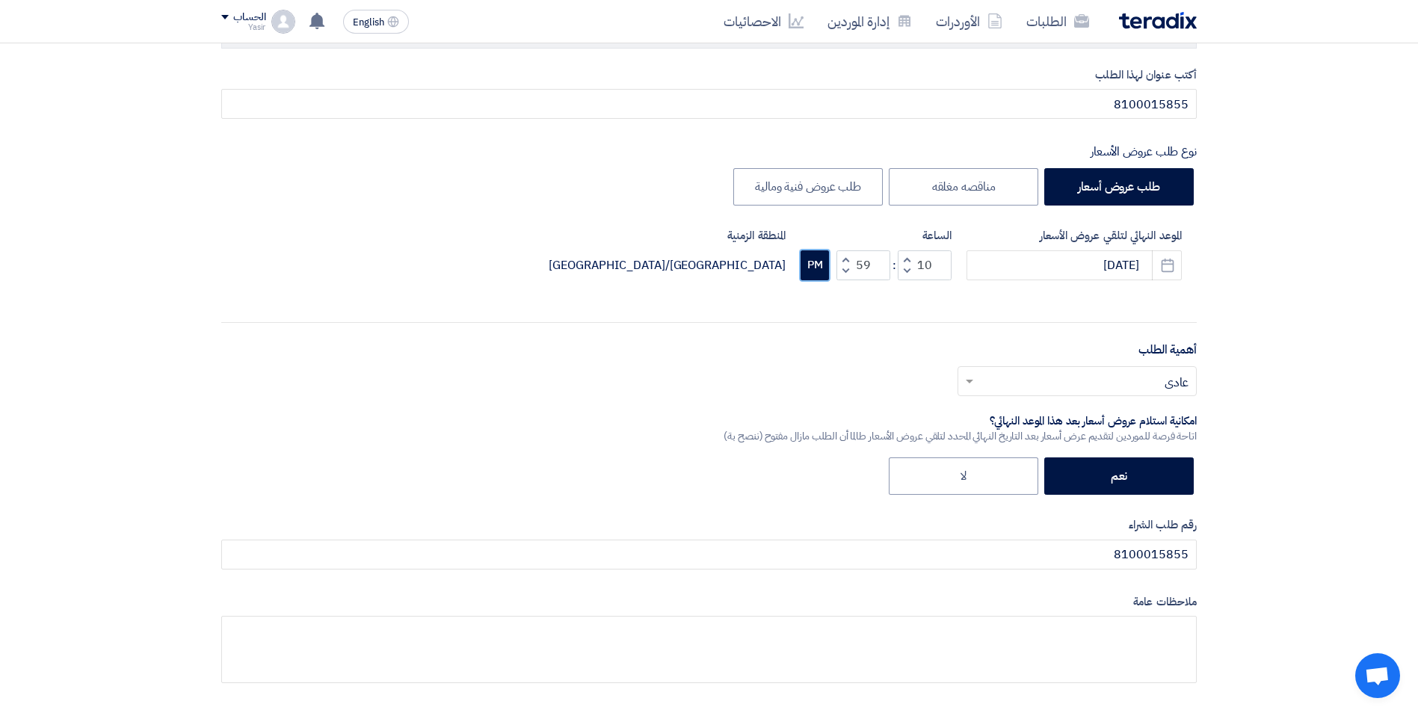
click at [827, 271] on button "PM" at bounding box center [815, 265] width 28 height 30
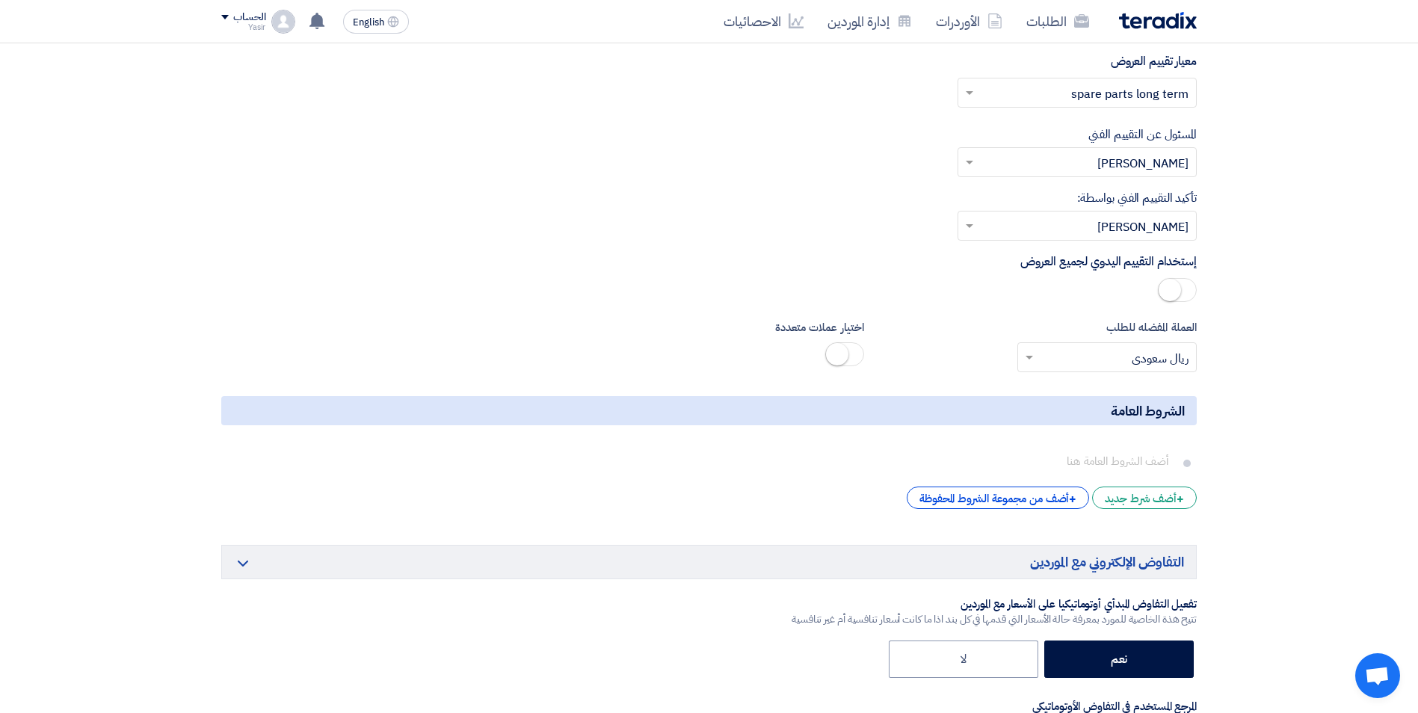
scroll to position [3214, 0]
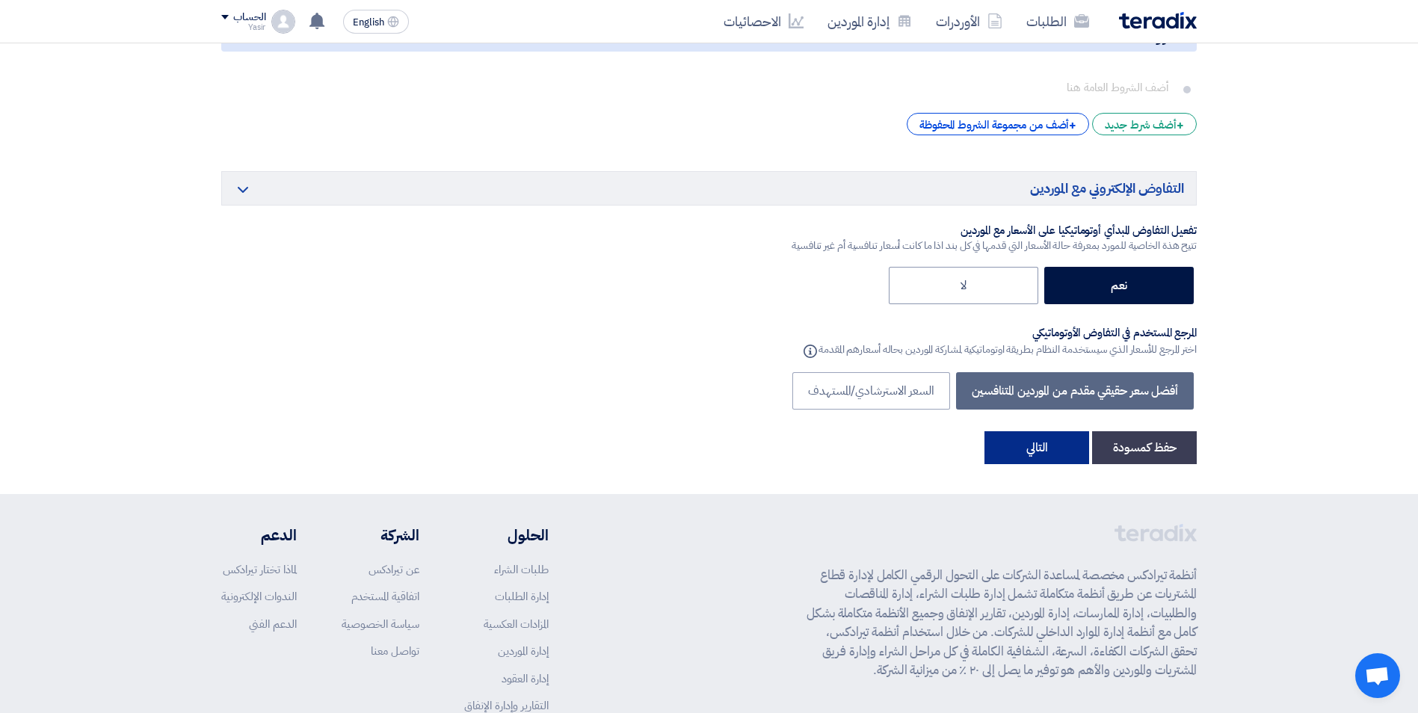
click at [1049, 442] on button "التالي" at bounding box center [1036, 447] width 105 height 33
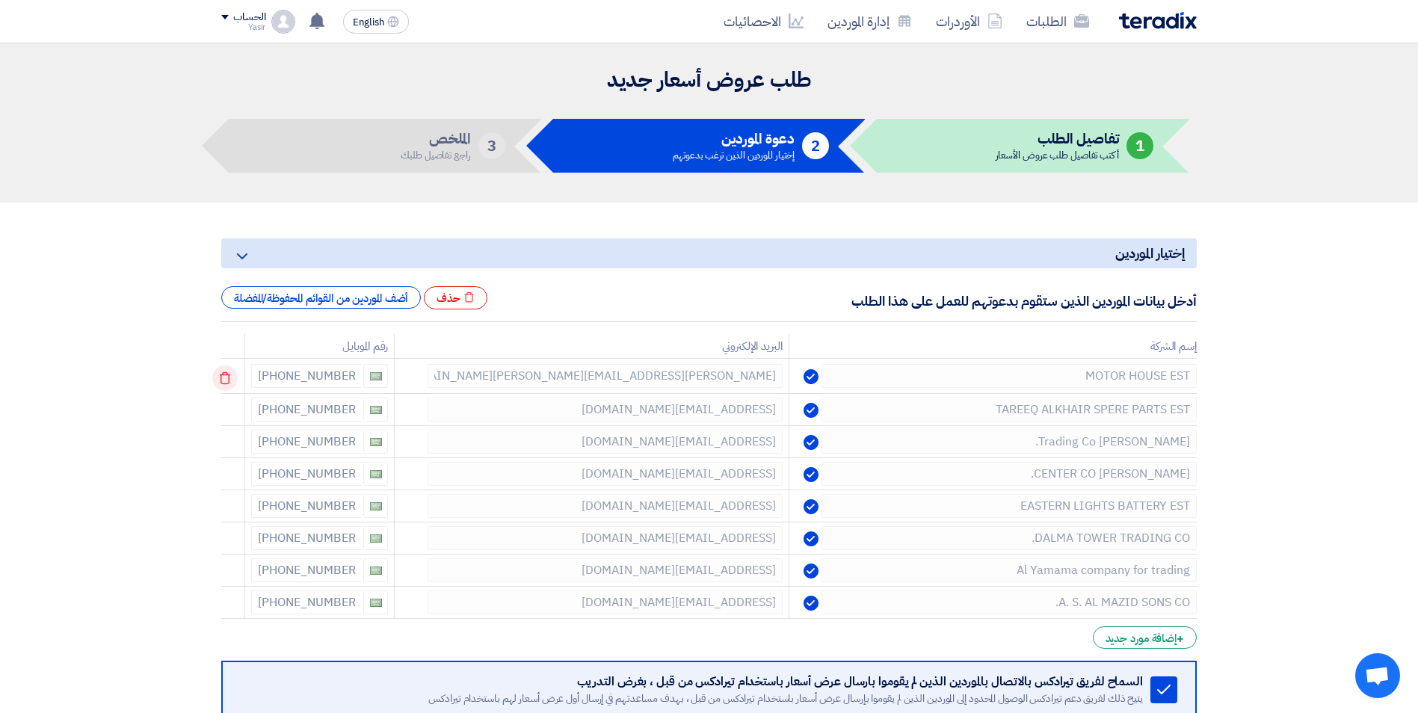
click at [230, 376] on icon at bounding box center [224, 378] width 25 height 25
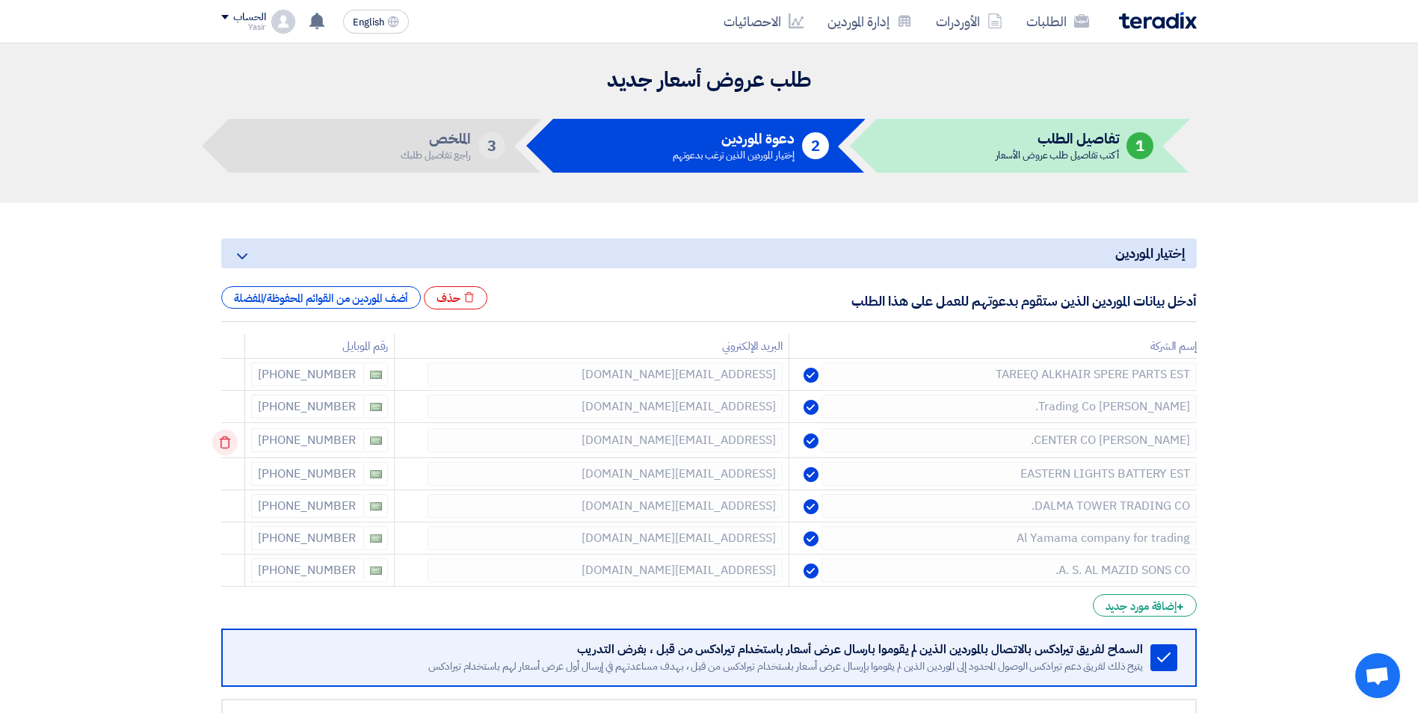
click at [233, 431] on icon at bounding box center [224, 442] width 25 height 25
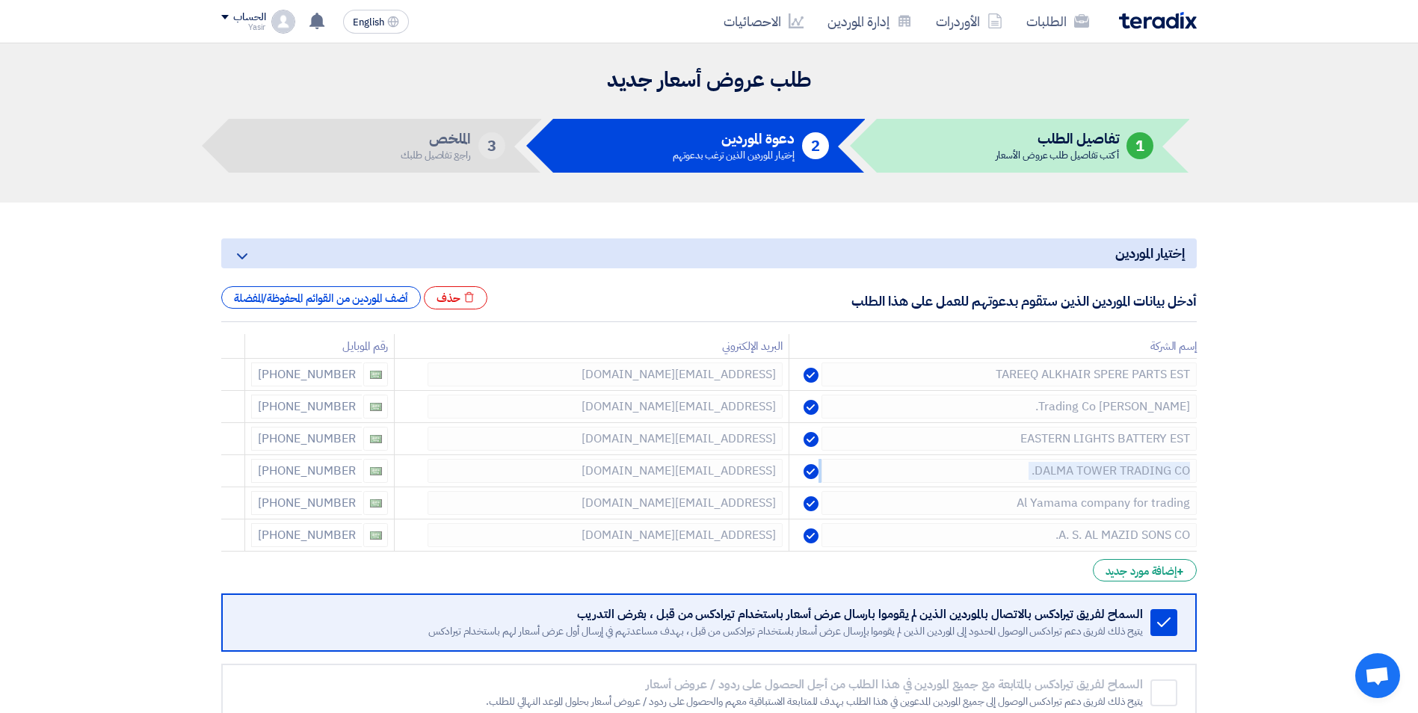
click at [0, 0] on icon at bounding box center [0, 0] width 0 height 0
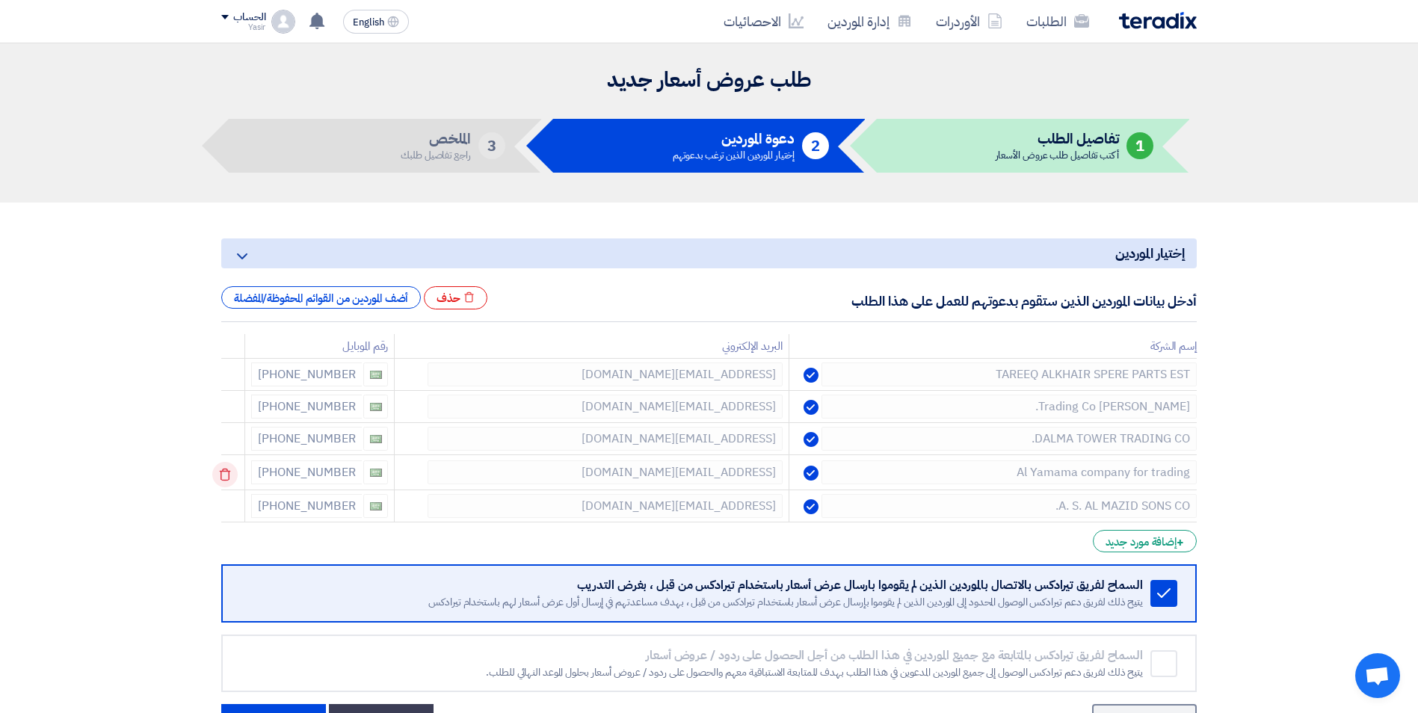
drag, startPoint x: 233, startPoint y: 431, endPoint x: 235, endPoint y: 473, distance: 41.9
click at [235, 473] on div at bounding box center [235, 474] width 12 height 24
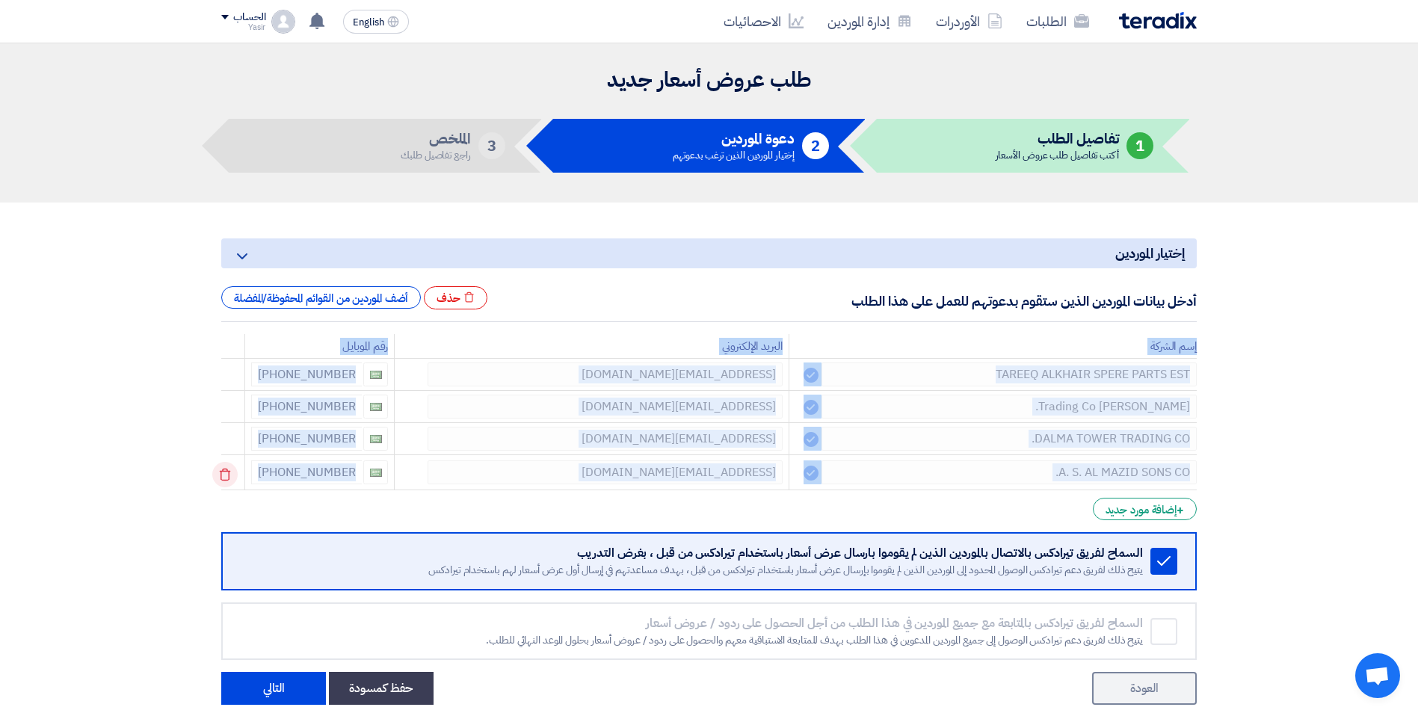
click at [235, 473] on icon at bounding box center [224, 474] width 25 height 25
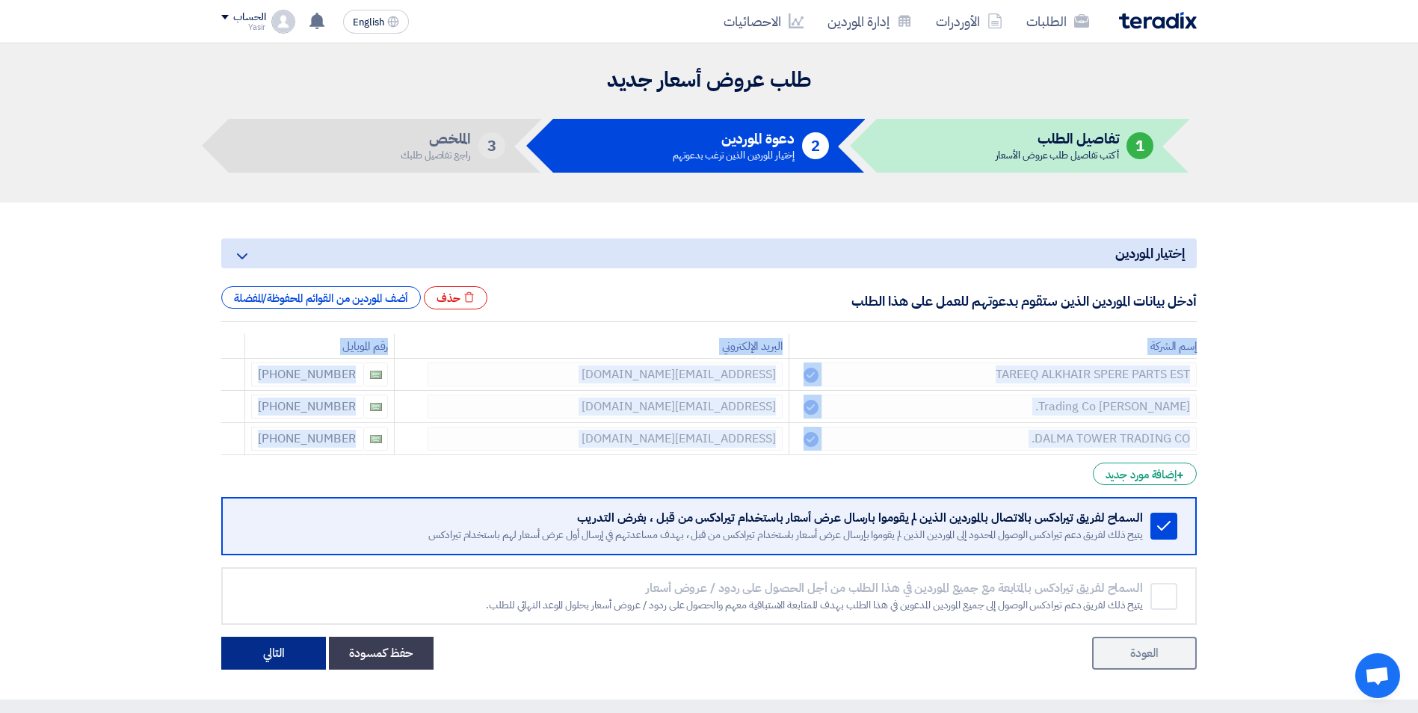
click at [297, 661] on button "التالي" at bounding box center [273, 653] width 105 height 33
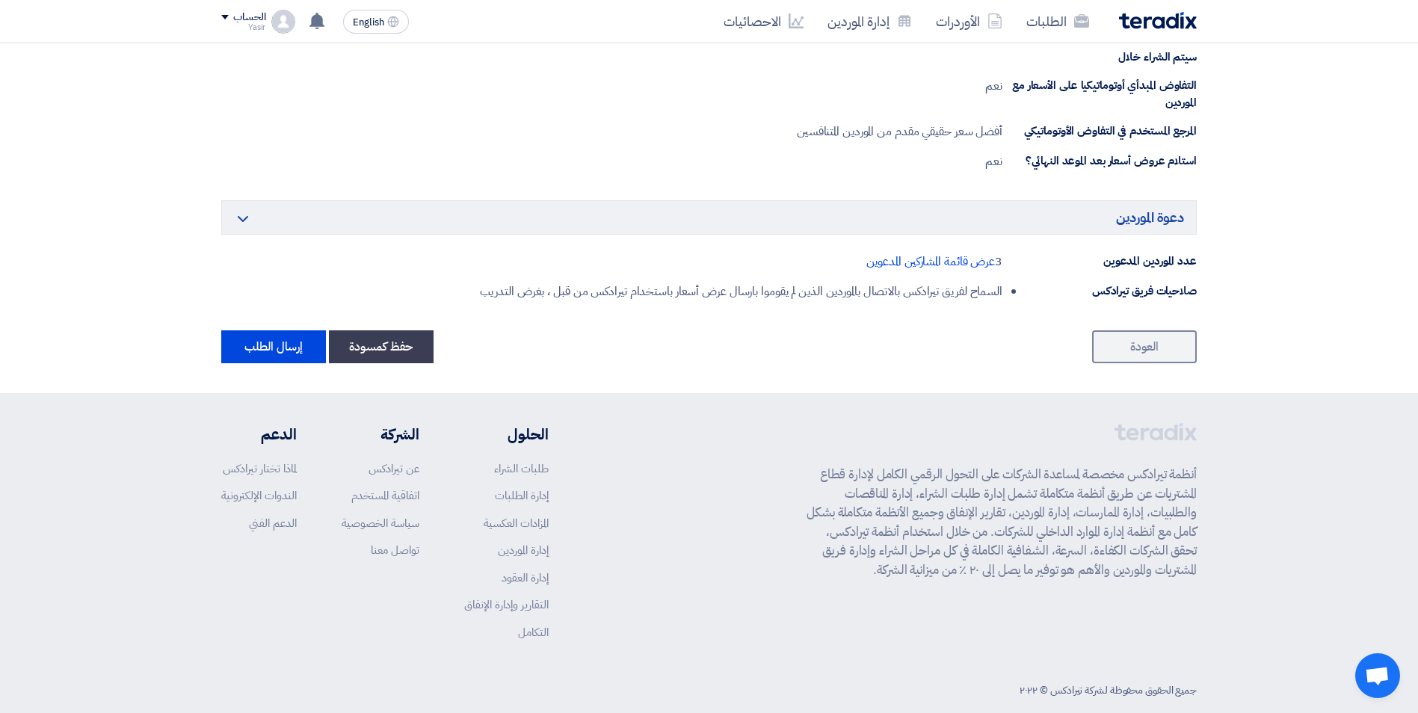
scroll to position [1110, 0]
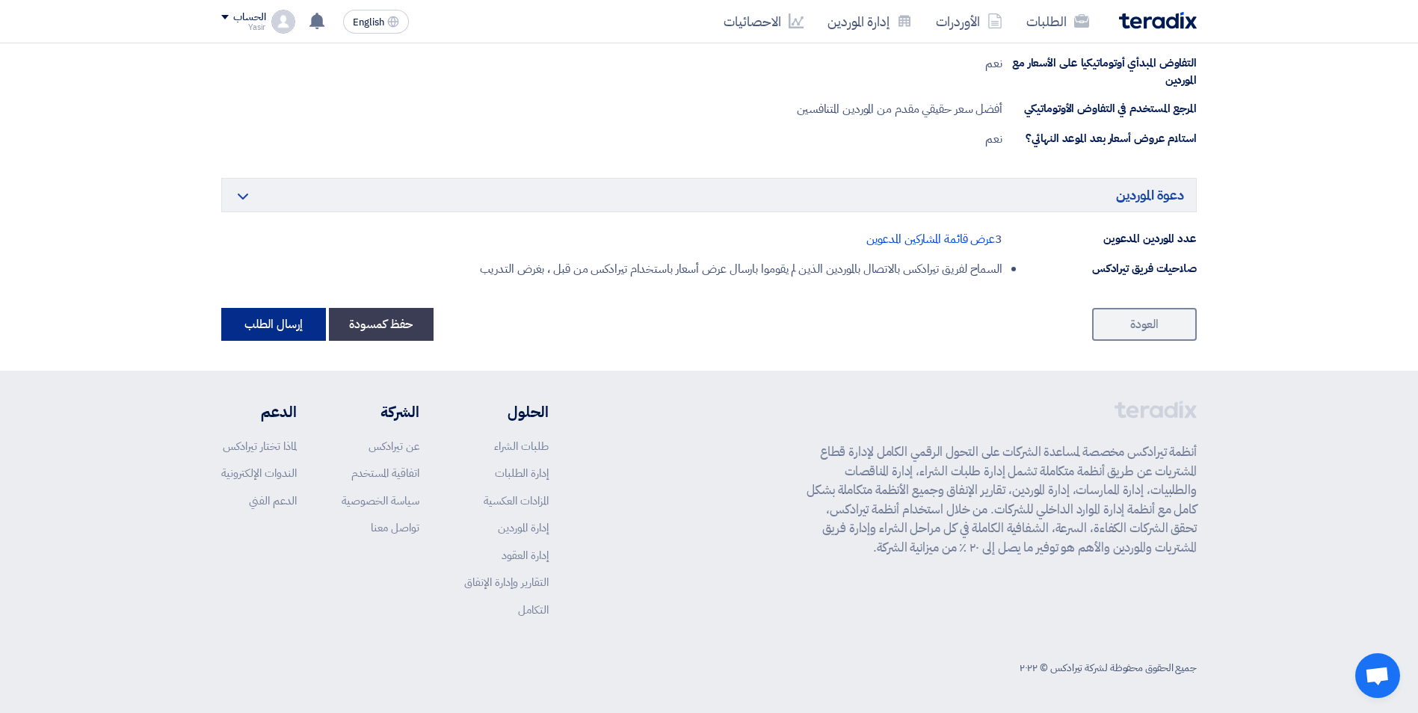
click at [280, 324] on button "إرسال الطلب" at bounding box center [273, 324] width 105 height 33
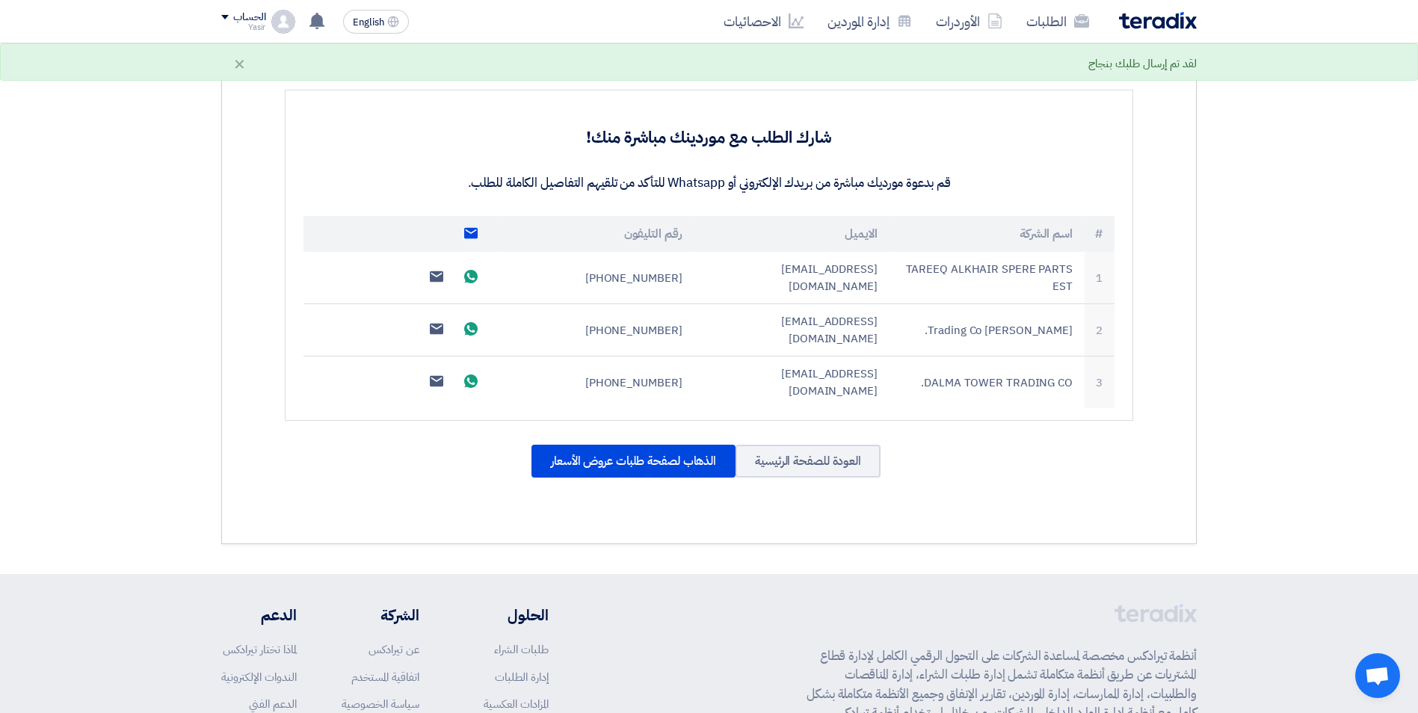
scroll to position [149, 0]
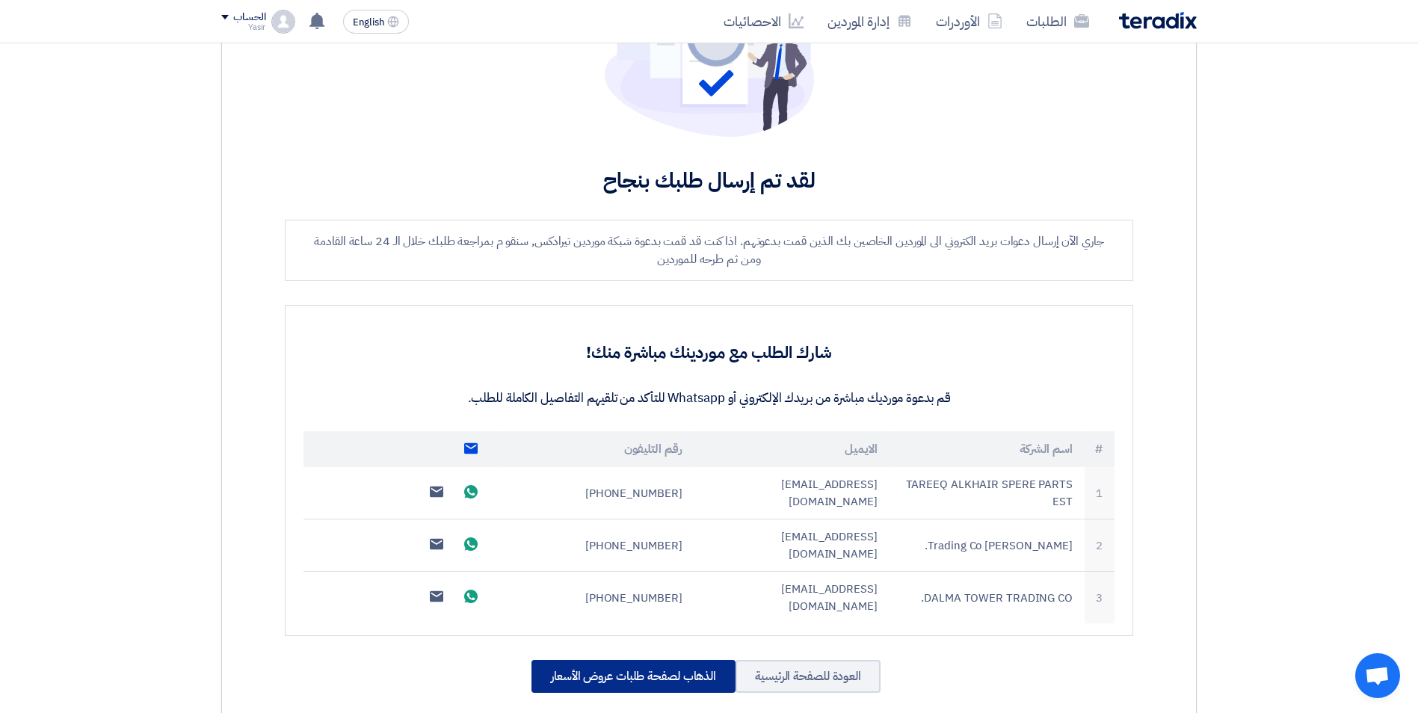
click at [654, 660] on div "الذهاب لصفحة طلبات عروض الأسعار" at bounding box center [633, 676] width 204 height 33
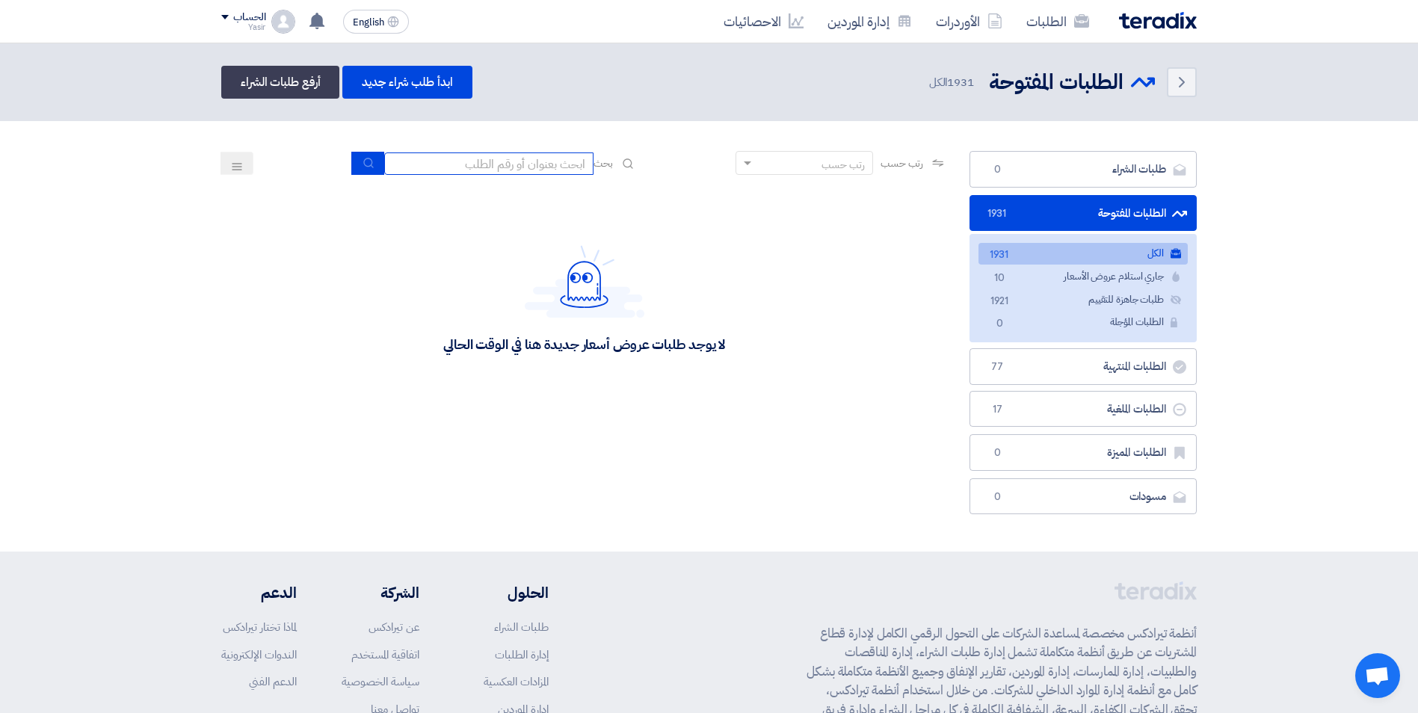
click at [510, 167] on input at bounding box center [488, 163] width 209 height 22
paste input "8100016251"
type input "8100016251"
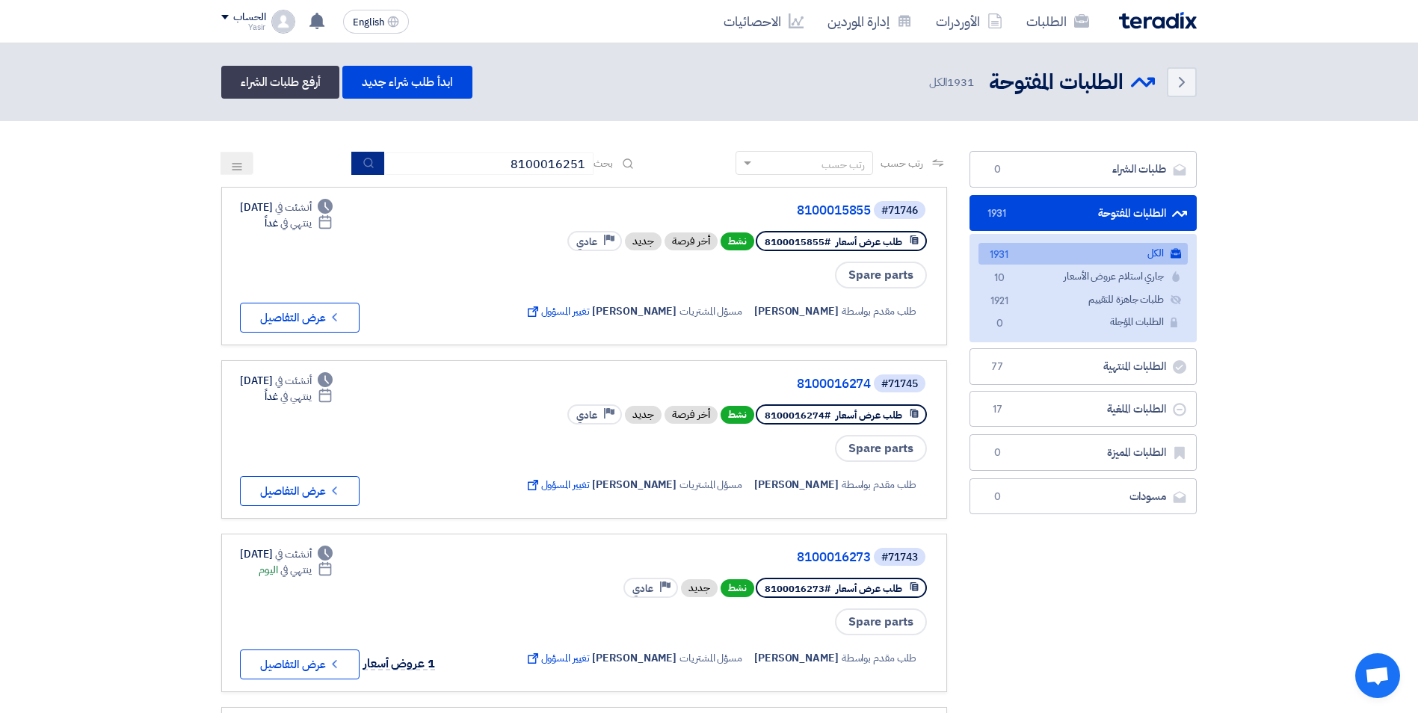
click at [369, 160] on icon "submit" at bounding box center [369, 163] width 12 height 12
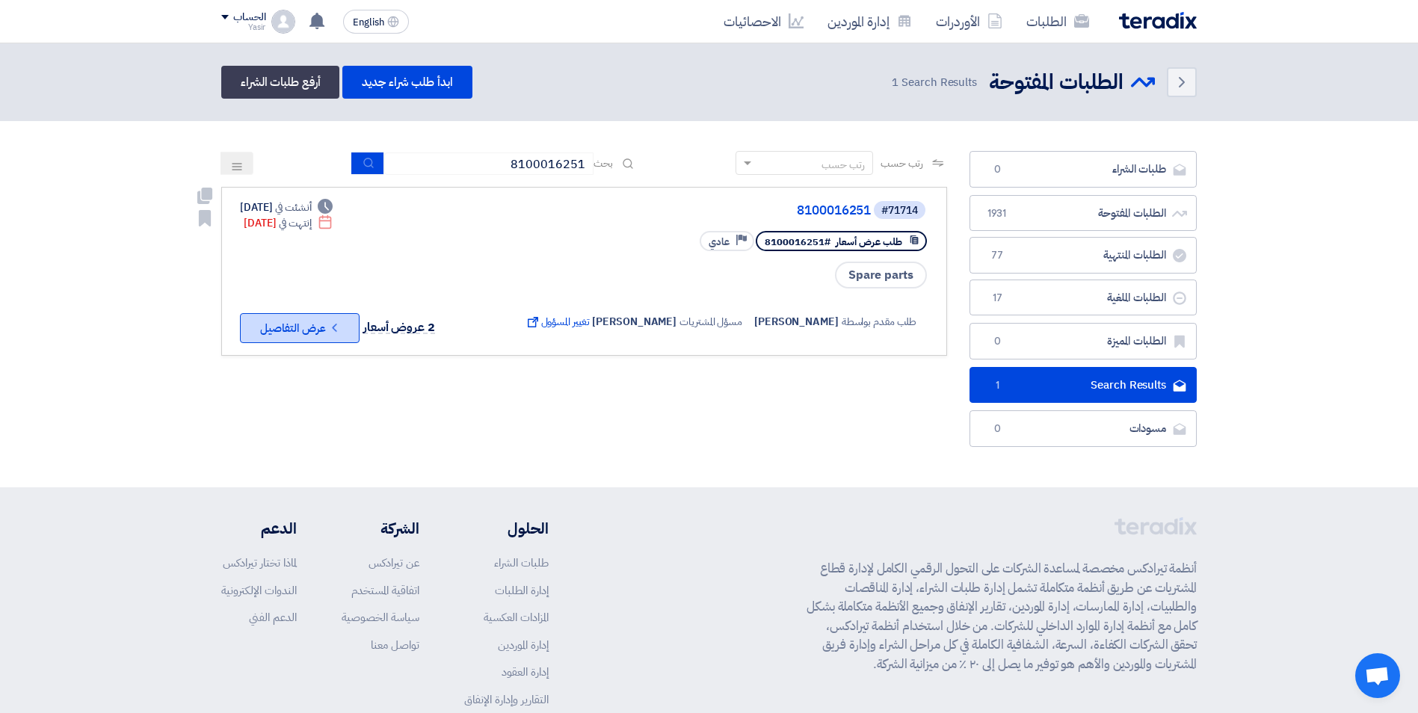
click at [273, 319] on button "Check details عرض التفاصيل" at bounding box center [300, 328] width 120 height 30
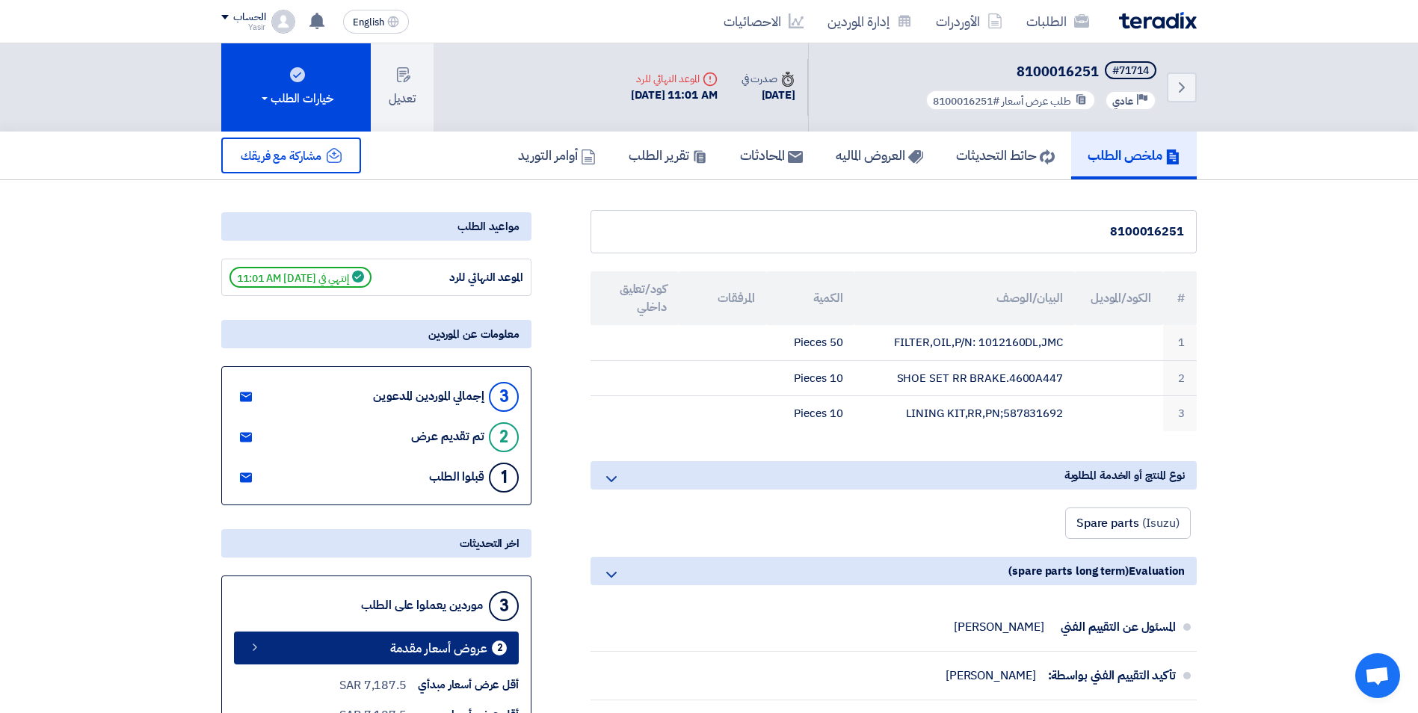
click at [363, 642] on link "2 عروض أسعار مقدمة" at bounding box center [376, 648] width 285 height 33
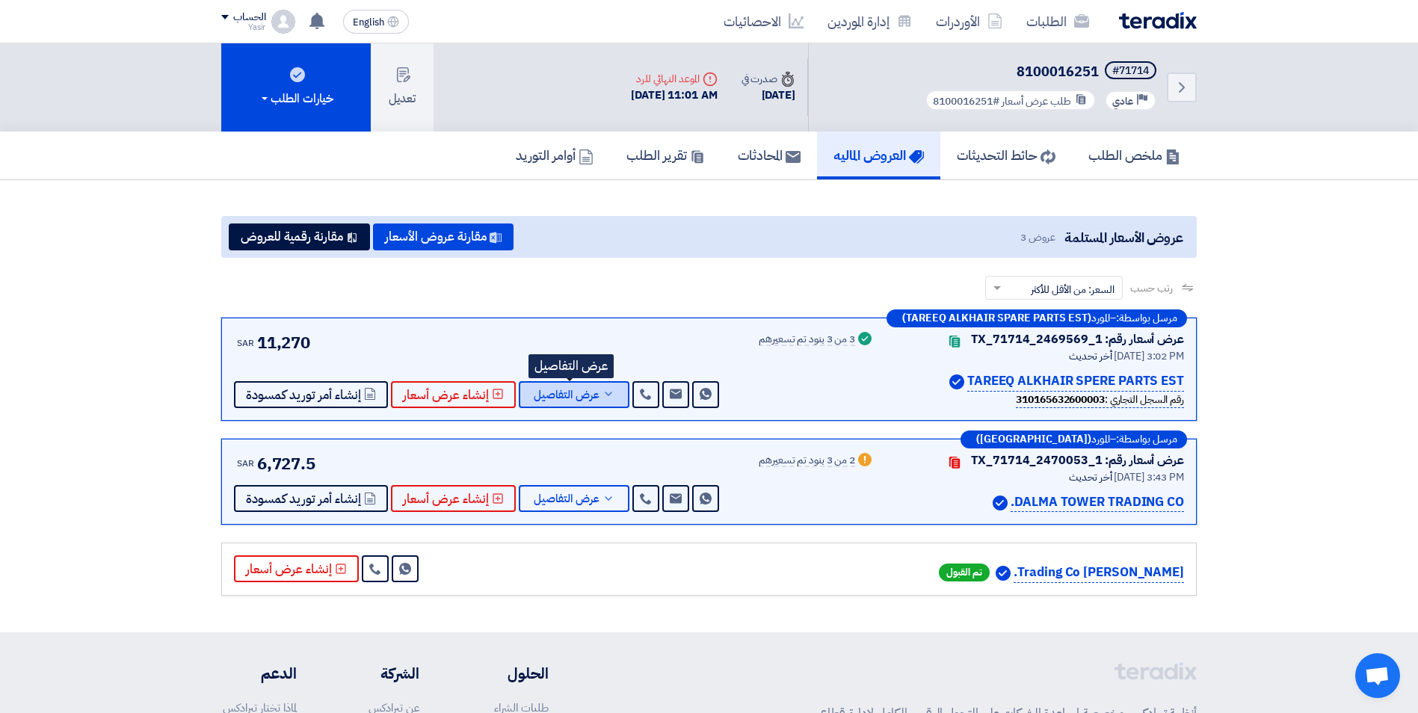
click at [590, 407] on button "عرض التفاصيل" at bounding box center [574, 394] width 111 height 27
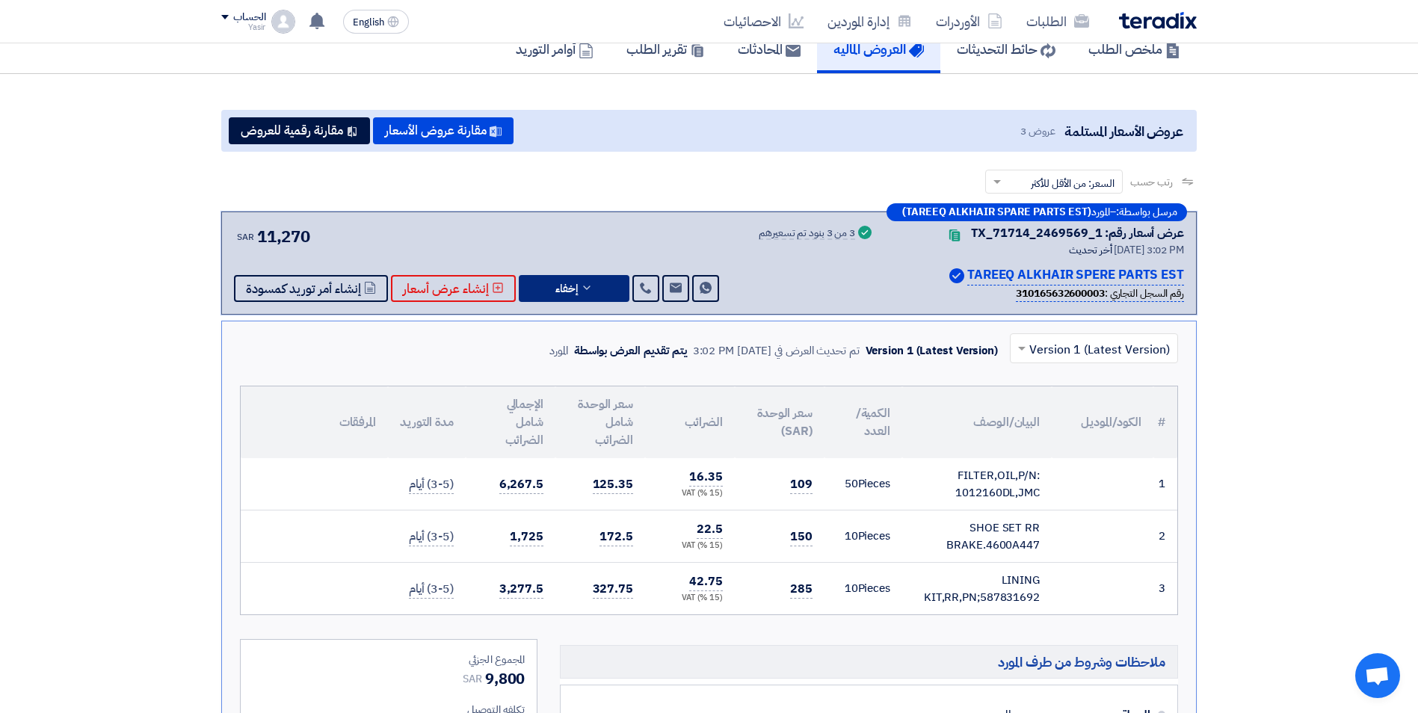
scroll to position [224, 0]
